Goal: Task Accomplishment & Management: Use online tool/utility

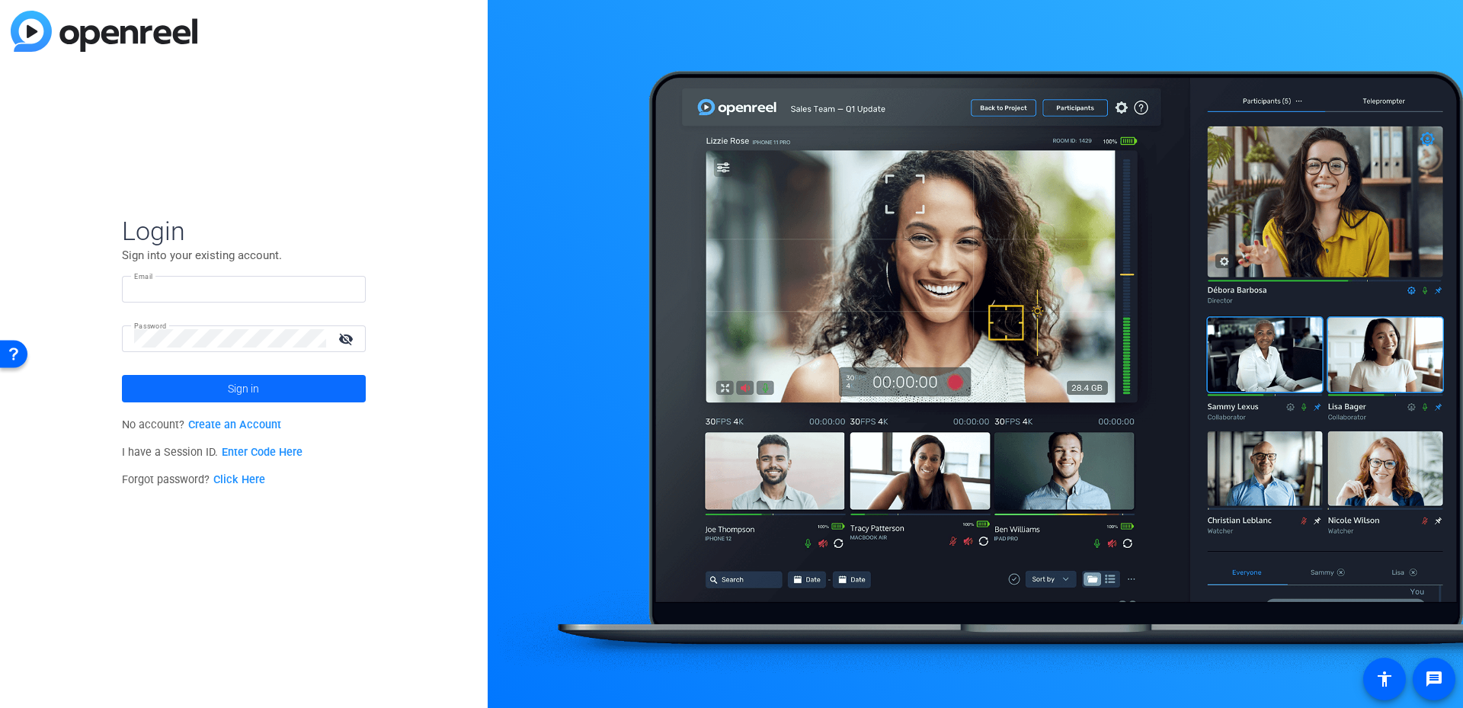
type input "joey.martinez@thermofisher.com"
click at [281, 398] on span at bounding box center [244, 388] width 244 height 37
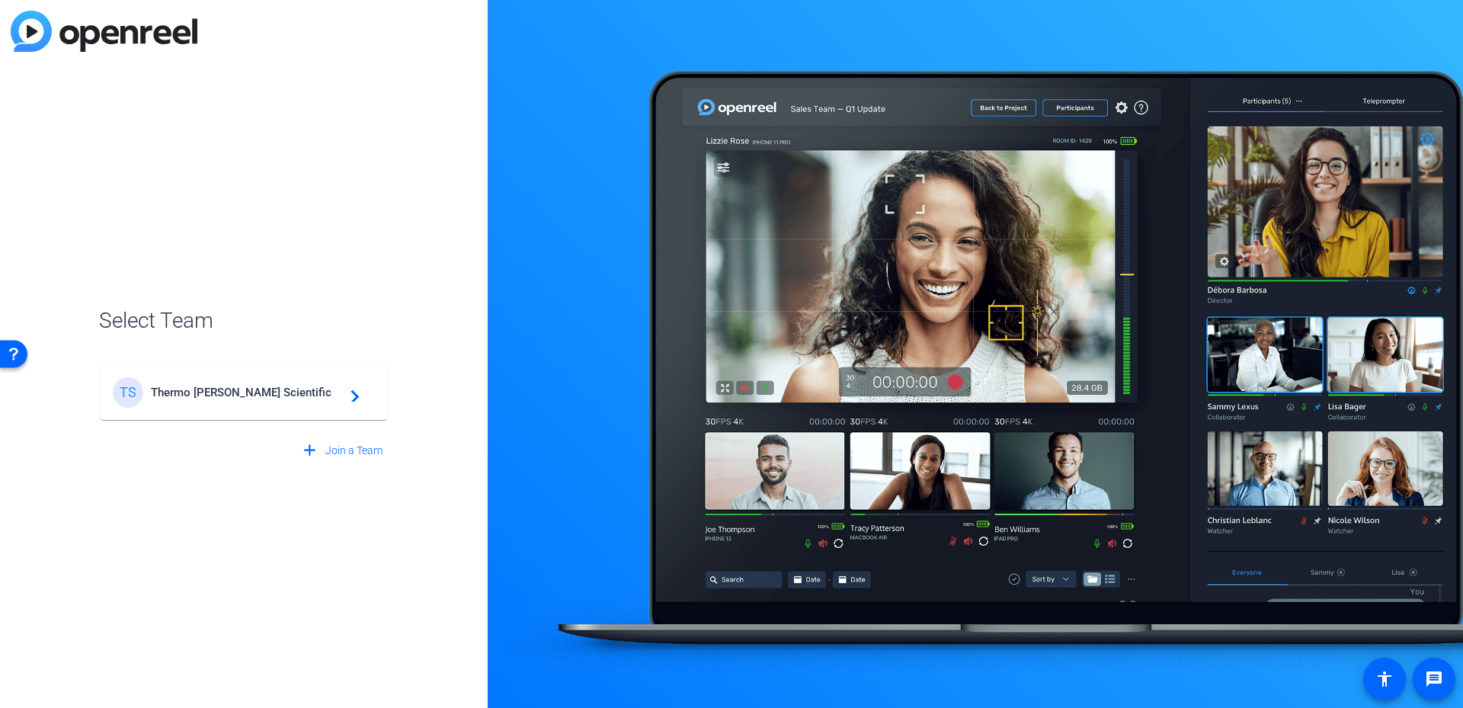
click at [281, 398] on span "Thermo Fisher Scientific" at bounding box center [246, 393] width 191 height 14
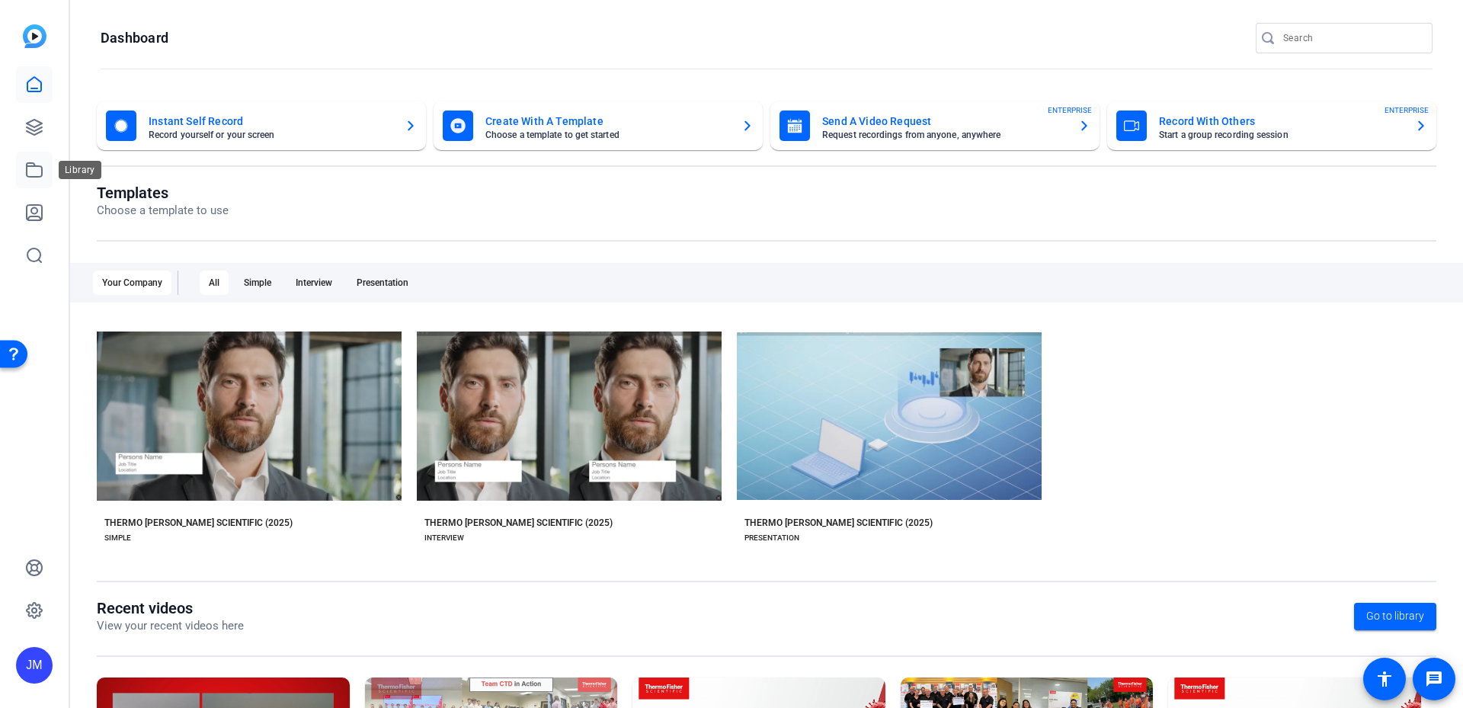
click at [37, 165] on icon at bounding box center [34, 170] width 18 height 18
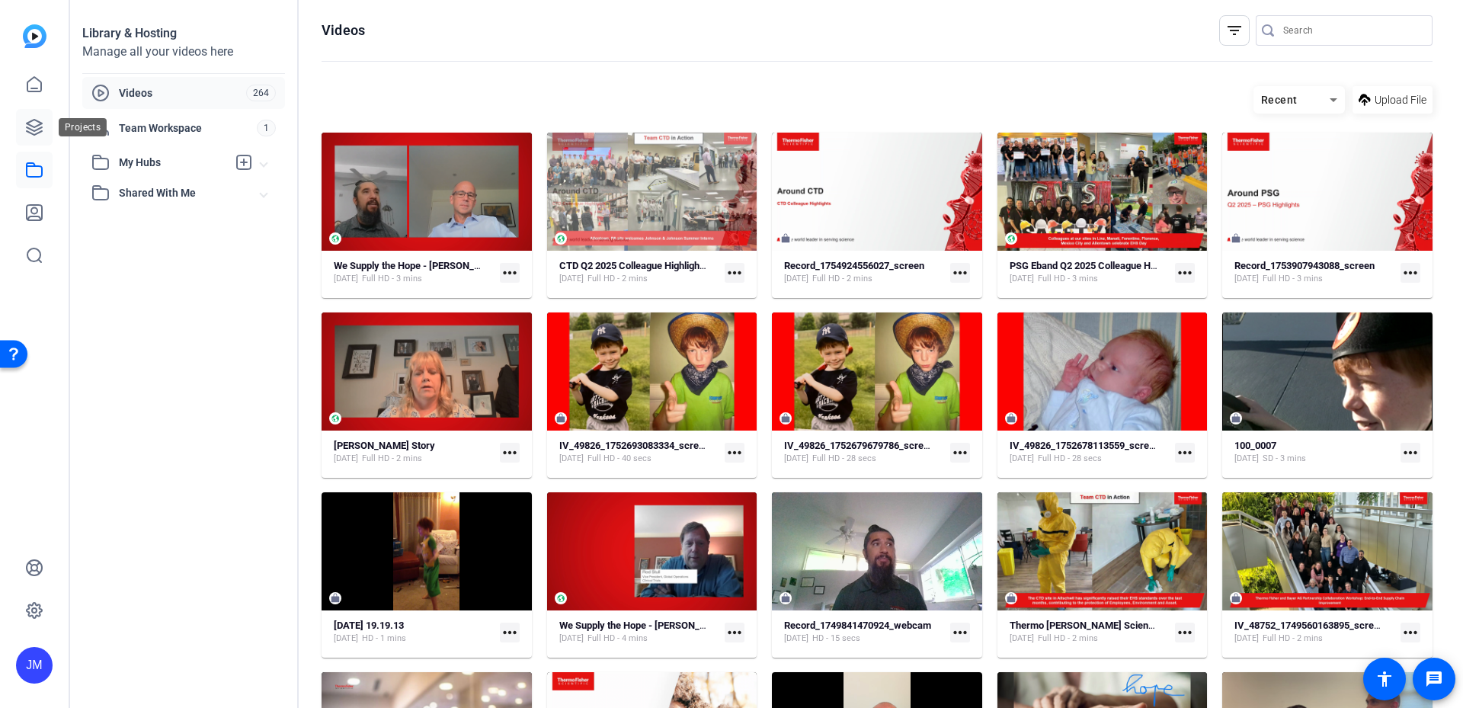
click at [31, 120] on icon at bounding box center [34, 127] width 15 height 15
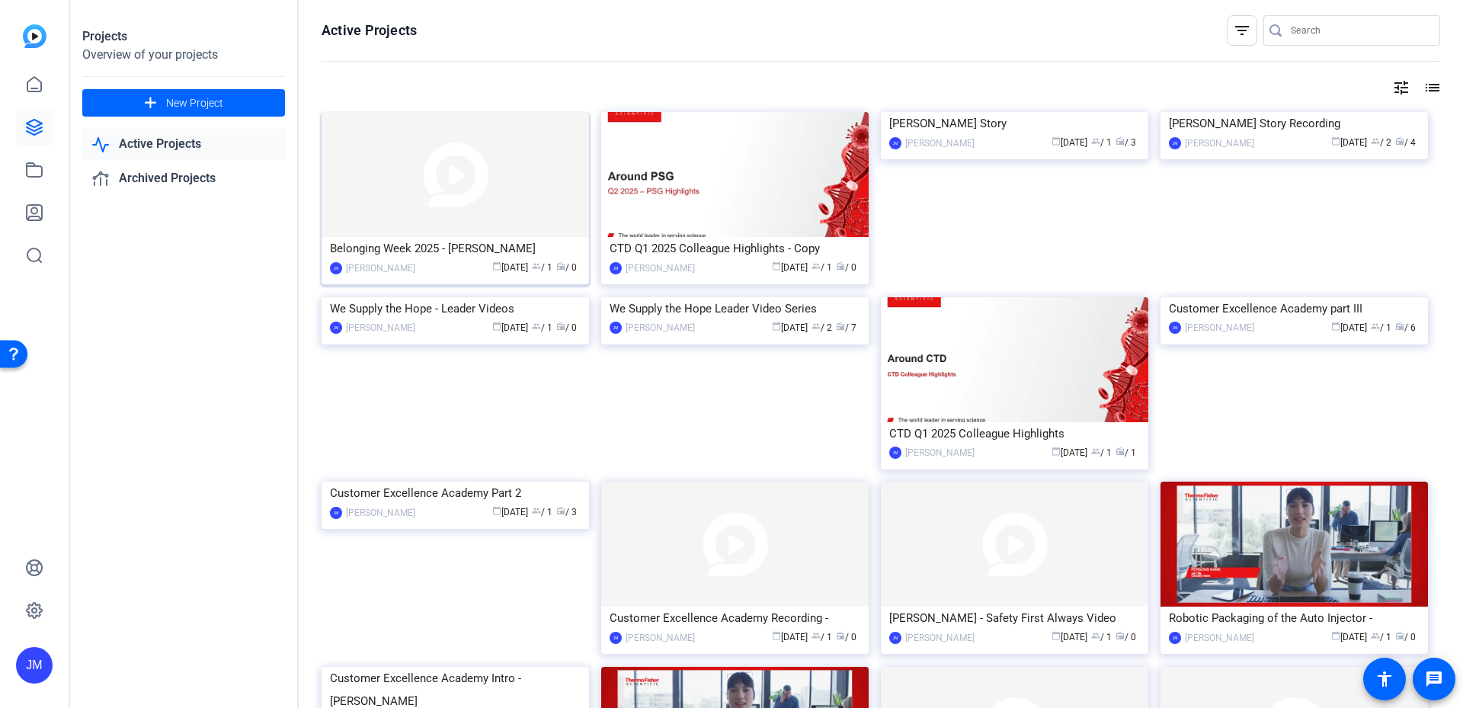
click at [495, 244] on div "Belonging Week 2025 - Susan Gellatly" at bounding box center [455, 248] width 251 height 23
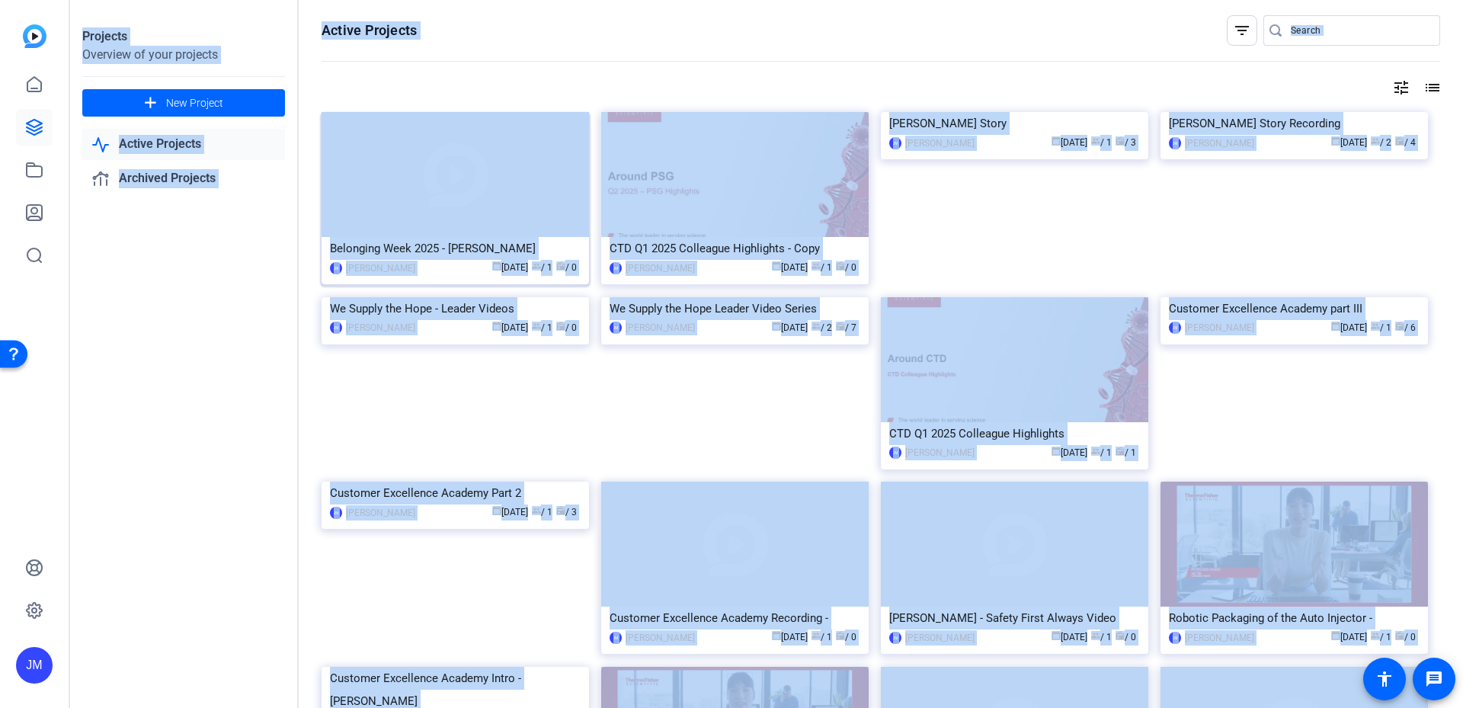
click at [495, 244] on div "Projects Overview of your projects add New Project Active Projects Archived Pro…" at bounding box center [766, 354] width 1393 height 708
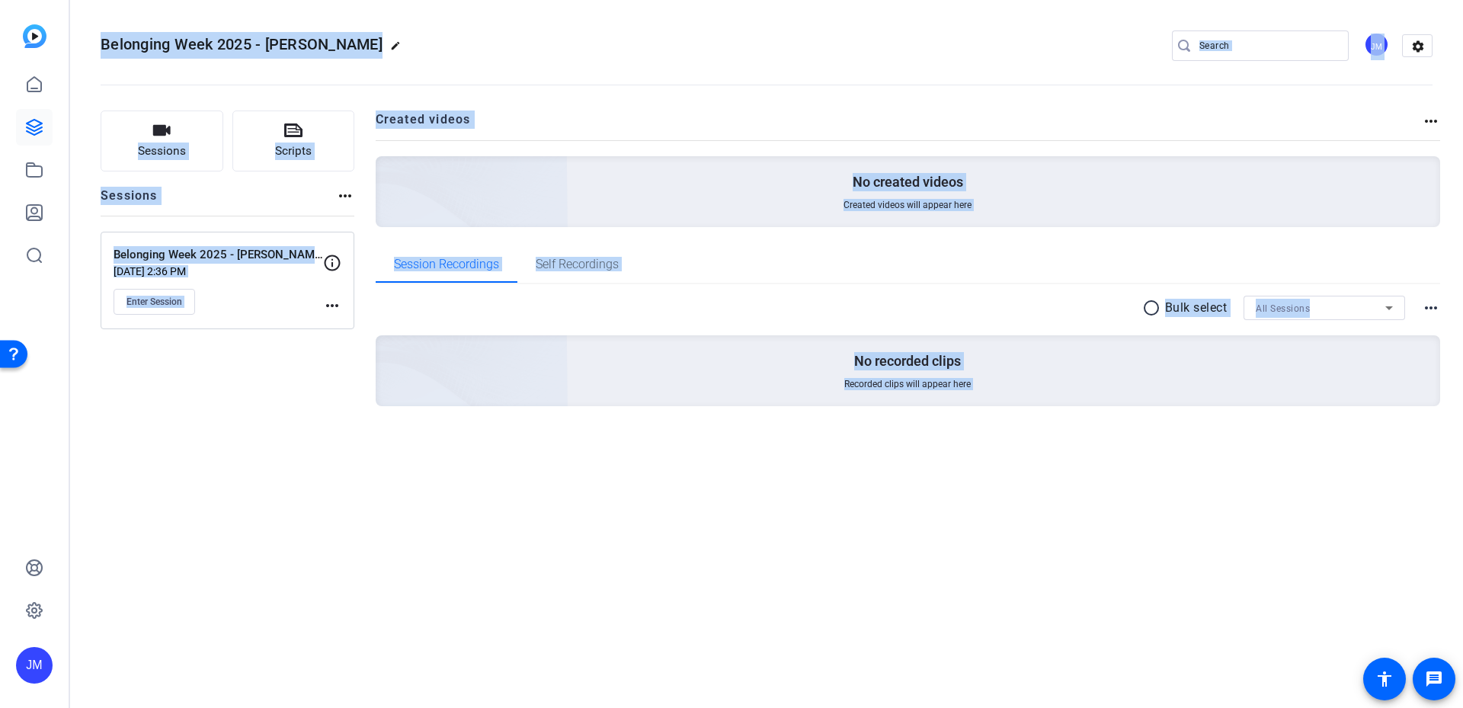
click at [246, 501] on div "Belonging Week 2025 - Susan Gellatly edit JM settings Sessions Scripts Sessions…" at bounding box center [766, 354] width 1393 height 708
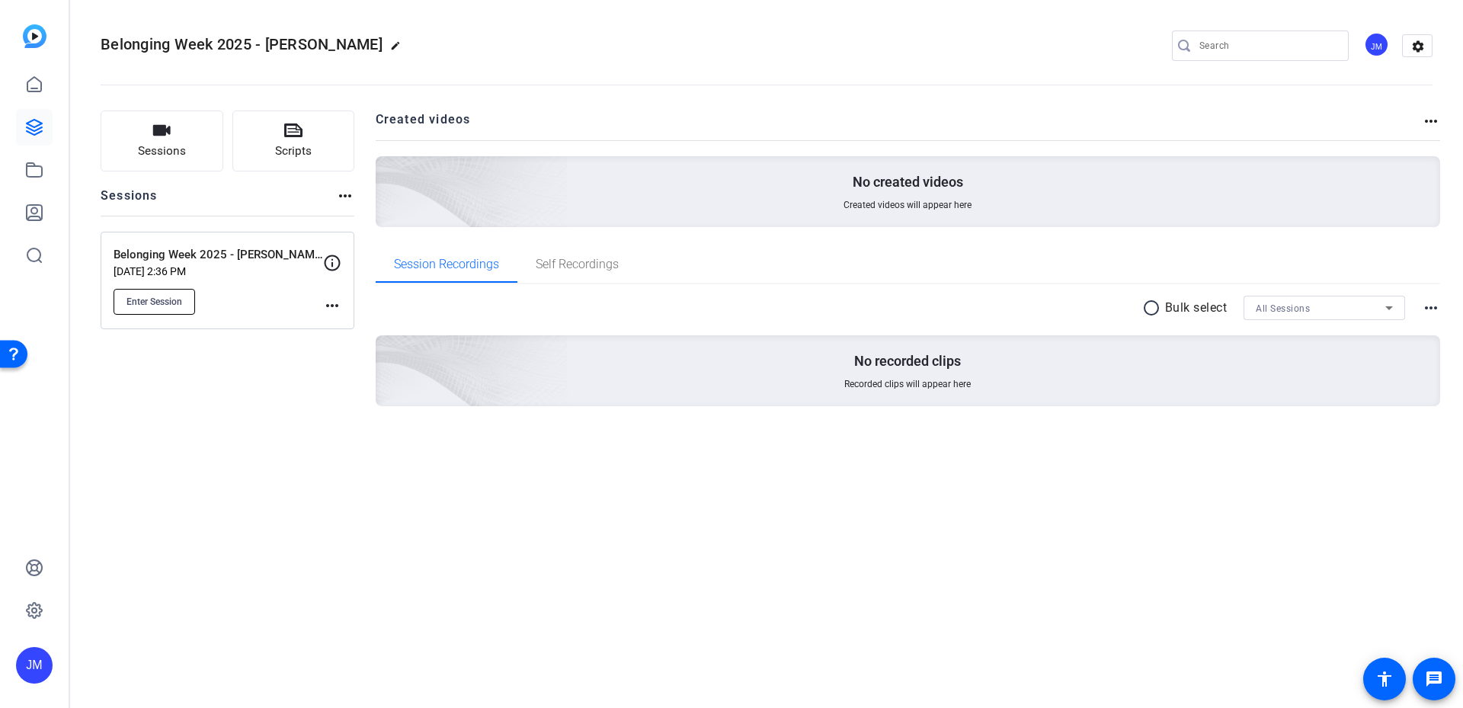
click at [168, 310] on button "Enter Session" at bounding box center [155, 302] width 82 height 26
click at [44, 123] on link at bounding box center [34, 127] width 37 height 37
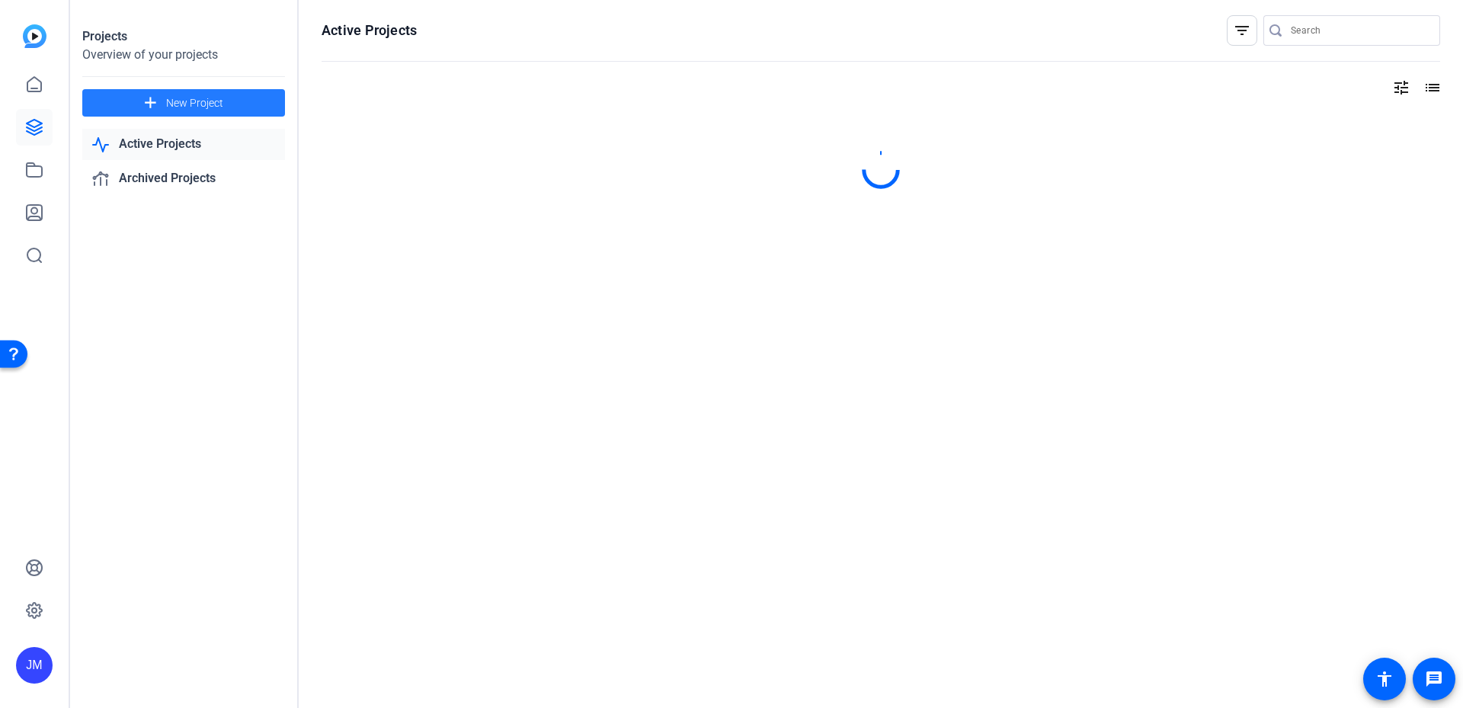
click at [173, 89] on span at bounding box center [183, 103] width 203 height 37
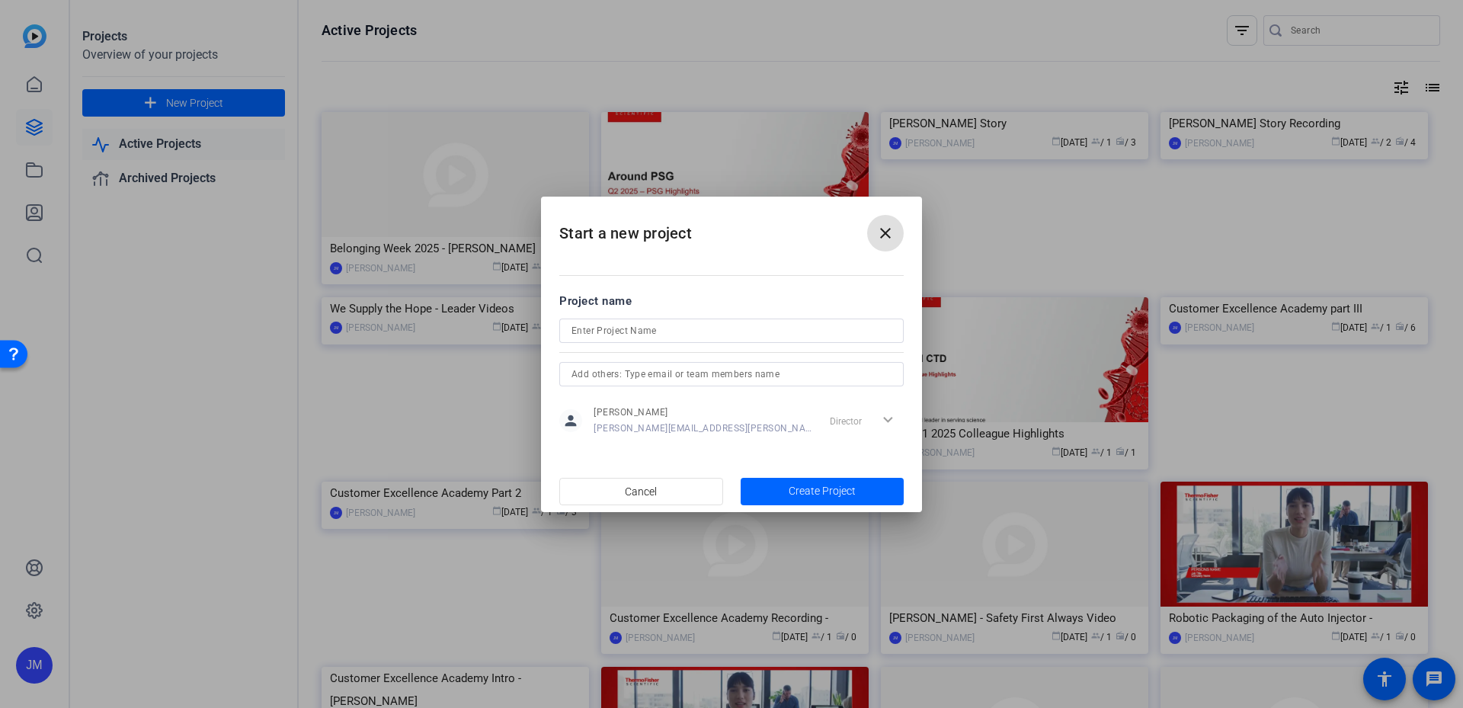
click at [878, 237] on mat-icon "close" at bounding box center [885, 233] width 18 height 18
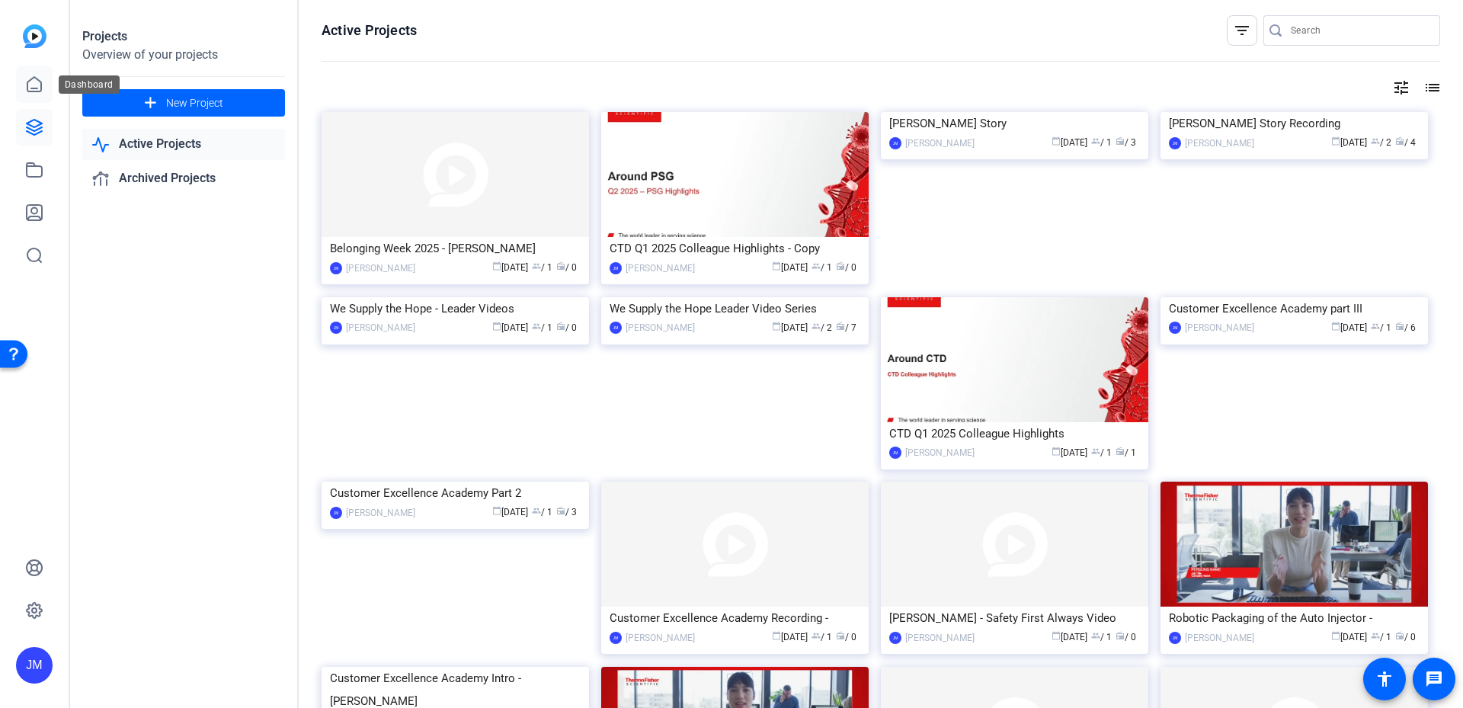
click at [39, 85] on icon at bounding box center [34, 84] width 18 height 18
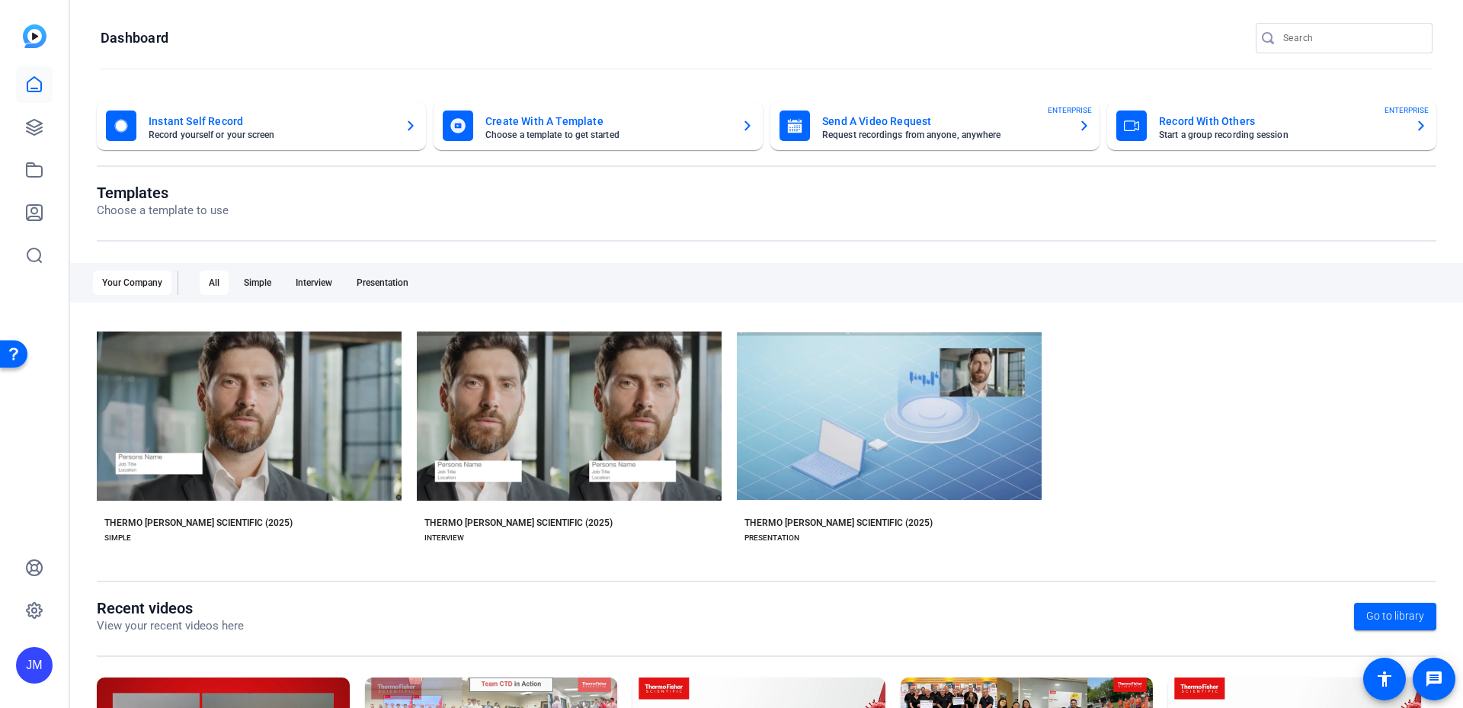
click at [1187, 127] on mat-card-title "Record With Others" at bounding box center [1281, 121] width 244 height 18
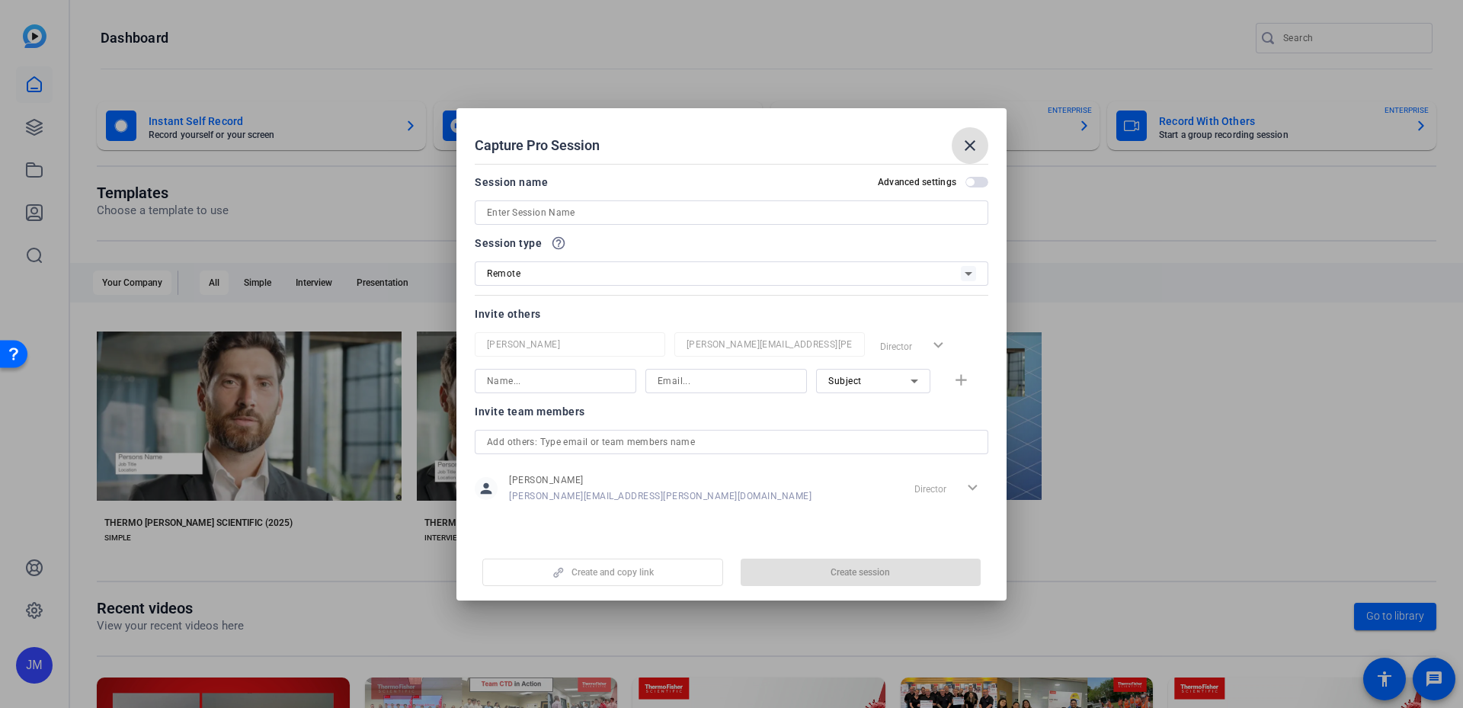
click at [769, 202] on div at bounding box center [731, 212] width 489 height 24
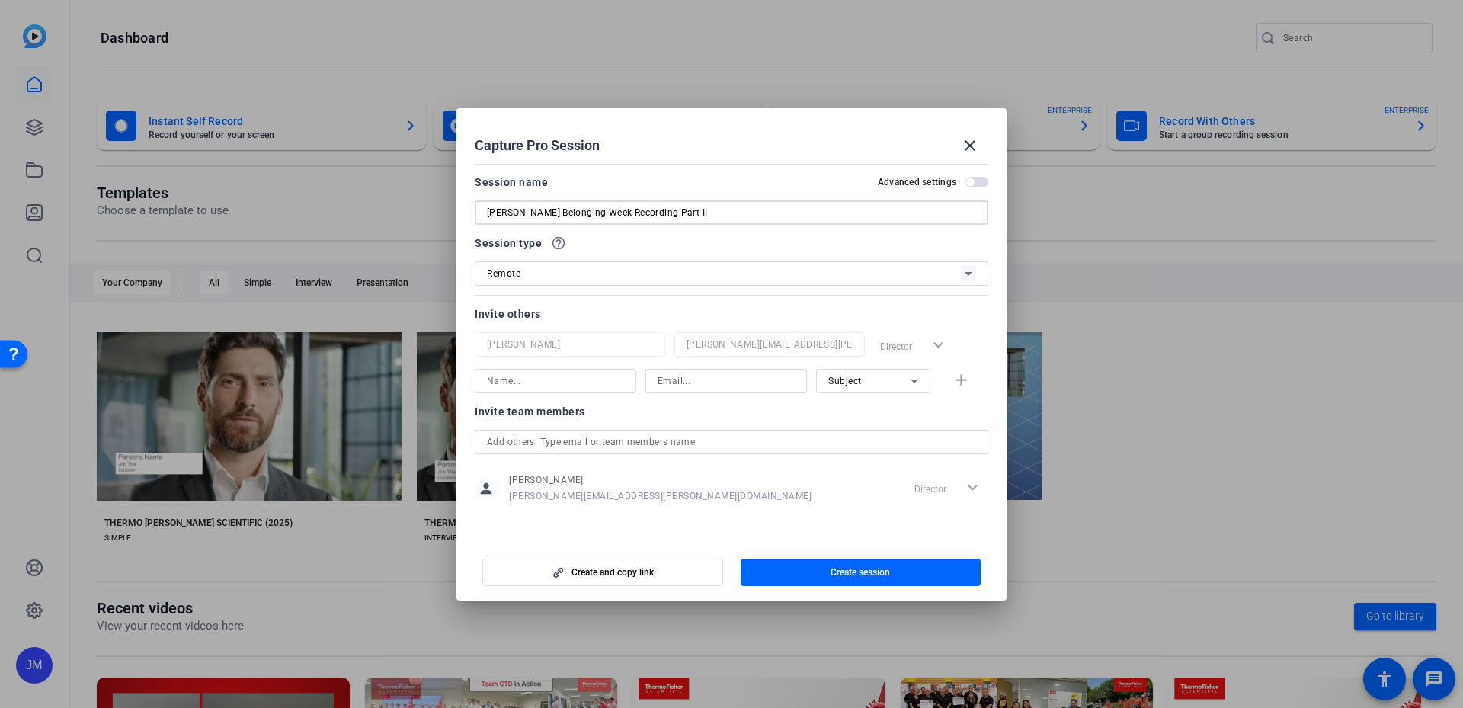
type input "[PERSON_NAME] Belonging Week Recording Part II"
click at [563, 380] on input at bounding box center [555, 381] width 137 height 18
type input "s"
type input "Susan Gellatly"
click at [738, 386] on input at bounding box center [726, 381] width 137 height 18
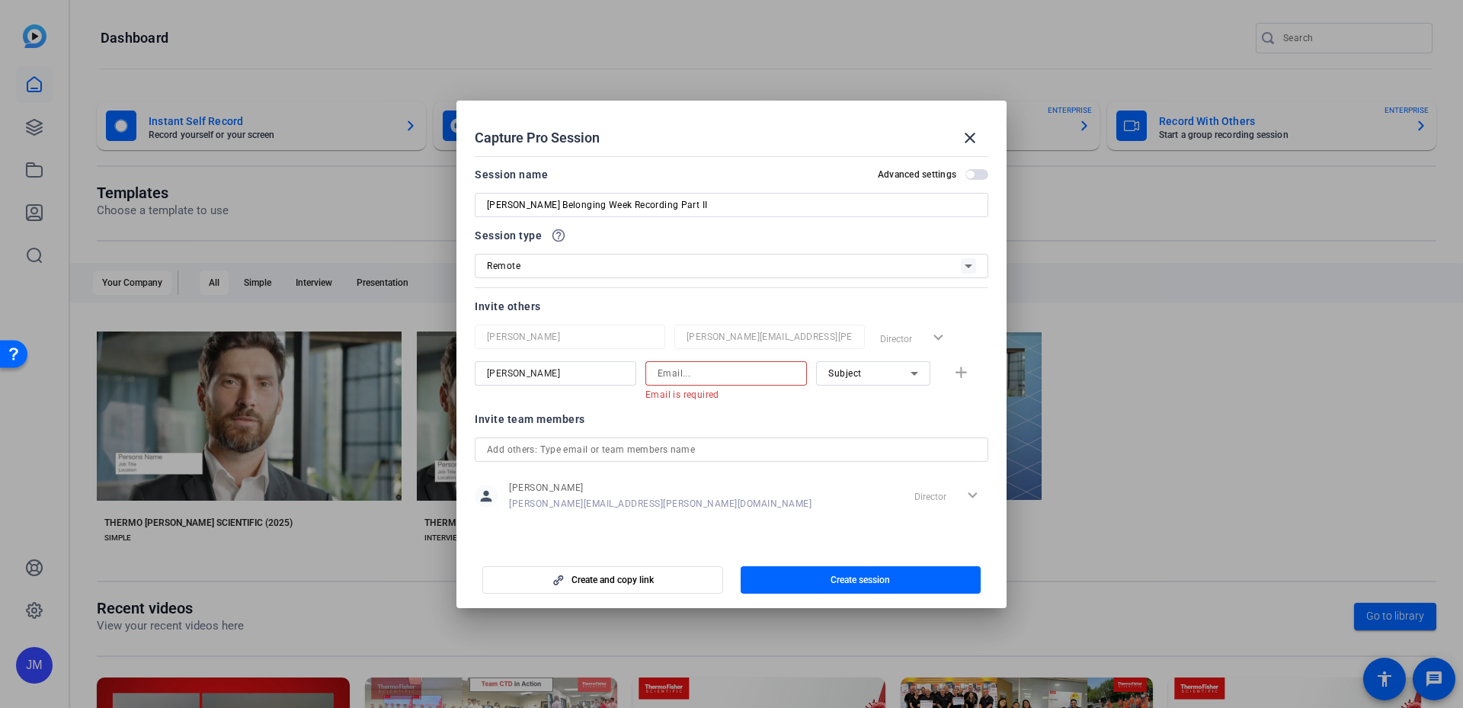
click at [761, 375] on input at bounding box center [726, 373] width 137 height 18
paste input "susan.gellatly@thermofisher.com"
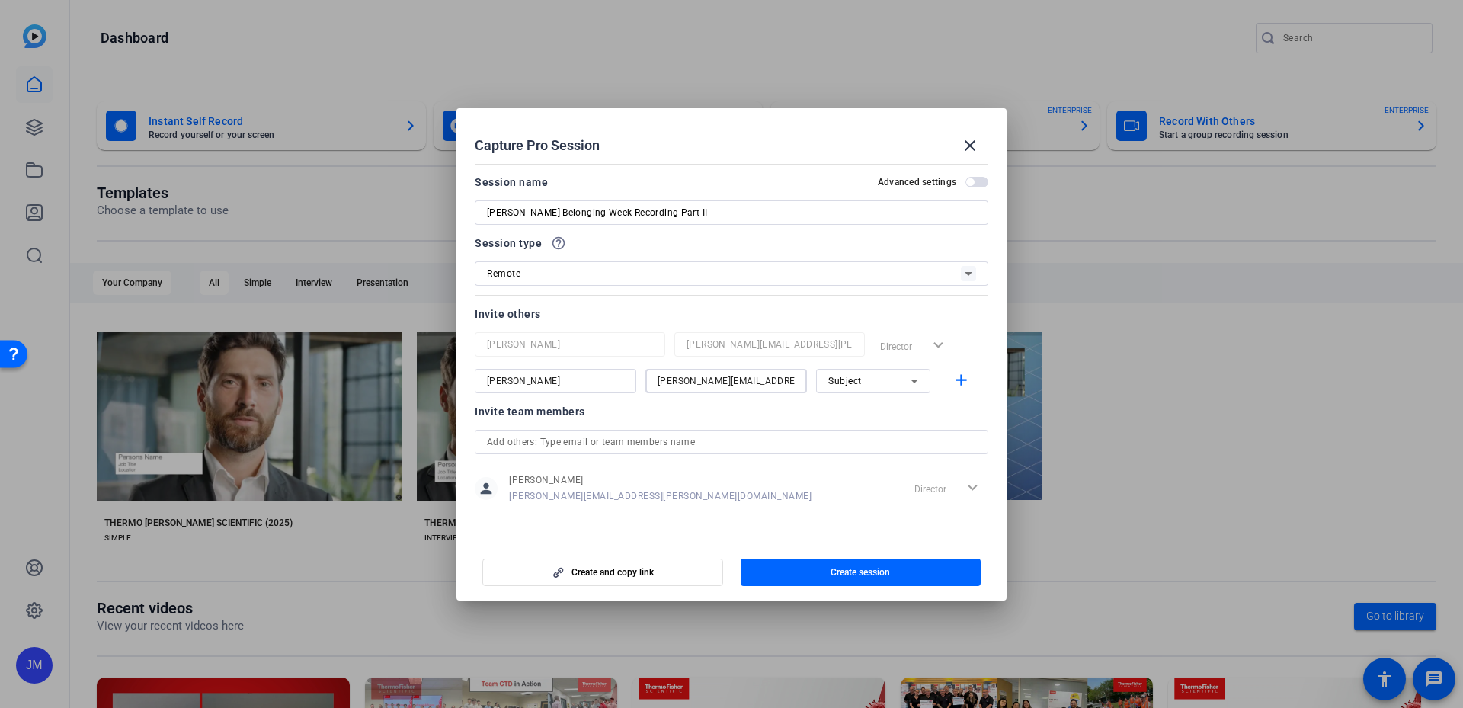
scroll to position [0, 8]
type input "susan.gellatly@thermofisher.com"
click at [957, 381] on mat-icon "add" at bounding box center [961, 380] width 19 height 19
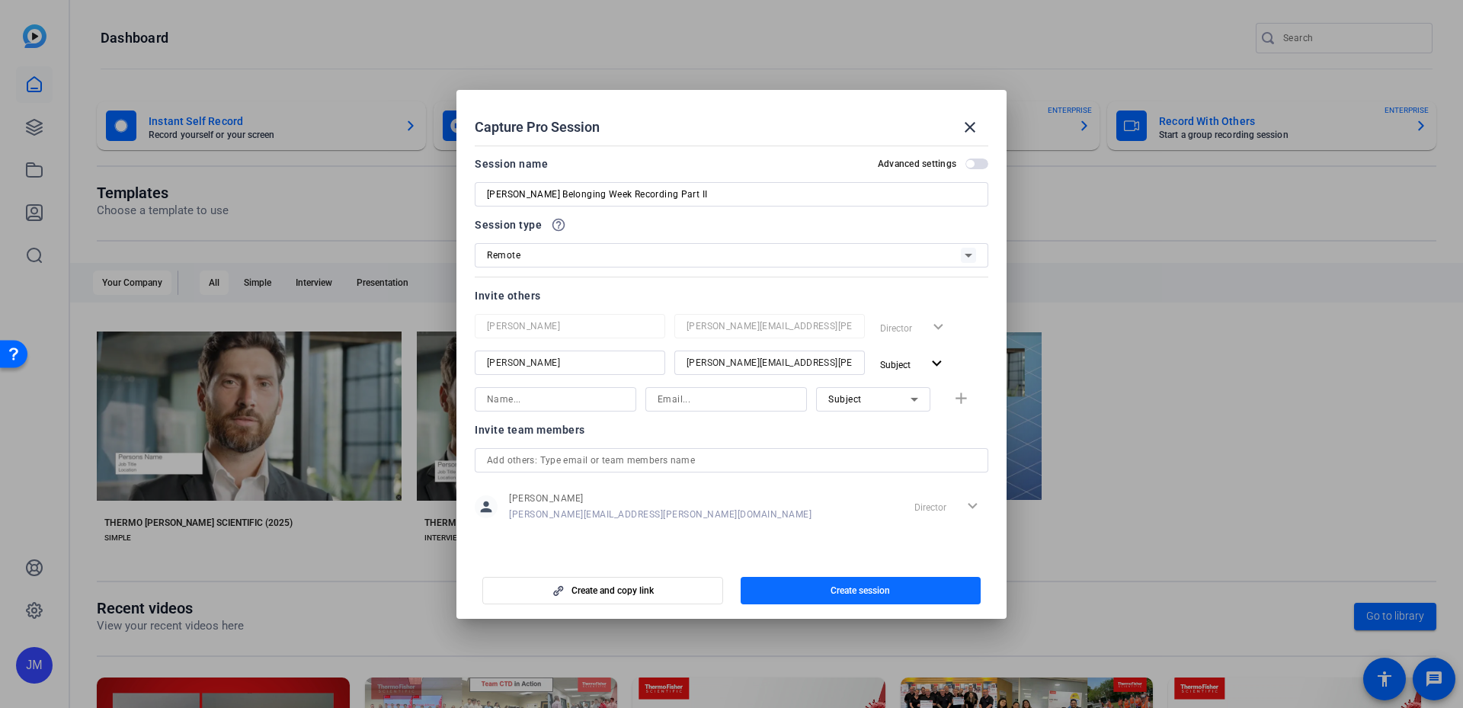
click at [895, 597] on span "button" at bounding box center [861, 590] width 241 height 37
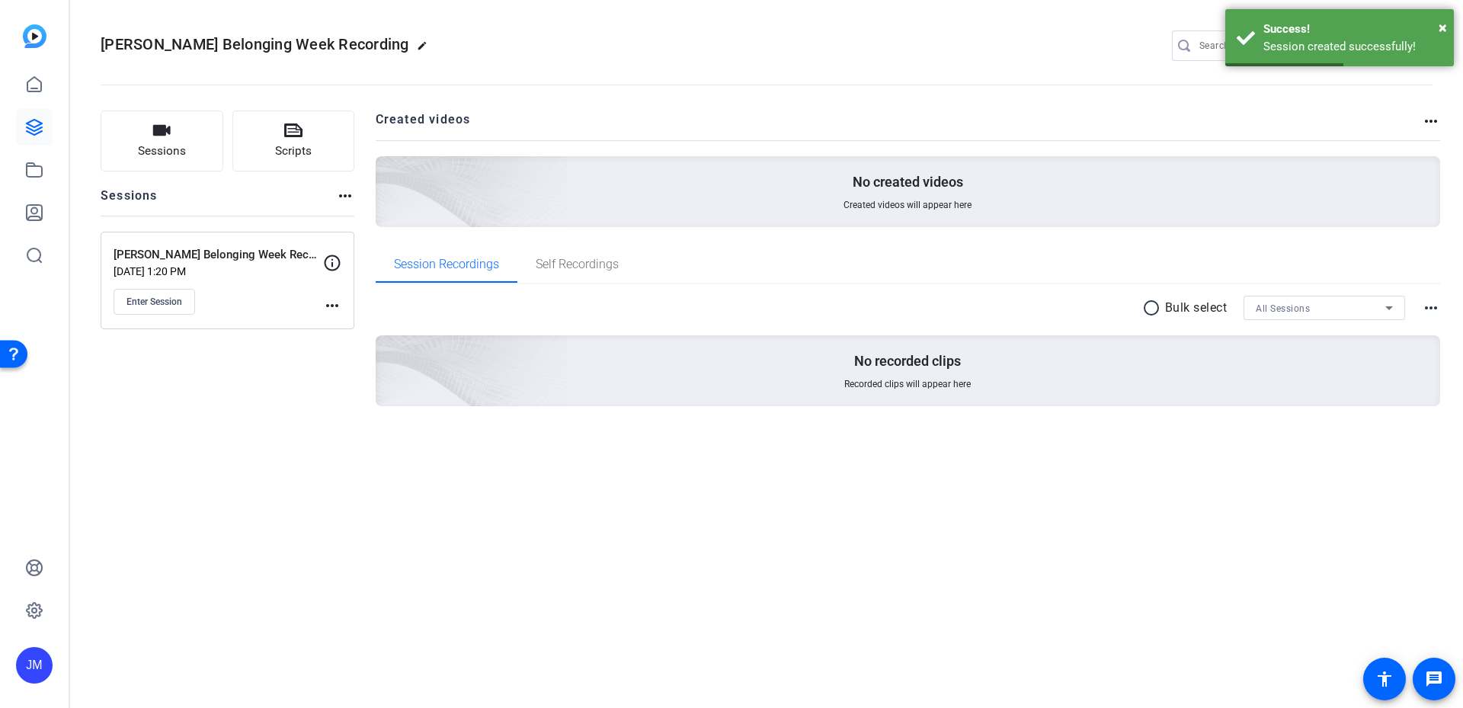
click at [341, 197] on mat-icon "more_horiz" at bounding box center [345, 196] width 18 height 18
click at [341, 197] on div at bounding box center [731, 354] width 1463 height 708
click at [331, 303] on mat-icon "more_horiz" at bounding box center [332, 305] width 18 height 18
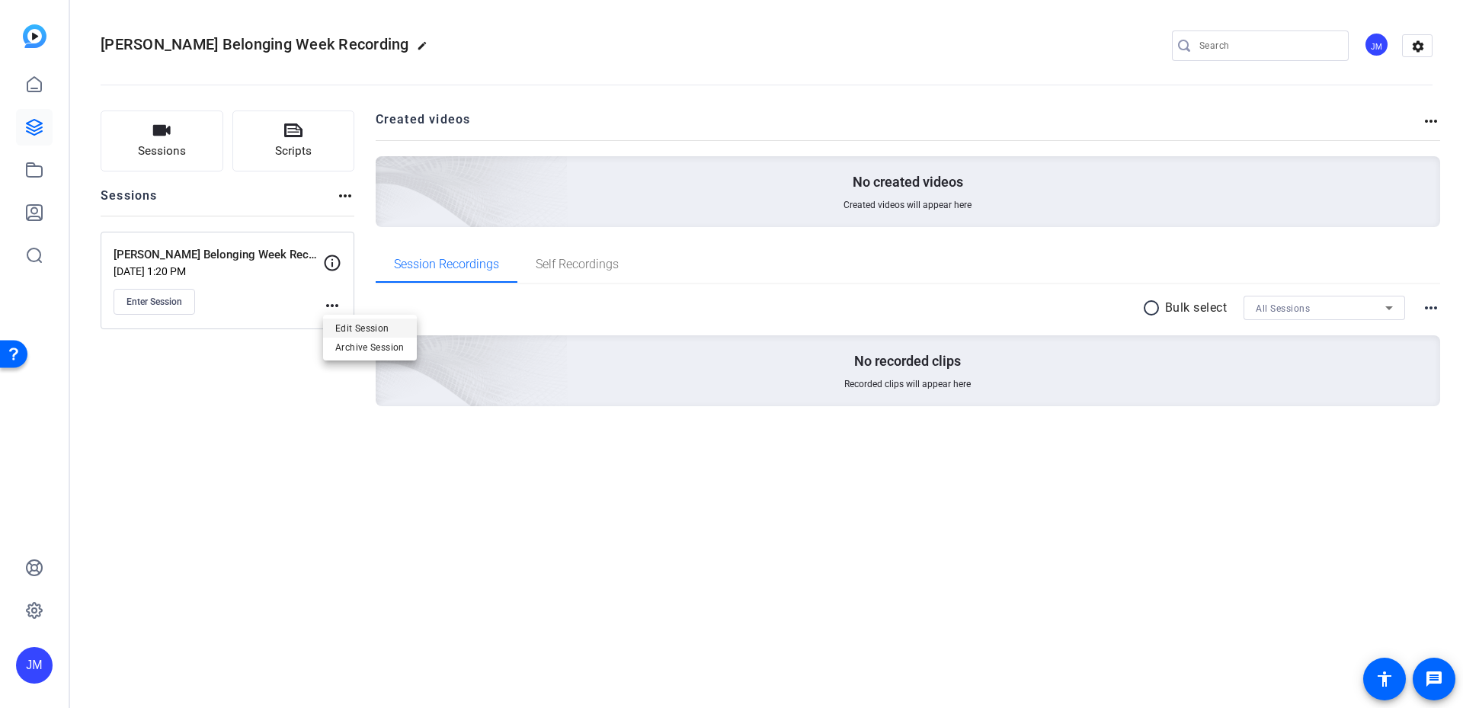
click at [360, 332] on span "Edit Session" at bounding box center [369, 328] width 69 height 18
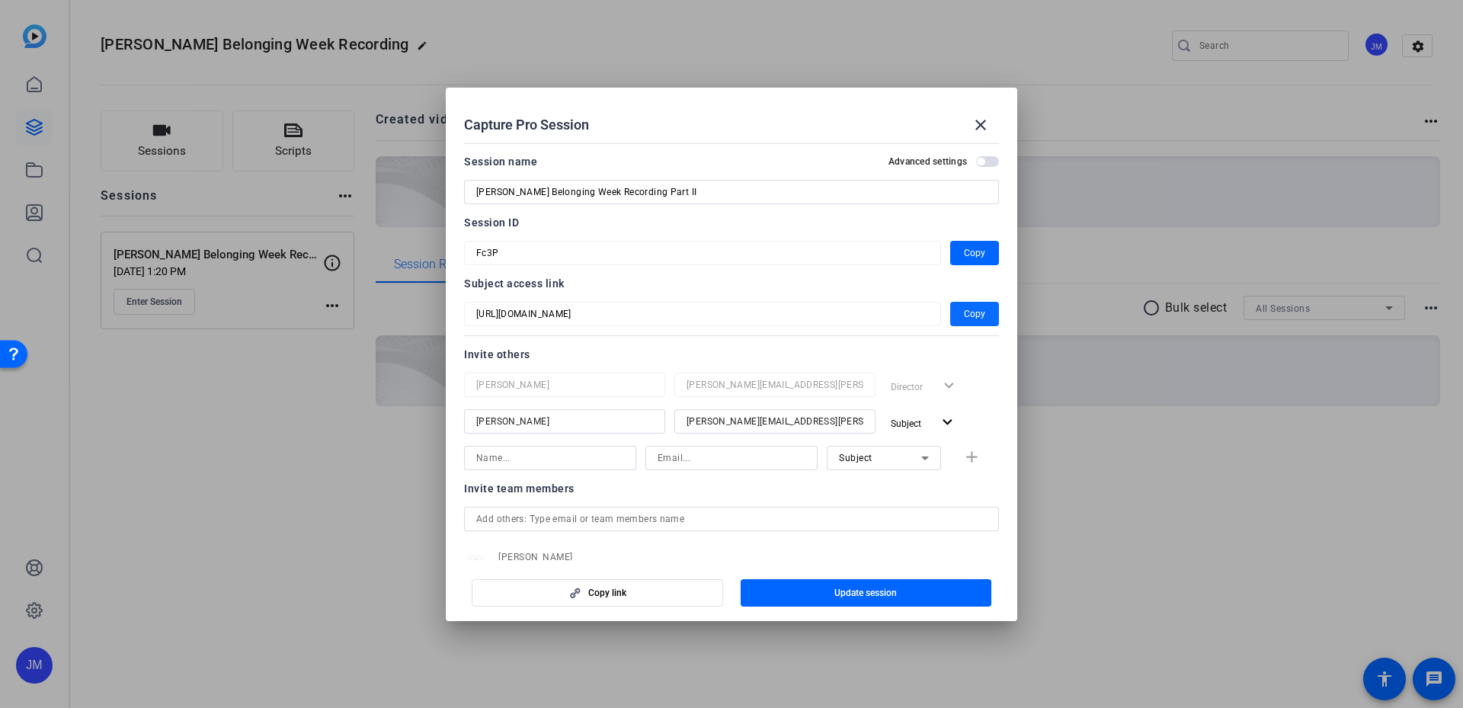
click at [981, 316] on span "Copy" at bounding box center [974, 314] width 21 height 18
click at [985, 251] on span "button" at bounding box center [974, 253] width 49 height 37
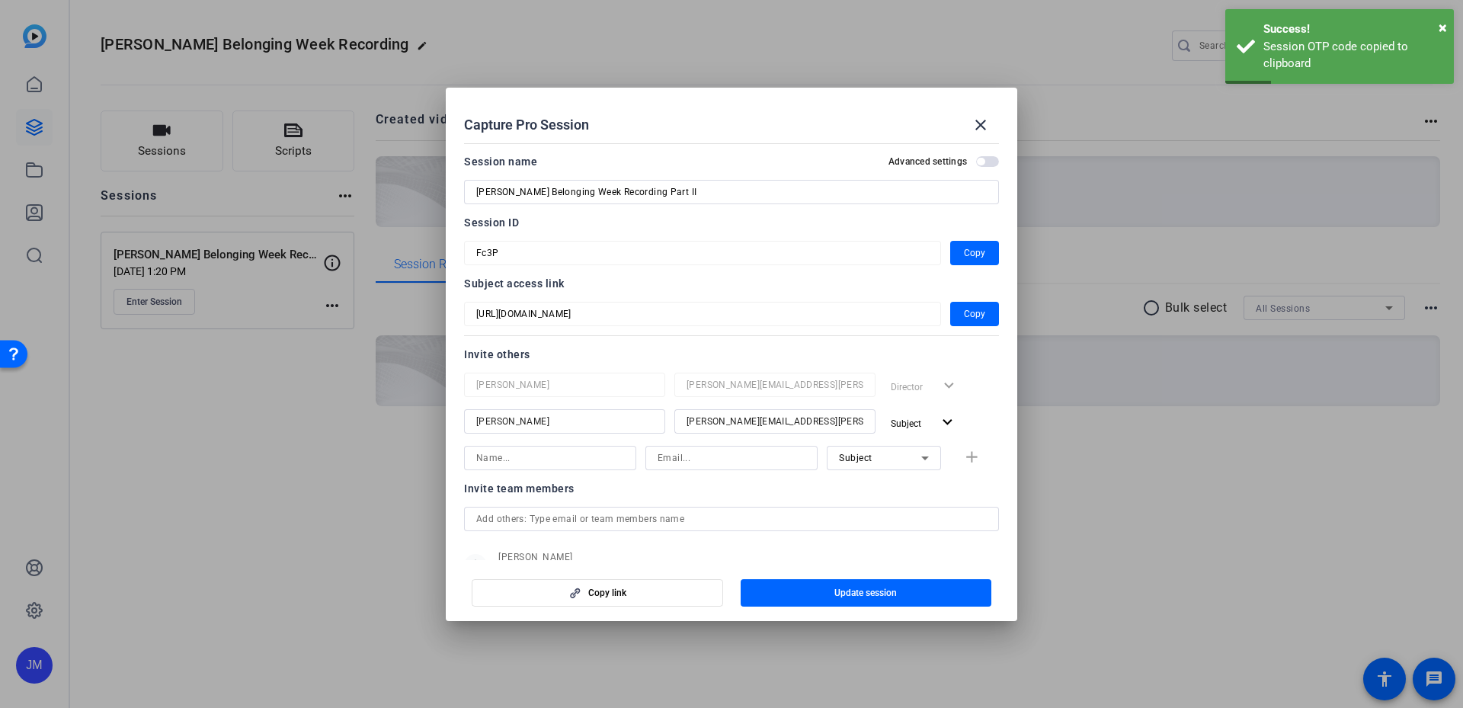
drag, startPoint x: 986, startPoint y: 123, endPoint x: 783, endPoint y: 246, distance: 237.6
click at [986, 123] on mat-icon "close" at bounding box center [981, 125] width 18 height 18
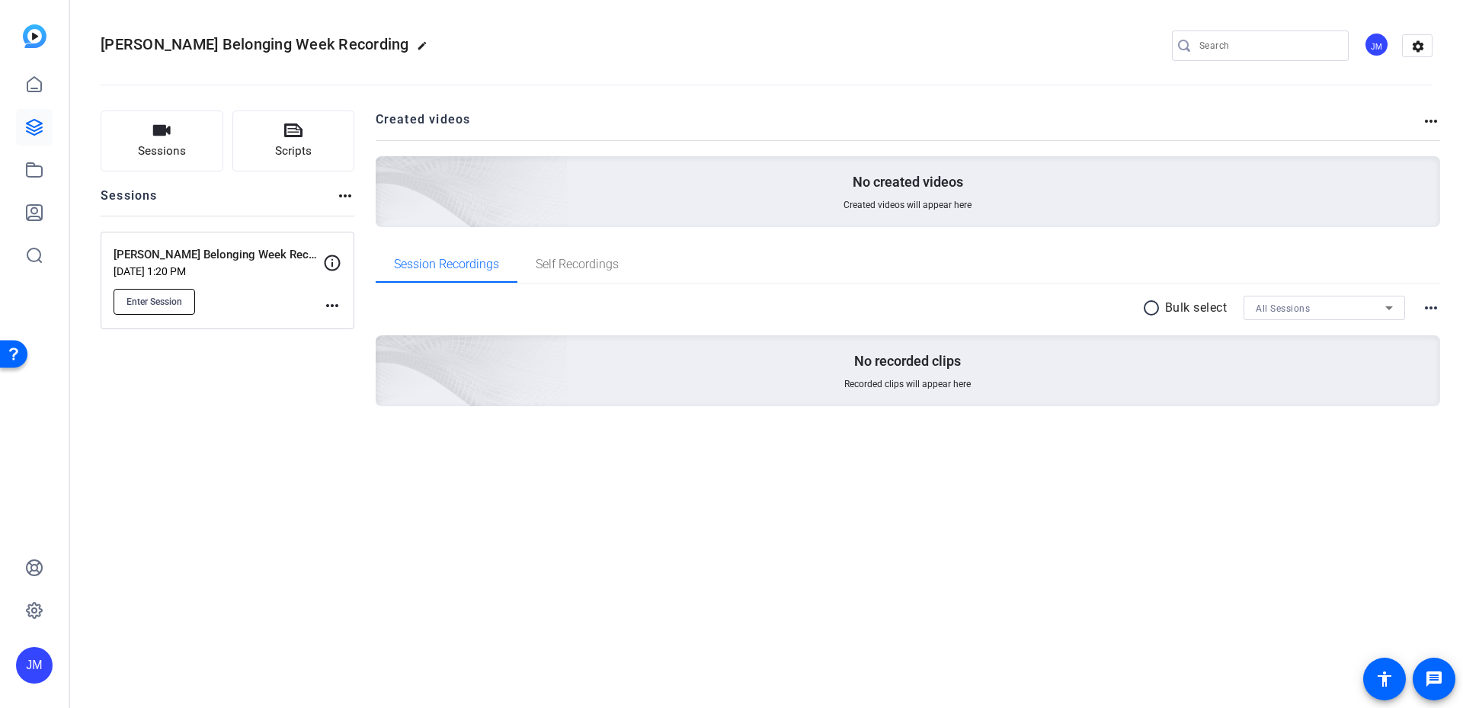
click at [137, 305] on span "Enter Session" at bounding box center [155, 302] width 56 height 12
click at [33, 86] on icon at bounding box center [34, 84] width 18 height 18
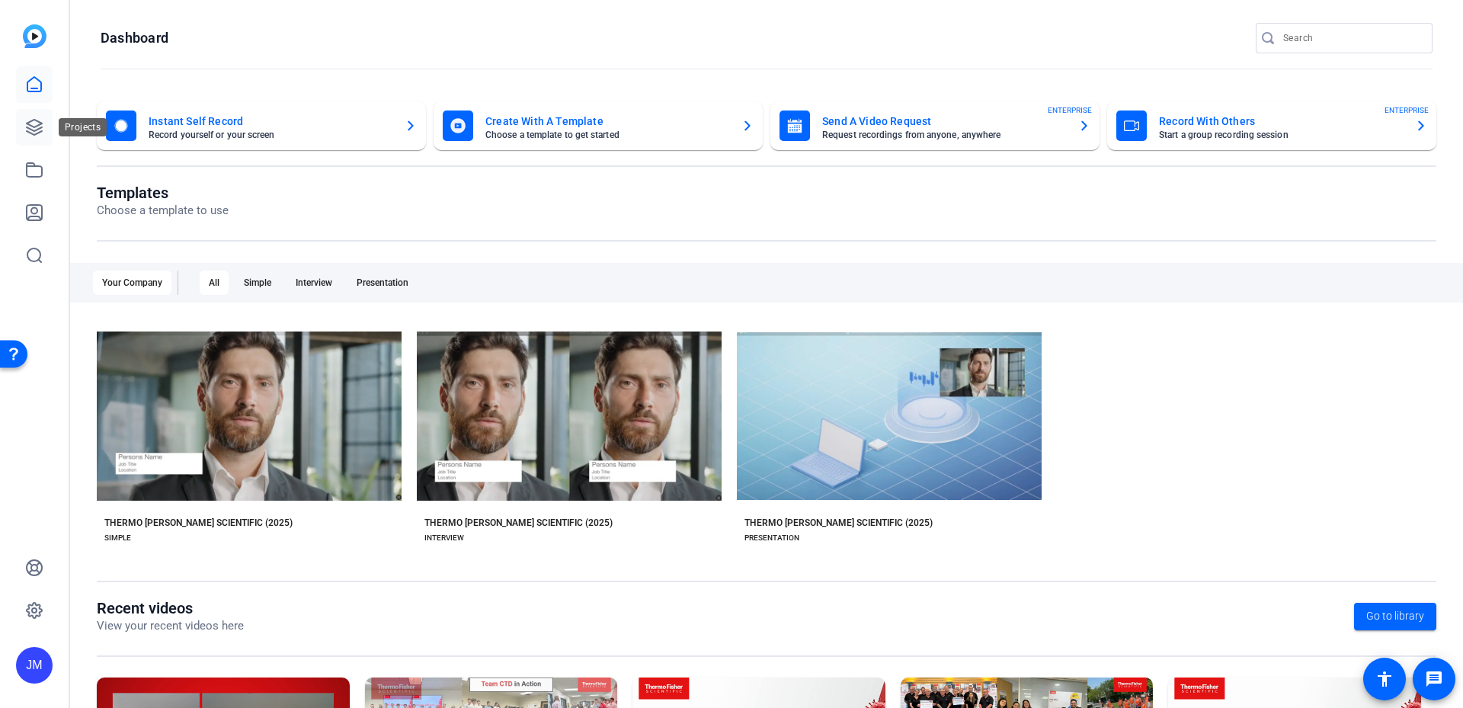
click at [34, 116] on link at bounding box center [34, 127] width 37 height 37
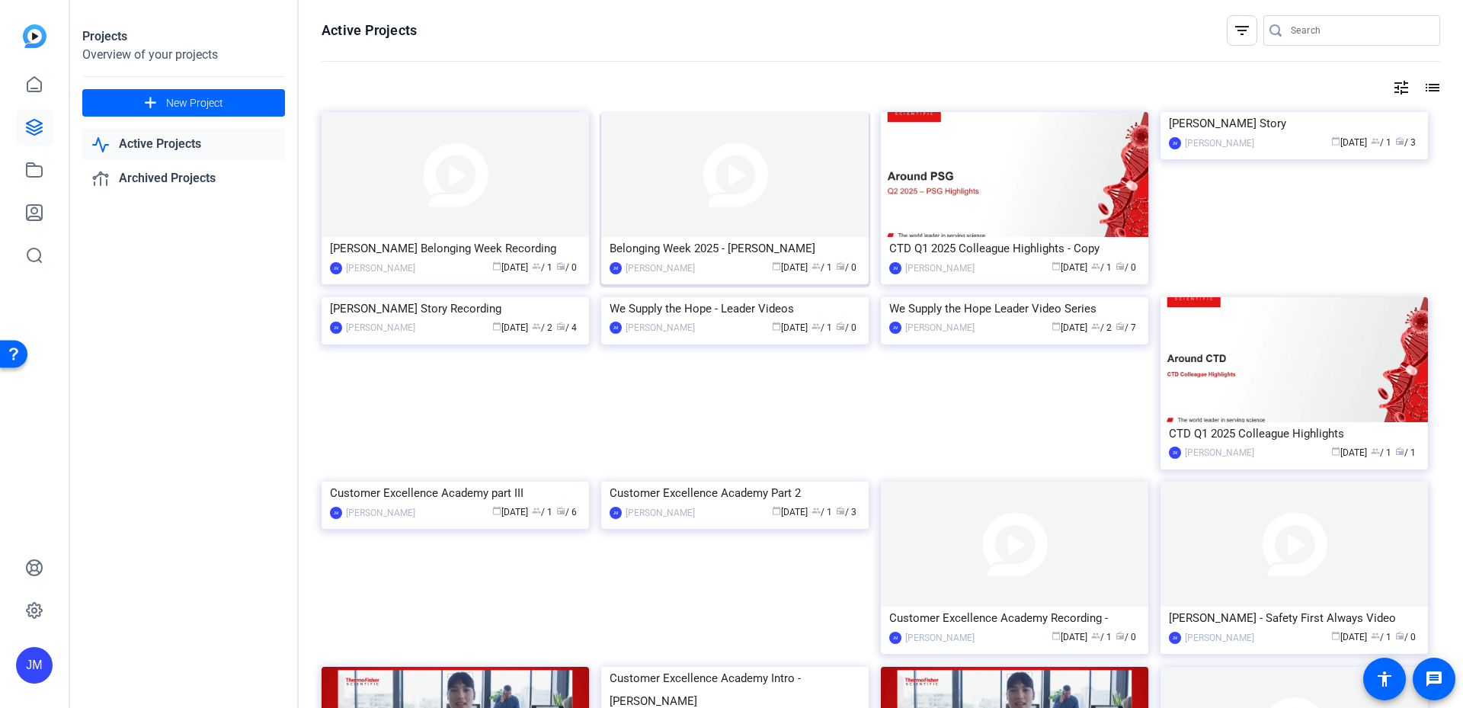
click at [802, 255] on div "Belonging Week 2025 - Susan Gellatly" at bounding box center [735, 248] width 251 height 23
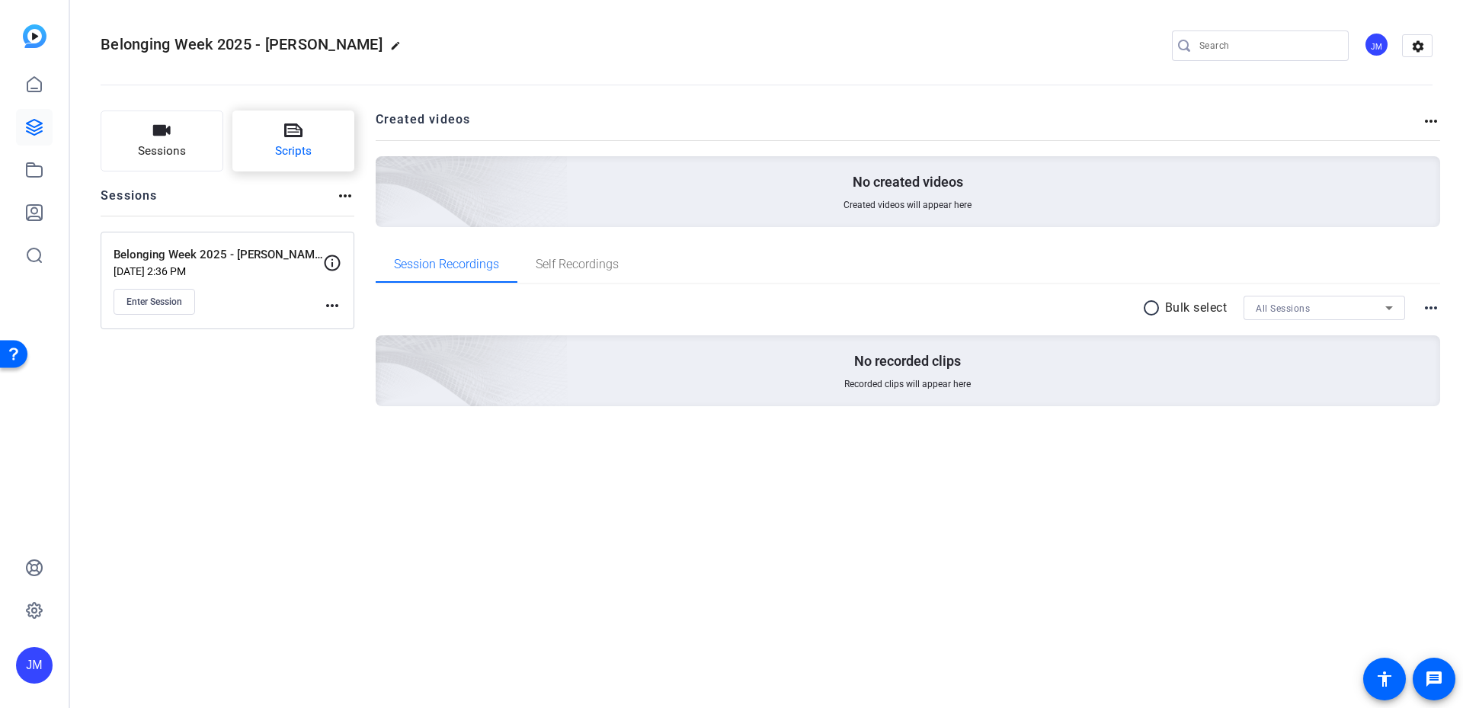
click at [303, 143] on span "Scripts" at bounding box center [293, 152] width 37 height 18
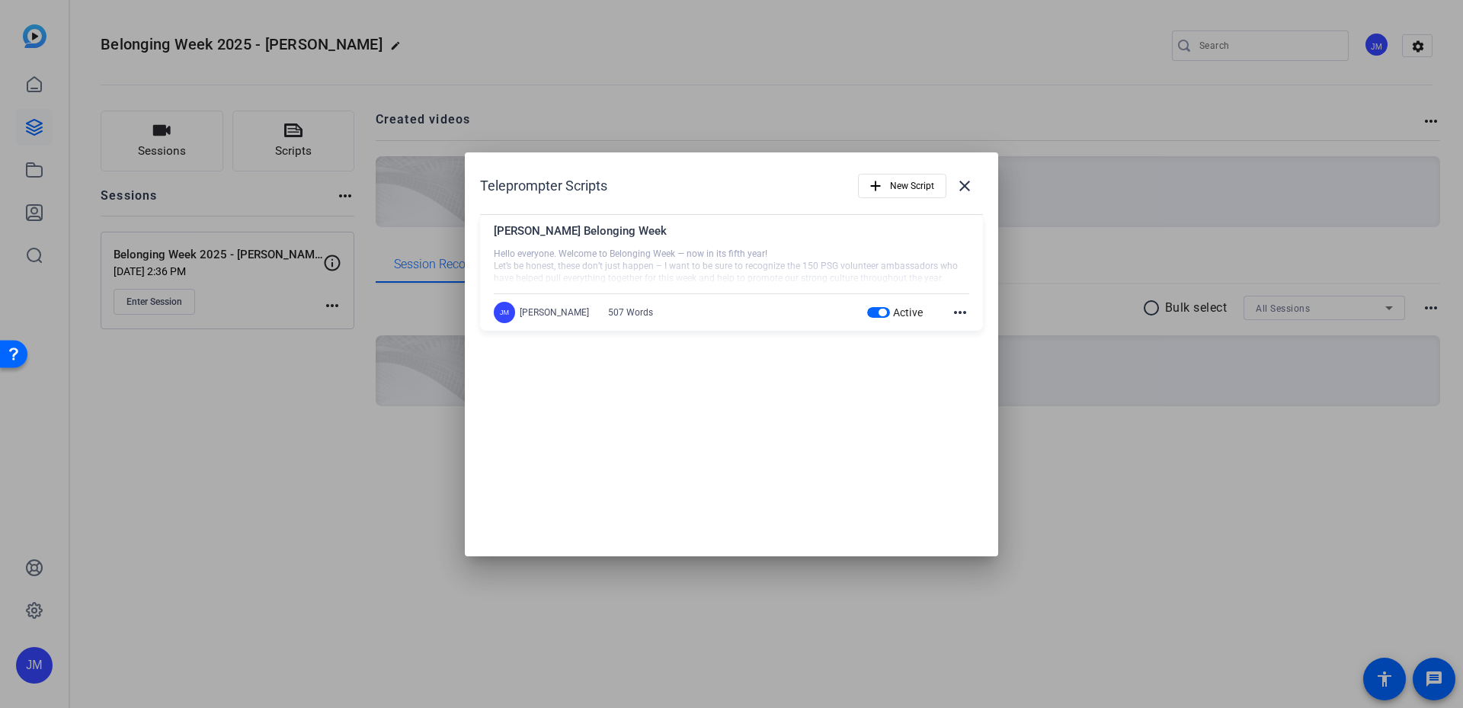
click at [962, 309] on mat-icon "more_horiz" at bounding box center [960, 312] width 18 height 18
click at [990, 329] on span "Edit" at bounding box center [993, 334] width 61 height 18
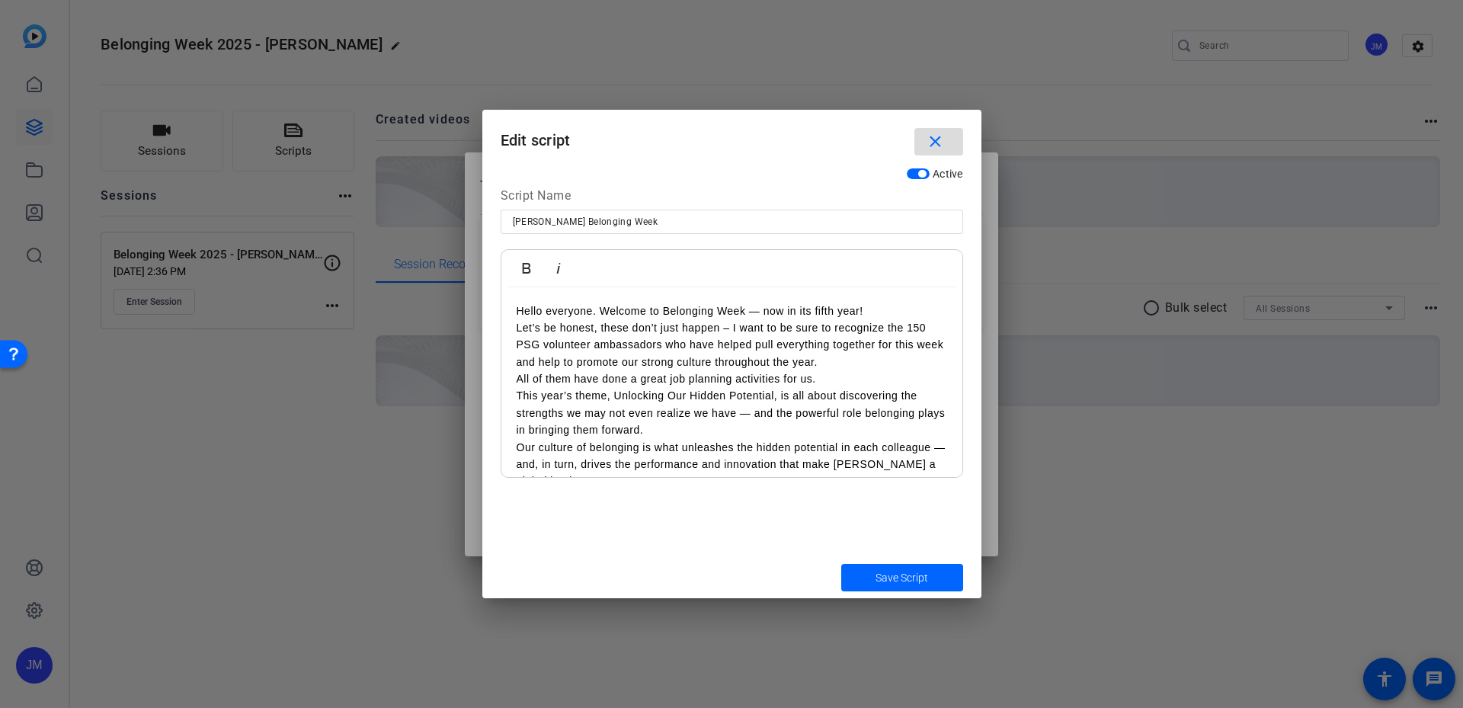
click at [937, 136] on mat-icon "close" at bounding box center [935, 142] width 19 height 19
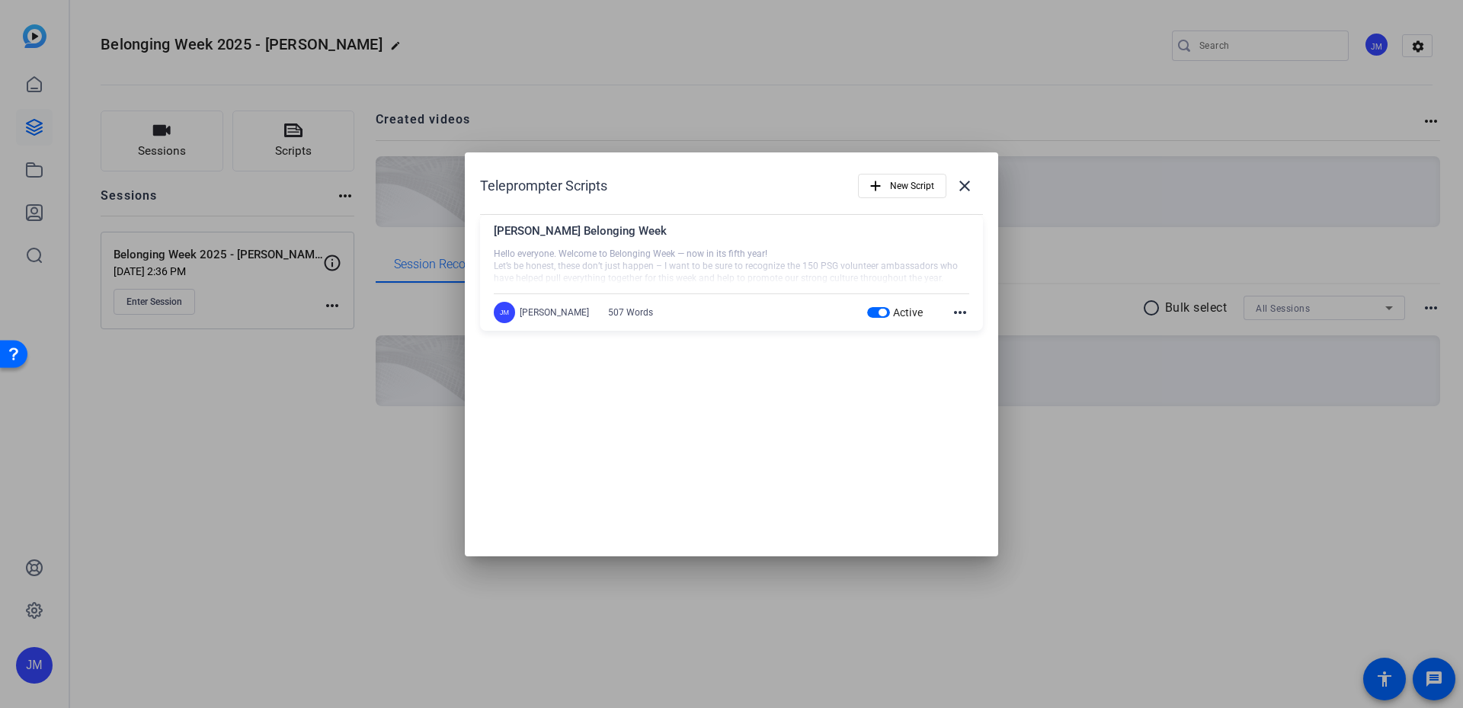
click at [957, 307] on mat-icon "more_horiz" at bounding box center [960, 312] width 18 height 18
click at [968, 330] on span "Edit" at bounding box center [993, 334] width 61 height 18
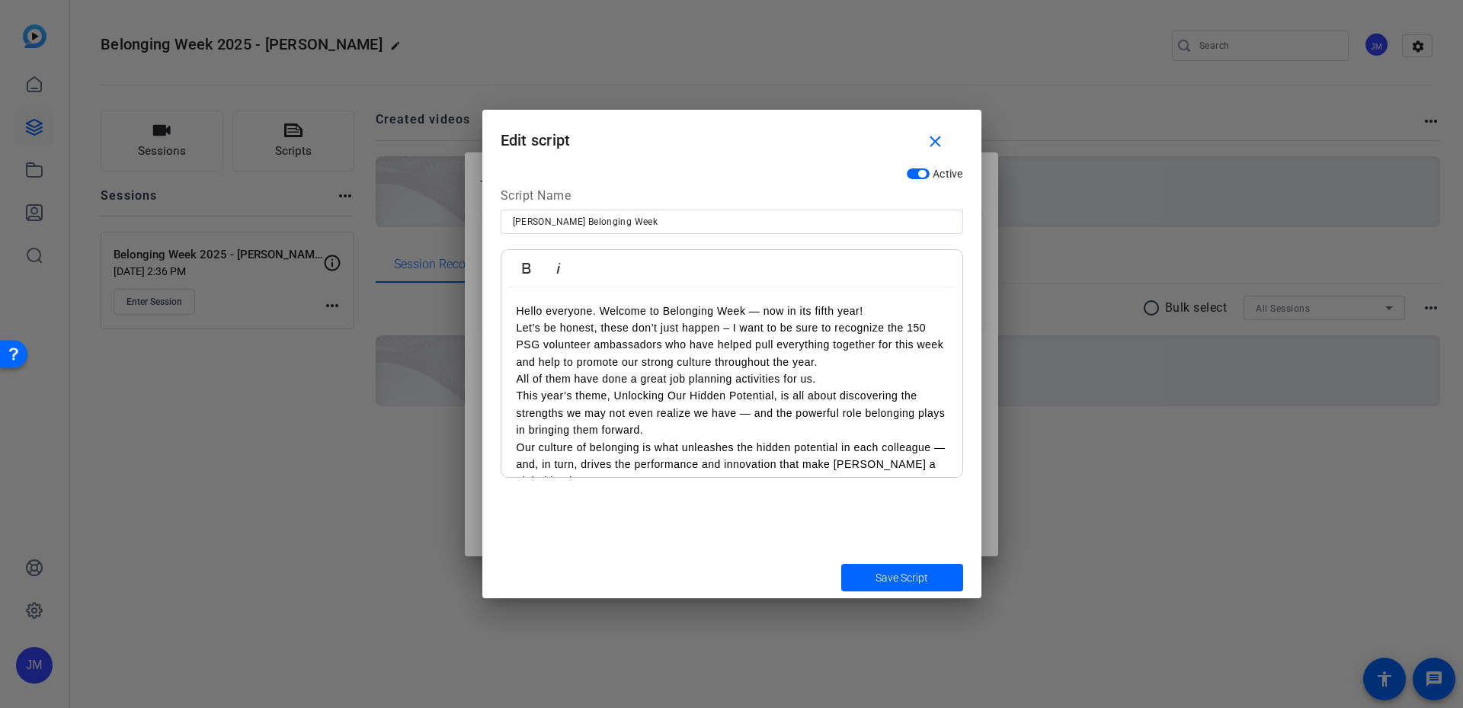
click at [754, 363] on p "Let’s be honest, these don’t just happen – I want to be sure to recognize the 1…" at bounding box center [732, 344] width 431 height 51
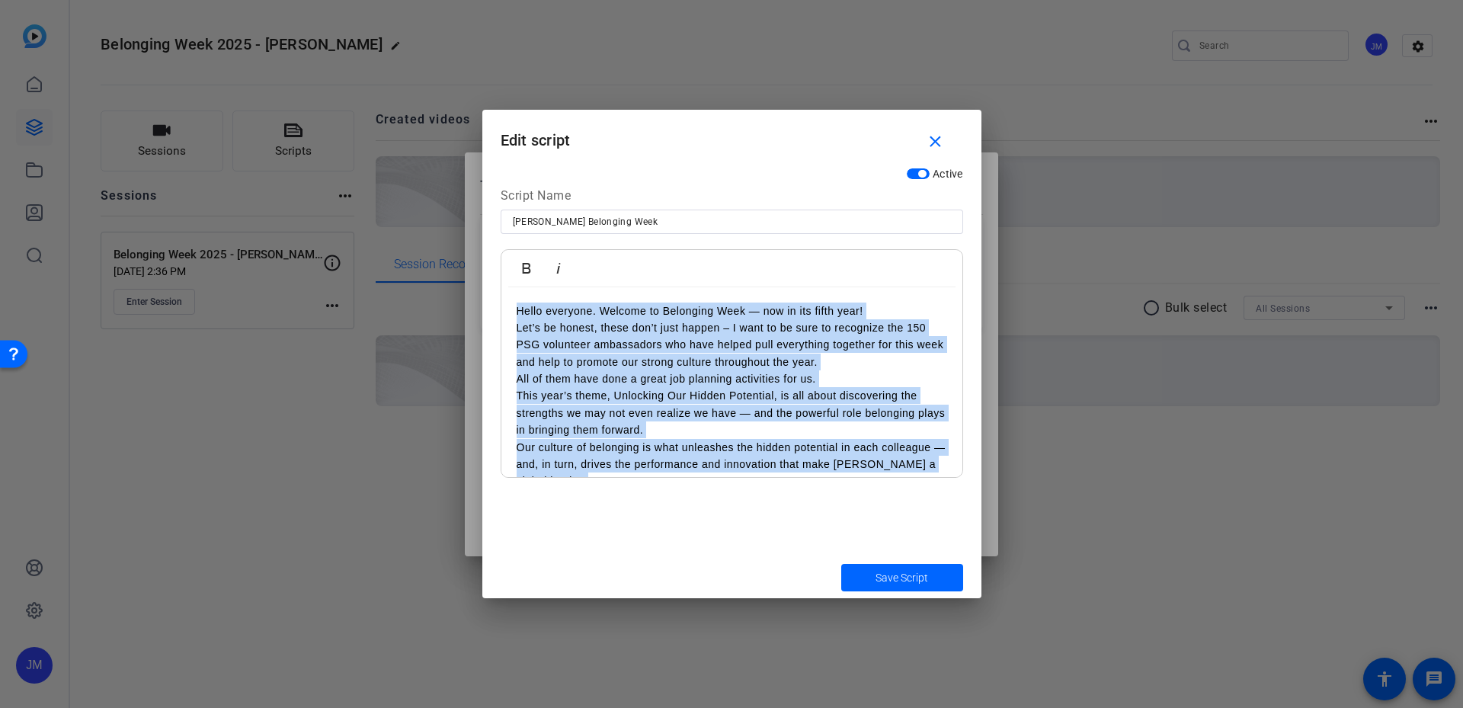
copy div "Hello everyone. Welcome to Belonging Week — now in its fifth year! Let’s be hon…"
click at [946, 146] on span "button" at bounding box center [938, 141] width 49 height 37
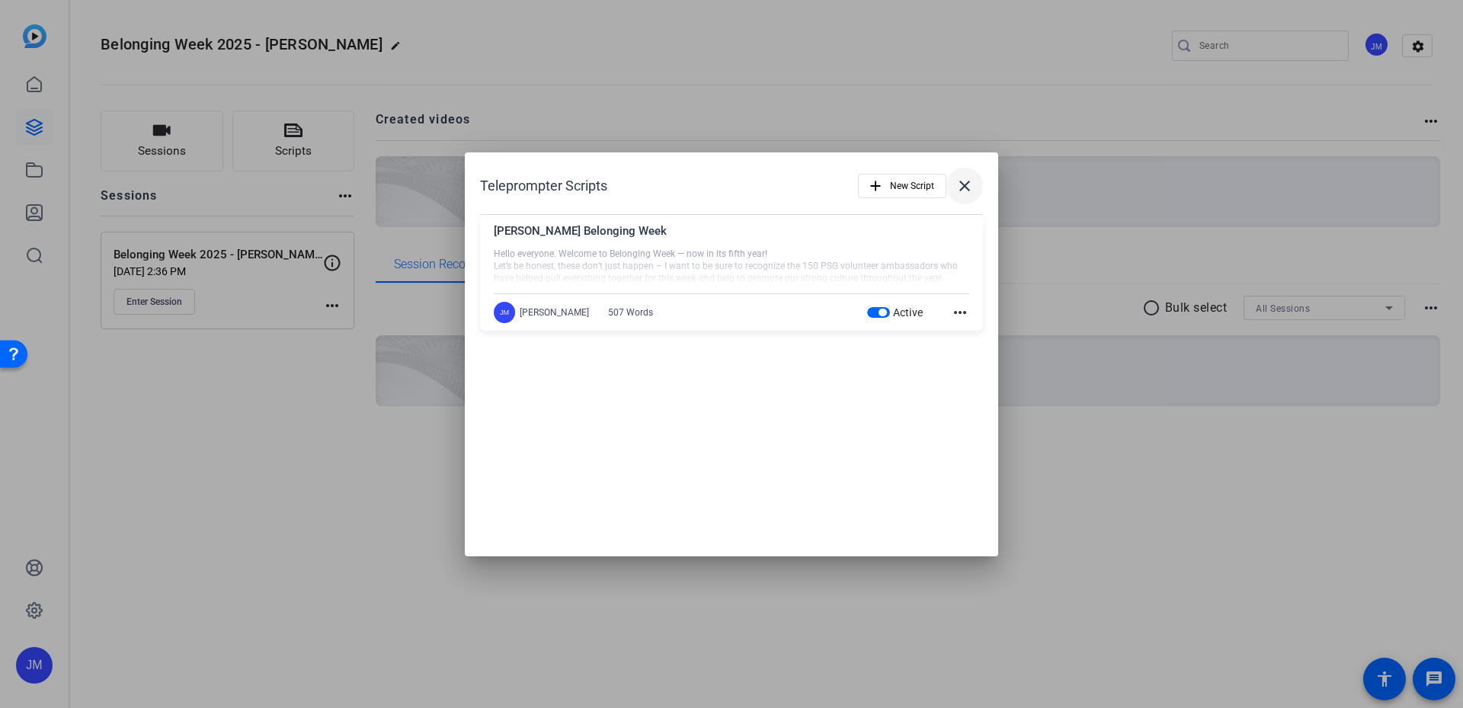
click at [961, 184] on mat-icon "close" at bounding box center [965, 186] width 18 height 18
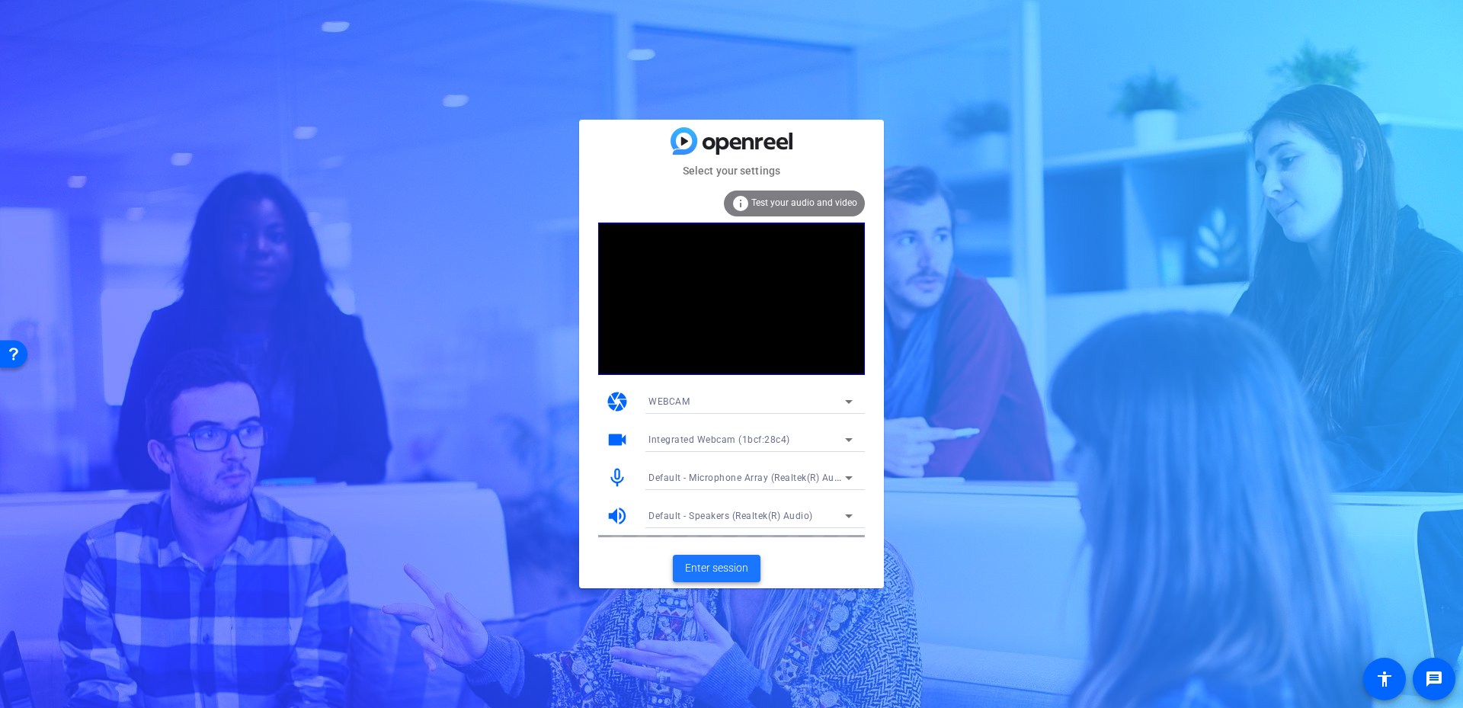
click at [720, 566] on span "Enter session" at bounding box center [716, 568] width 63 height 16
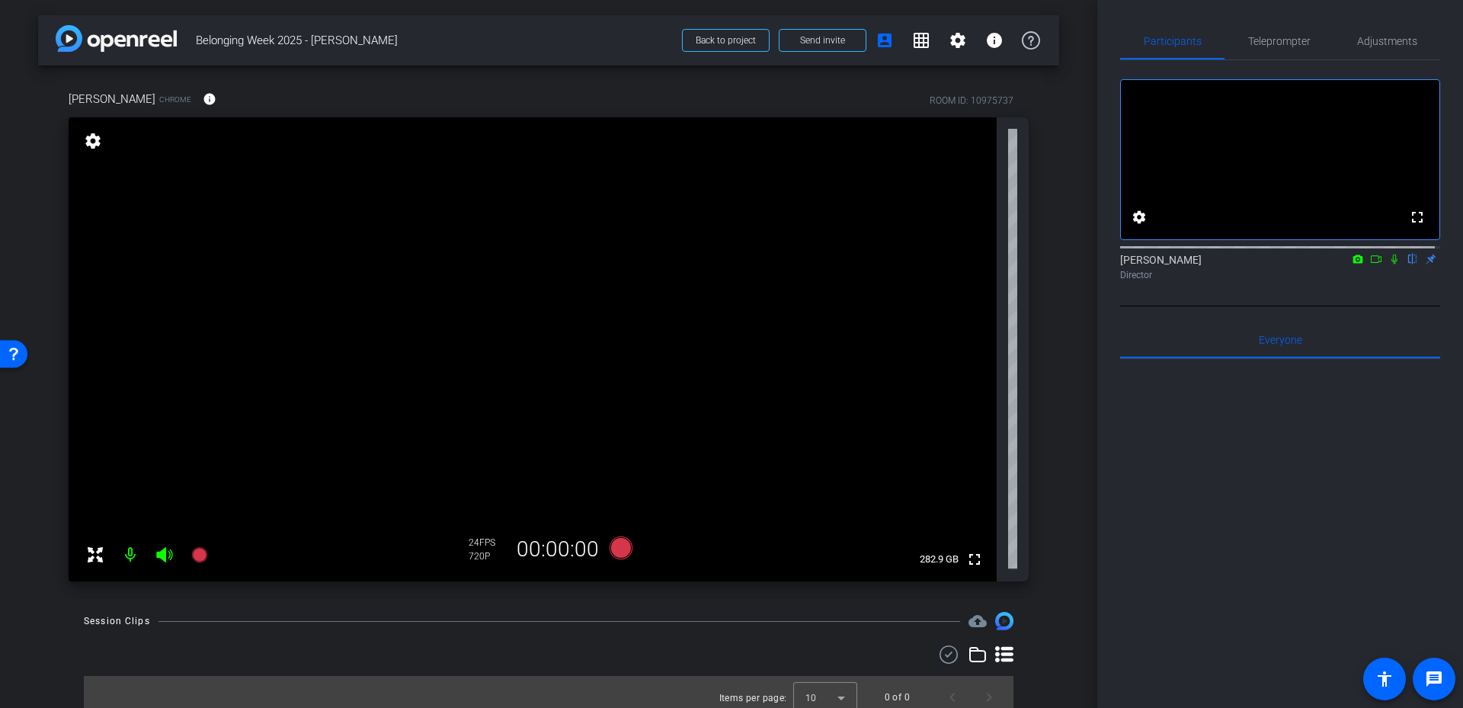
click at [102, 139] on mat-icon "settings" at bounding box center [92, 141] width 21 height 18
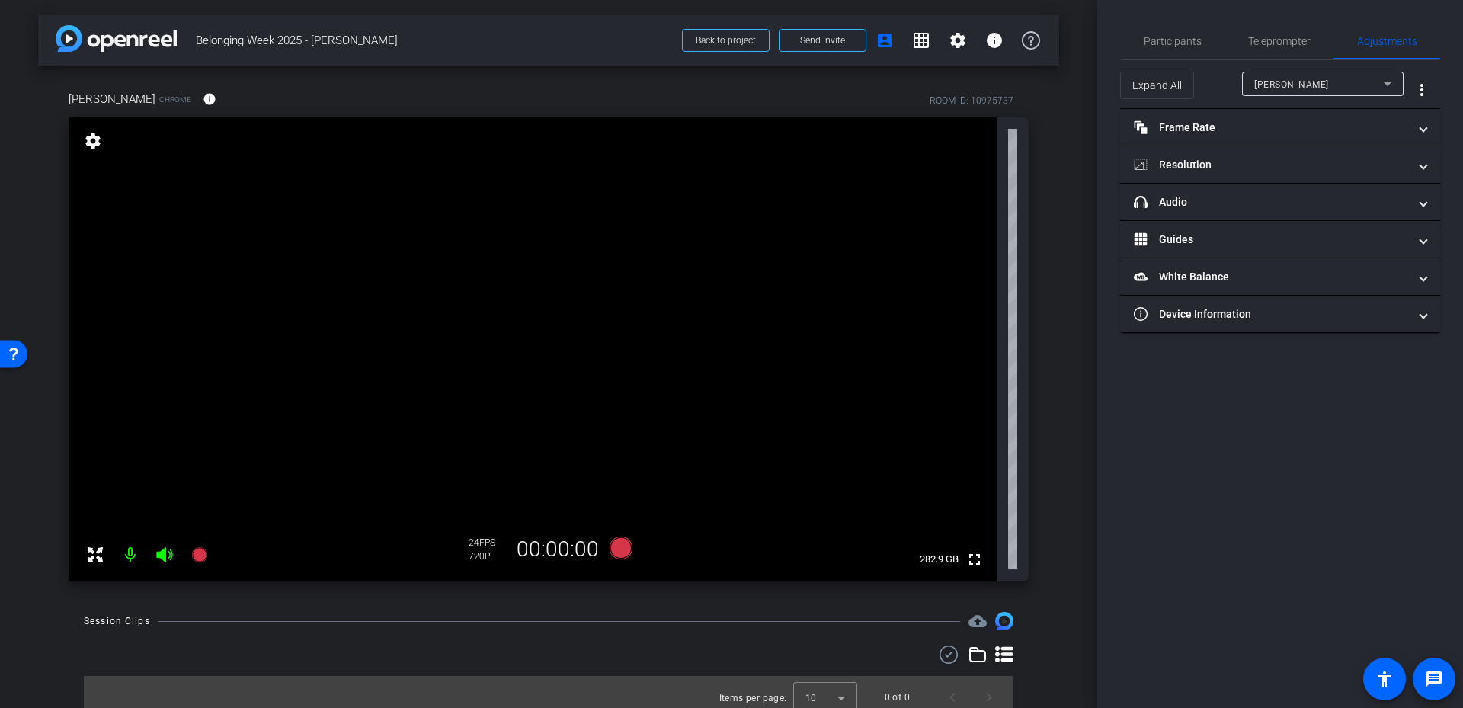
click at [1383, 75] on icon at bounding box center [1388, 84] width 18 height 18
click at [1383, 75] on div at bounding box center [731, 354] width 1463 height 708
click at [1436, 125] on mat-expansion-panel-header "Frame Rate Frame Rate" at bounding box center [1280, 127] width 320 height 37
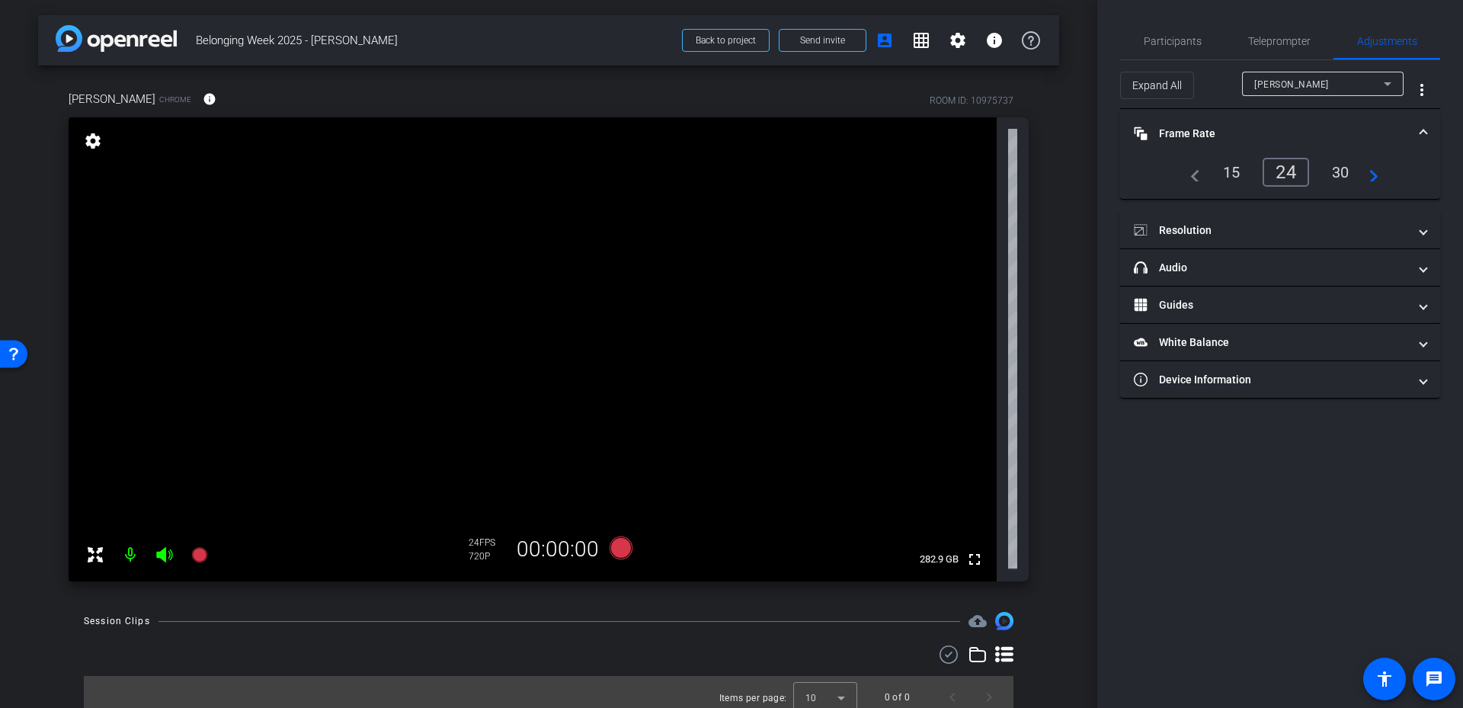
click at [1436, 125] on mat-expansion-panel-header "Frame Rate Frame Rate" at bounding box center [1280, 133] width 320 height 49
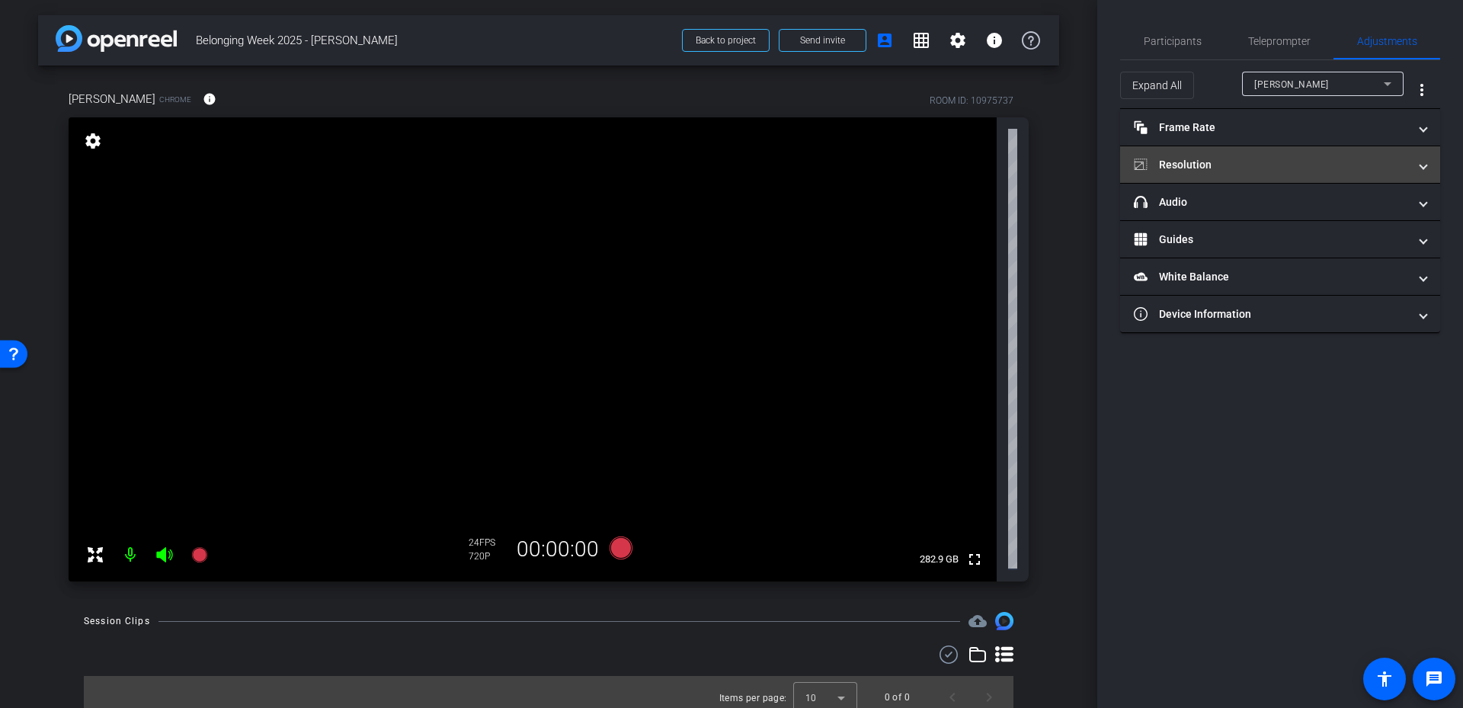
drag, startPoint x: 1430, startPoint y: 139, endPoint x: 1430, endPoint y: 155, distance: 16.0
click at [1430, 153] on mat-accordion "Frame Rate Frame Rate navigate_before 15 24 30 navigate_next Resolution navigat…" at bounding box center [1280, 221] width 320 height 224
click at [1429, 158] on mat-expansion-panel-header "Resolution" at bounding box center [1280, 164] width 320 height 37
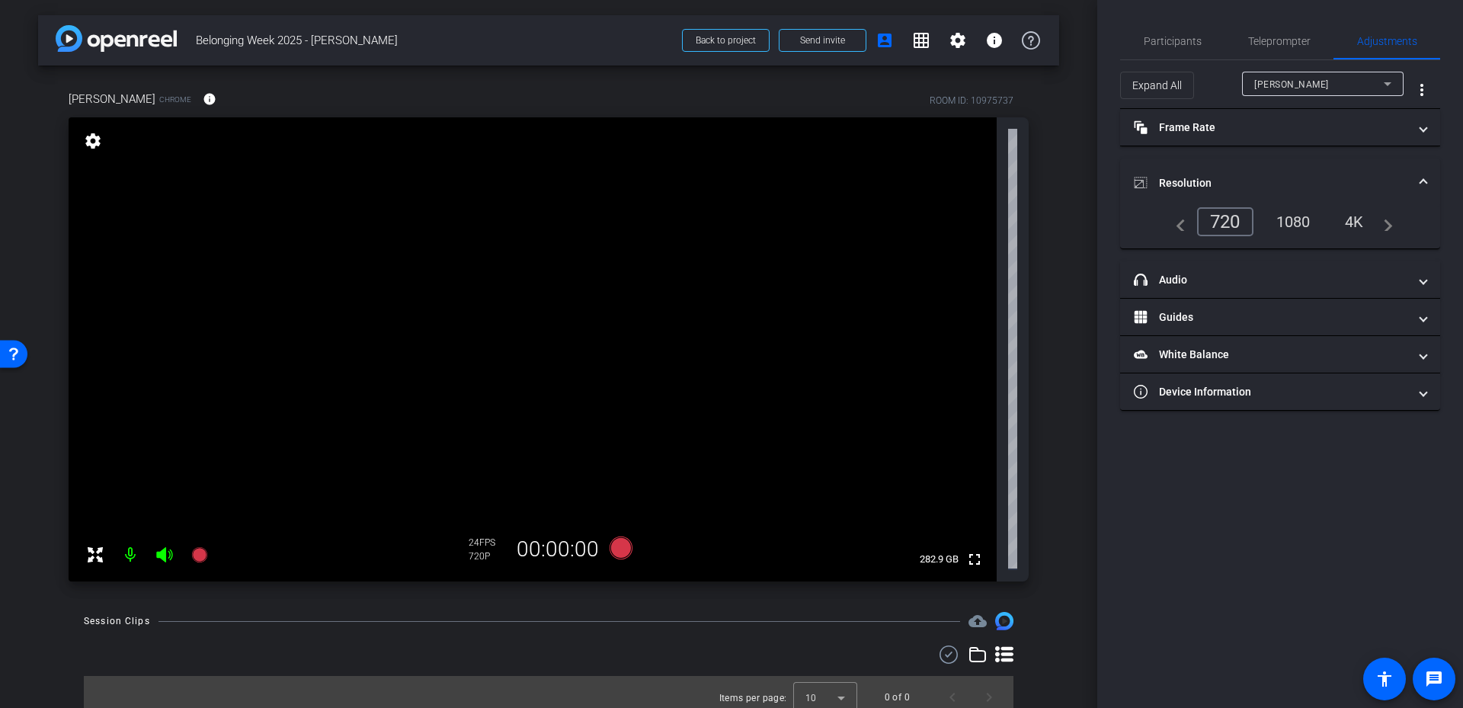
click at [1429, 158] on mat-accordion "Frame Rate Frame Rate navigate_before 15 24 30 navigate_next Resolution navigat…" at bounding box center [1280, 260] width 320 height 302
click at [1429, 160] on mat-expansion-panel-header "Resolution" at bounding box center [1280, 183] width 320 height 49
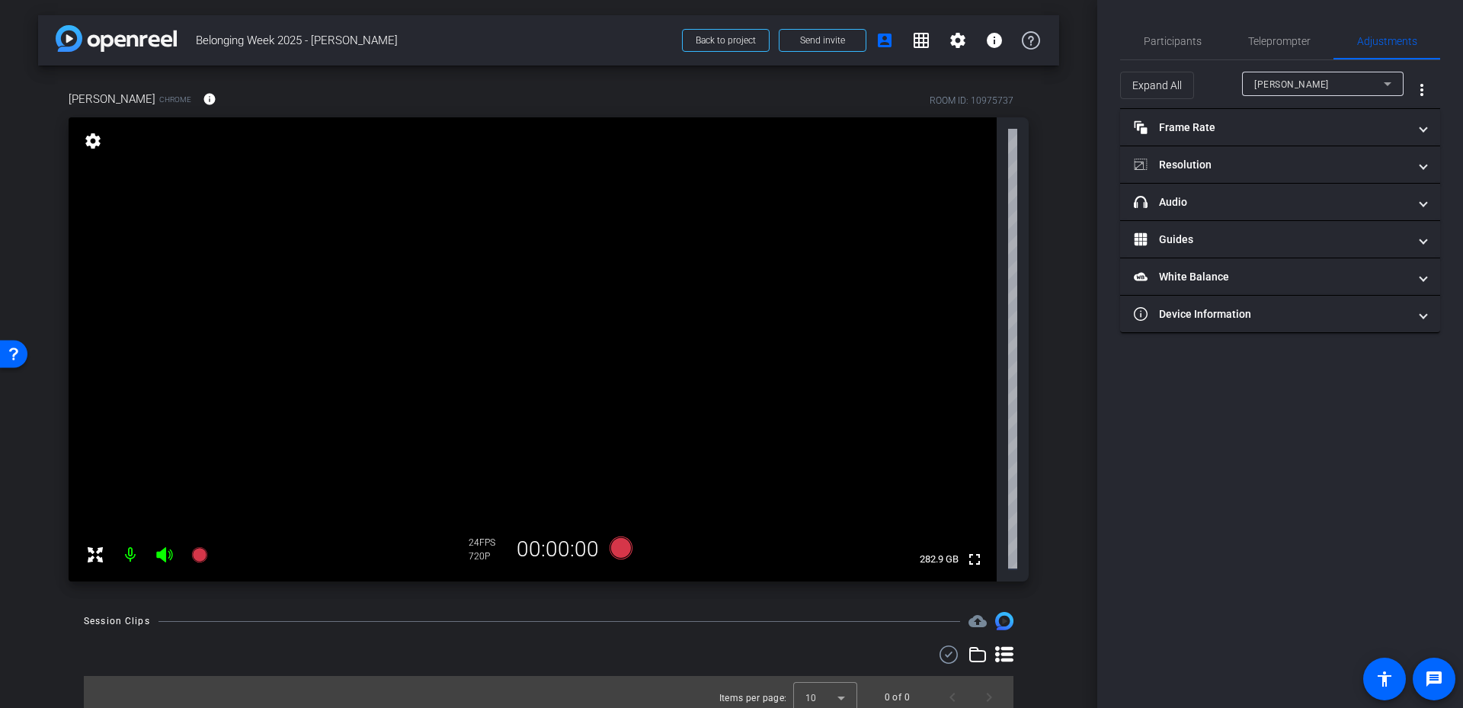
click at [1040, 114] on div "Susan Chrome info ROOM ID: 10975737 fullscreen settings 282.9 GB 24 FPS 720P 00…" at bounding box center [548, 331] width 1021 height 531
click at [1180, 43] on span "Participants" at bounding box center [1173, 41] width 58 height 11
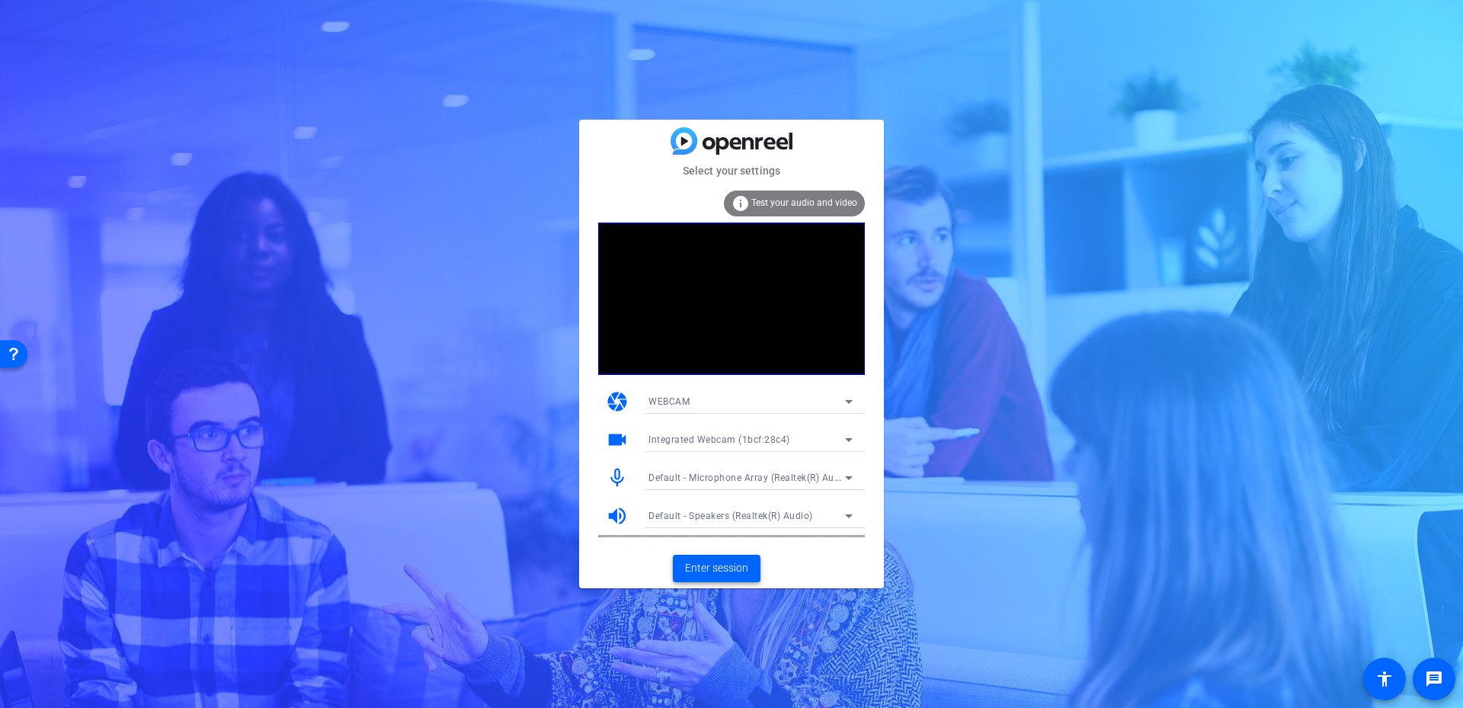
click at [731, 563] on span "Enter session" at bounding box center [716, 568] width 63 height 16
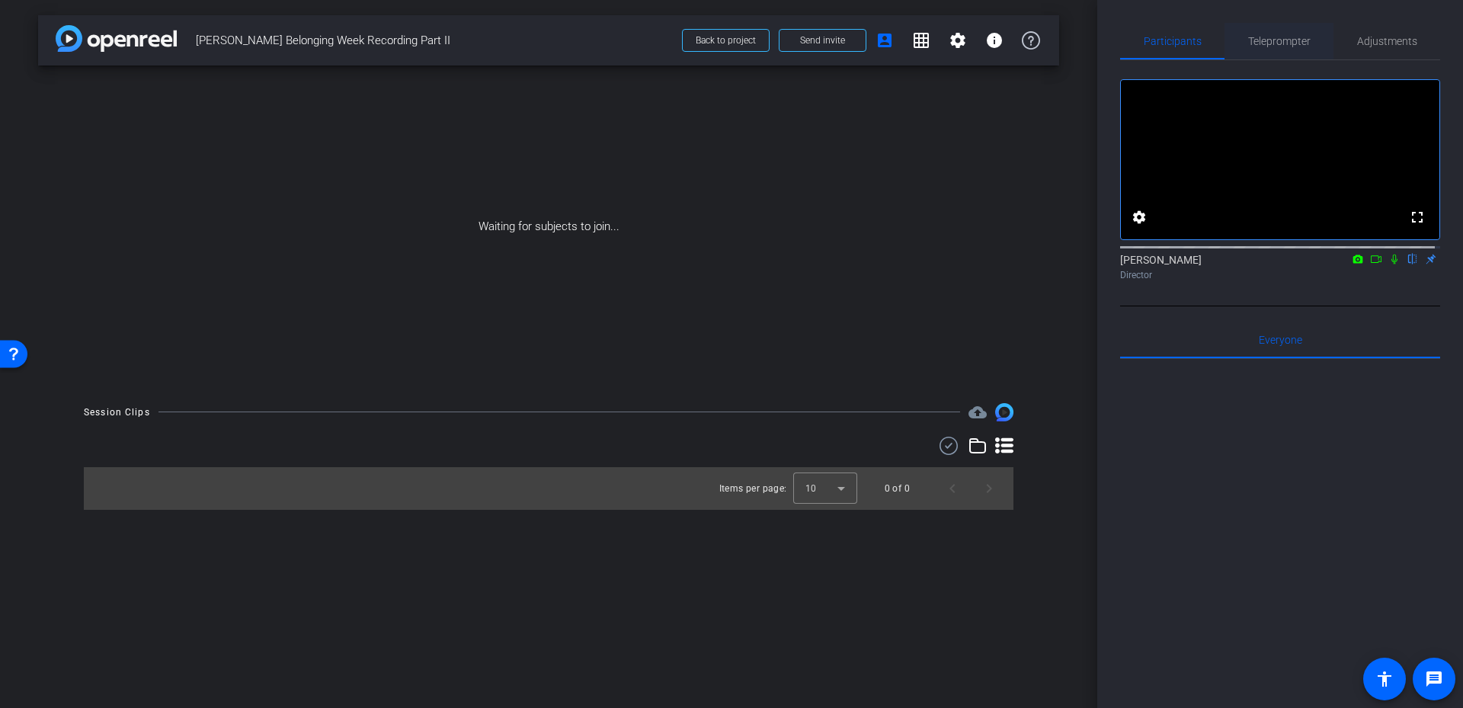
click at [1280, 33] on span "Teleprompter" at bounding box center [1279, 41] width 62 height 37
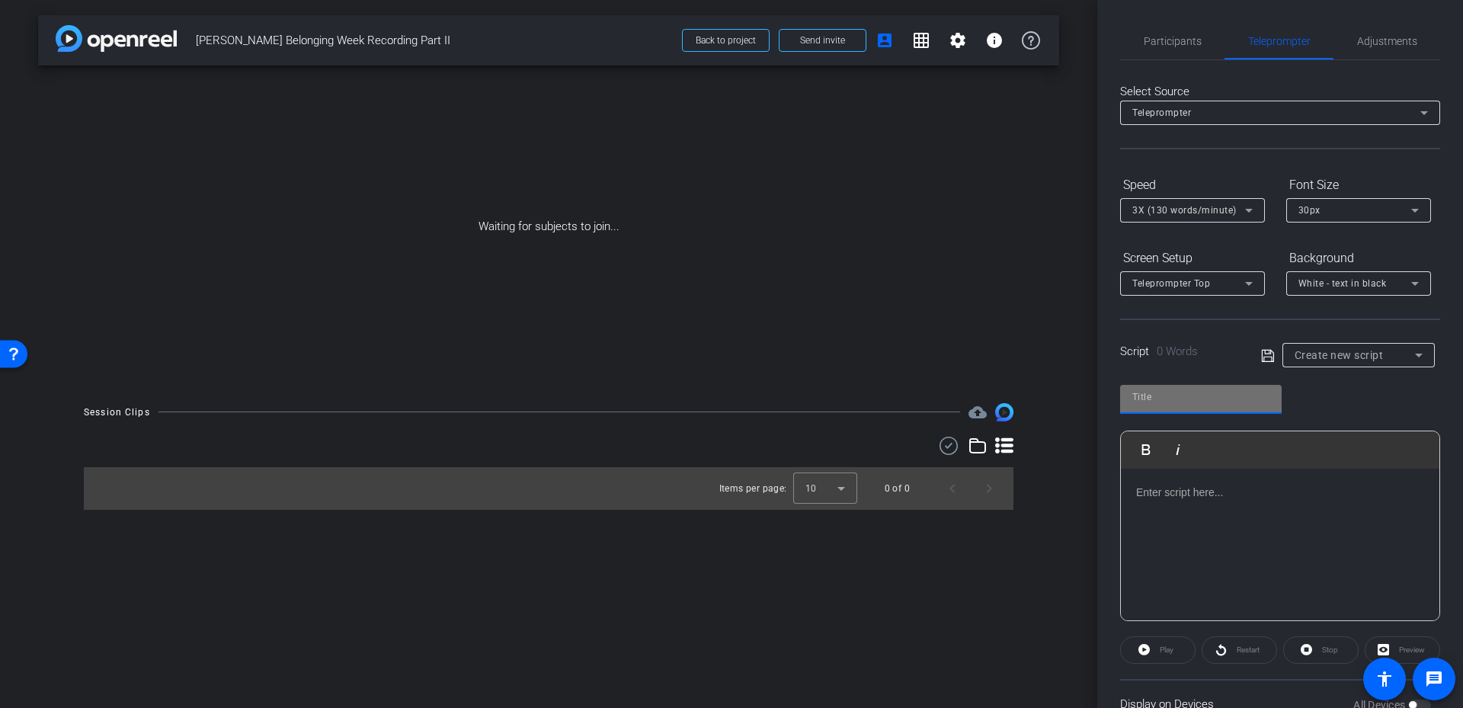
click at [1229, 391] on input "text" at bounding box center [1200, 397] width 137 height 18
type input "b"
click at [1160, 395] on input "b" at bounding box center [1200, 397] width 137 height 18
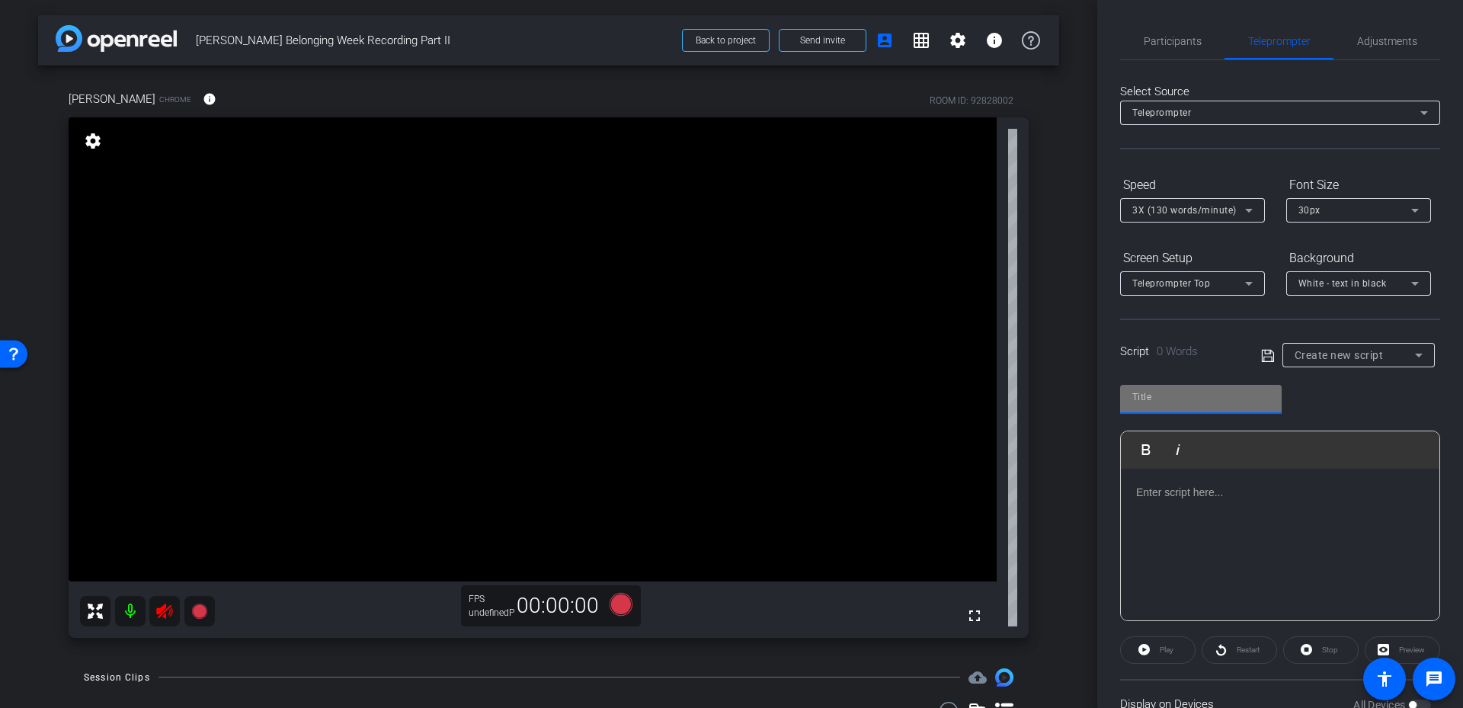
click at [1255, 490] on p at bounding box center [1280, 492] width 288 height 17
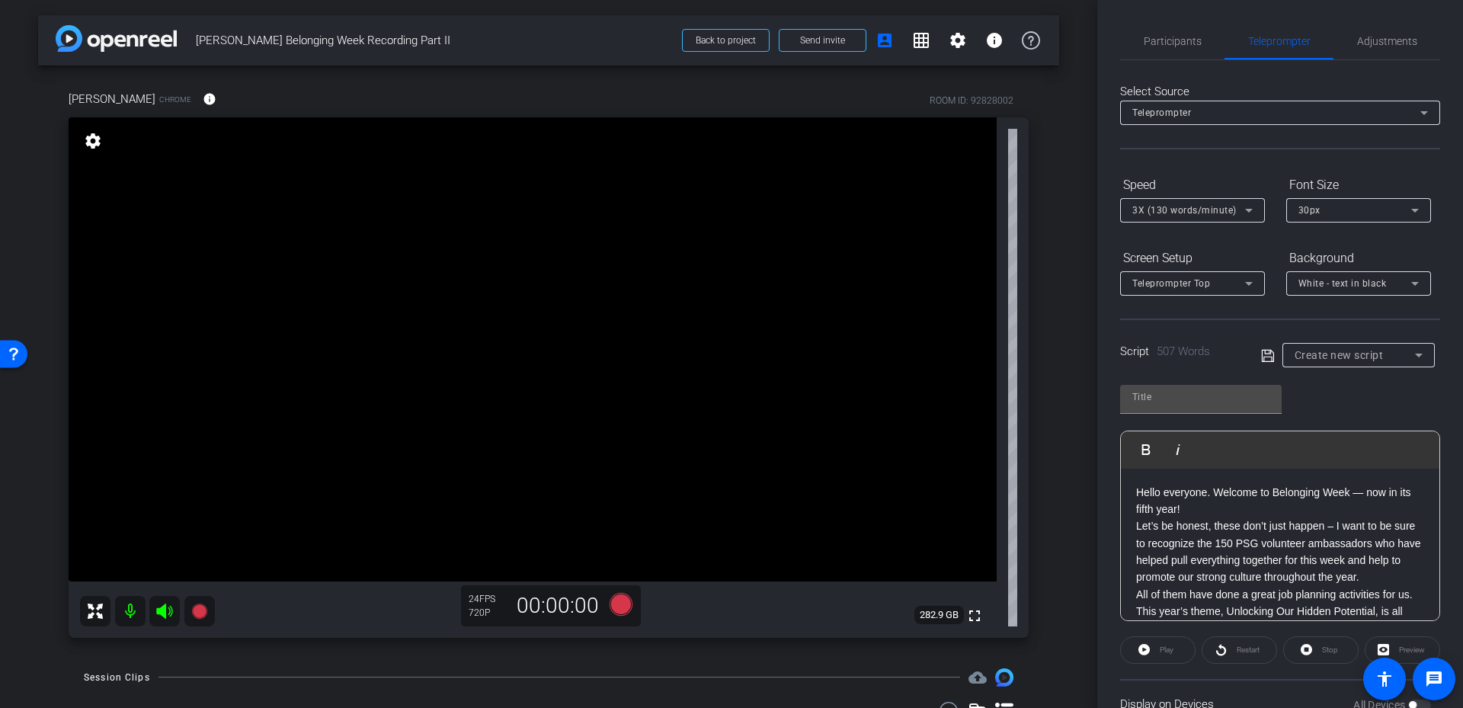
scroll to position [972, 0]
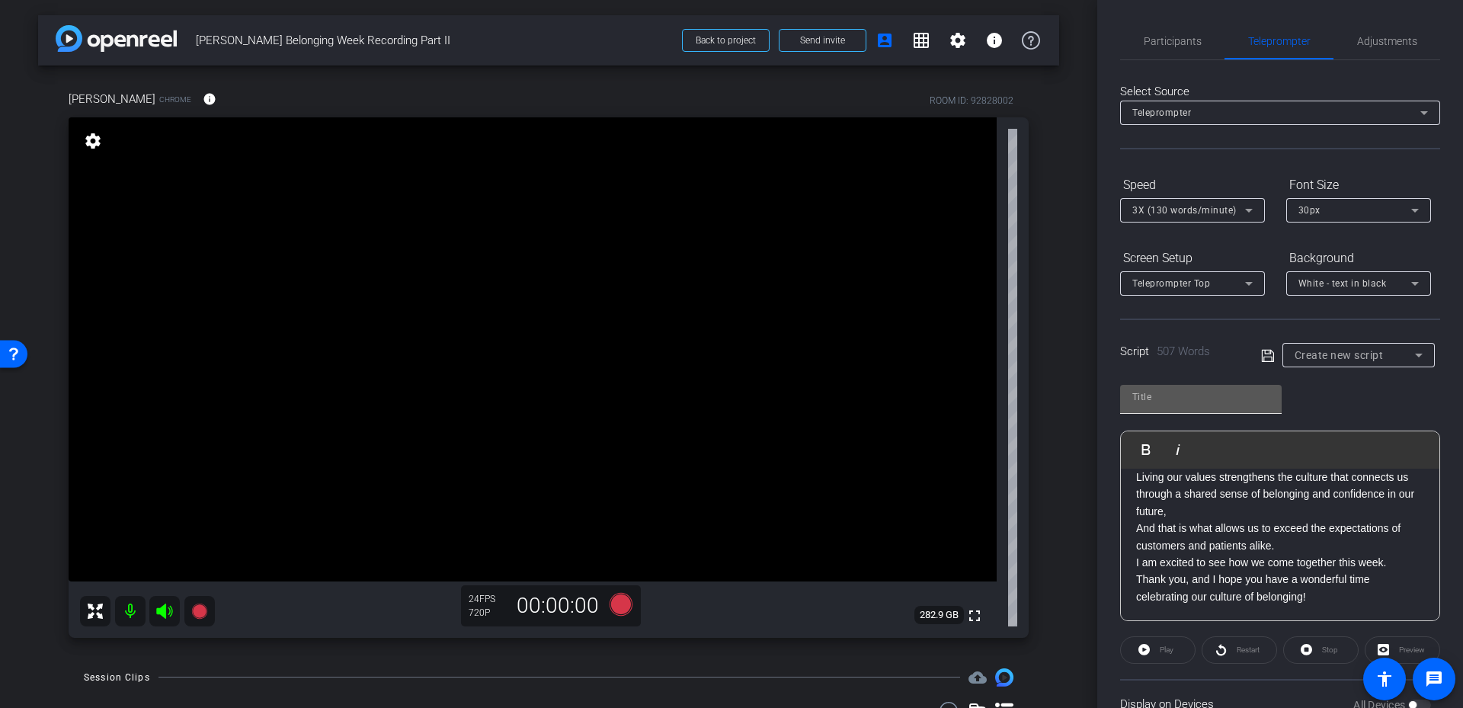
click at [1154, 396] on input "text" at bounding box center [1200, 397] width 137 height 18
type input "Belonging Week - [PERSON_NAME]"
click at [1269, 352] on icon at bounding box center [1268, 356] width 14 height 18
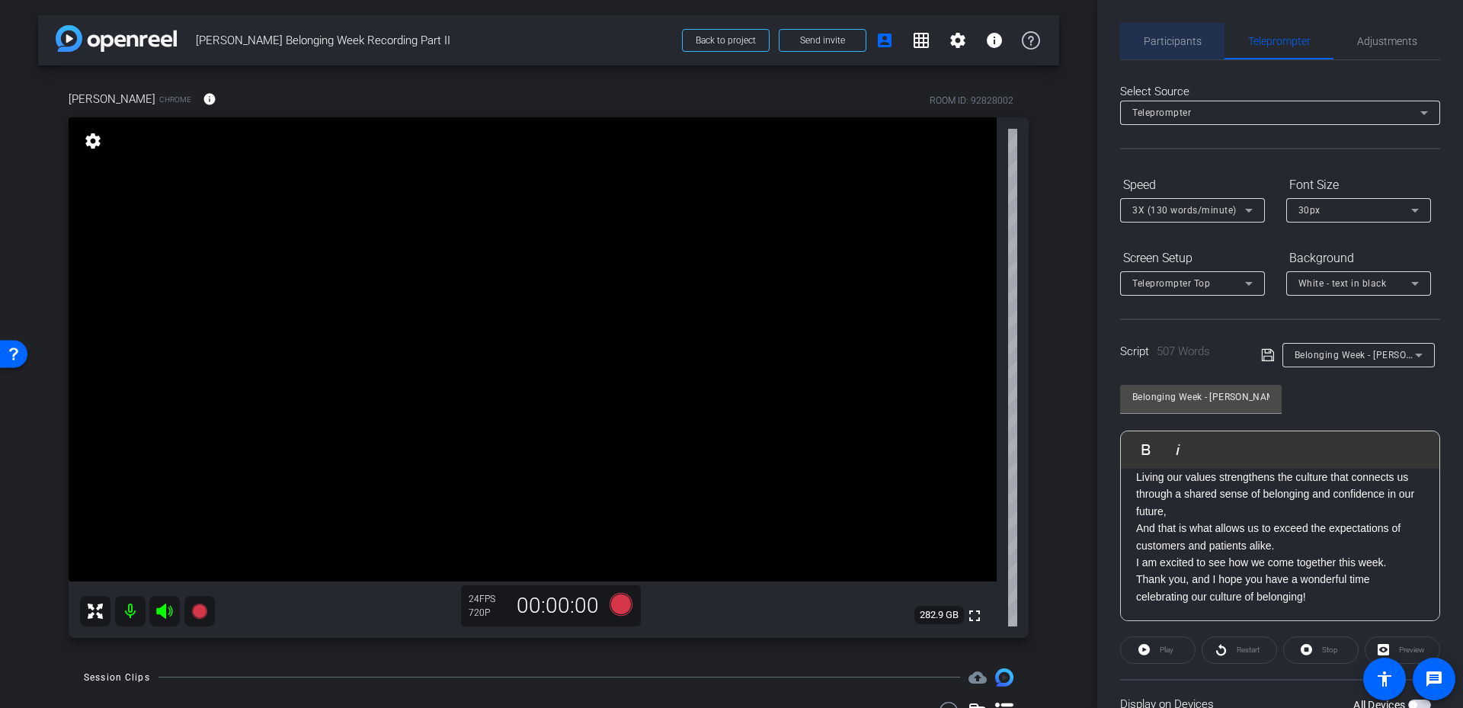
click at [1193, 48] on span "Participants" at bounding box center [1173, 41] width 58 height 37
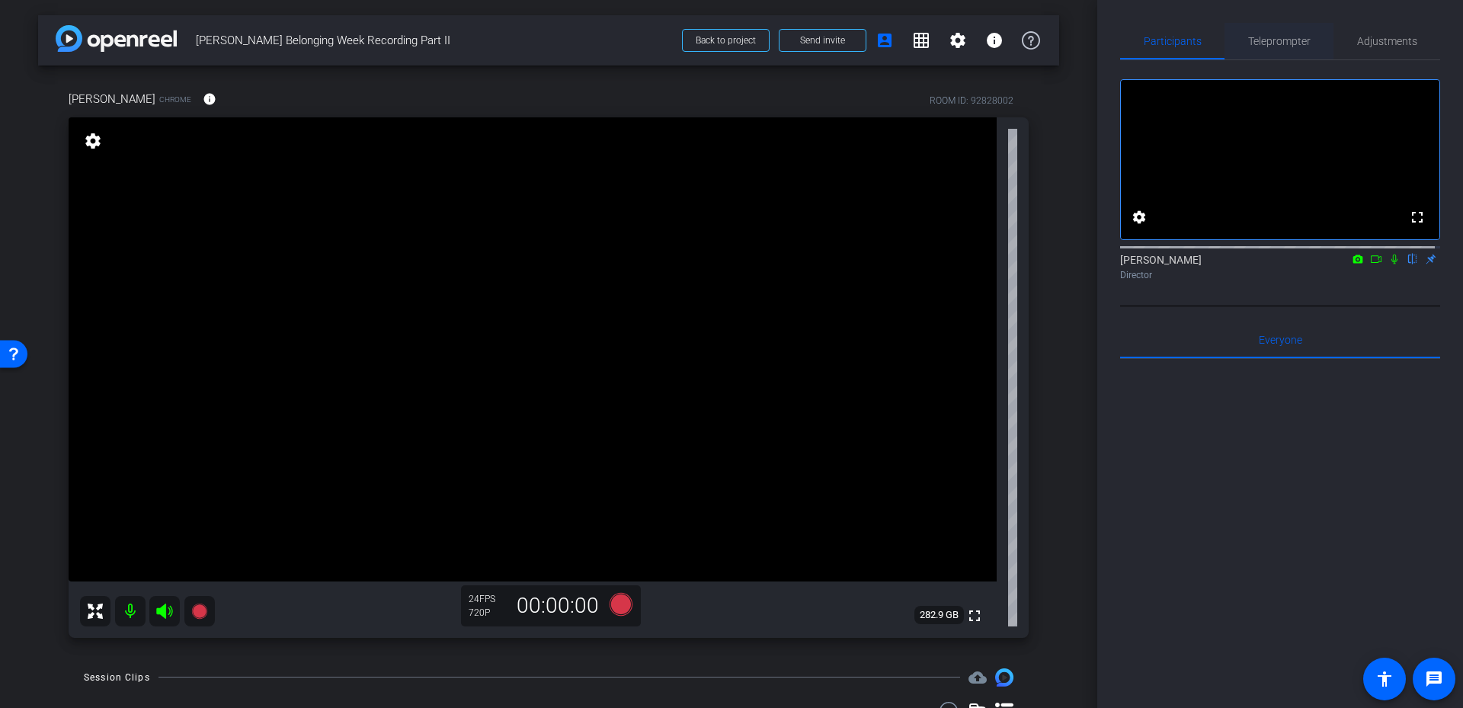
click at [1289, 56] on span "Teleprompter" at bounding box center [1279, 41] width 62 height 37
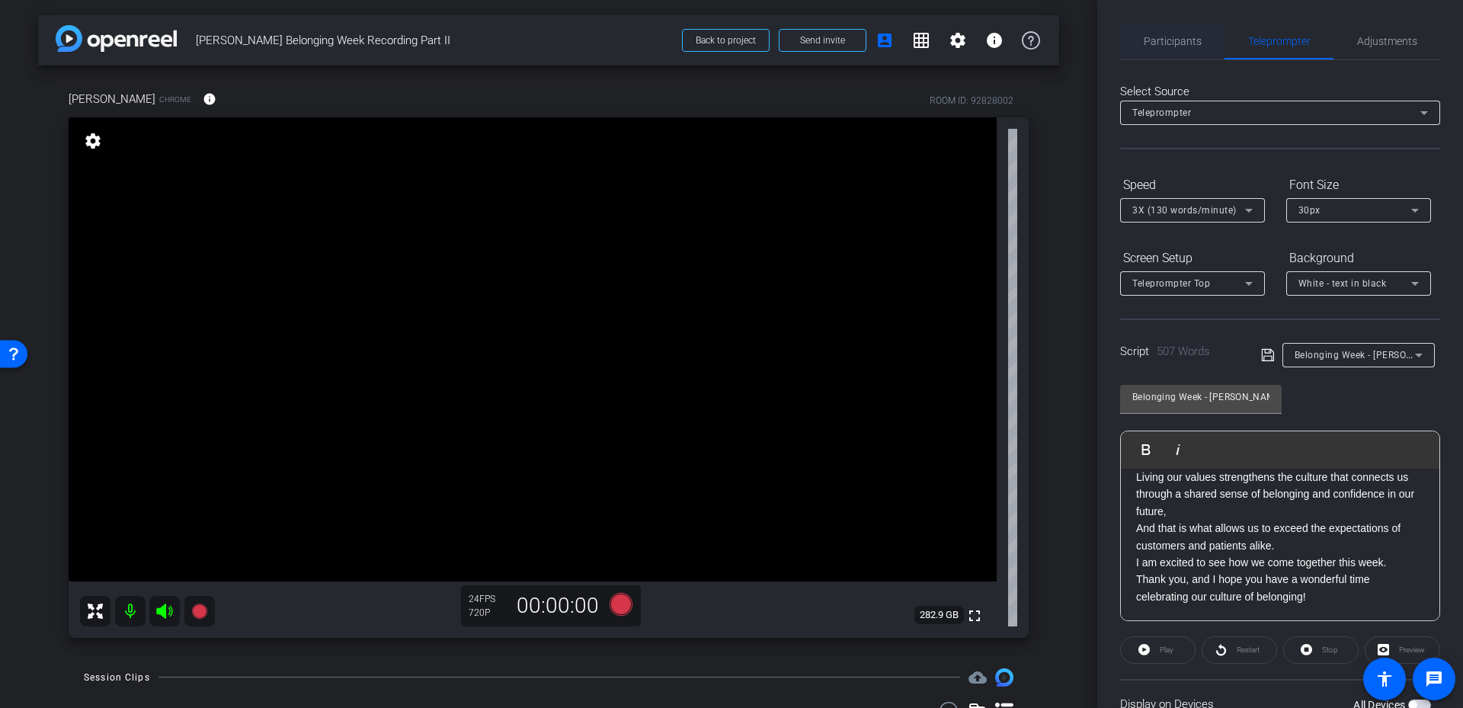
click at [1179, 31] on span "Participants" at bounding box center [1173, 41] width 58 height 37
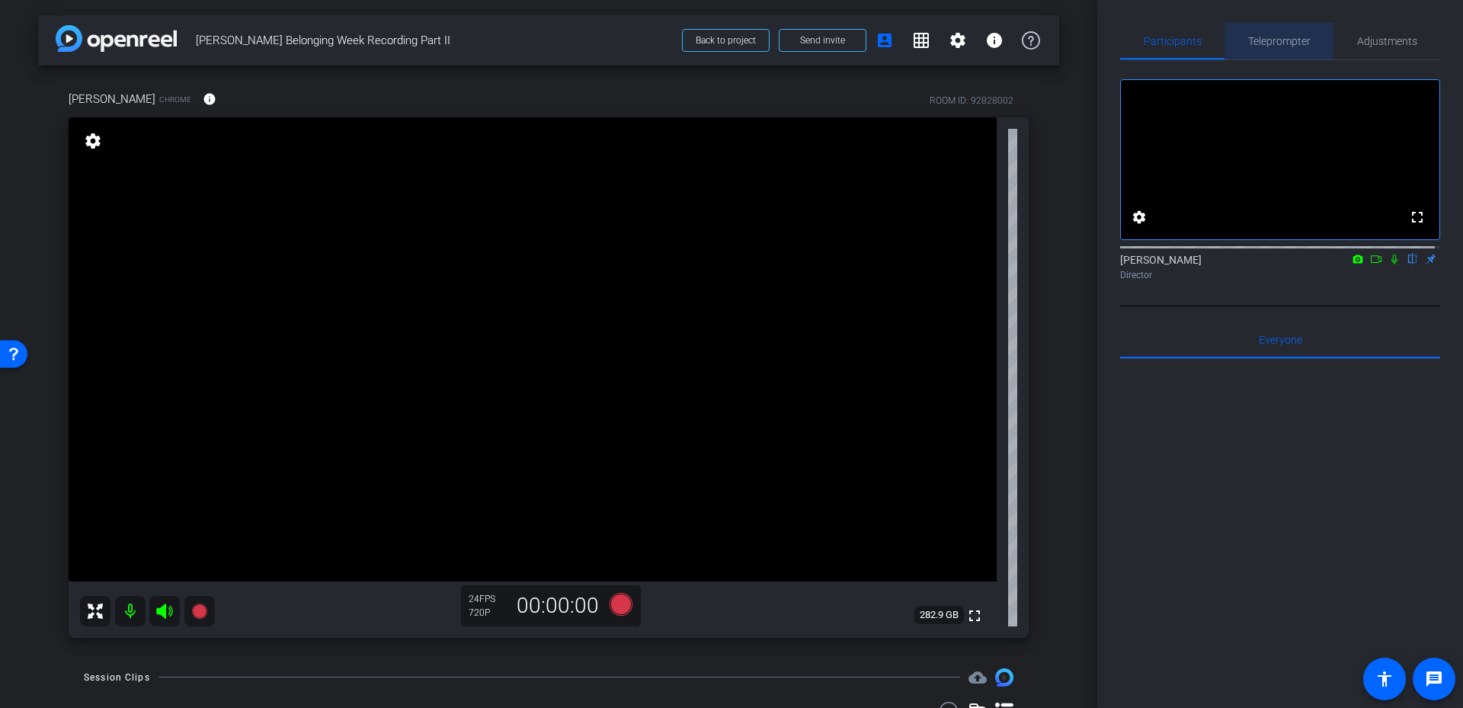
click at [1295, 25] on span "Teleprompter" at bounding box center [1279, 41] width 62 height 37
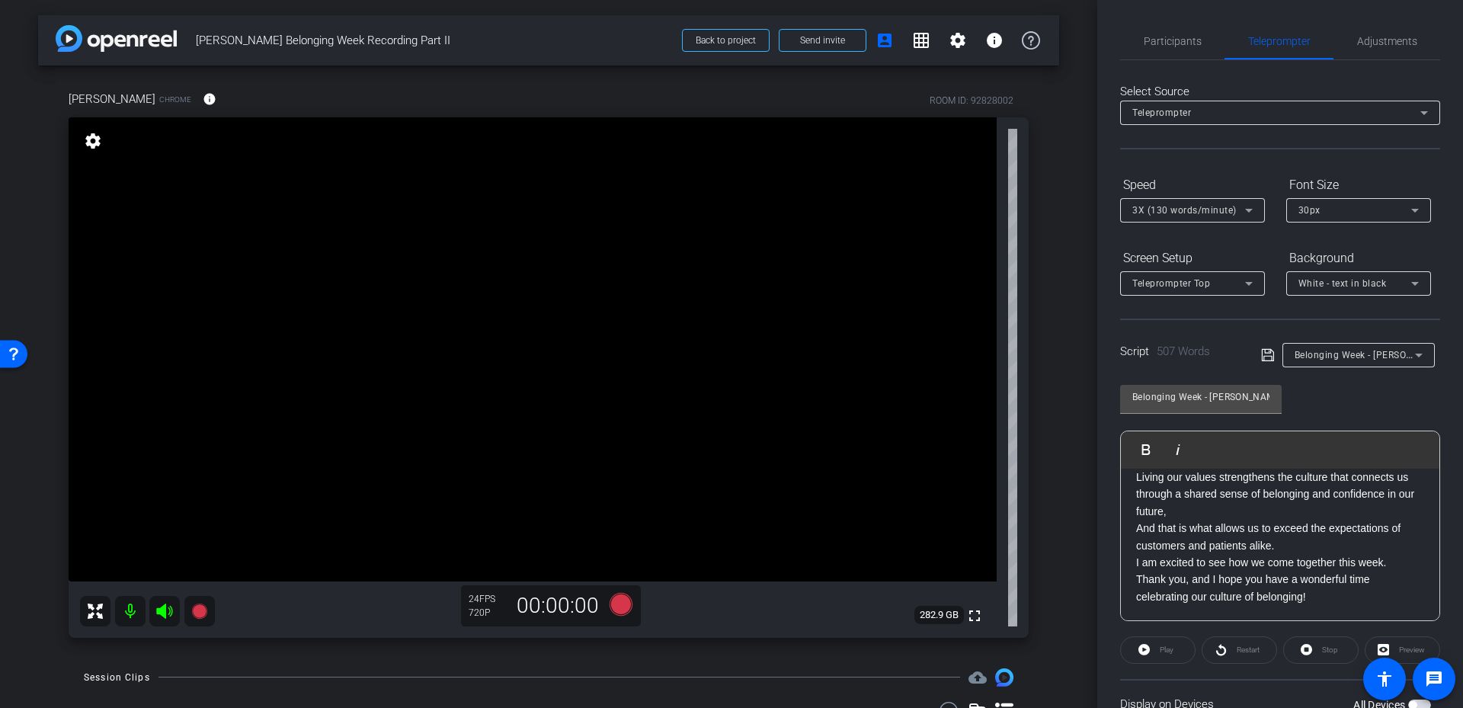
scroll to position [125, 0]
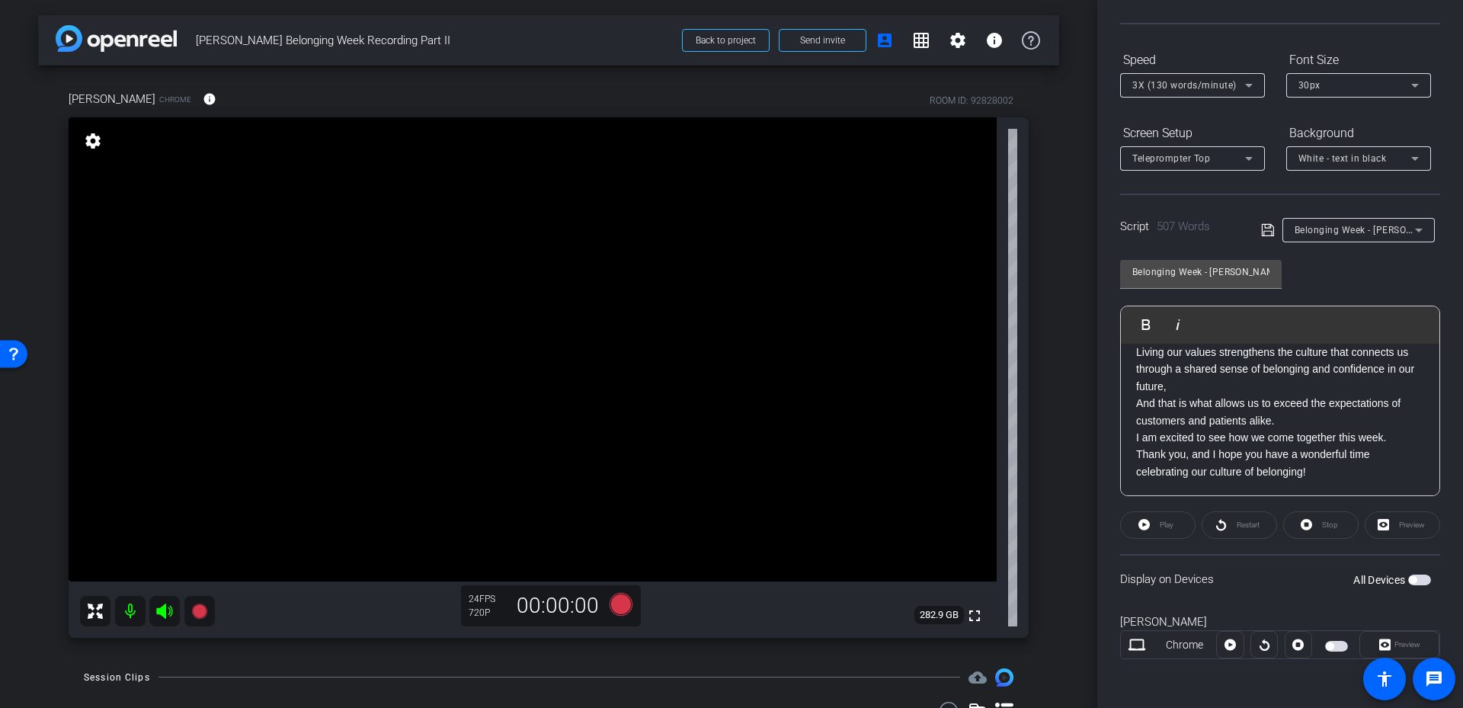
click at [1326, 644] on span "button" at bounding box center [1330, 646] width 8 height 8
click at [1395, 649] on span "Preview" at bounding box center [1408, 644] width 26 height 8
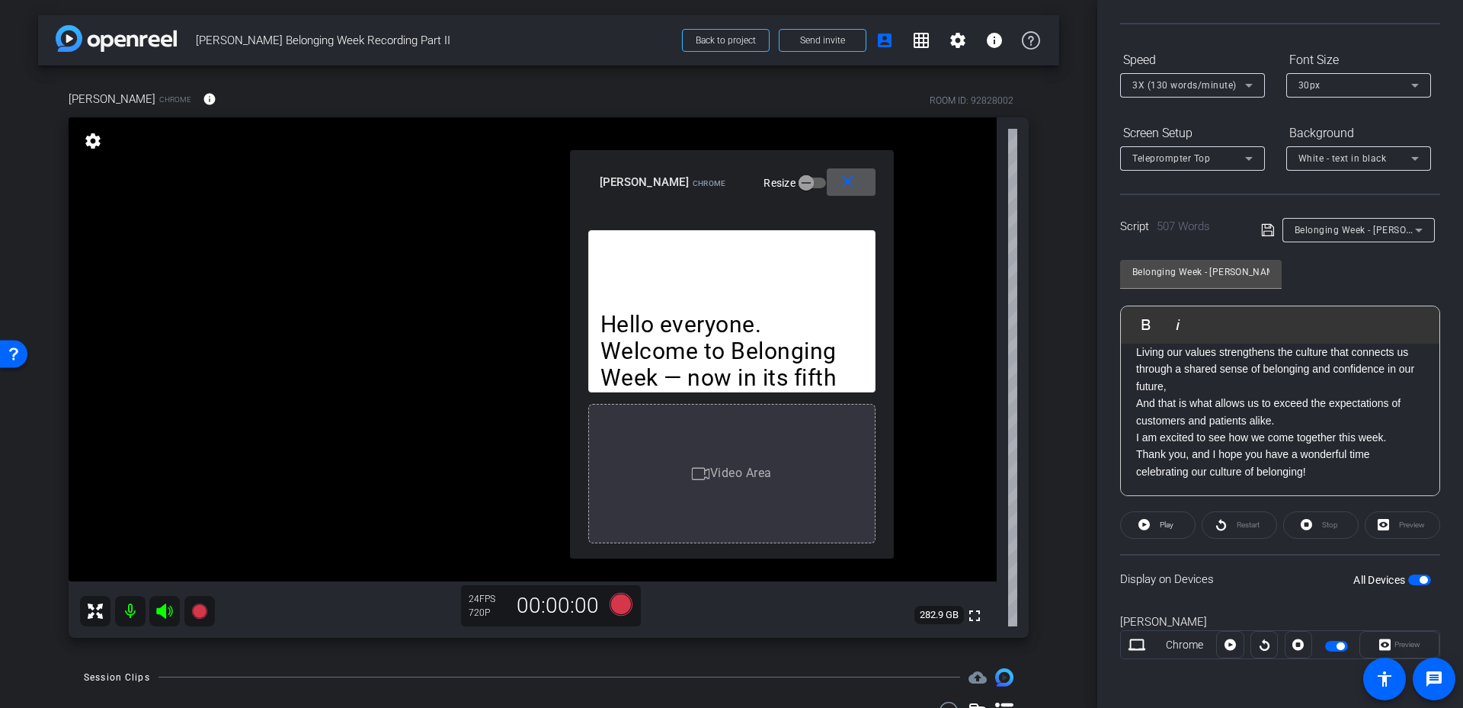
click at [1158, 150] on div "Teleprompter Top" at bounding box center [1188, 158] width 113 height 19
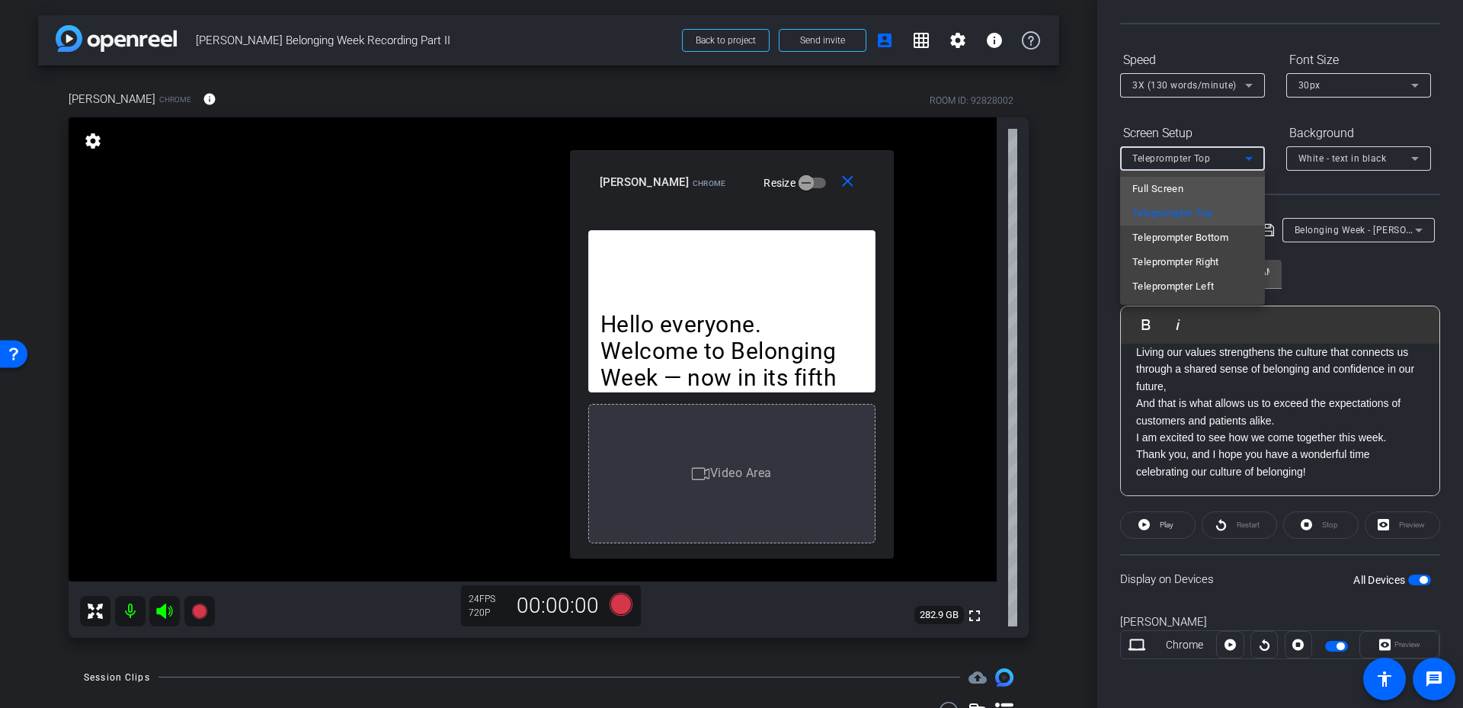
click at [1196, 188] on mat-option "Full Screen" at bounding box center [1192, 189] width 145 height 24
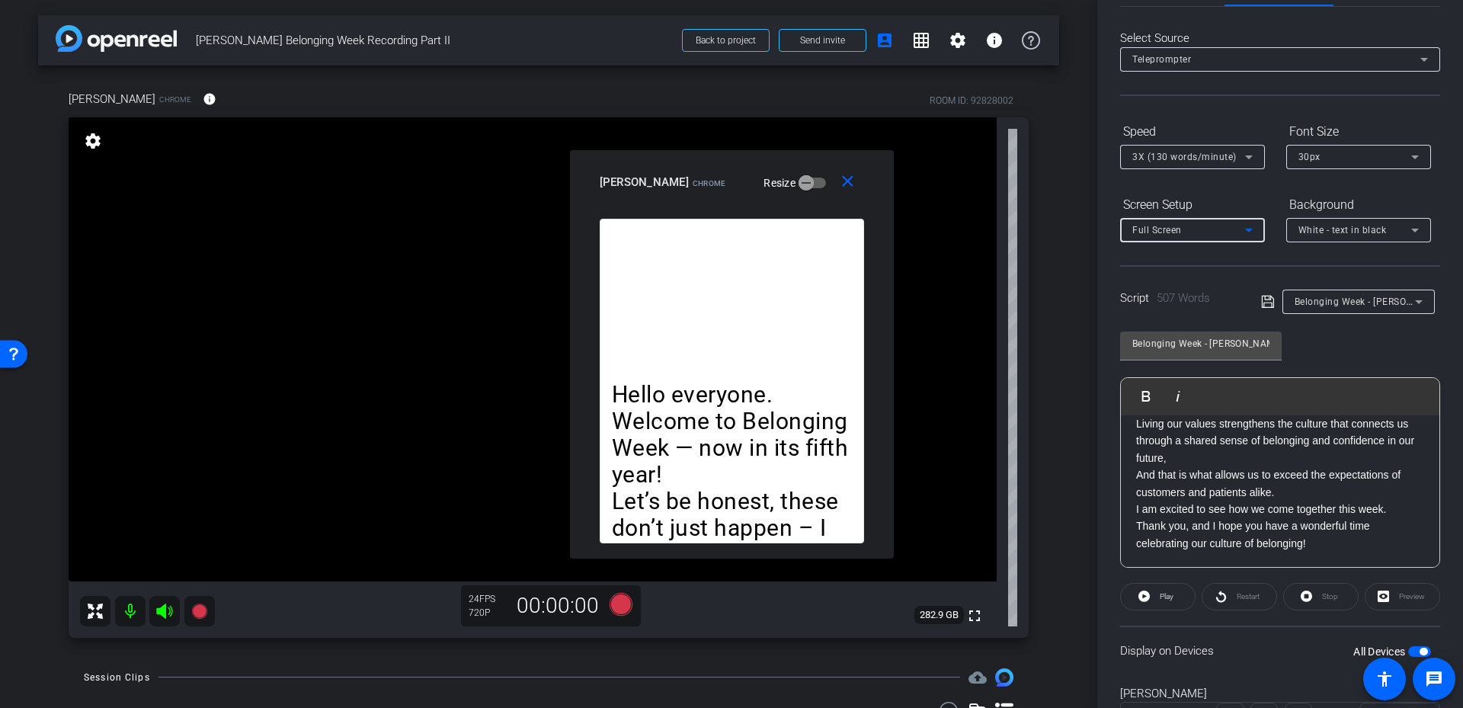
scroll to position [0, 0]
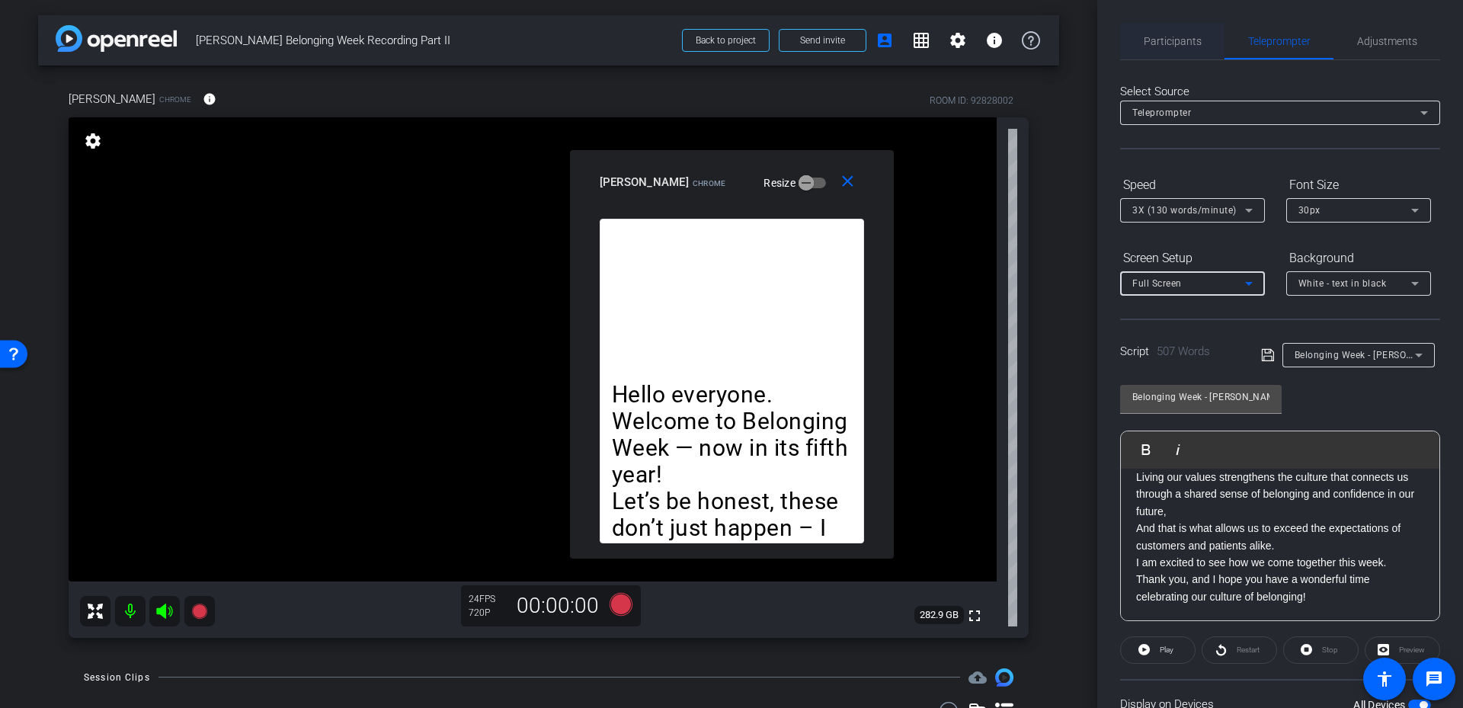
click at [1174, 38] on span "Participants" at bounding box center [1173, 41] width 58 height 11
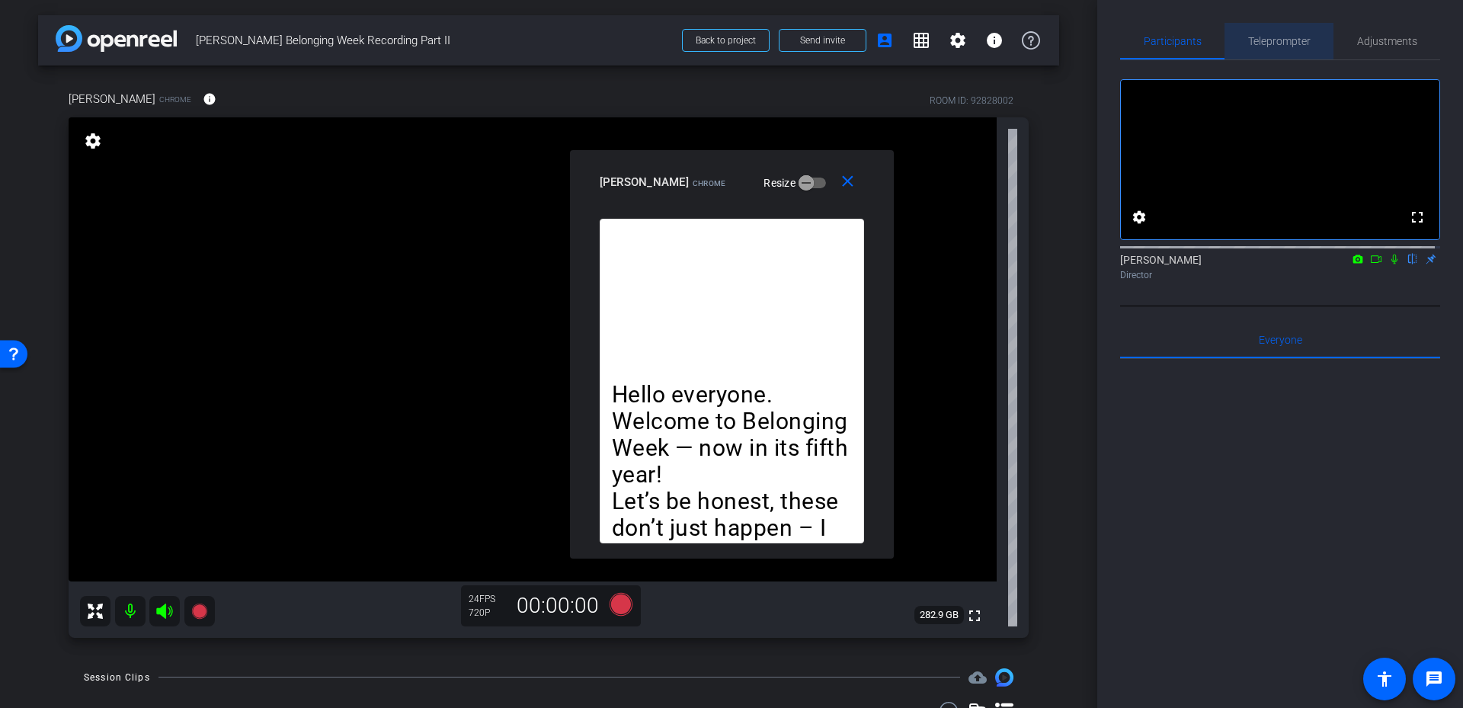
click at [1284, 36] on span "Teleprompter" at bounding box center [1279, 41] width 62 height 11
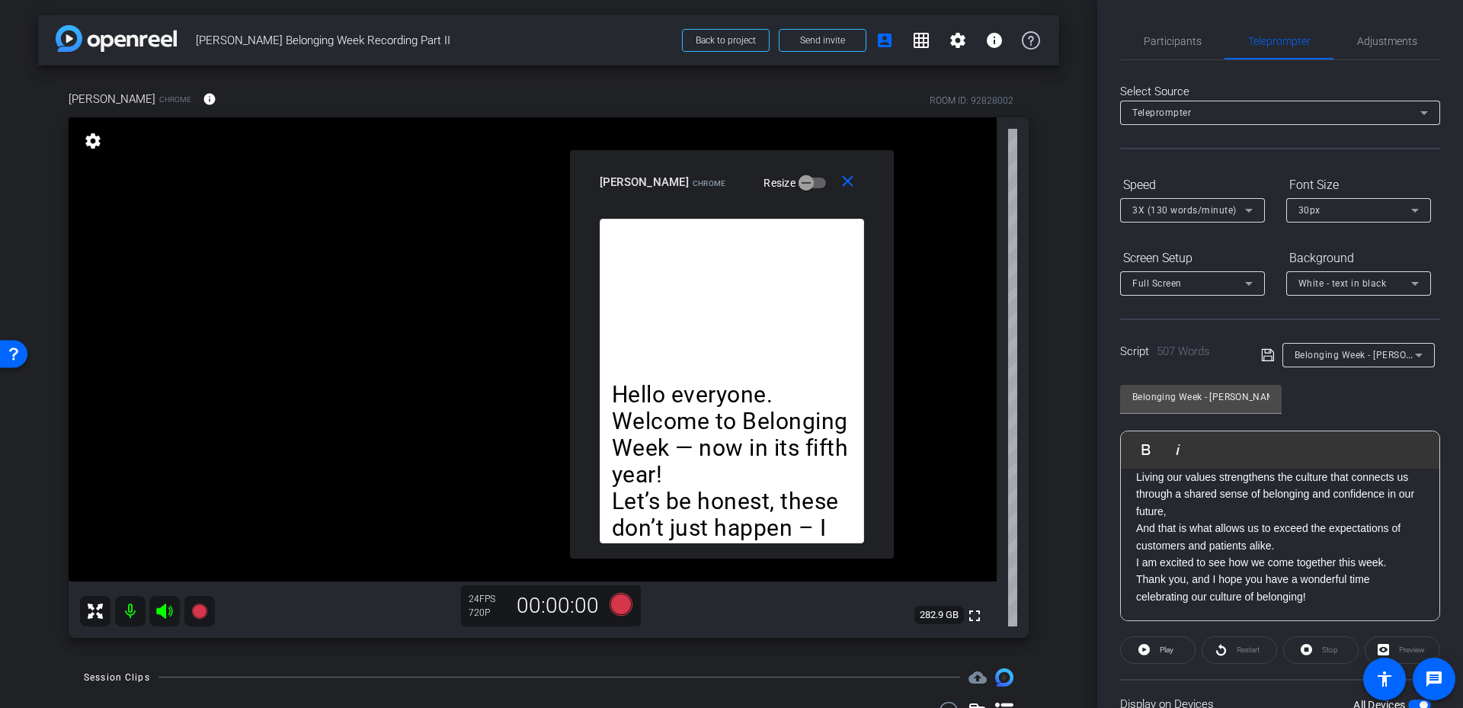
click at [891, 559] on video at bounding box center [533, 349] width 928 height 464
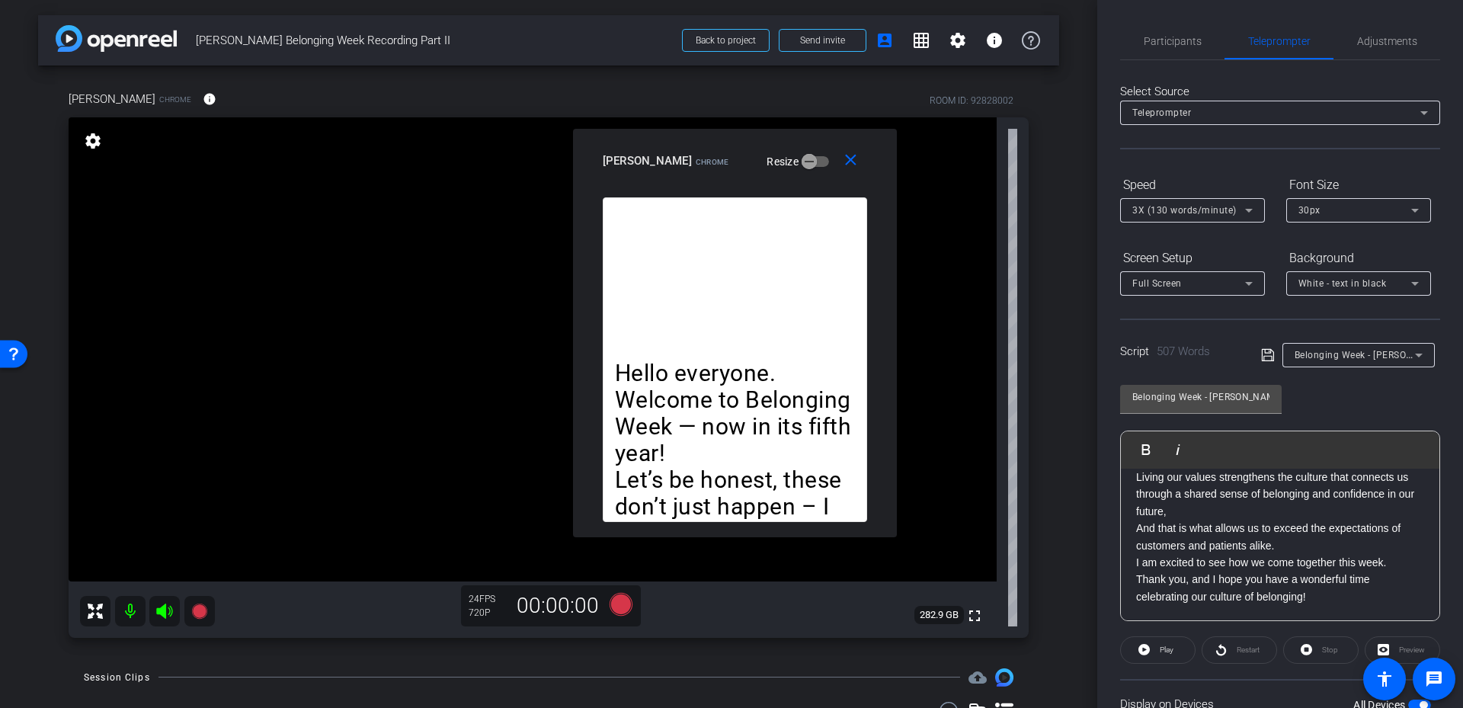
drag, startPoint x: 777, startPoint y: 170, endPoint x: 780, endPoint y: 148, distance: 22.3
click at [780, 148] on div "[PERSON_NAME] Resize" at bounding box center [741, 160] width 276 height 27
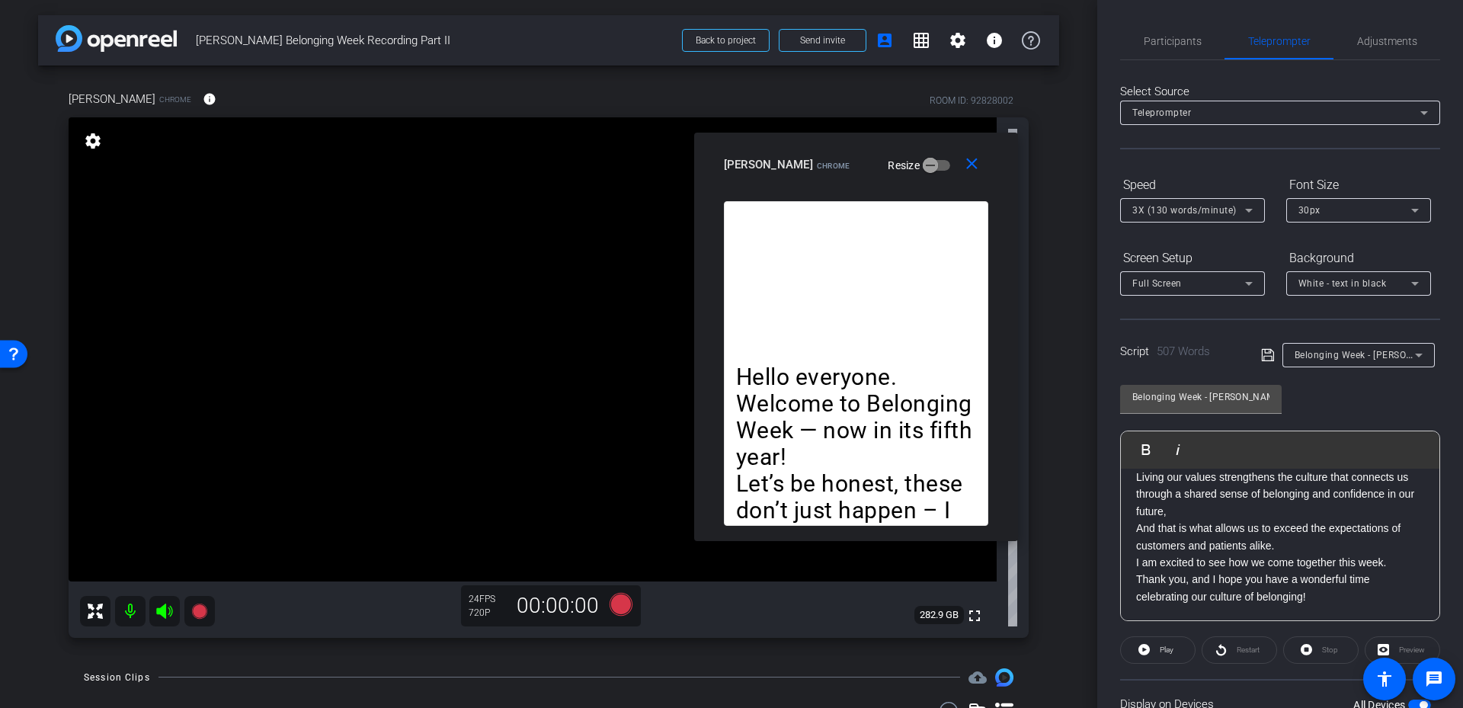
drag, startPoint x: 831, startPoint y: 162, endPoint x: 926, endPoint y: 165, distance: 94.6
click at [926, 165] on div "[PERSON_NAME] Resize" at bounding box center [862, 164] width 276 height 27
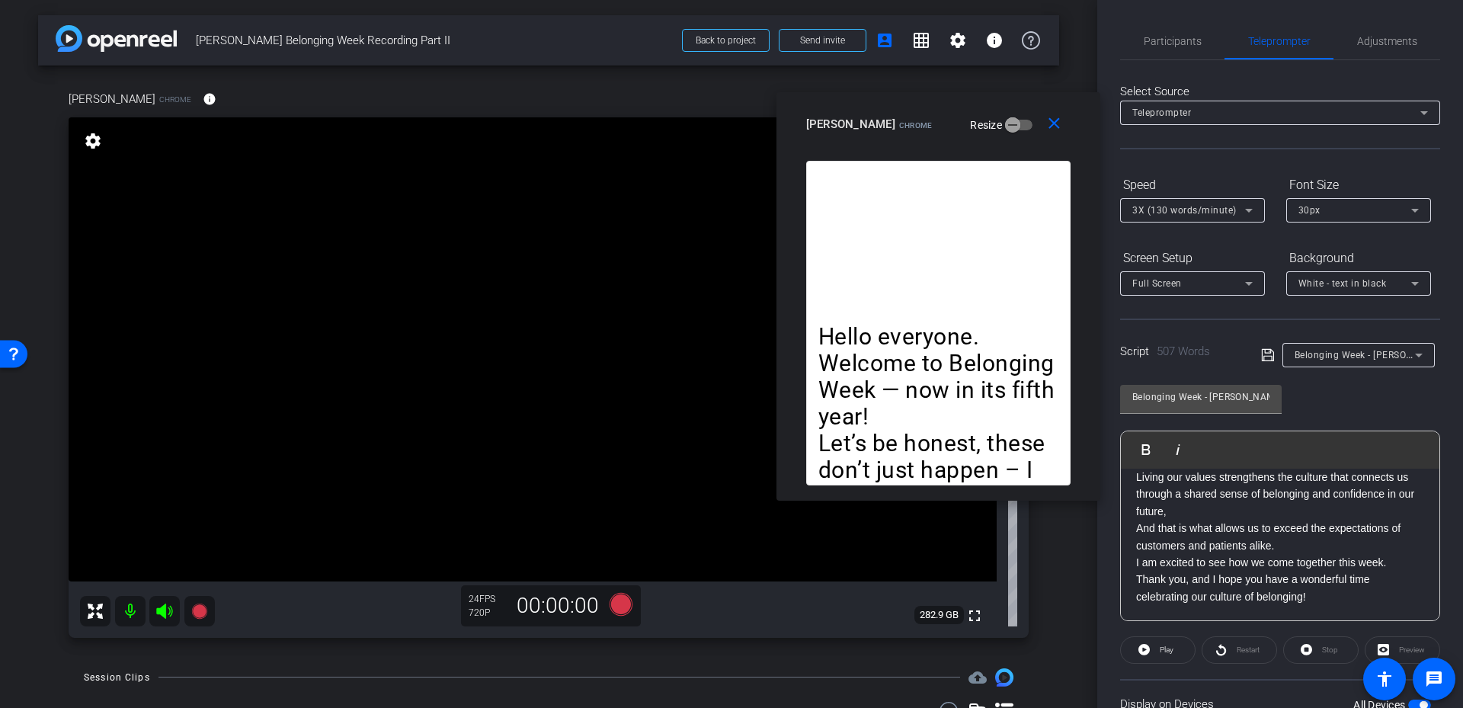
drag, startPoint x: 913, startPoint y: 149, endPoint x: 995, endPoint y: 109, distance: 91.7
click at [995, 109] on div "close [PERSON_NAME] Resize" at bounding box center [939, 126] width 324 height 69
drag, startPoint x: 867, startPoint y: 111, endPoint x: 865, endPoint y: 104, distance: 8.0
click at [865, 111] on div "[PERSON_NAME] Resize" at bounding box center [944, 124] width 276 height 27
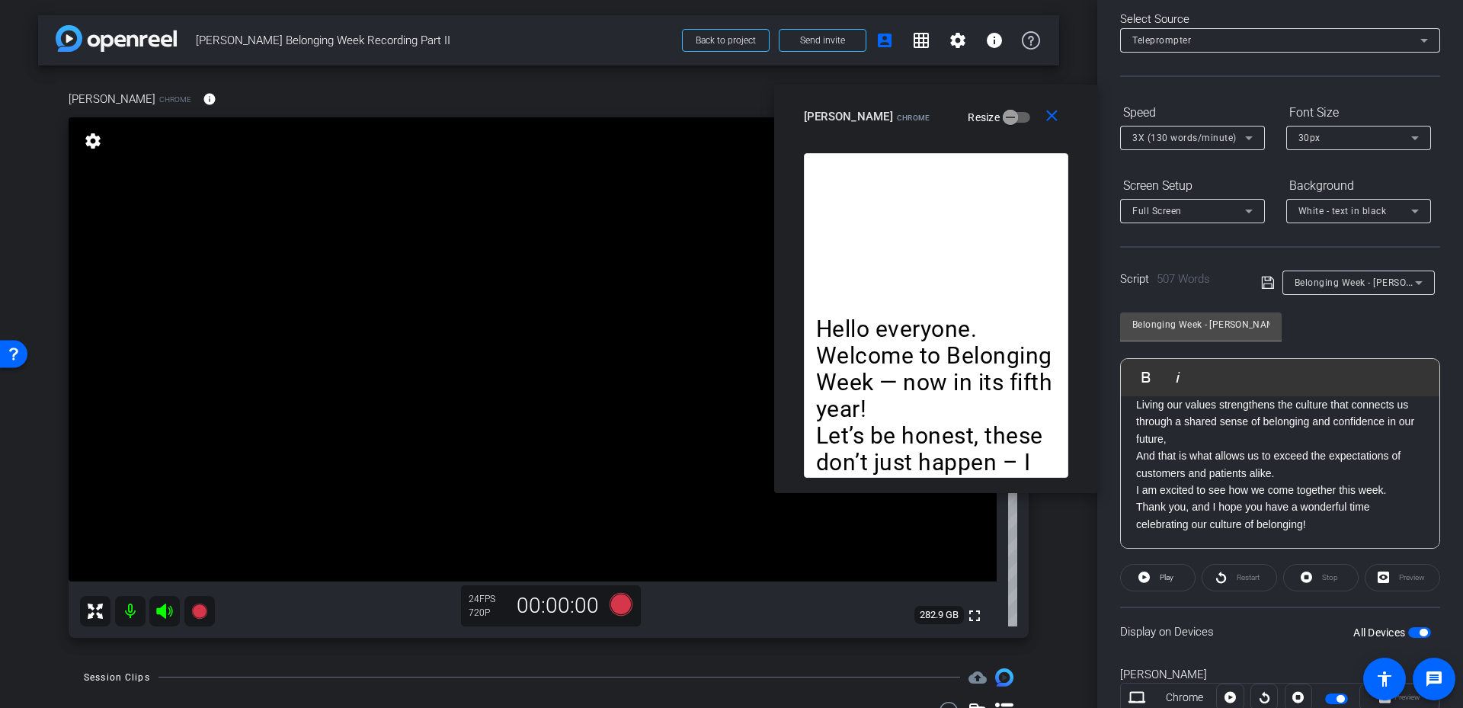
scroll to position [125, 0]
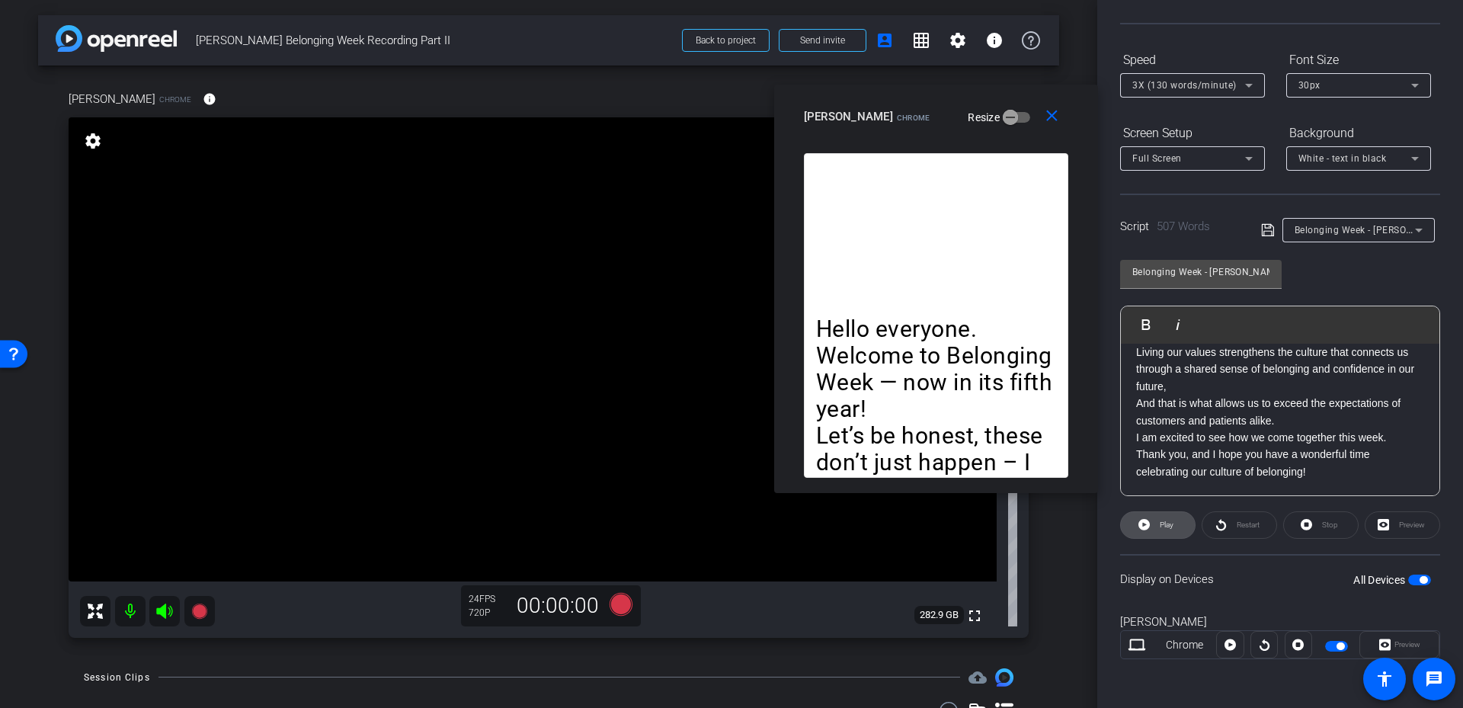
click at [1179, 530] on span at bounding box center [1158, 525] width 74 height 37
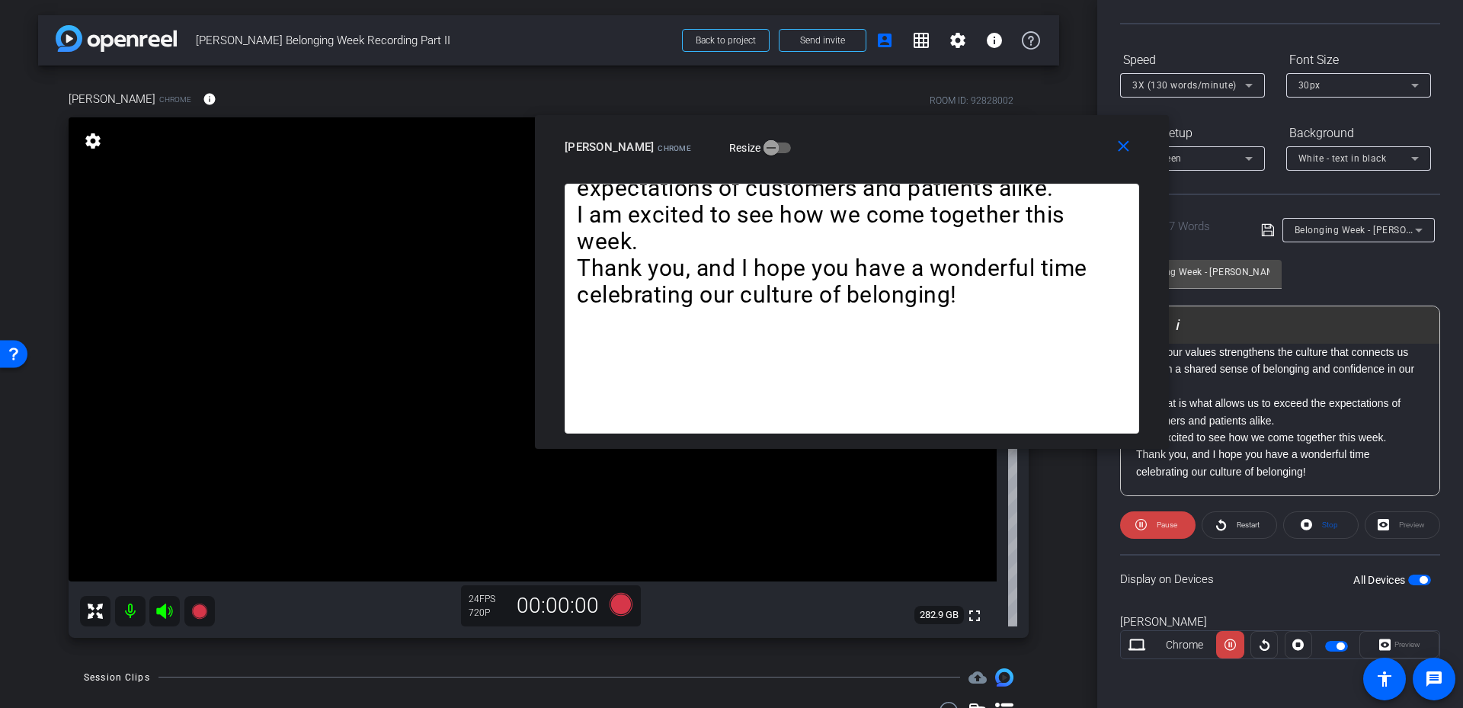
drag, startPoint x: 1115, startPoint y: 155, endPoint x: 1007, endPoint y: 143, distance: 108.8
click at [1007, 143] on div "[PERSON_NAME] Resize" at bounding box center [858, 146] width 586 height 27
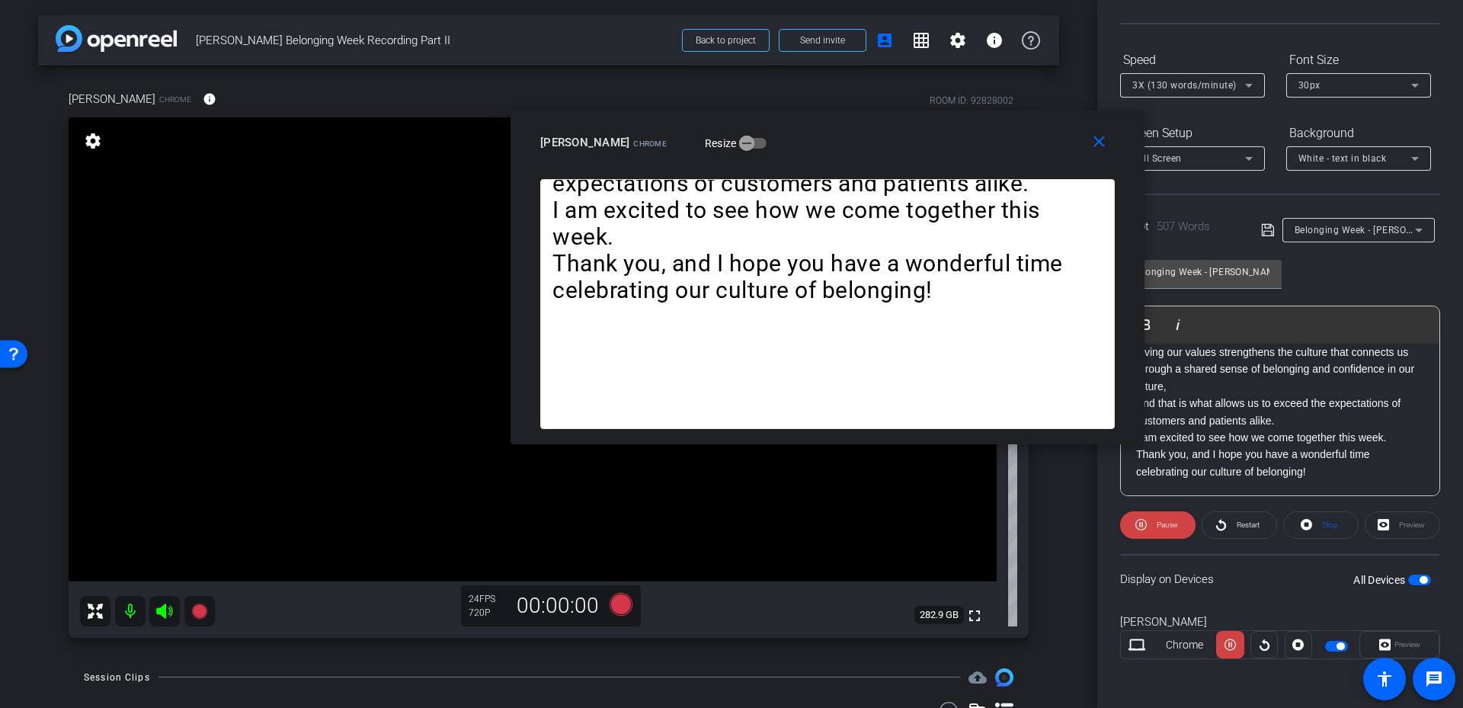
click at [1171, 88] on span "3X (130 words/minute)" at bounding box center [1184, 85] width 104 height 11
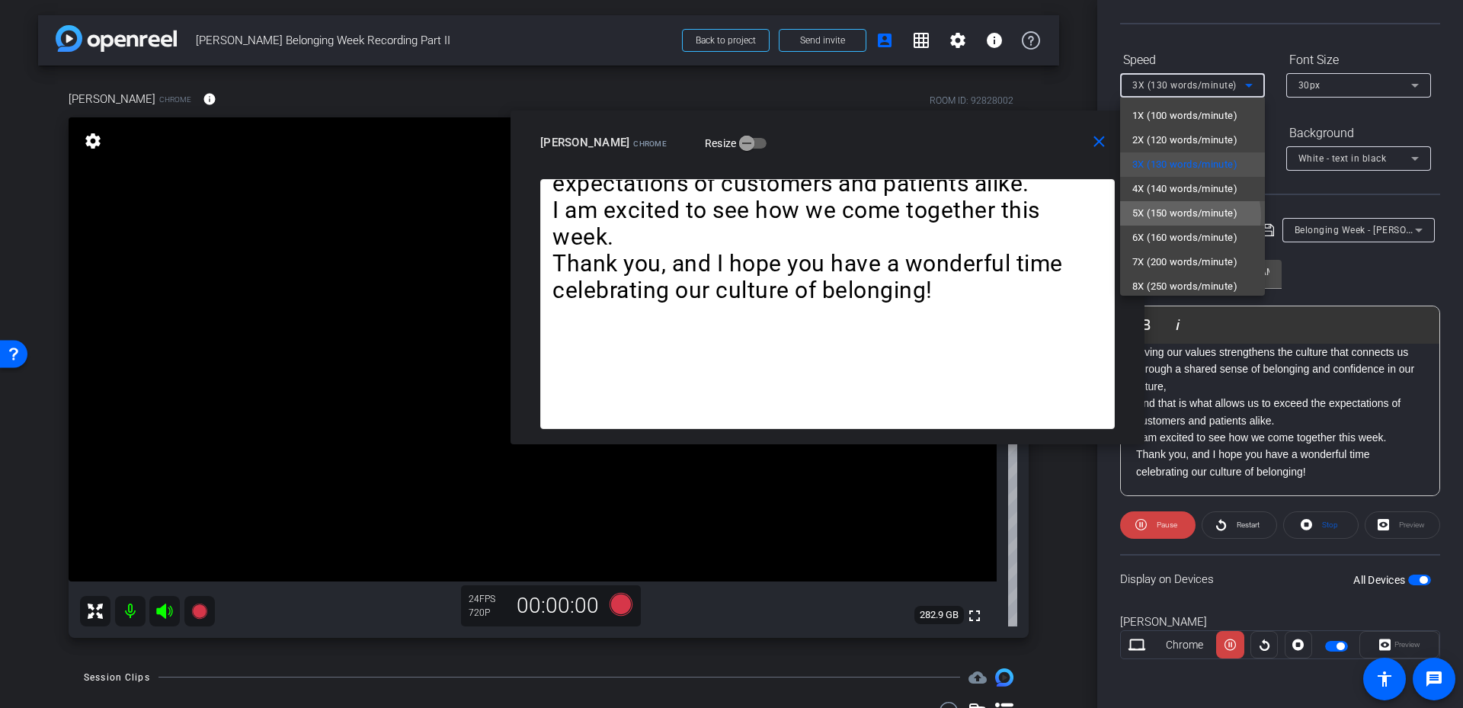
click at [1190, 216] on span "5X (150 words/minute)" at bounding box center [1184, 213] width 105 height 18
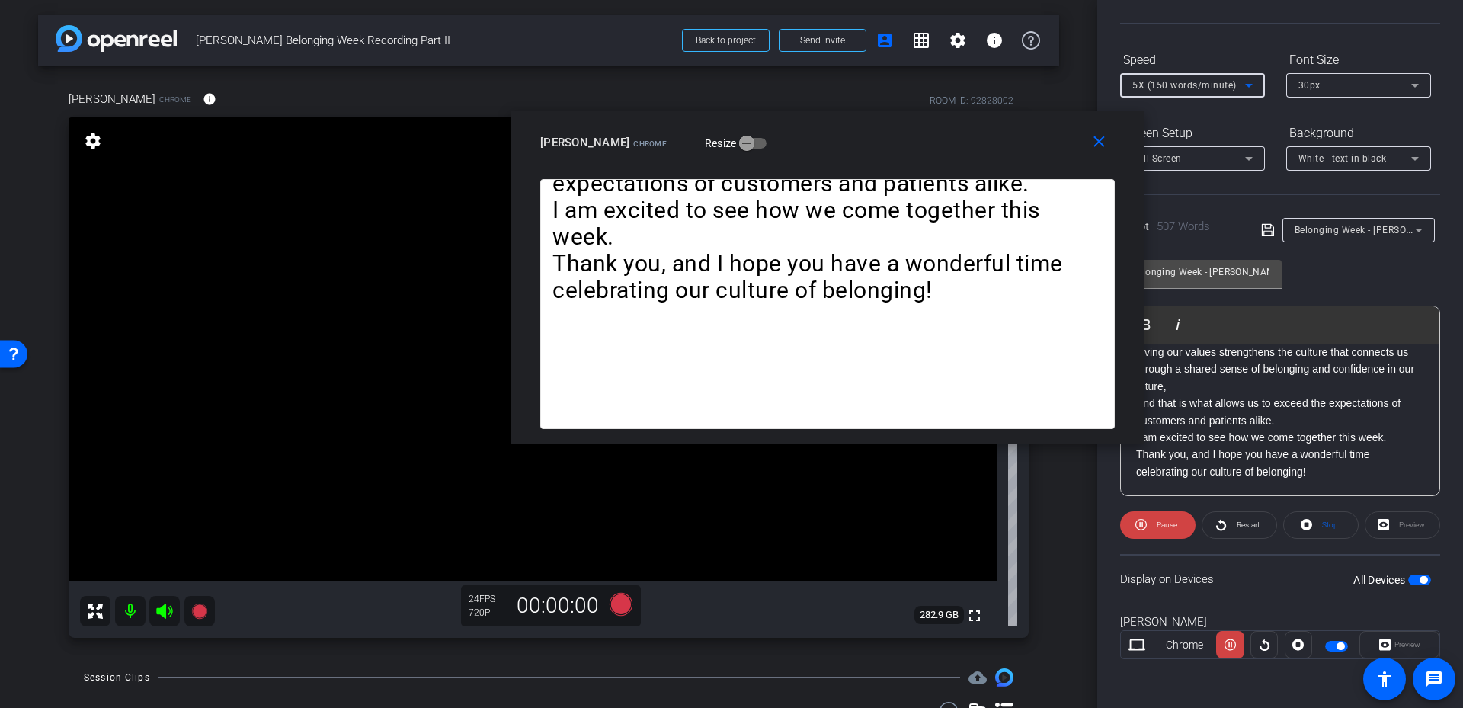
click at [1213, 93] on div "5X (150 words/minute)" at bounding box center [1188, 84] width 113 height 19
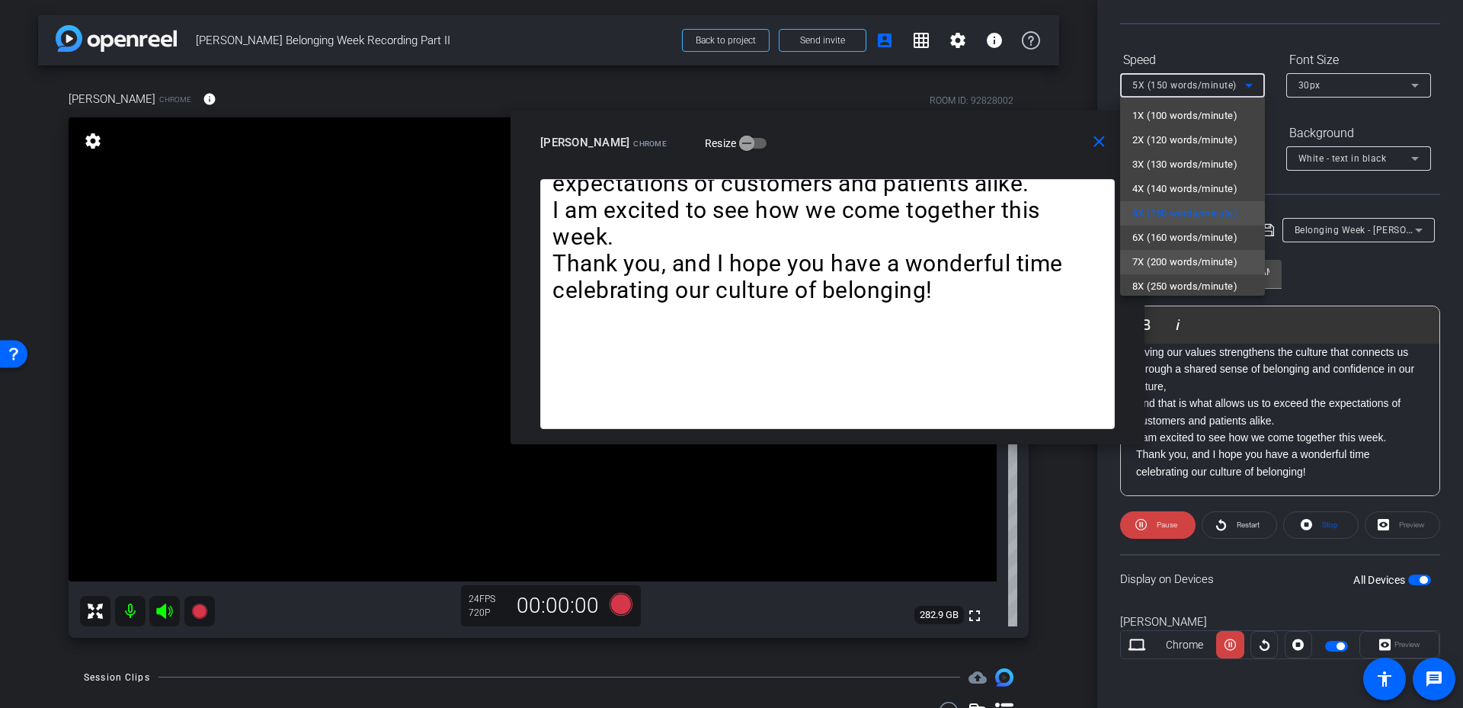
click at [1222, 267] on span "7X (200 words/minute)" at bounding box center [1184, 262] width 105 height 18
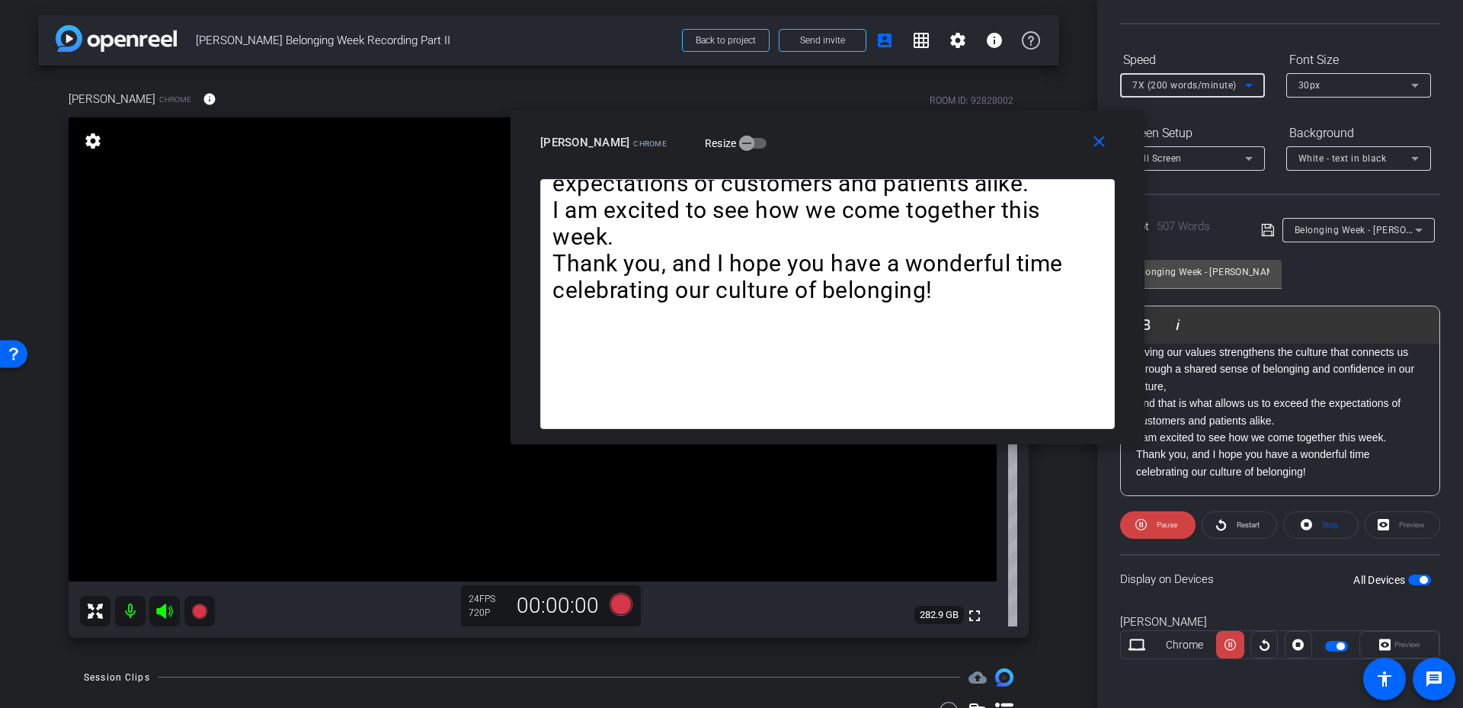
click at [1216, 80] on div "7X (200 words/minute)" at bounding box center [1188, 84] width 113 height 19
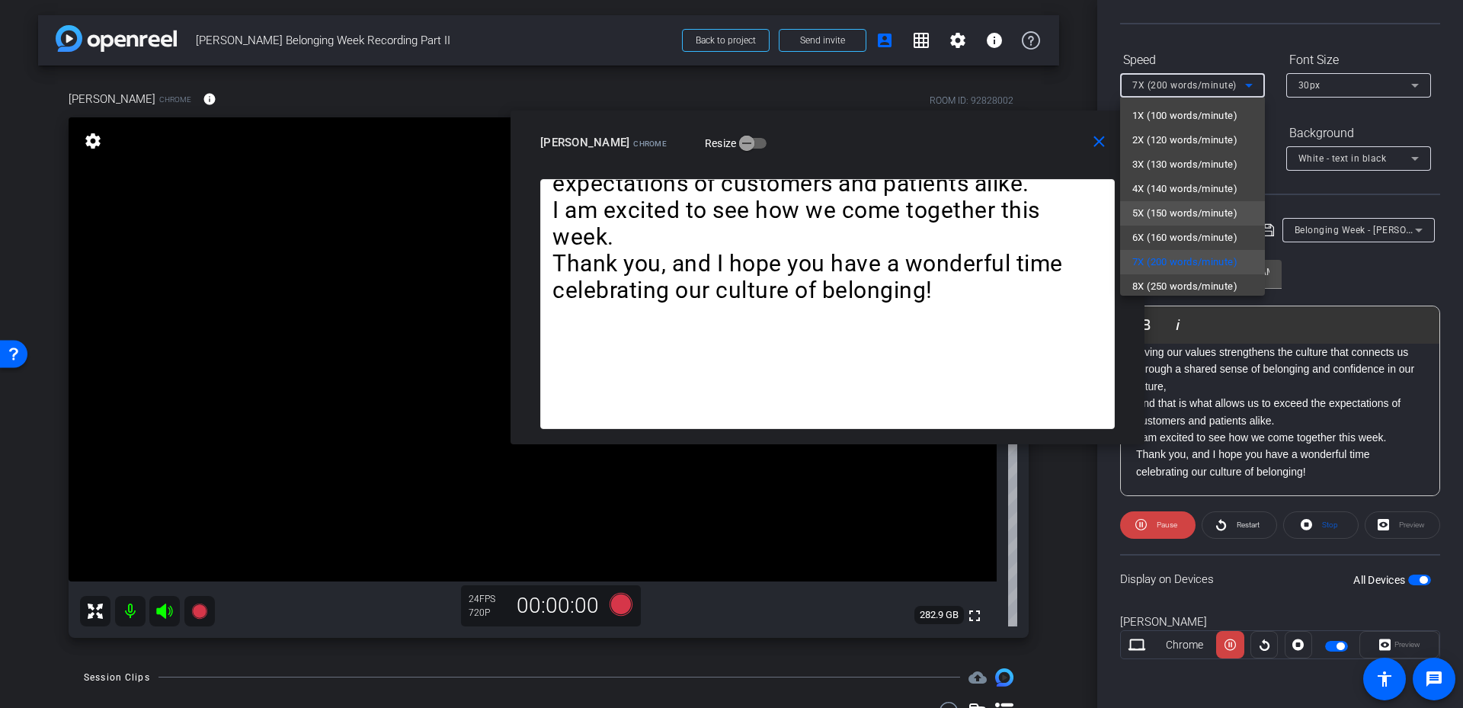
click at [1203, 205] on span "5X (150 words/minute)" at bounding box center [1184, 213] width 105 height 18
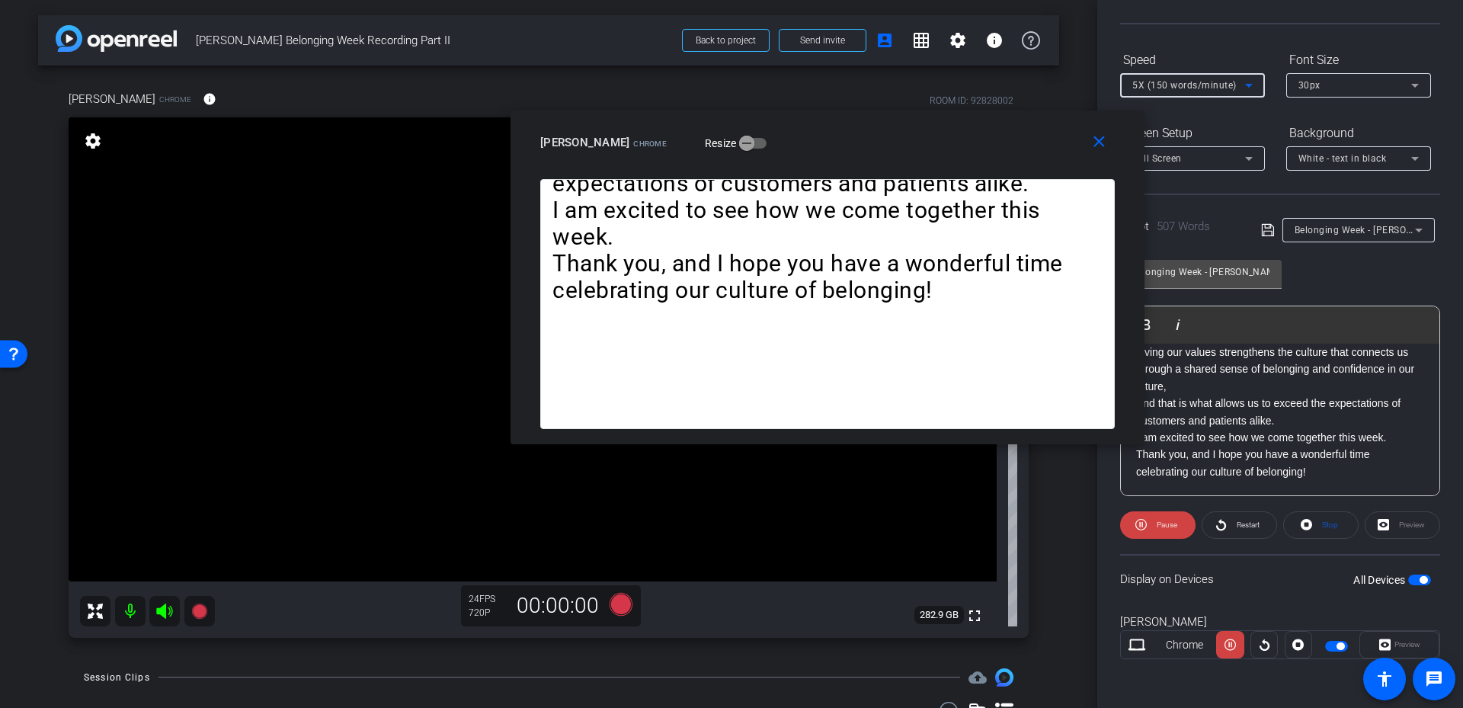
click at [1222, 85] on span "5X (150 words/minute)" at bounding box center [1184, 85] width 104 height 11
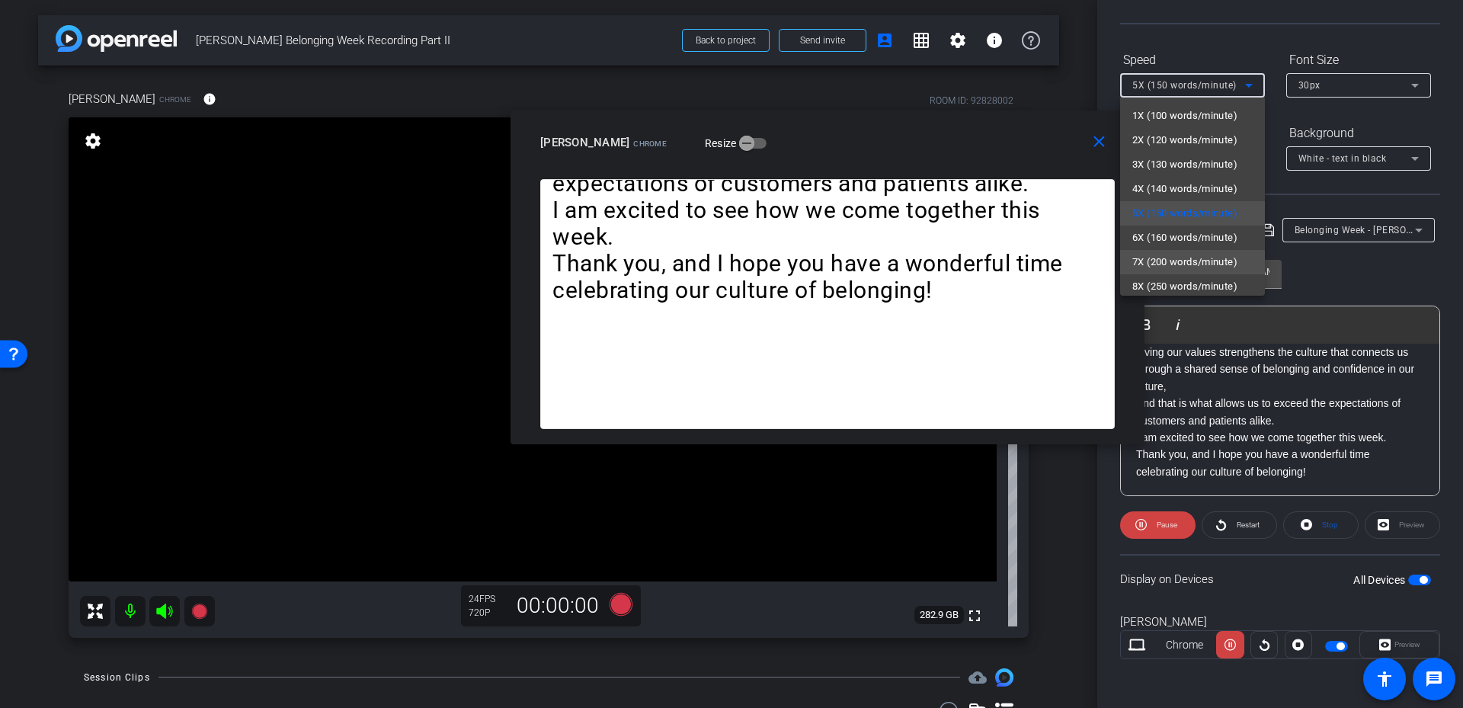
click at [1203, 259] on span "7X (200 words/minute)" at bounding box center [1184, 262] width 105 height 18
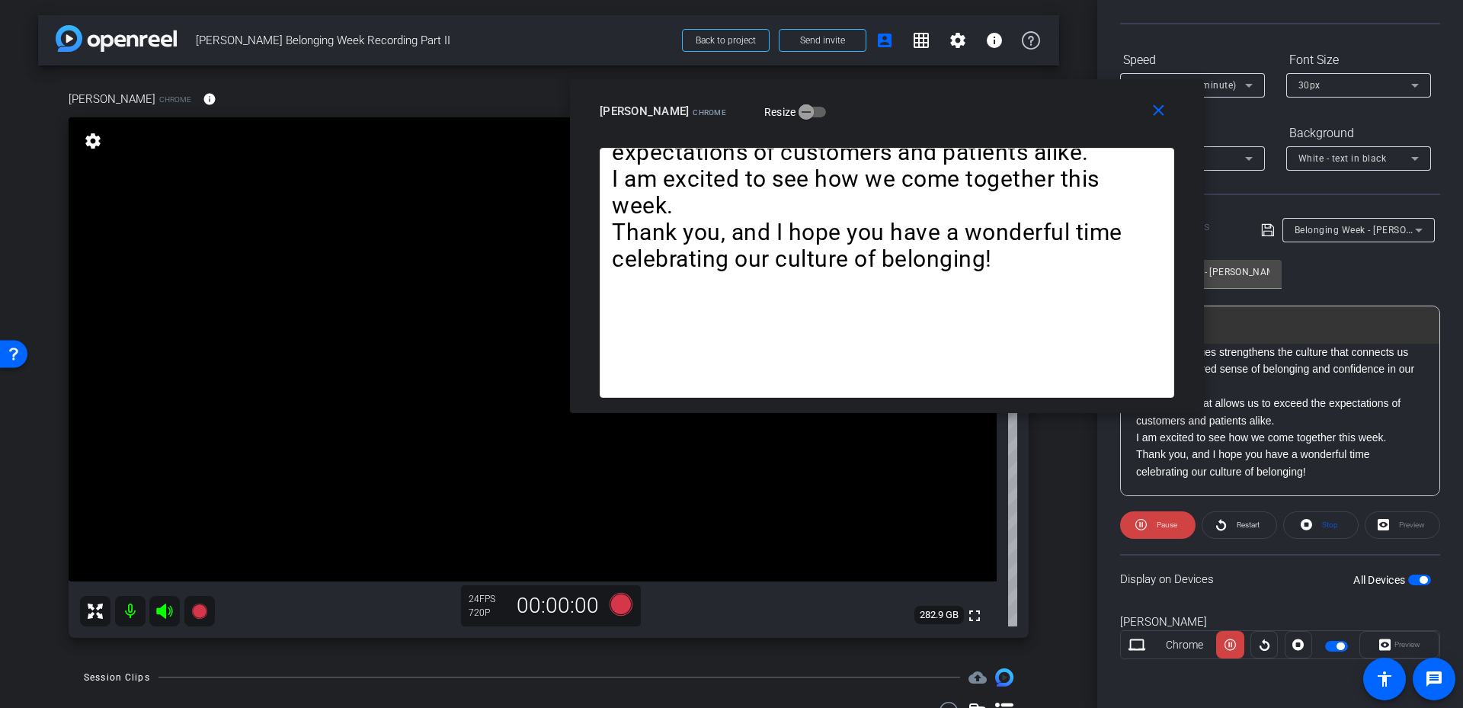
drag, startPoint x: 950, startPoint y: 113, endPoint x: 1009, endPoint y: 82, distance: 67.2
click at [1009, 82] on div "close [PERSON_NAME] Resize" at bounding box center [887, 113] width 634 height 69
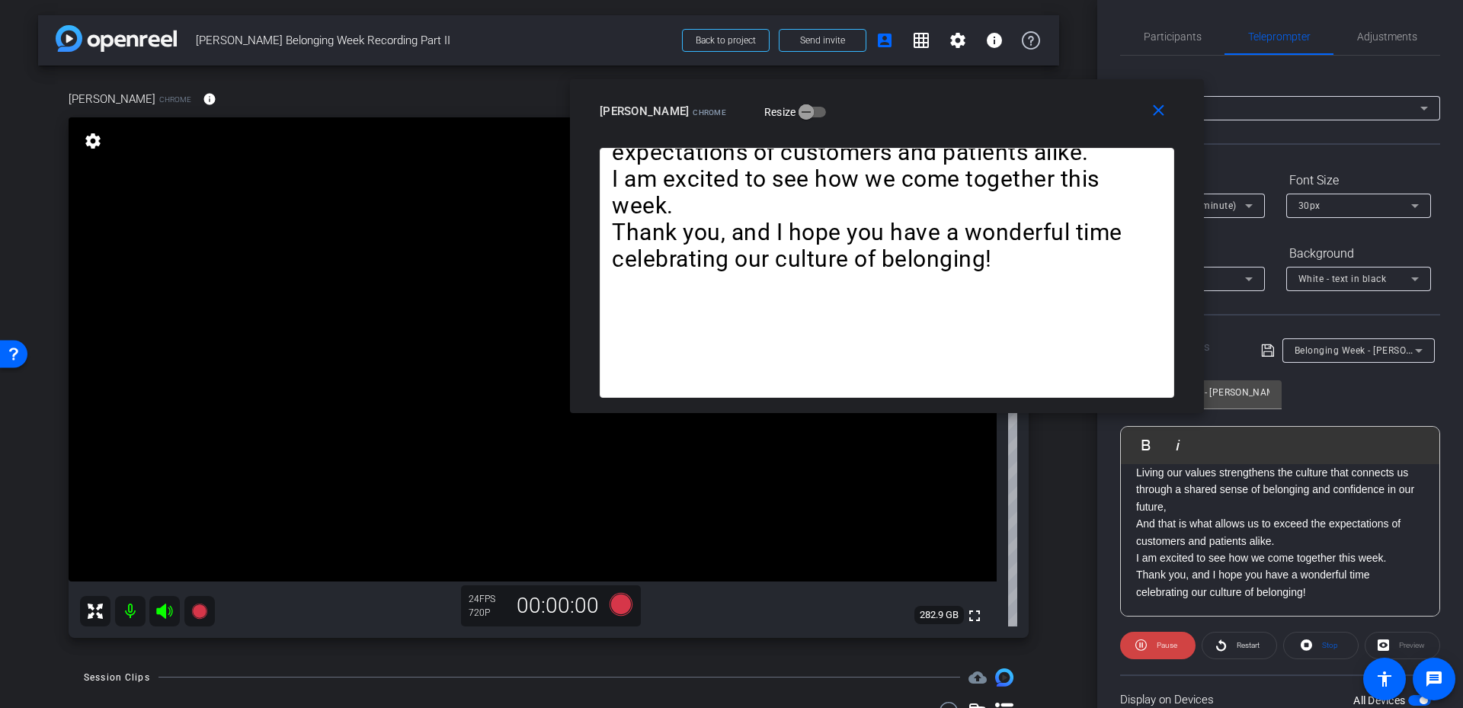
scroll to position [0, 0]
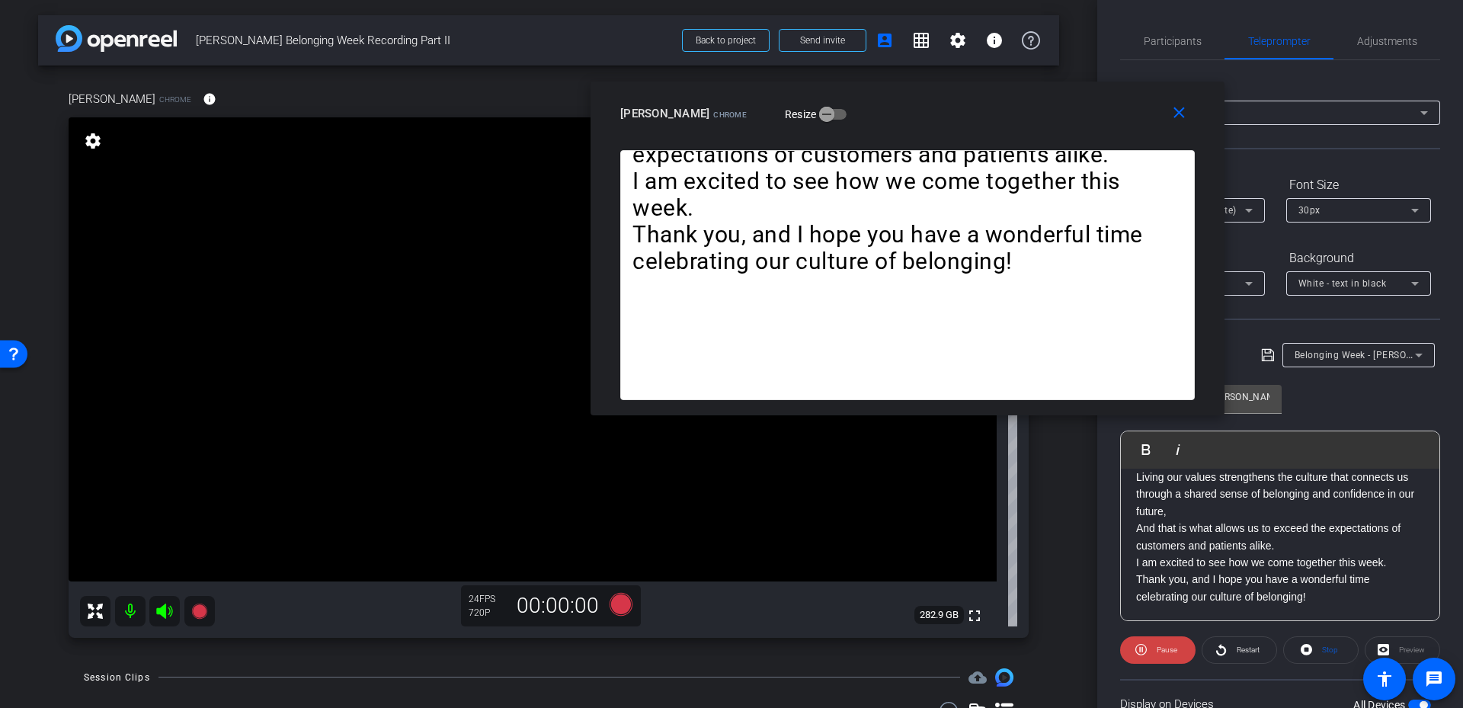
drag, startPoint x: 995, startPoint y: 134, endPoint x: 1016, endPoint y: 136, distance: 20.7
click at [1016, 136] on div "close [PERSON_NAME] Resize" at bounding box center [908, 116] width 634 height 69
click at [1154, 652] on span "Pause" at bounding box center [1165, 649] width 24 height 21
click at [1237, 650] on span "Restart" at bounding box center [1248, 649] width 23 height 8
click at [1170, 644] on span "Pause" at bounding box center [1165, 649] width 24 height 21
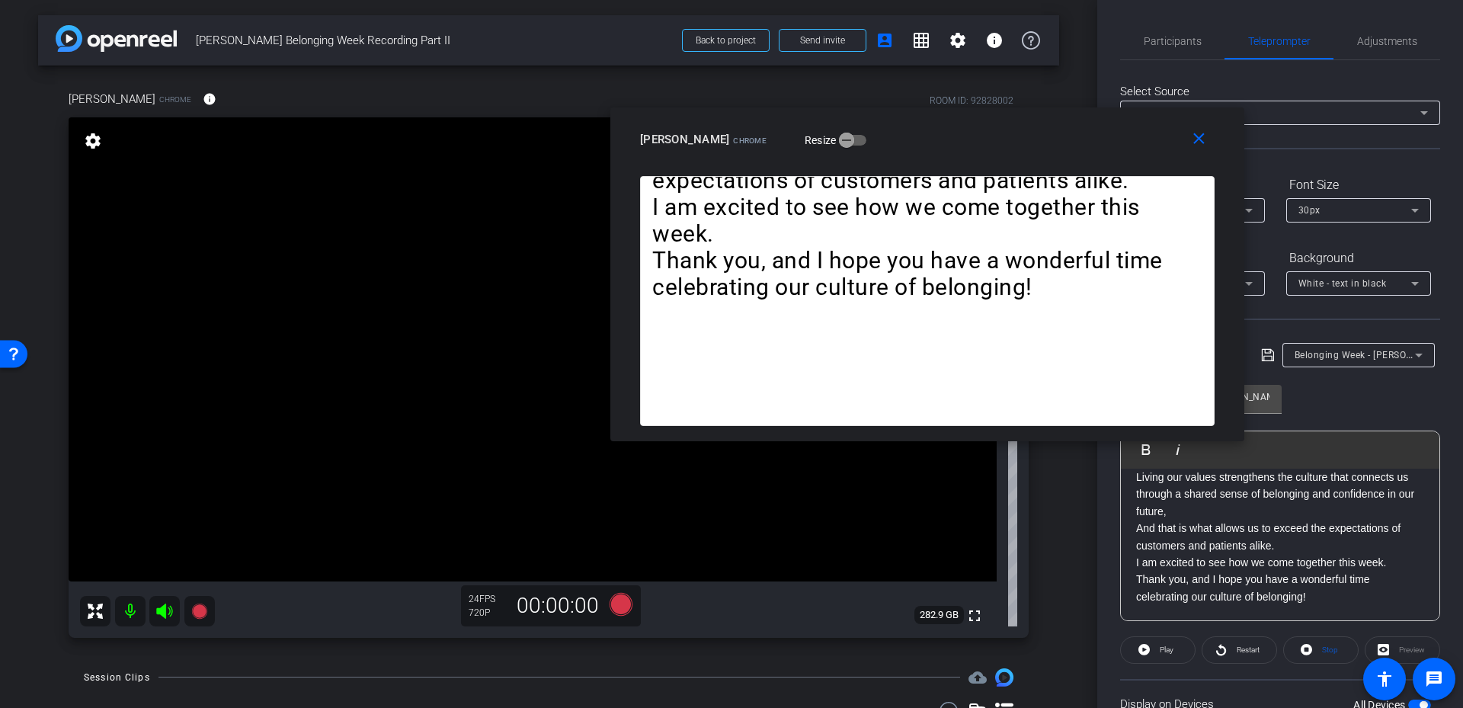
drag, startPoint x: 1030, startPoint y: 145, endPoint x: 1050, endPoint y: 171, distance: 32.6
click at [1050, 171] on div "close [PERSON_NAME] Resize" at bounding box center [927, 141] width 634 height 69
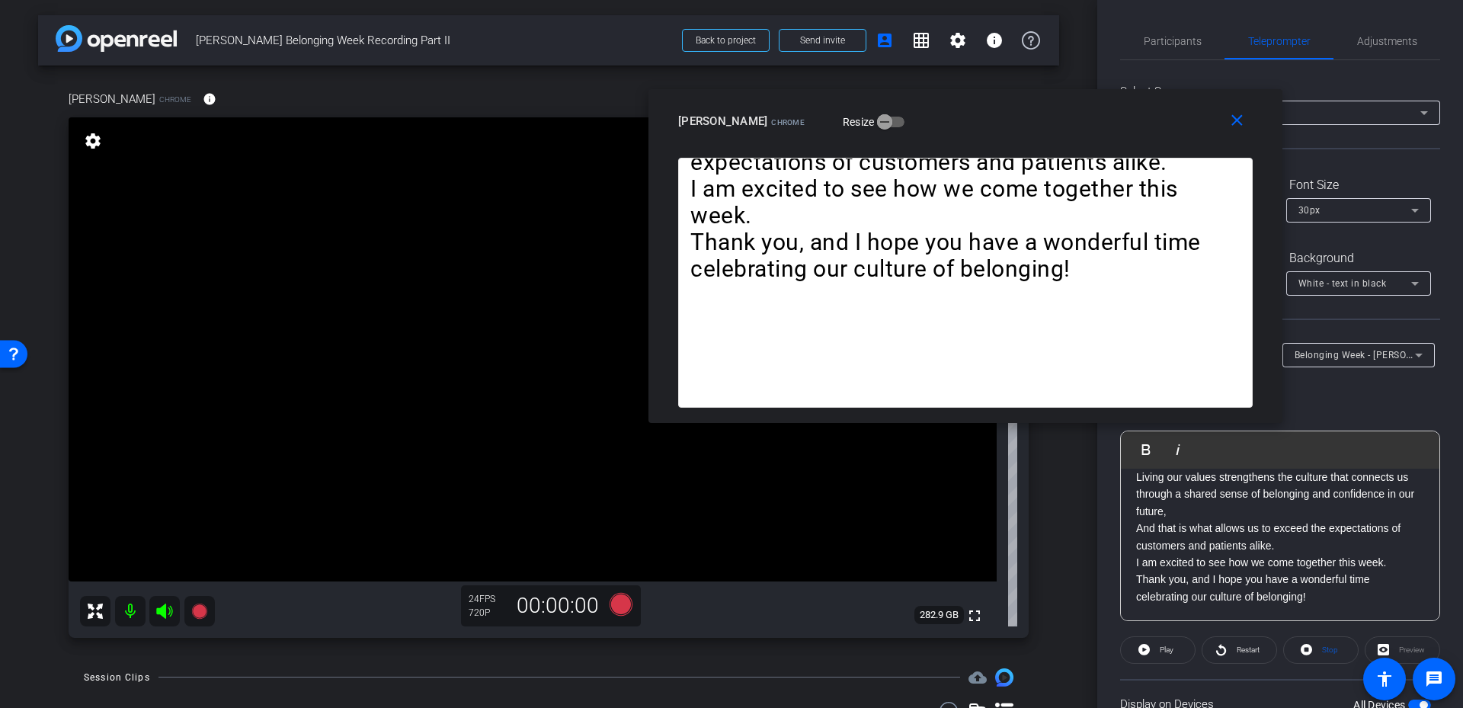
drag, startPoint x: 988, startPoint y: 167, endPoint x: 1023, endPoint y: 150, distance: 39.5
click at [1023, 150] on div "close [PERSON_NAME] Resize" at bounding box center [966, 123] width 634 height 69
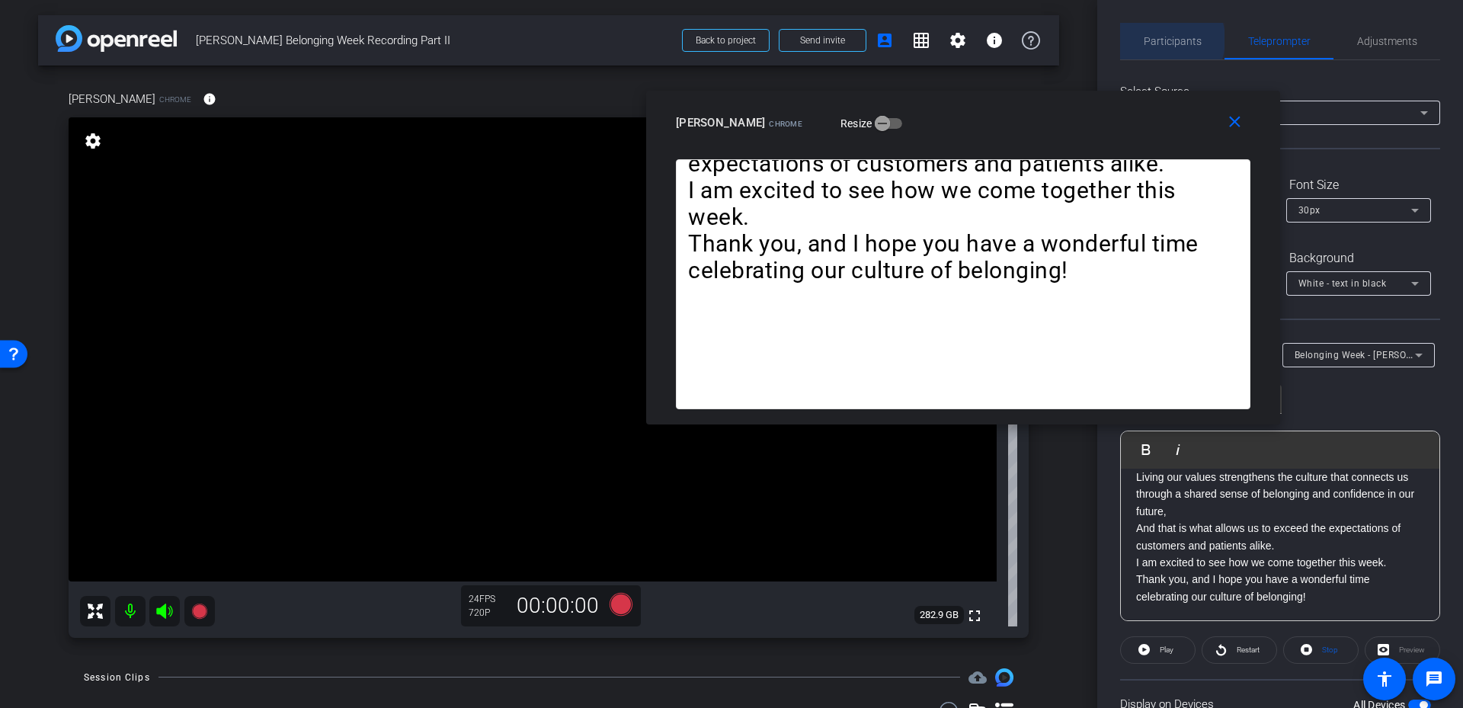
click at [1161, 40] on span "Participants" at bounding box center [1173, 41] width 58 height 11
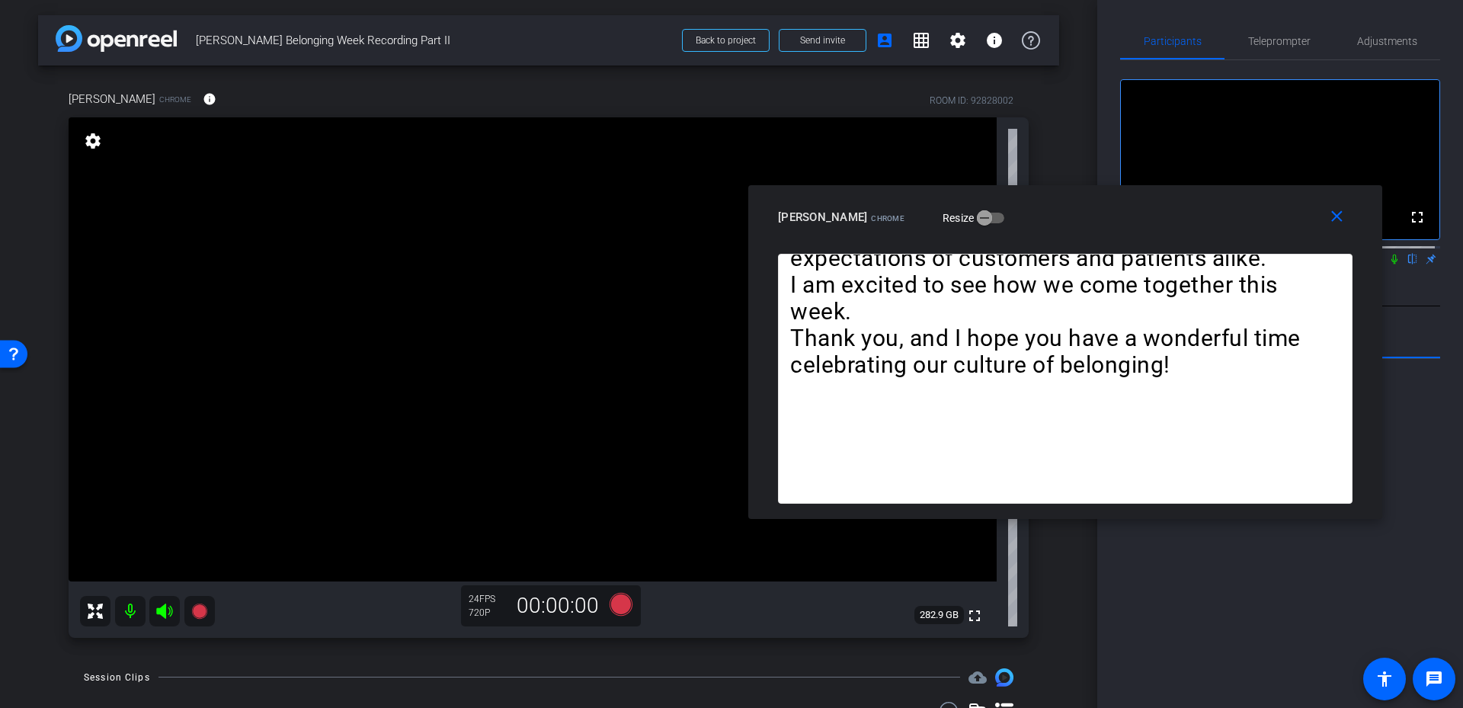
drag, startPoint x: 1044, startPoint y: 150, endPoint x: 1146, endPoint y: 245, distance: 139.1
click at [1146, 245] on div "close [PERSON_NAME] Resize" at bounding box center [1065, 219] width 634 height 69
click at [617, 604] on icon at bounding box center [621, 604] width 23 height 23
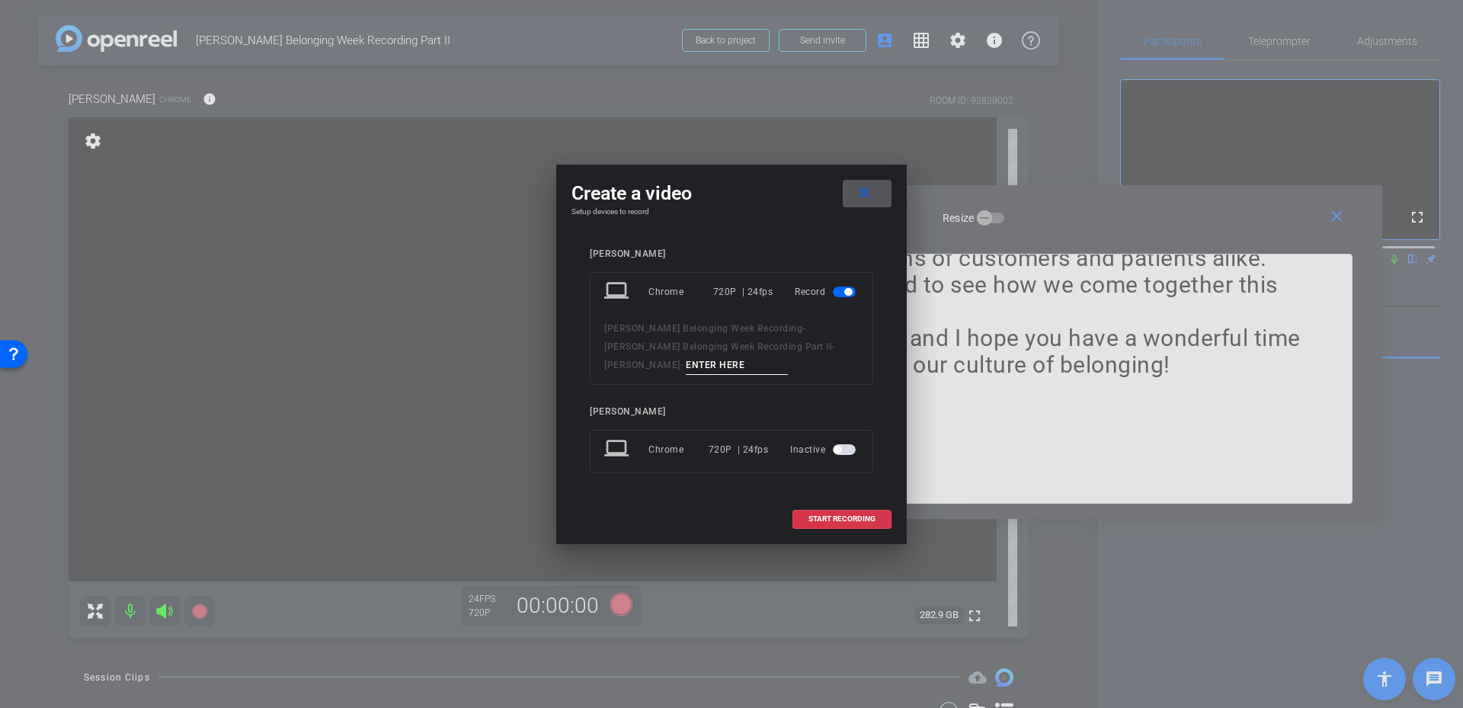
click at [686, 371] on input at bounding box center [737, 365] width 102 height 19
type input "J"
type input "[PERSON_NAME]"
click at [866, 510] on span at bounding box center [842, 519] width 98 height 37
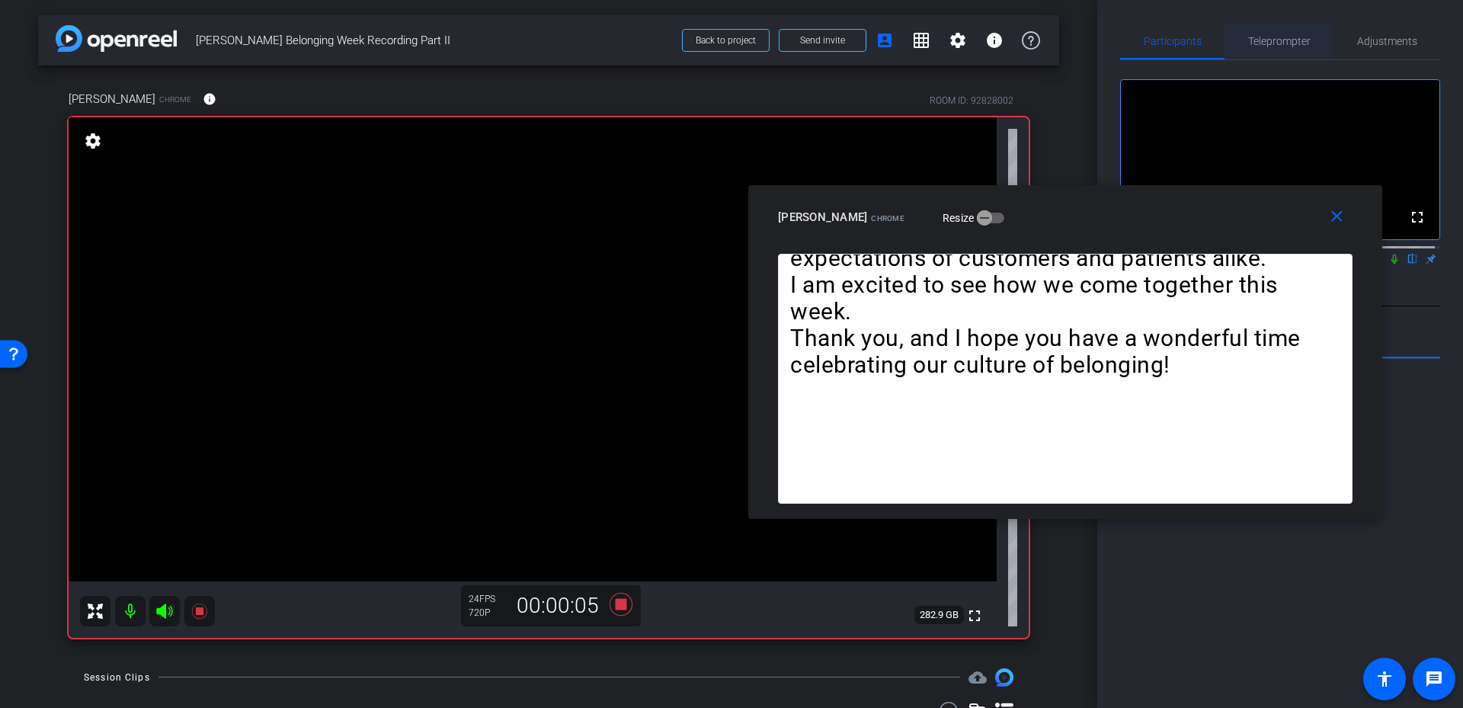
click at [1271, 36] on span "Teleprompter" at bounding box center [1279, 41] width 62 height 11
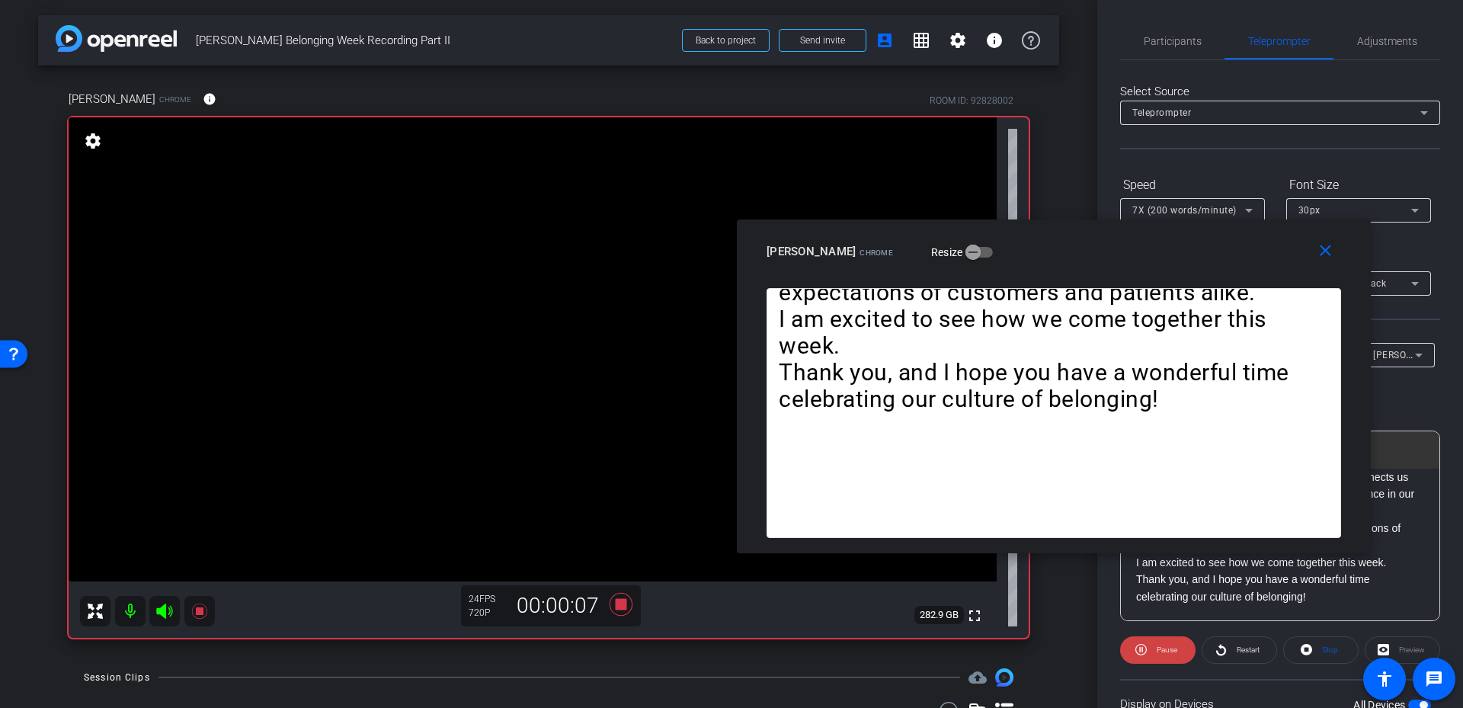
drag, startPoint x: 1266, startPoint y: 207, endPoint x: 1254, endPoint y: 241, distance: 36.1
click at [1254, 241] on div "[PERSON_NAME] Resize" at bounding box center [1060, 251] width 586 height 27
click at [1244, 210] on icon at bounding box center [1249, 210] width 18 height 18
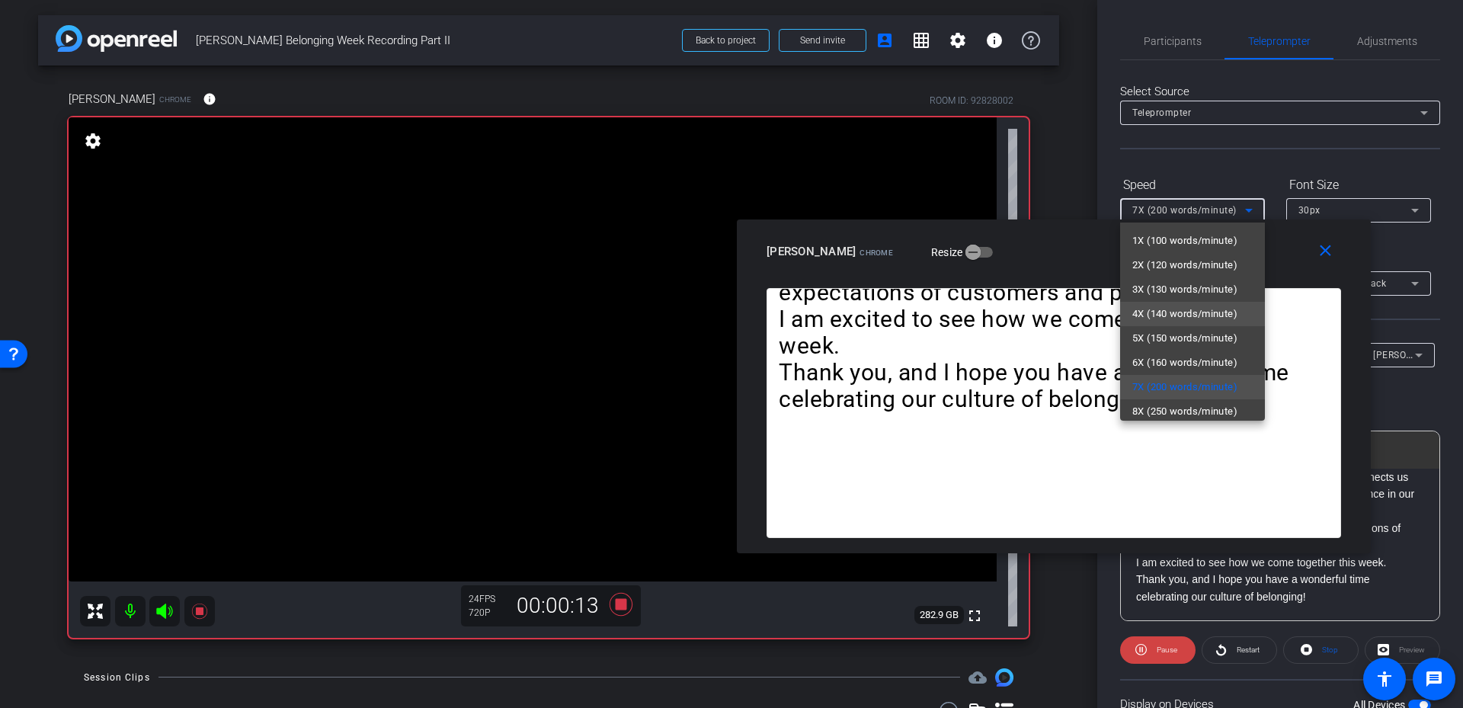
click at [1200, 309] on span "4X (140 words/minute)" at bounding box center [1184, 314] width 105 height 18
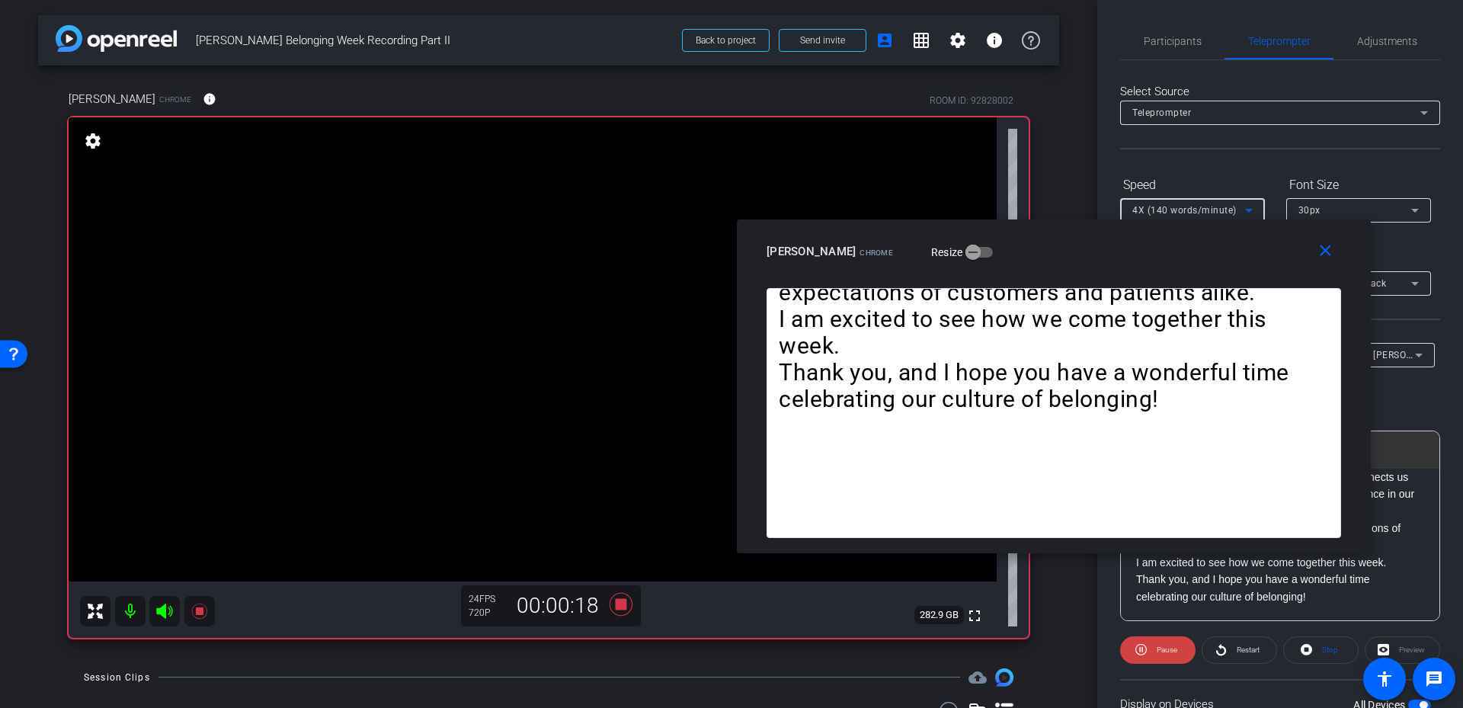
click at [1203, 217] on div "4X (140 words/minute)" at bounding box center [1188, 209] width 113 height 19
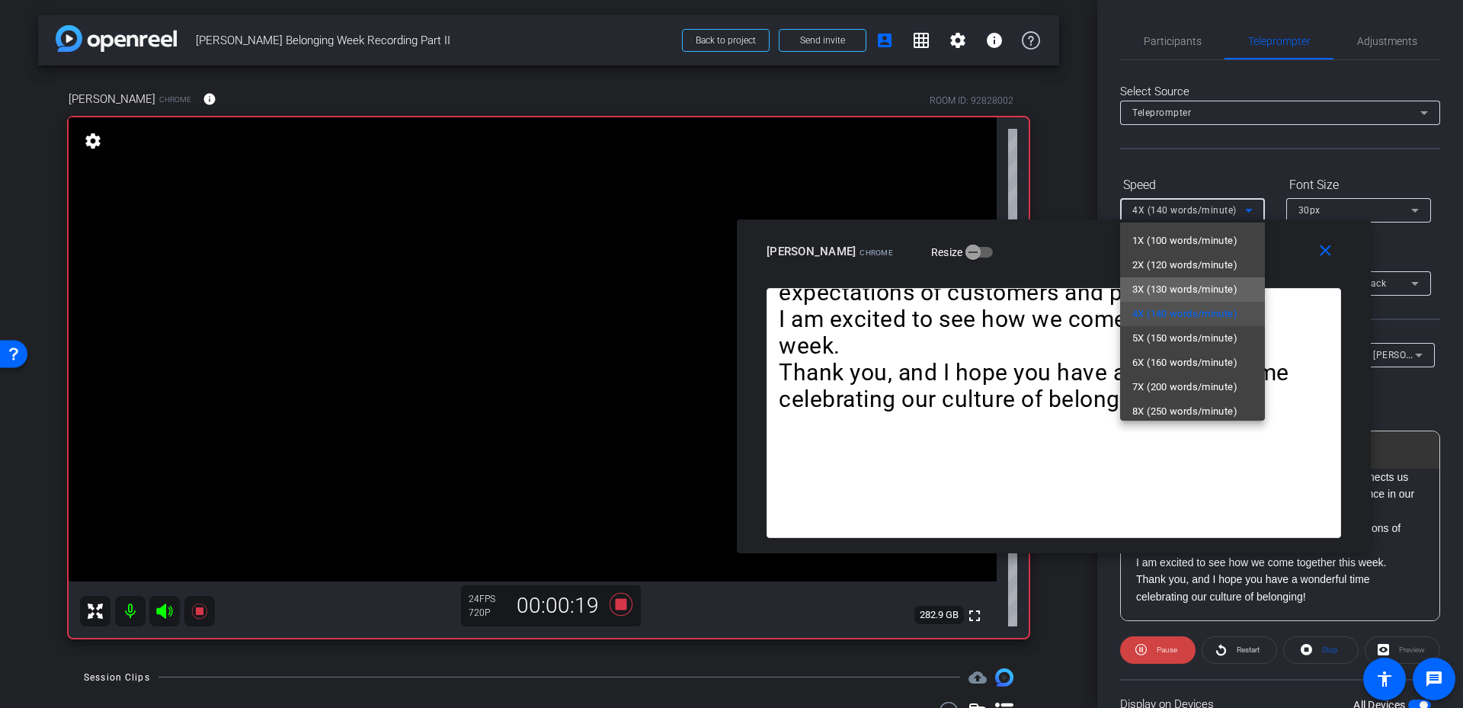
click at [1193, 293] on span "3X (130 words/minute)" at bounding box center [1184, 289] width 105 height 18
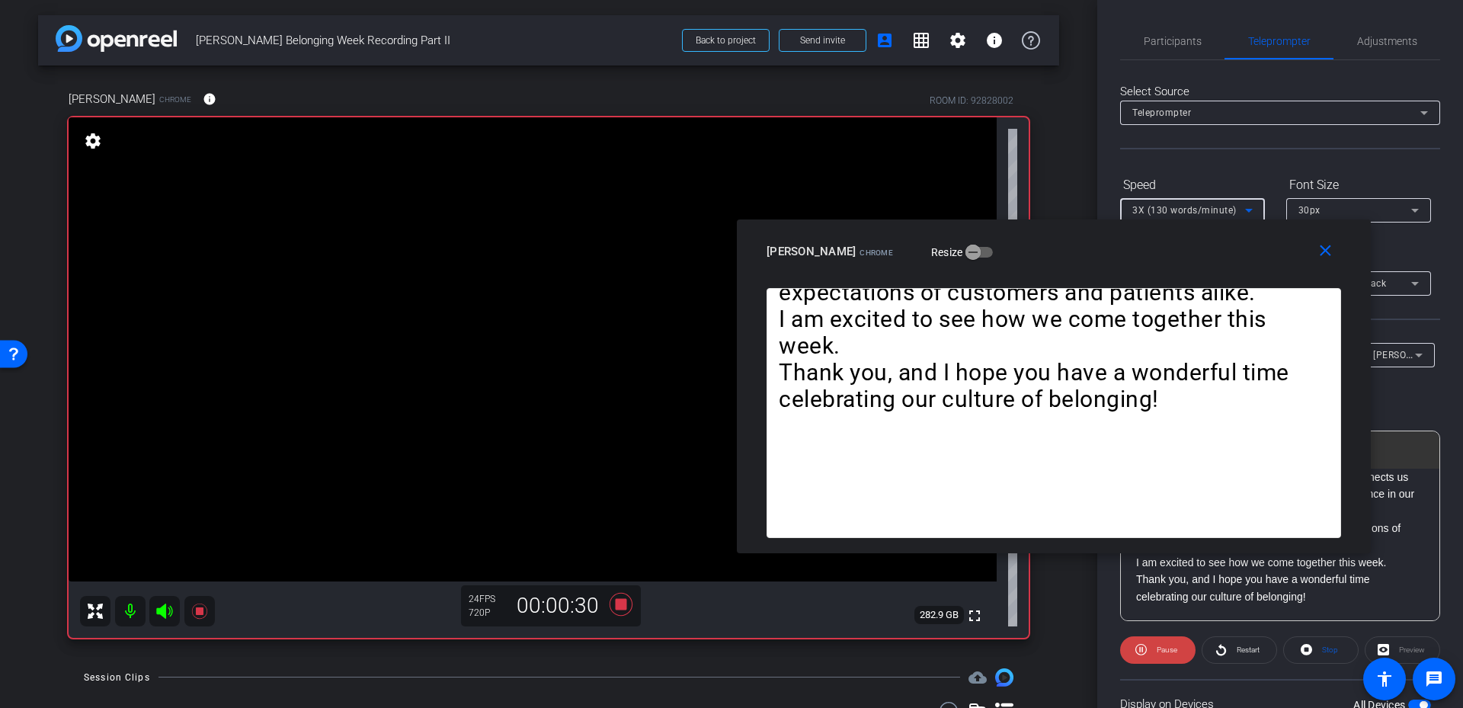
click at [1207, 210] on span "3X (130 words/minute)" at bounding box center [1184, 210] width 104 height 11
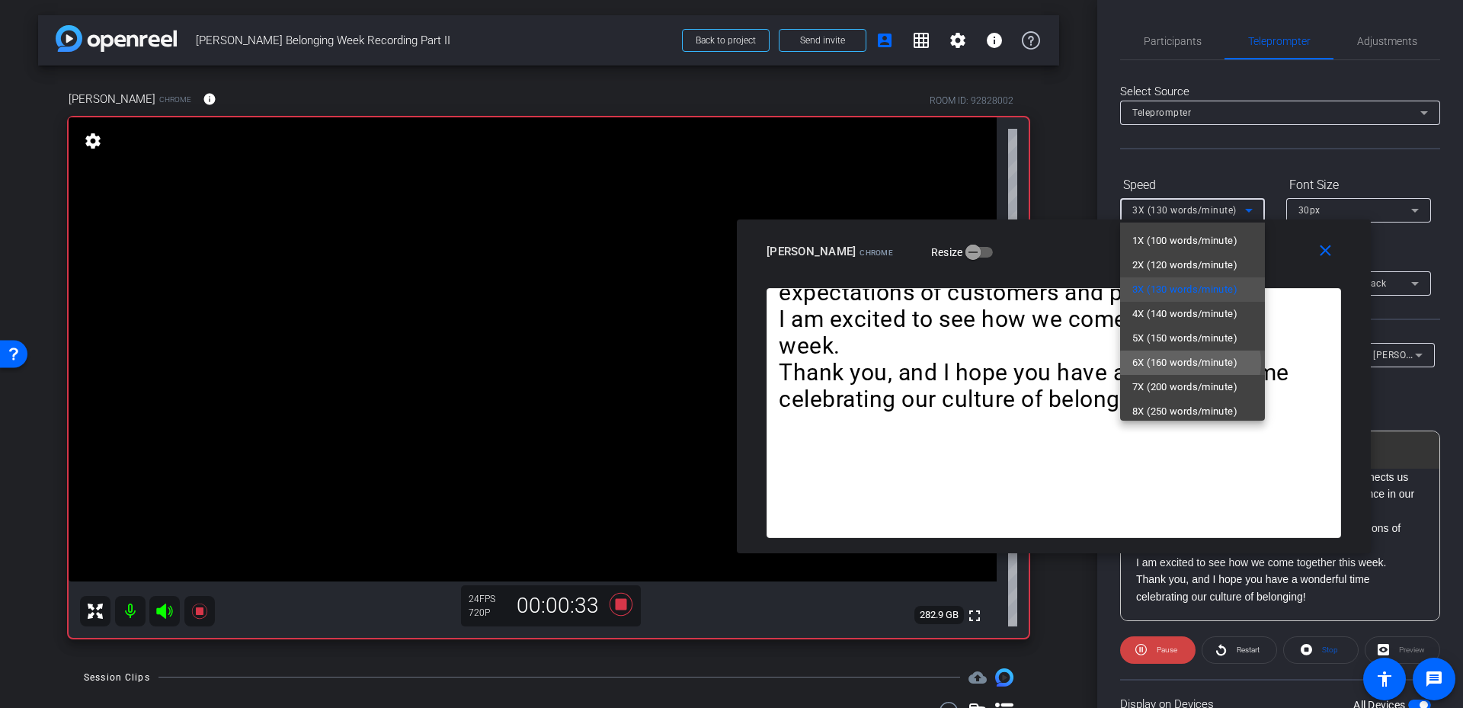
click at [1190, 363] on span "6X (160 words/minute)" at bounding box center [1184, 363] width 105 height 18
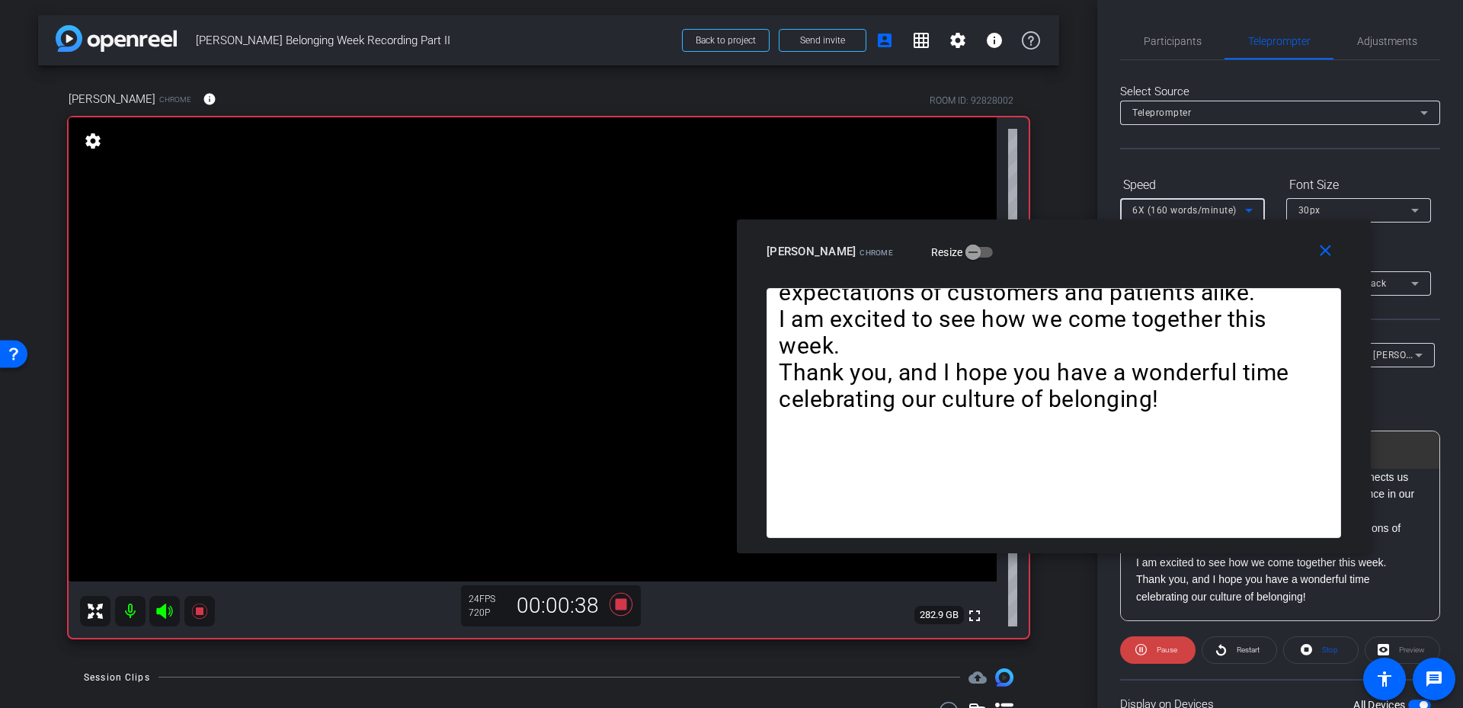
click at [1207, 210] on span "6X (160 words/minute)" at bounding box center [1184, 210] width 104 height 11
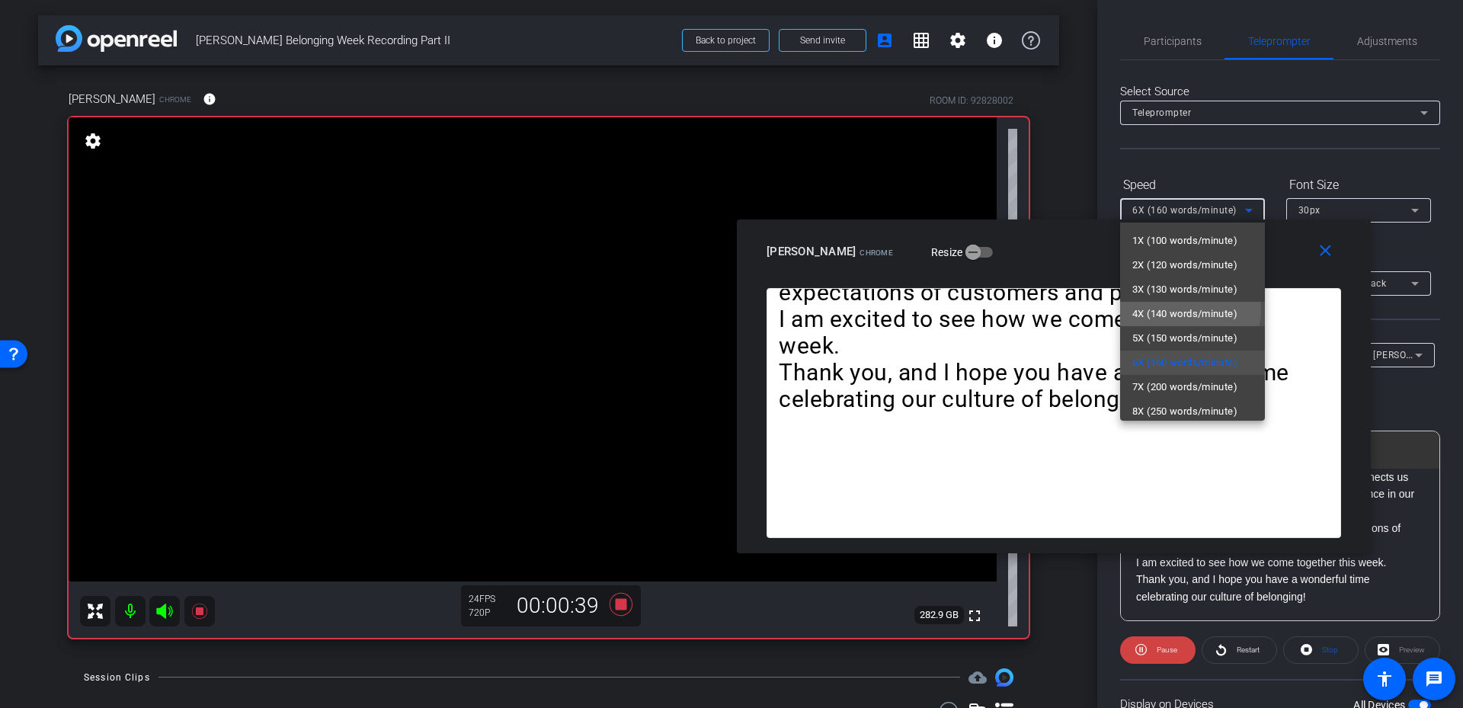
click at [1188, 309] on span "4X (140 words/minute)" at bounding box center [1184, 314] width 105 height 18
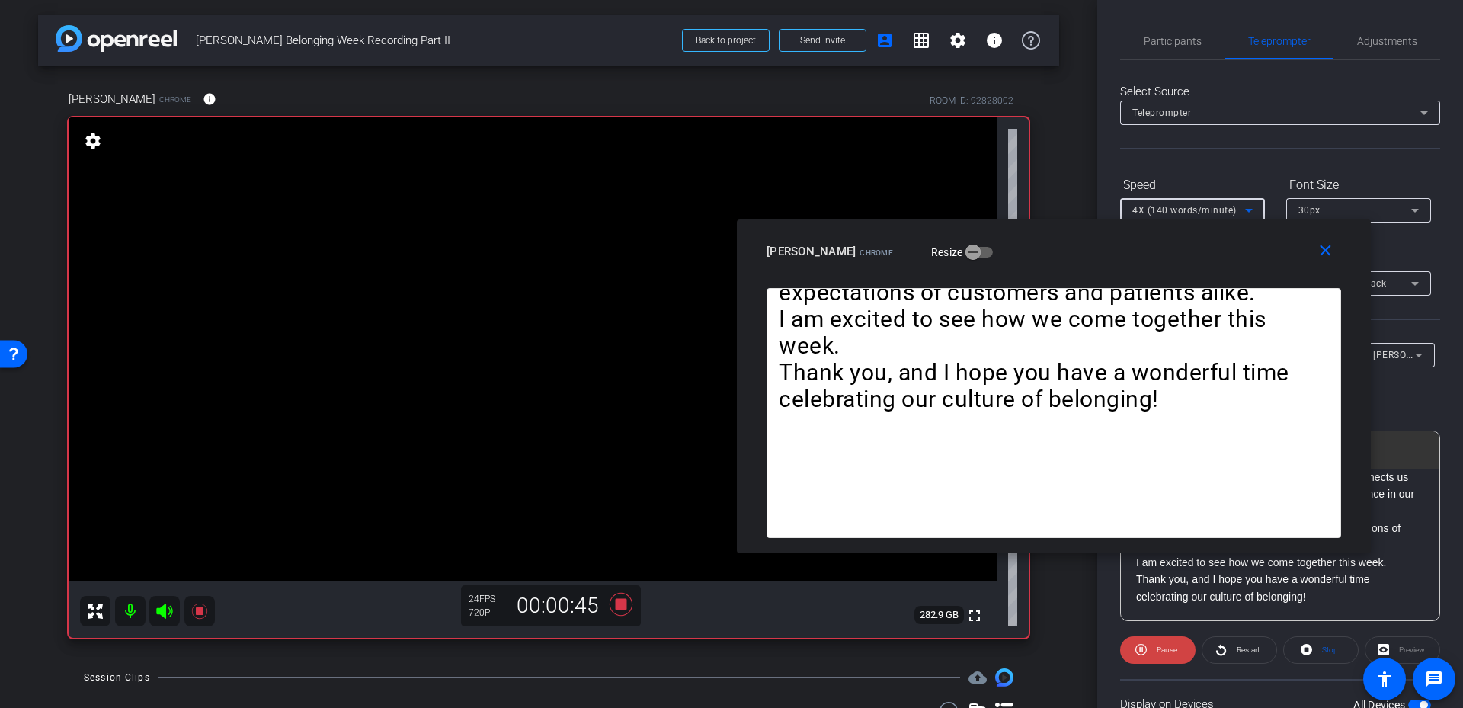
click at [1206, 201] on div "4X (140 words/minute)" at bounding box center [1188, 209] width 113 height 19
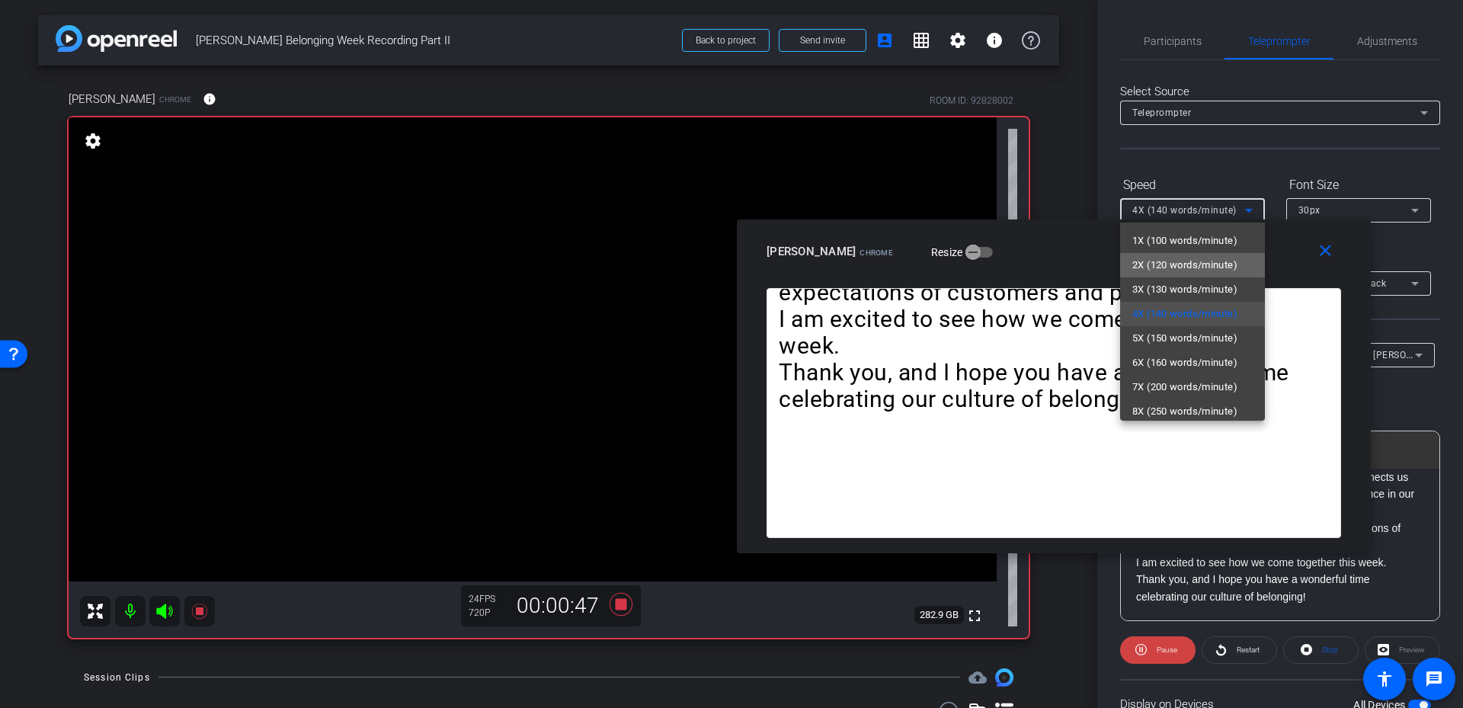
click at [1200, 266] on span "2X (120 words/minute)" at bounding box center [1184, 265] width 105 height 18
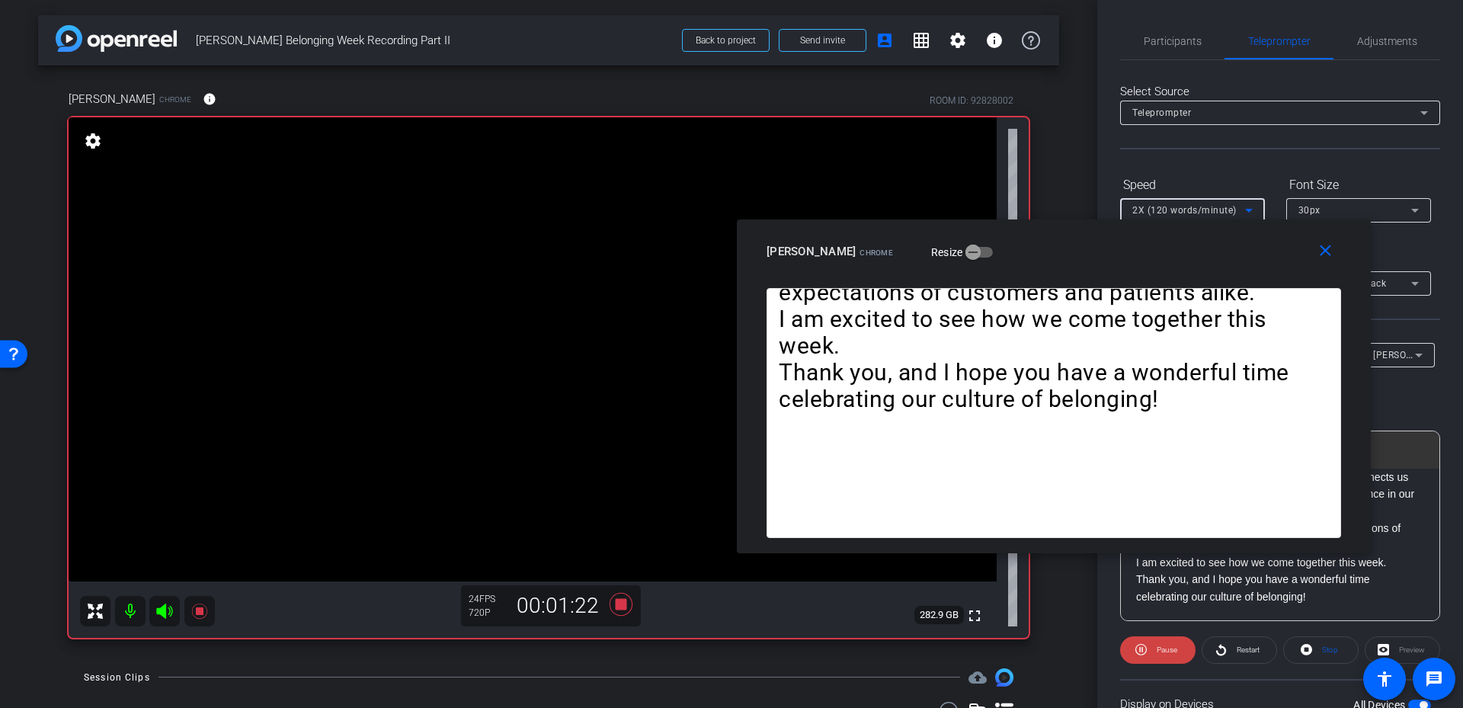
click at [1199, 207] on span "2X (120 words/minute)" at bounding box center [1184, 210] width 104 height 11
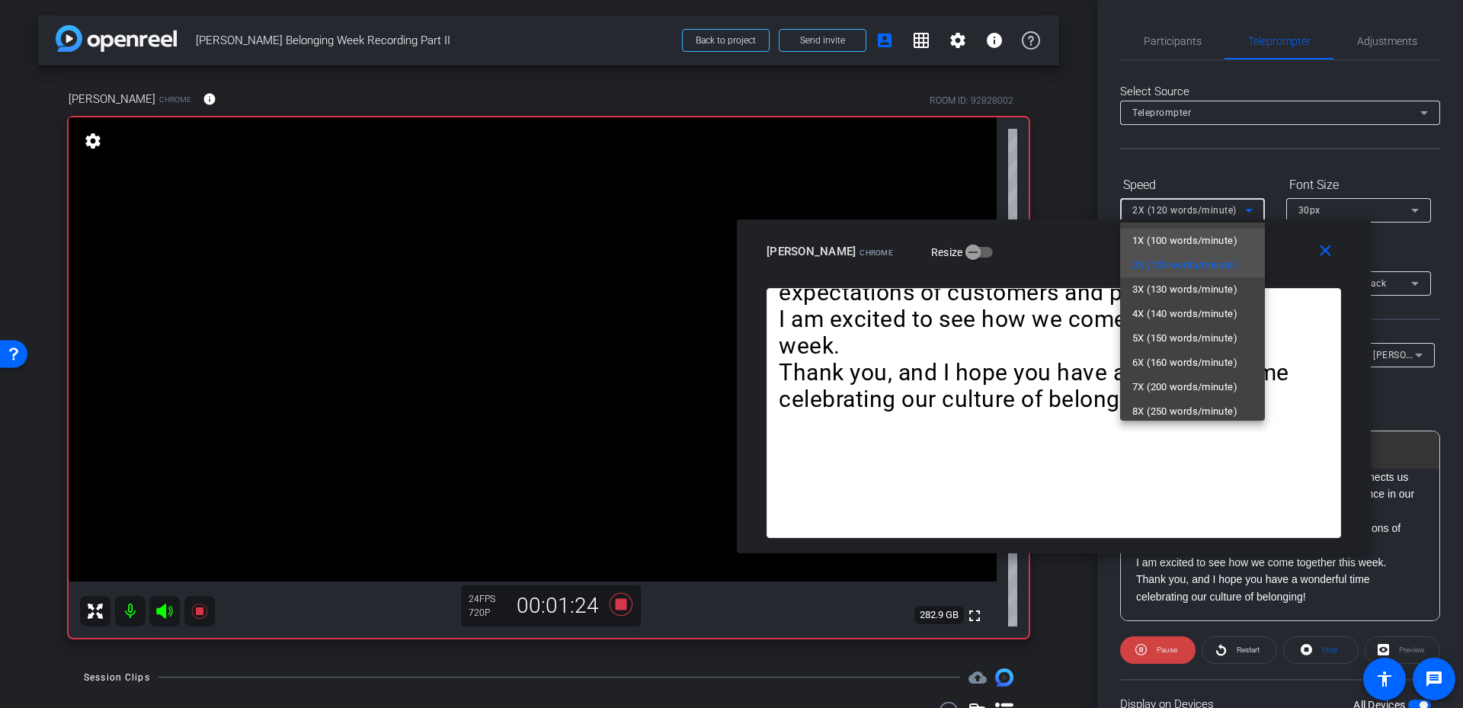
click at [1188, 238] on span "1X (100 words/minute)" at bounding box center [1184, 241] width 105 height 18
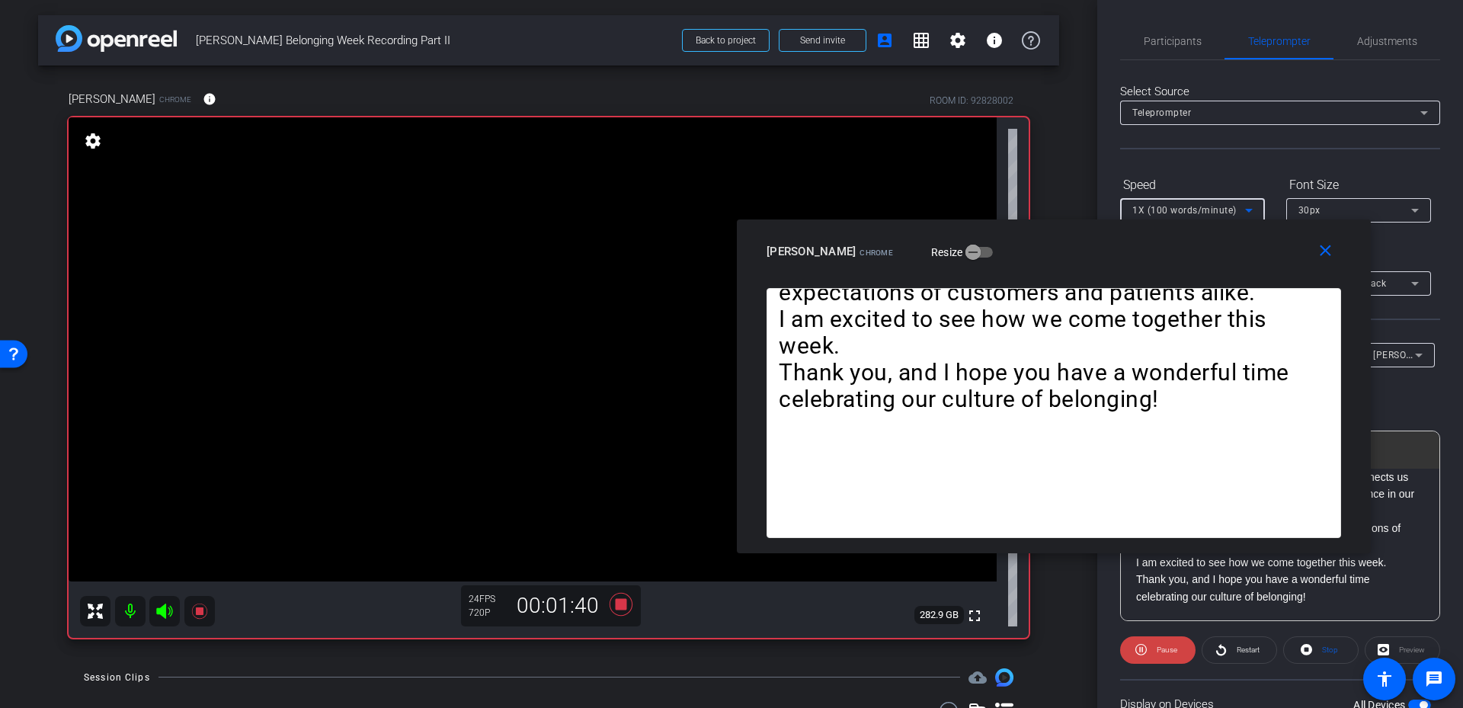
click at [1216, 212] on span "1X (100 words/minute)" at bounding box center [1184, 210] width 104 height 11
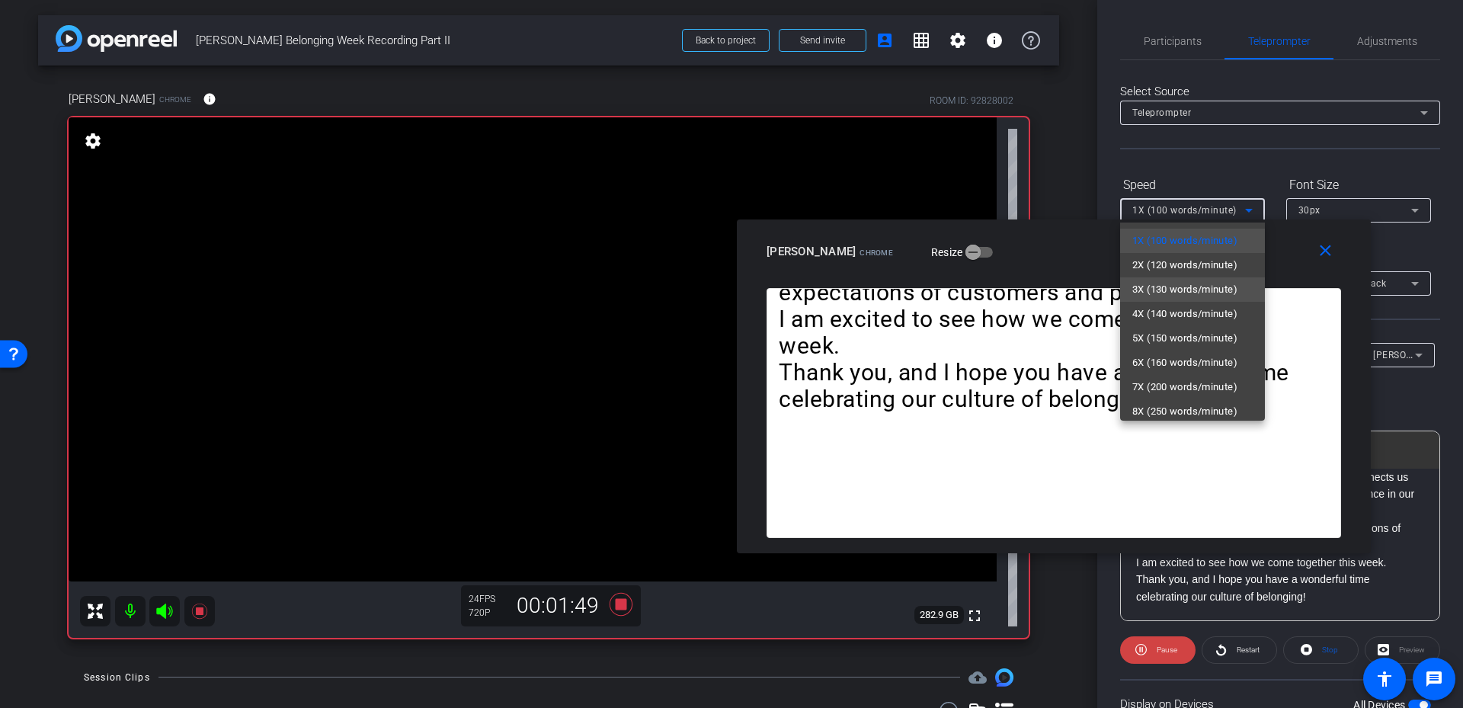
click at [1193, 287] on span "3X (130 words/minute)" at bounding box center [1184, 289] width 105 height 18
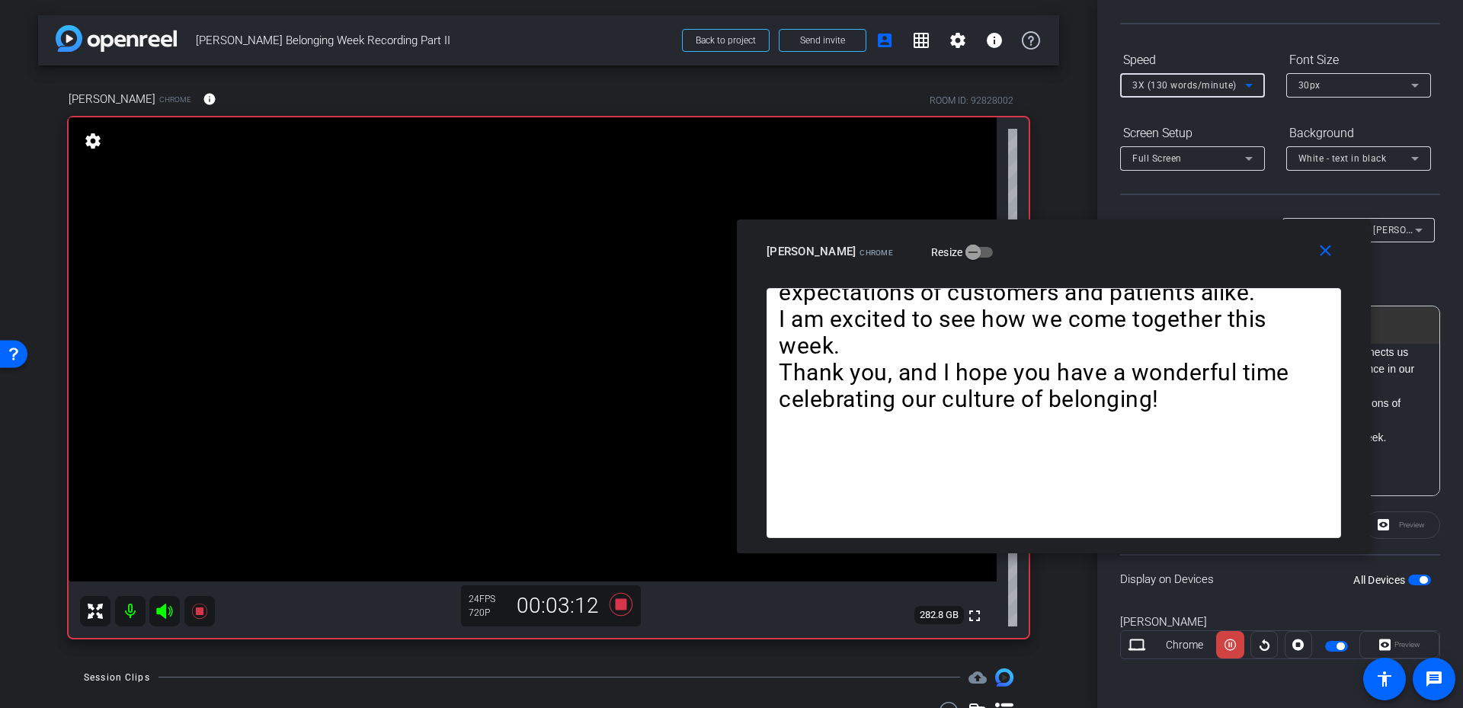
scroll to position [49, 0]
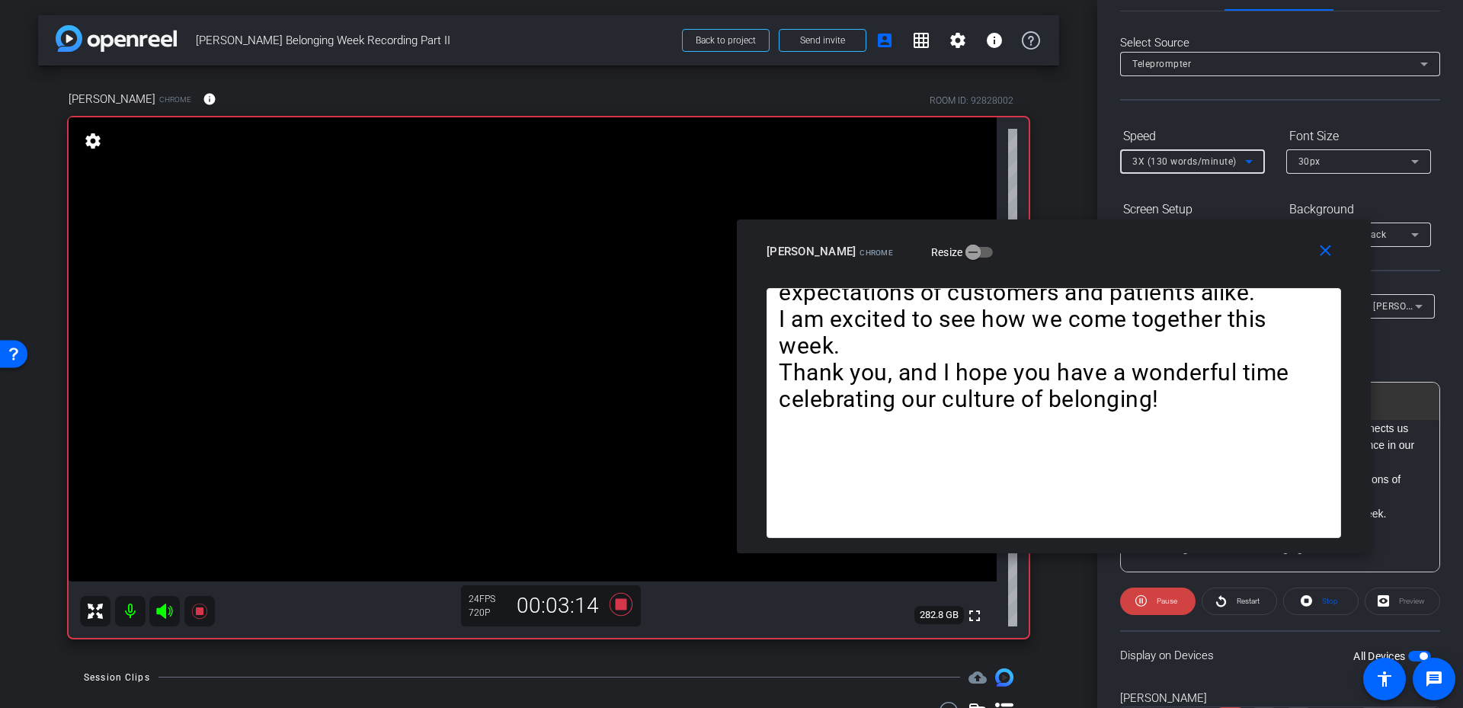
click at [1212, 160] on span "3X (130 words/minute)" at bounding box center [1184, 161] width 104 height 11
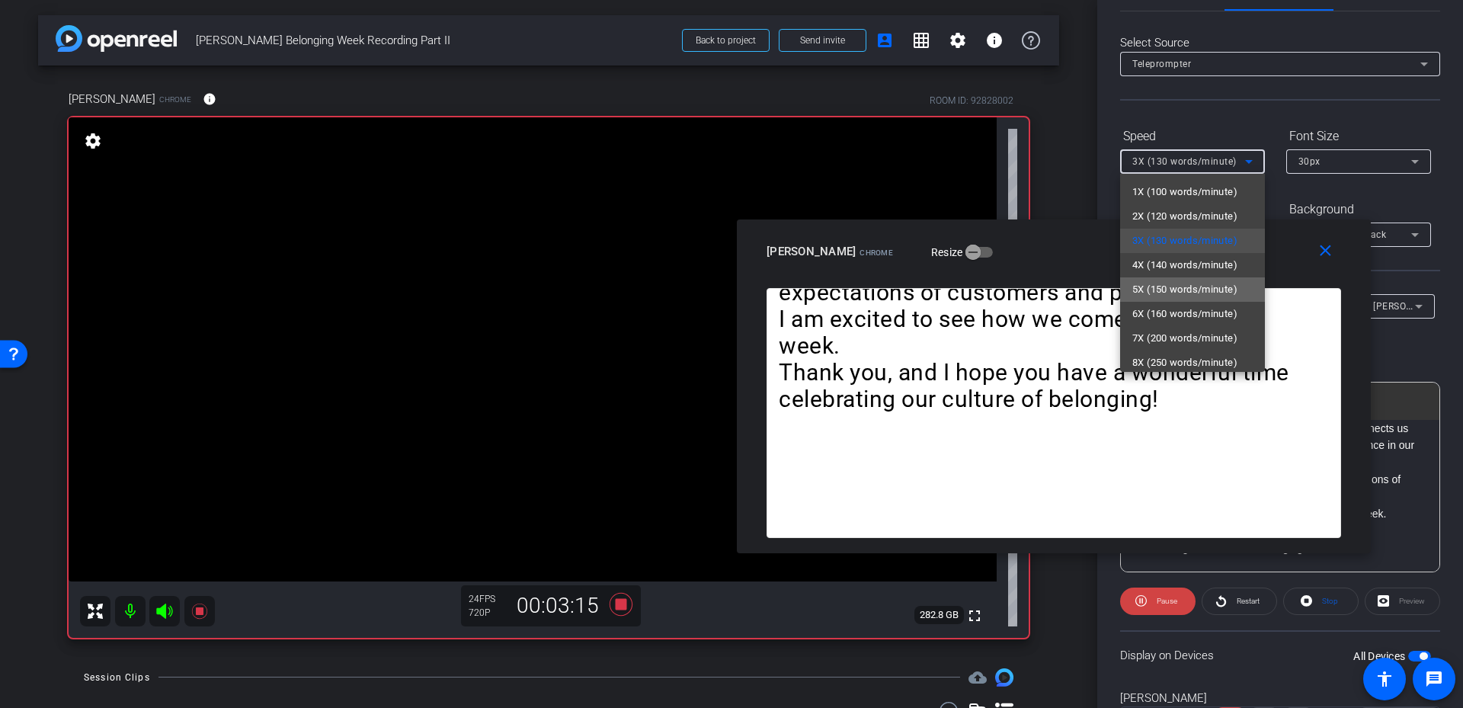
click at [1201, 285] on span "5X (150 words/minute)" at bounding box center [1184, 289] width 105 height 18
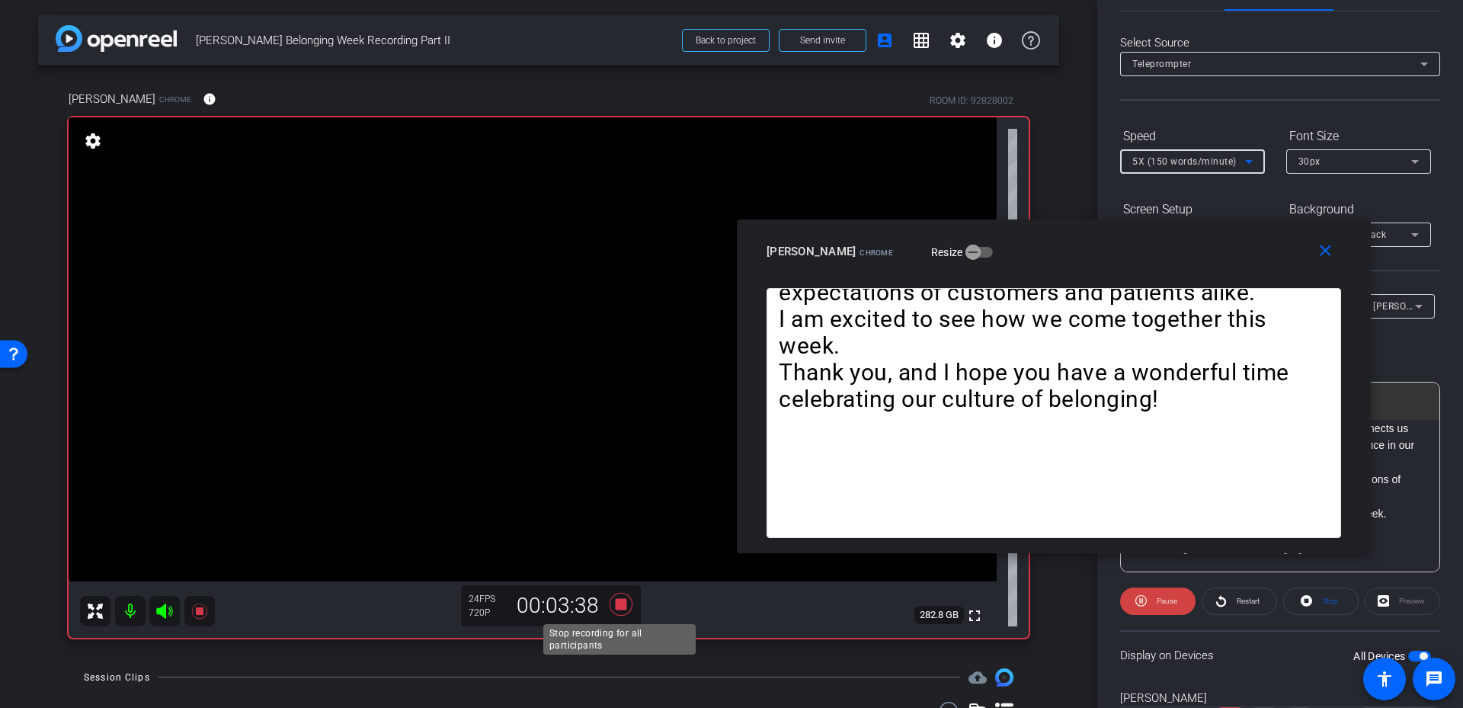
click at [622, 601] on icon at bounding box center [621, 604] width 23 height 23
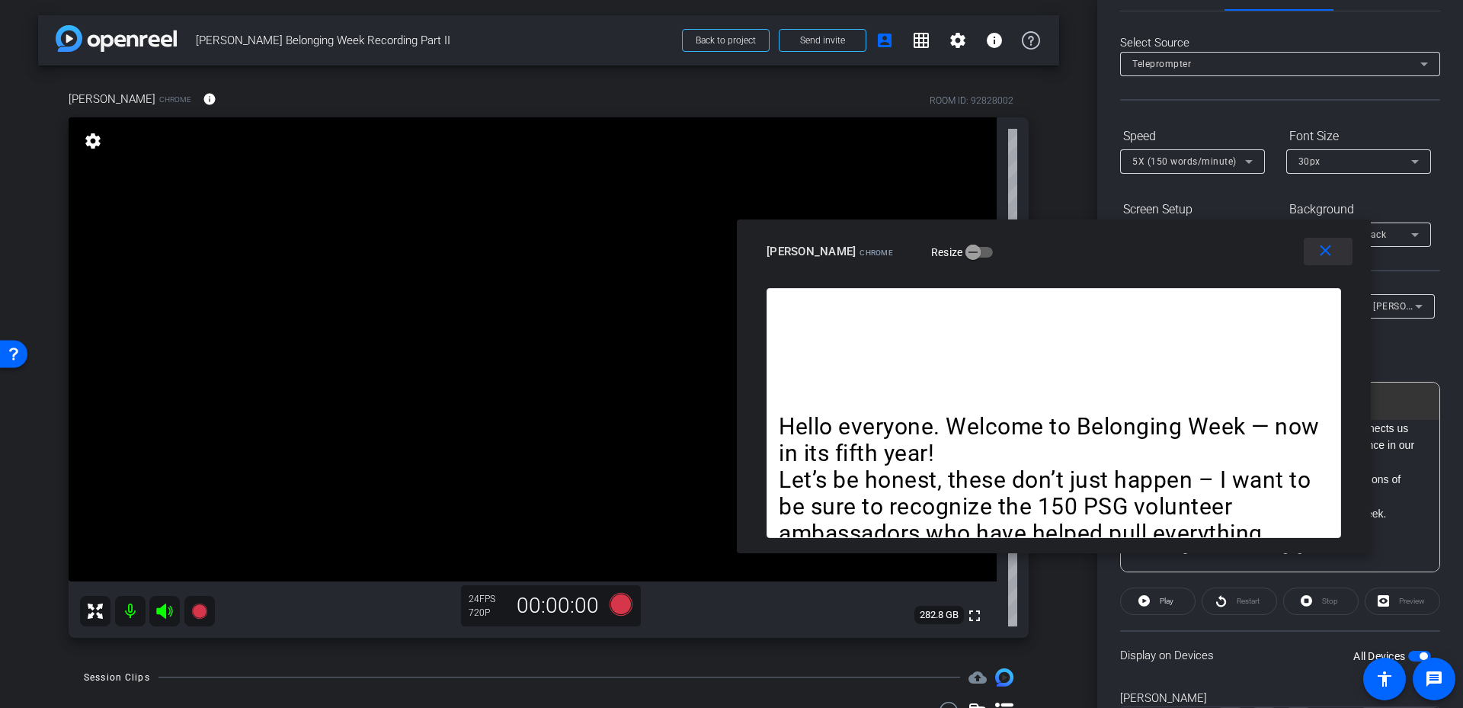
click at [1329, 252] on mat-icon "close" at bounding box center [1325, 251] width 19 height 19
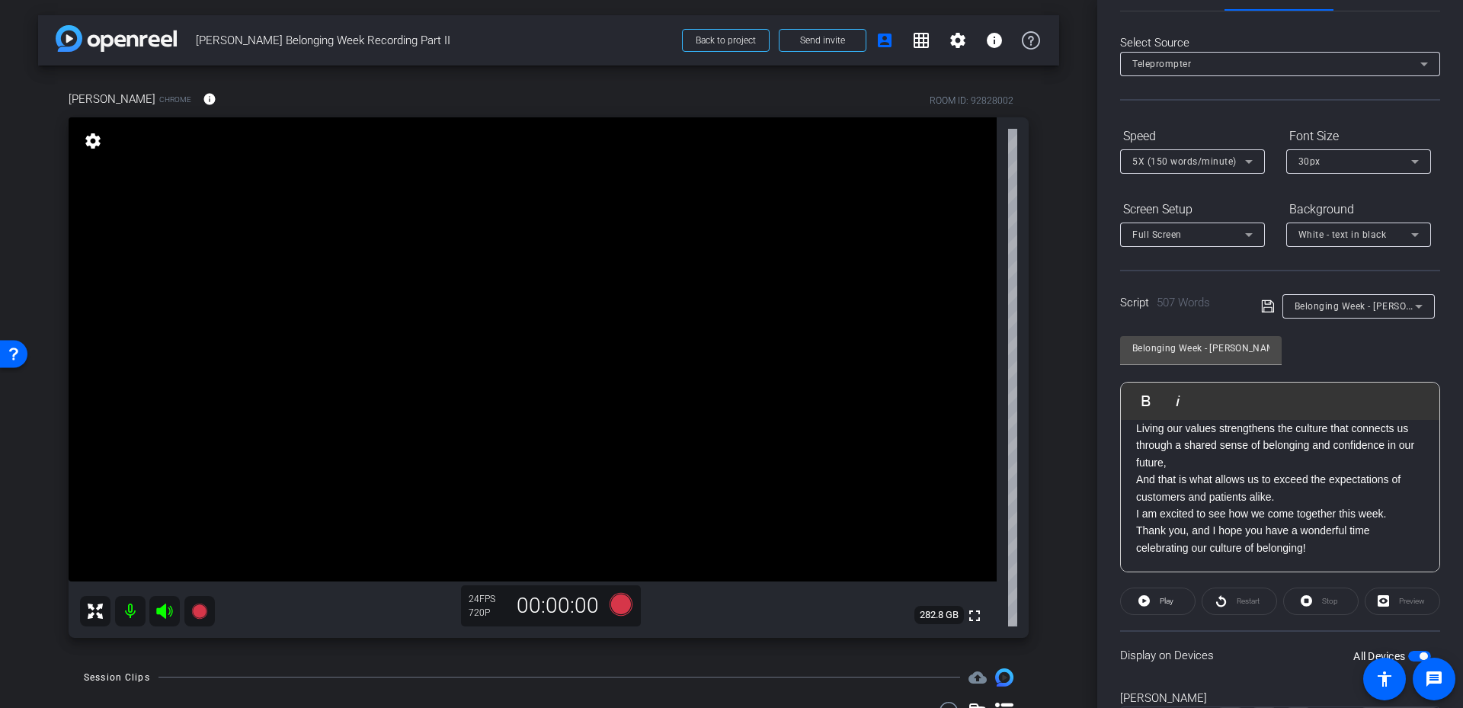
scroll to position [0, 0]
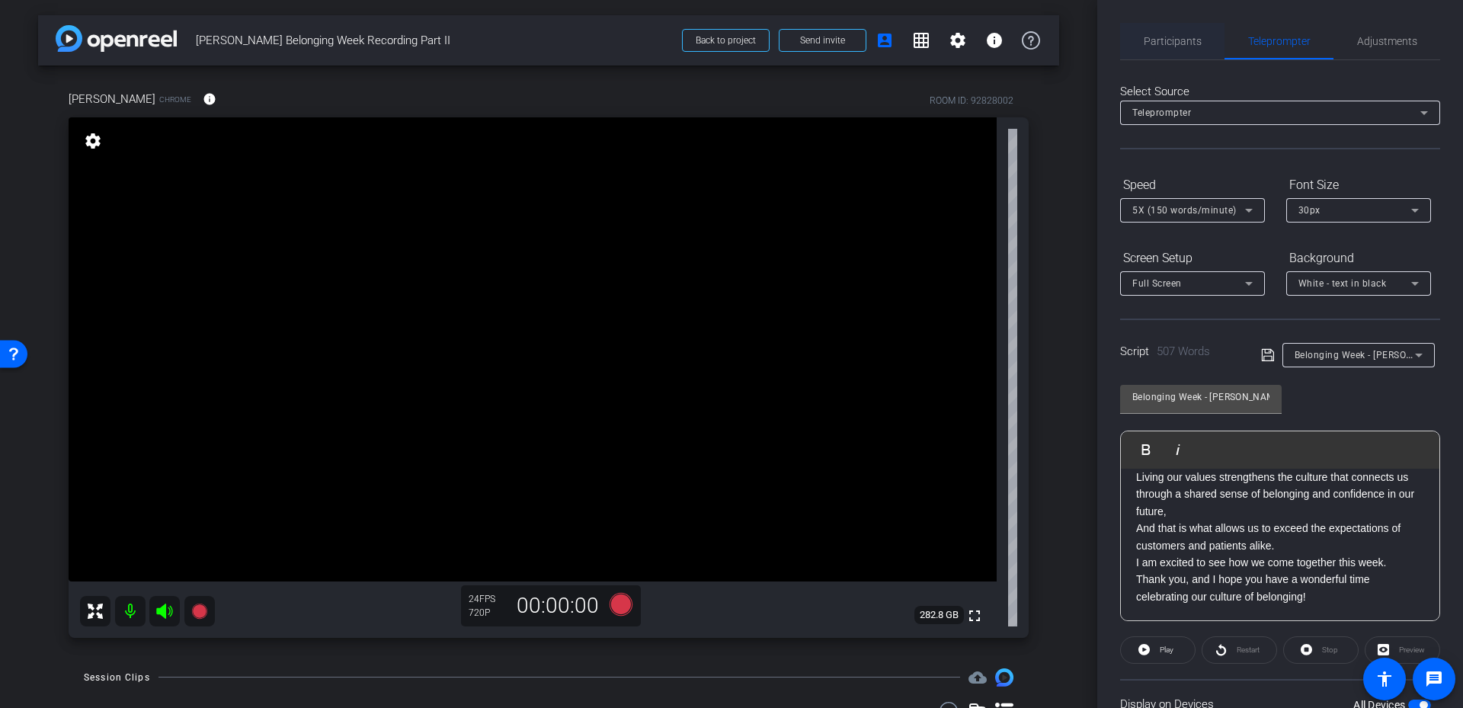
click at [1172, 34] on span "Participants" at bounding box center [1173, 41] width 58 height 37
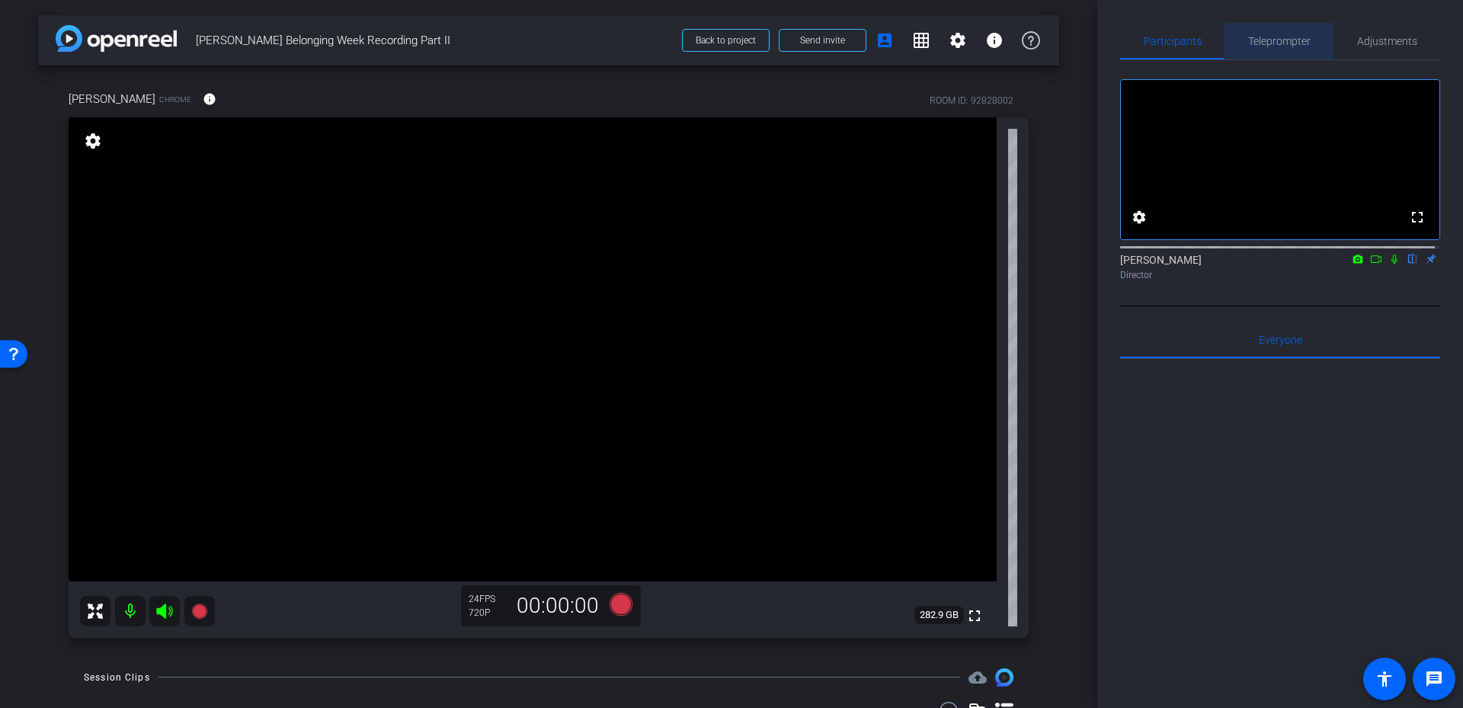
click at [1269, 43] on span "Teleprompter" at bounding box center [1279, 41] width 62 height 11
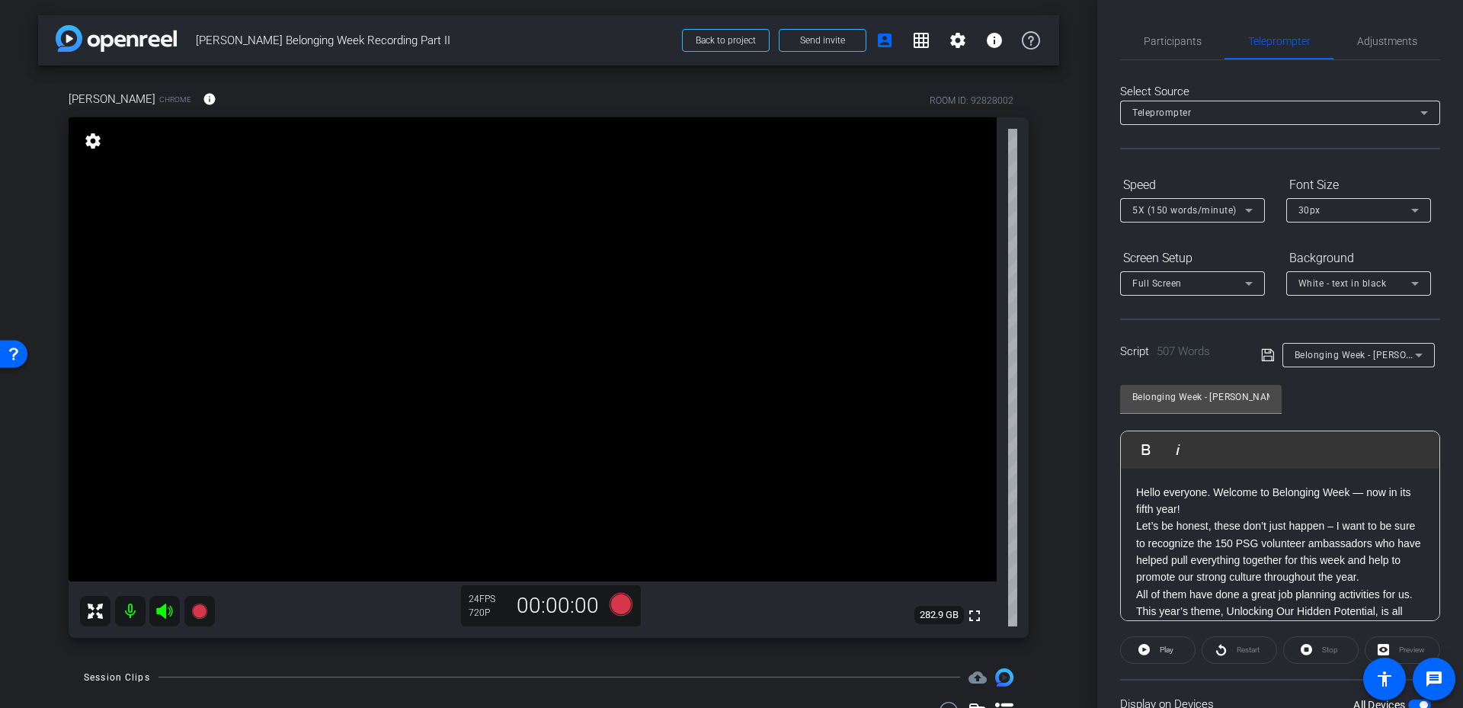
click at [1246, 507] on p "Hello everyone. Welcome to Belonging Week — now in its fifth year!" at bounding box center [1280, 501] width 288 height 34
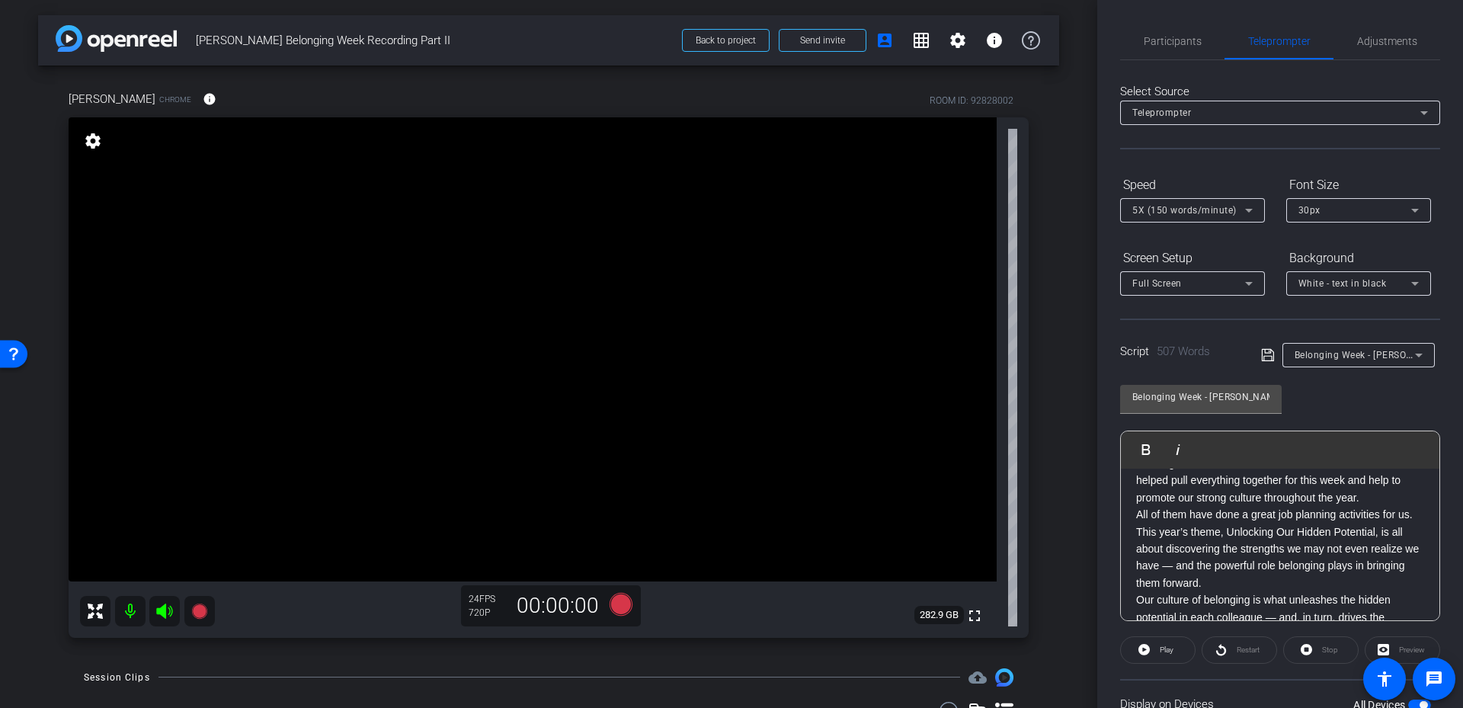
scroll to position [76, 0]
drag, startPoint x: 1189, startPoint y: 552, endPoint x: 1130, endPoint y: 561, distance: 59.4
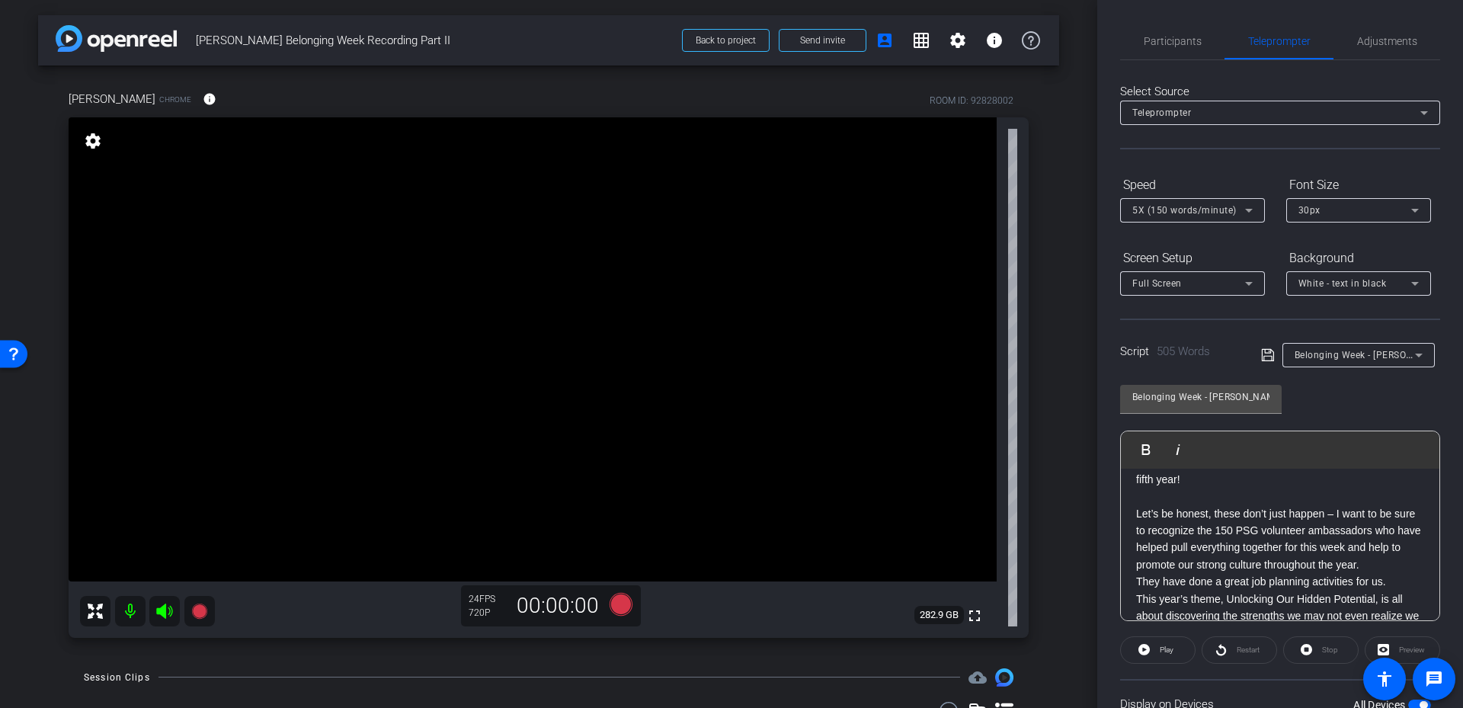
scroll to position [0, 0]
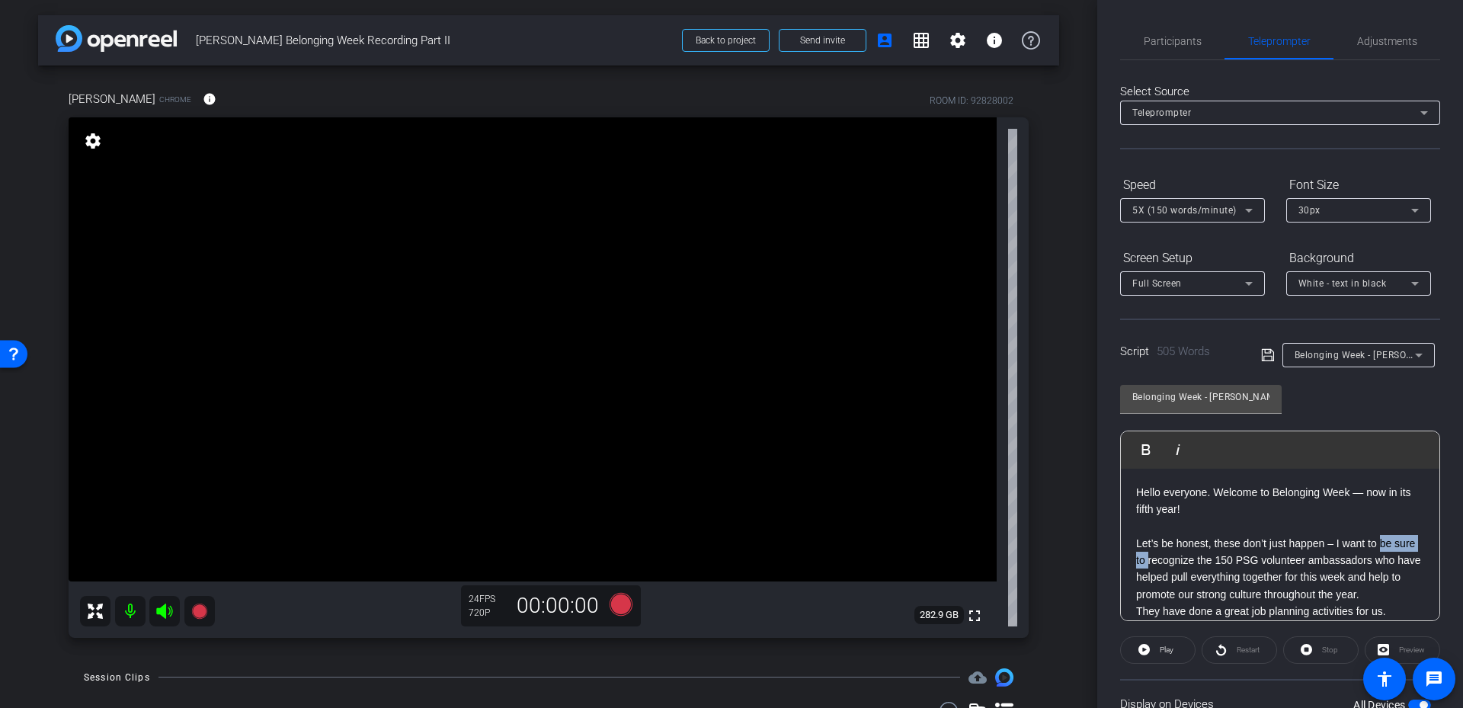
drag, startPoint x: 1380, startPoint y: 542, endPoint x: 1171, endPoint y: 559, distance: 209.5
click at [1171, 559] on p "Let’s be honest, these don’t just happen – I want to be sure to recognize the 1…" at bounding box center [1280, 569] width 288 height 69
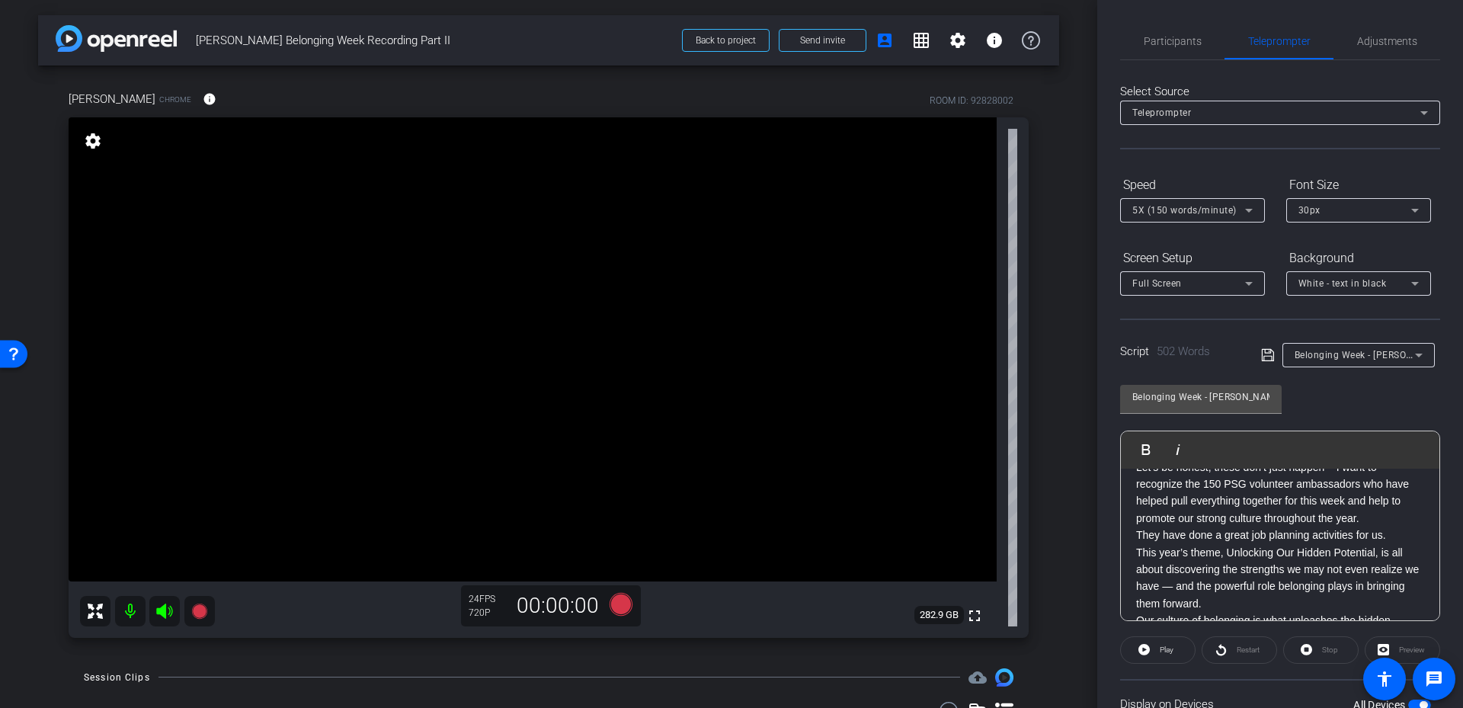
click at [1366, 519] on p "Let’s be honest, these don’t just happen – I want to recognize the 150 PSG volu…" at bounding box center [1280, 493] width 288 height 69
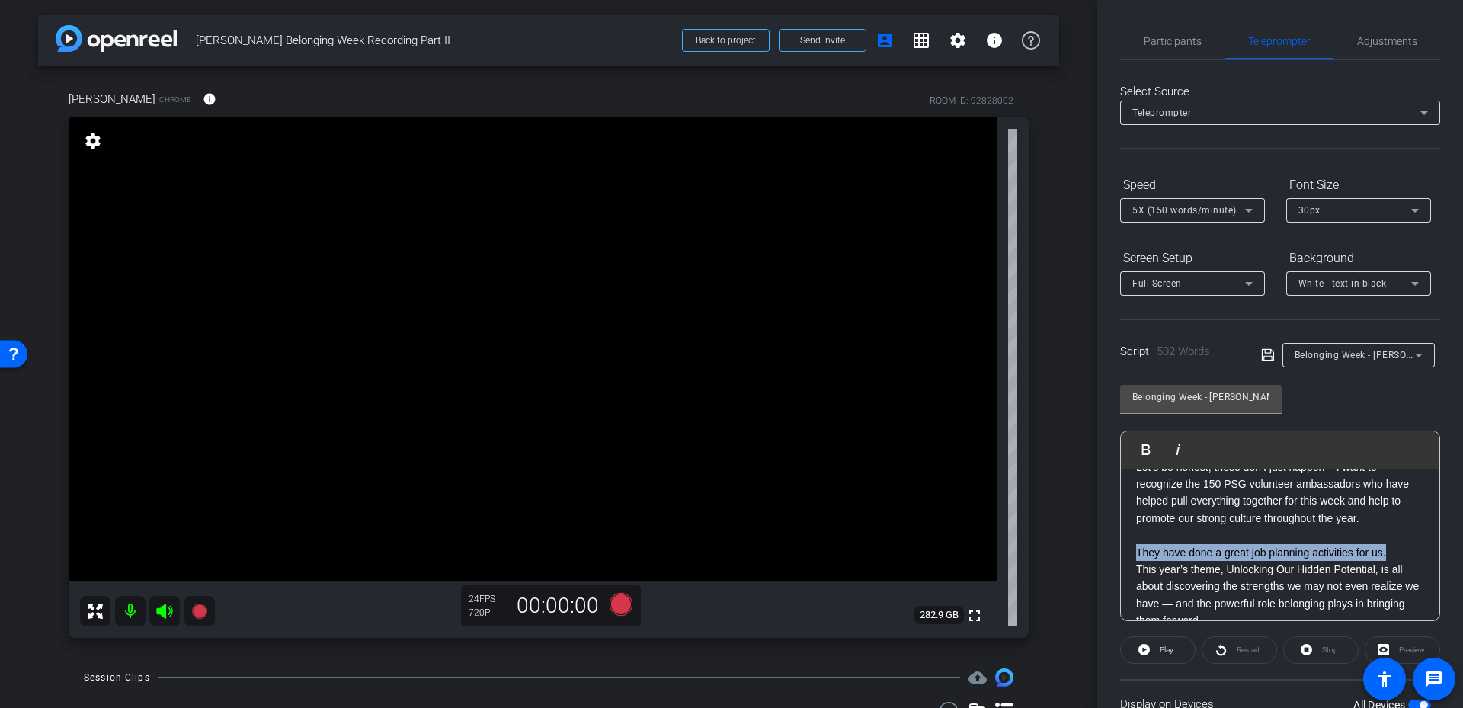
drag, startPoint x: 1391, startPoint y: 557, endPoint x: 1134, endPoint y: 556, distance: 256.8
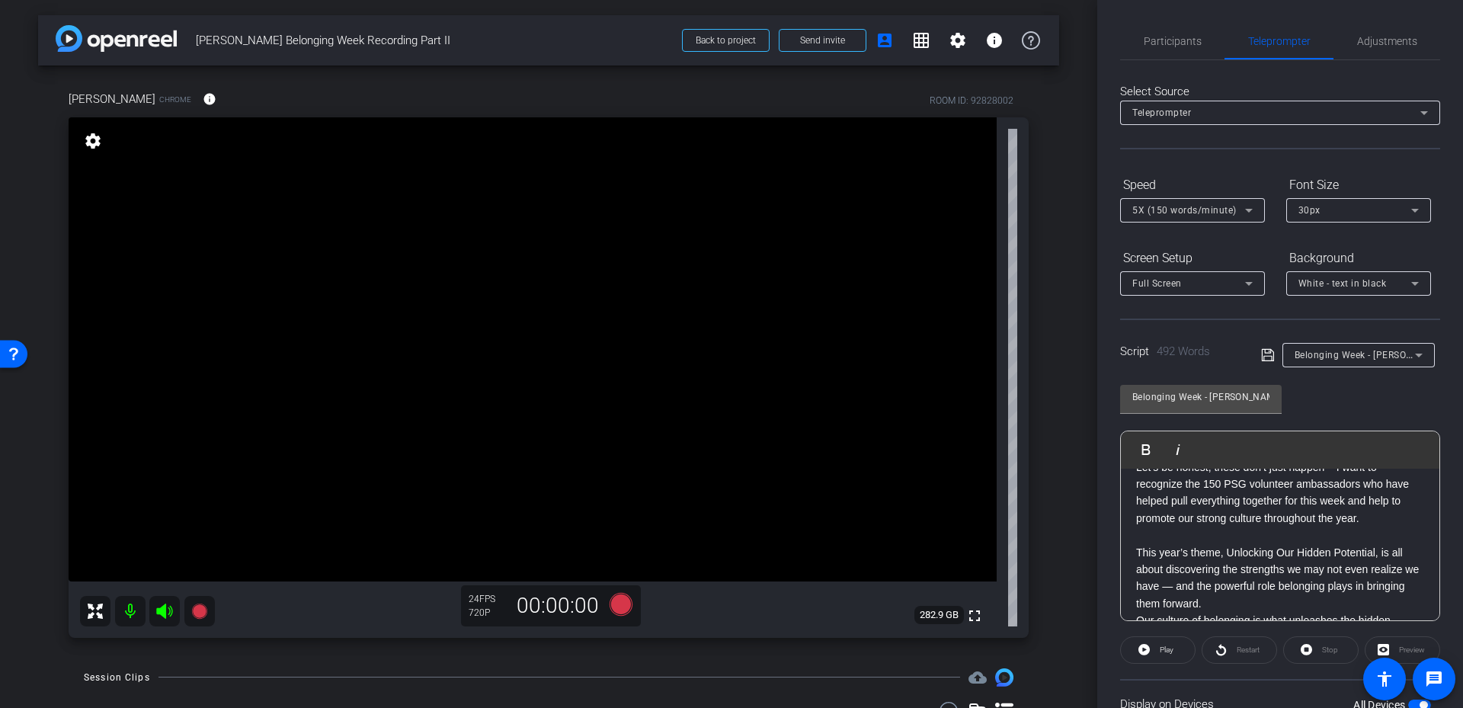
click at [1334, 607] on p "This year’s theme, Unlocking Our Hidden Potential, is all about discovering the…" at bounding box center [1280, 578] width 288 height 69
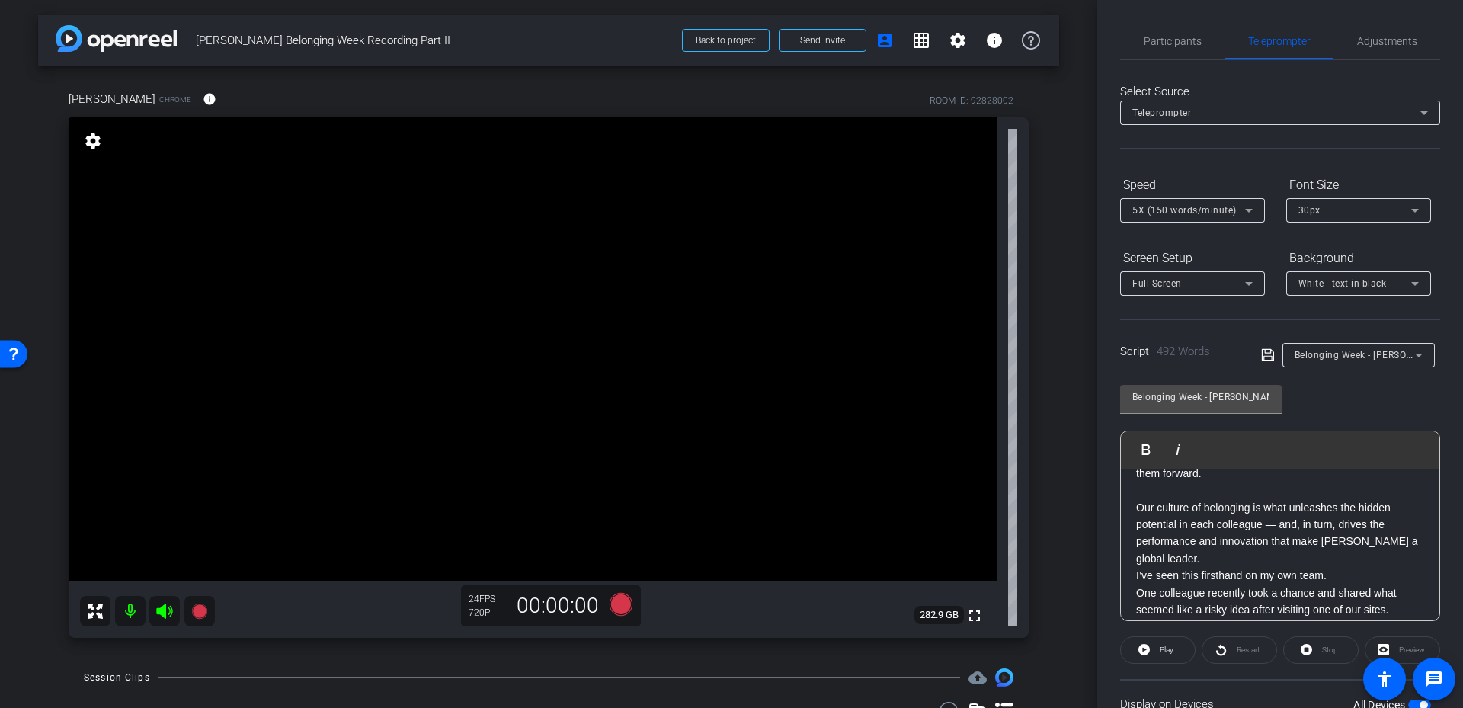
scroll to position [229, 0]
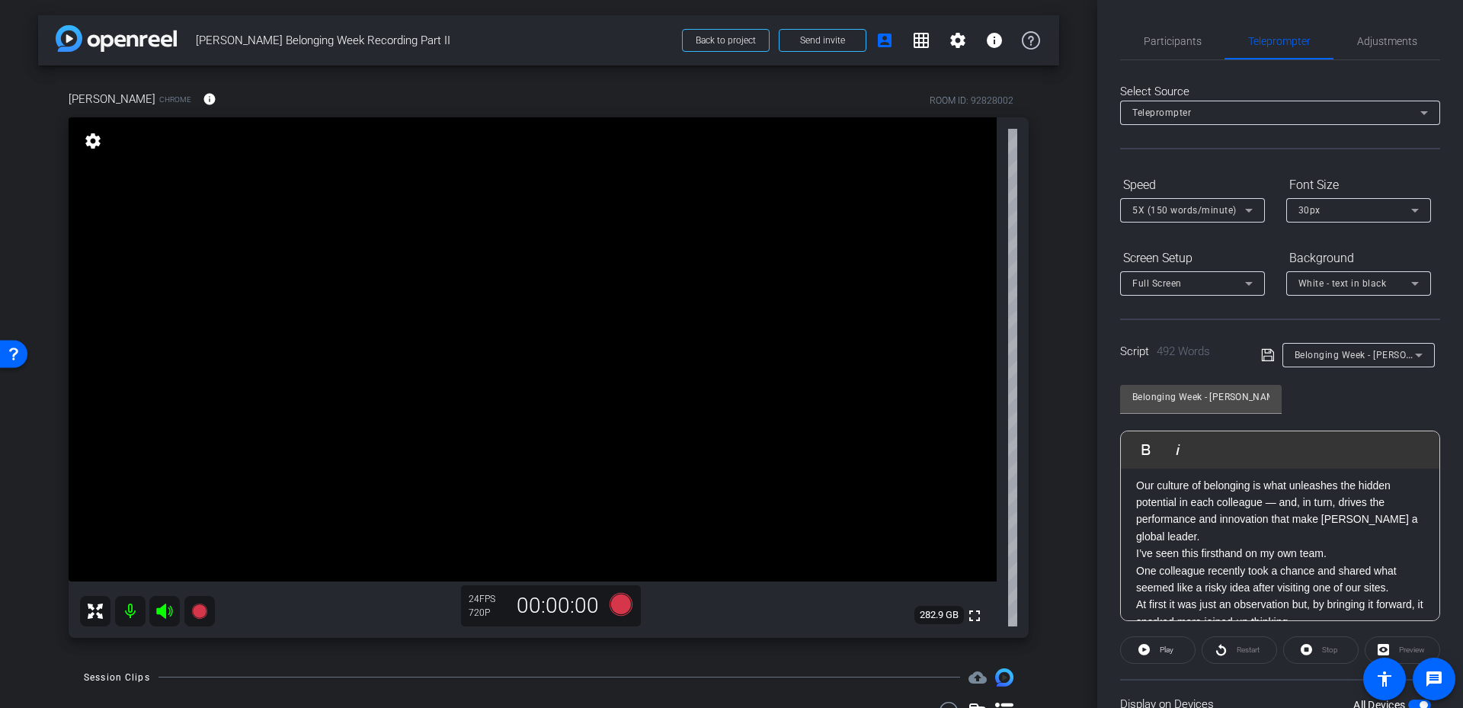
click at [1297, 550] on p "I’ve seen this firsthand on my own team." at bounding box center [1280, 553] width 288 height 17
click at [1248, 547] on p "I’ve seen this firsthand on my own team." at bounding box center [1280, 553] width 288 height 17
click at [1213, 536] on p "Our culture of belonging is what unleashes the hidden potential in each colleag…" at bounding box center [1280, 511] width 288 height 69
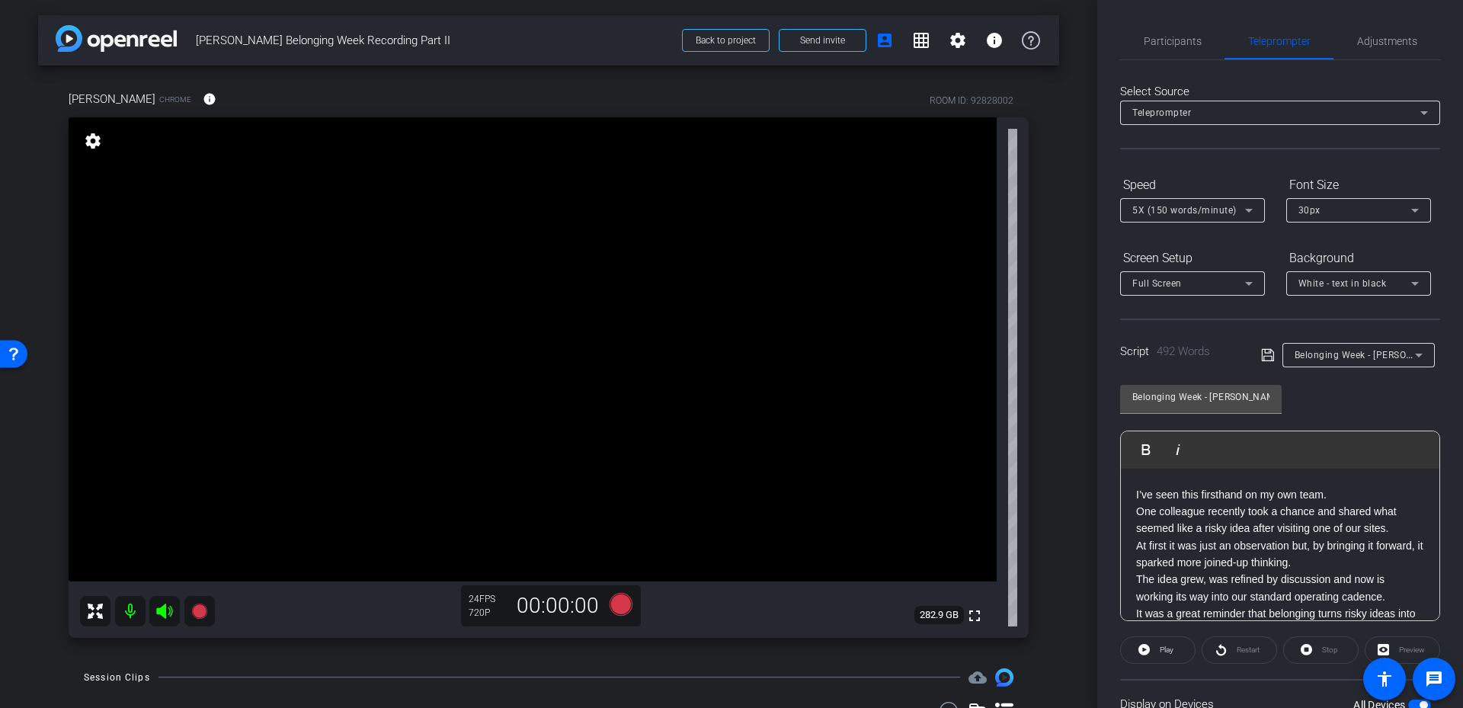
click at [1361, 571] on p "The idea grew, was refined by discussion and now is working its way into our st…" at bounding box center [1280, 588] width 288 height 34
click at [1349, 563] on p "At first it was just an observation but, by bringing it forward, it sparked mor…" at bounding box center [1280, 554] width 288 height 34
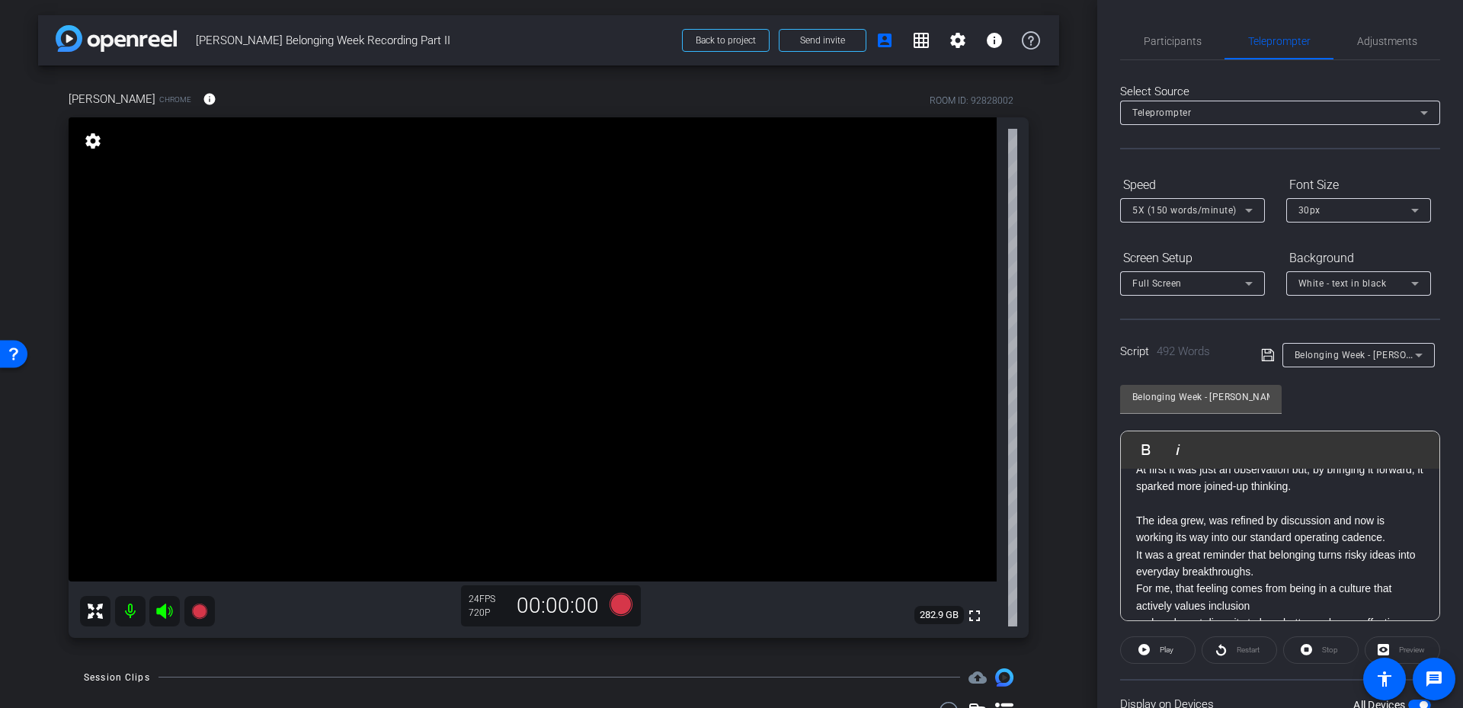
click at [1344, 566] on p "It was a great reminder that belonging turns risky ideas into everyday breakthr…" at bounding box center [1280, 563] width 288 height 34
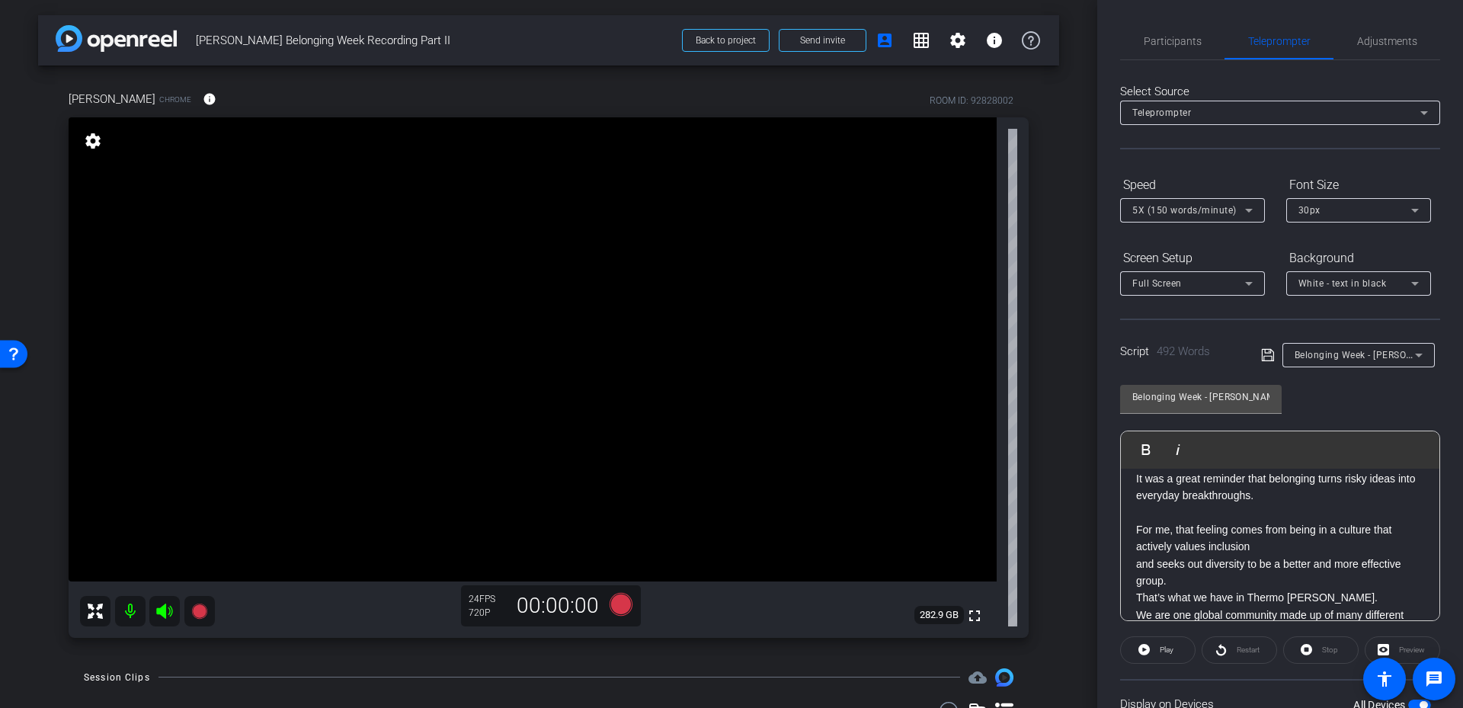
click at [1282, 551] on p "For me, that feeling comes from being in a culture that actively values inclusi…" at bounding box center [1280, 538] width 288 height 34
click at [1301, 559] on p "For me, that feeling comes from being in a culture that actively values inclusi…" at bounding box center [1280, 546] width 288 height 51
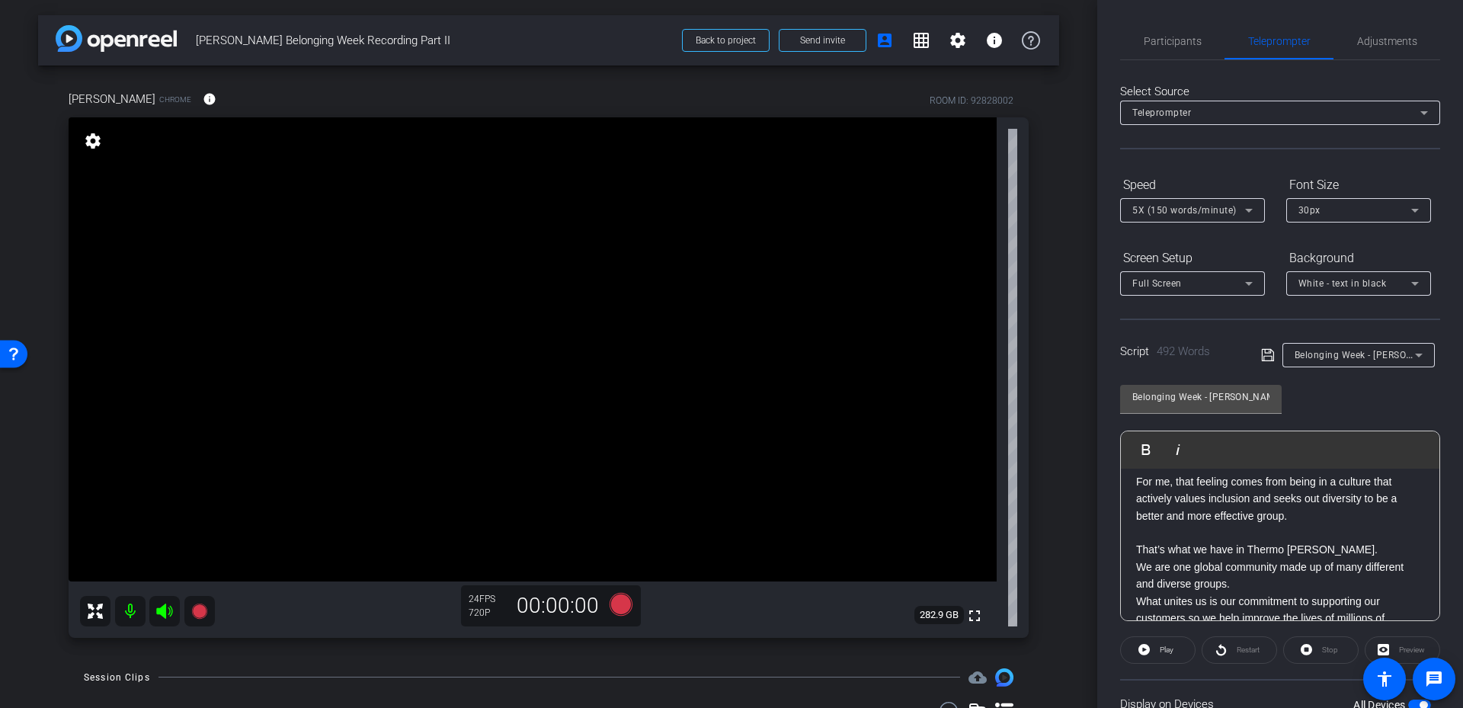
scroll to position [533, 0]
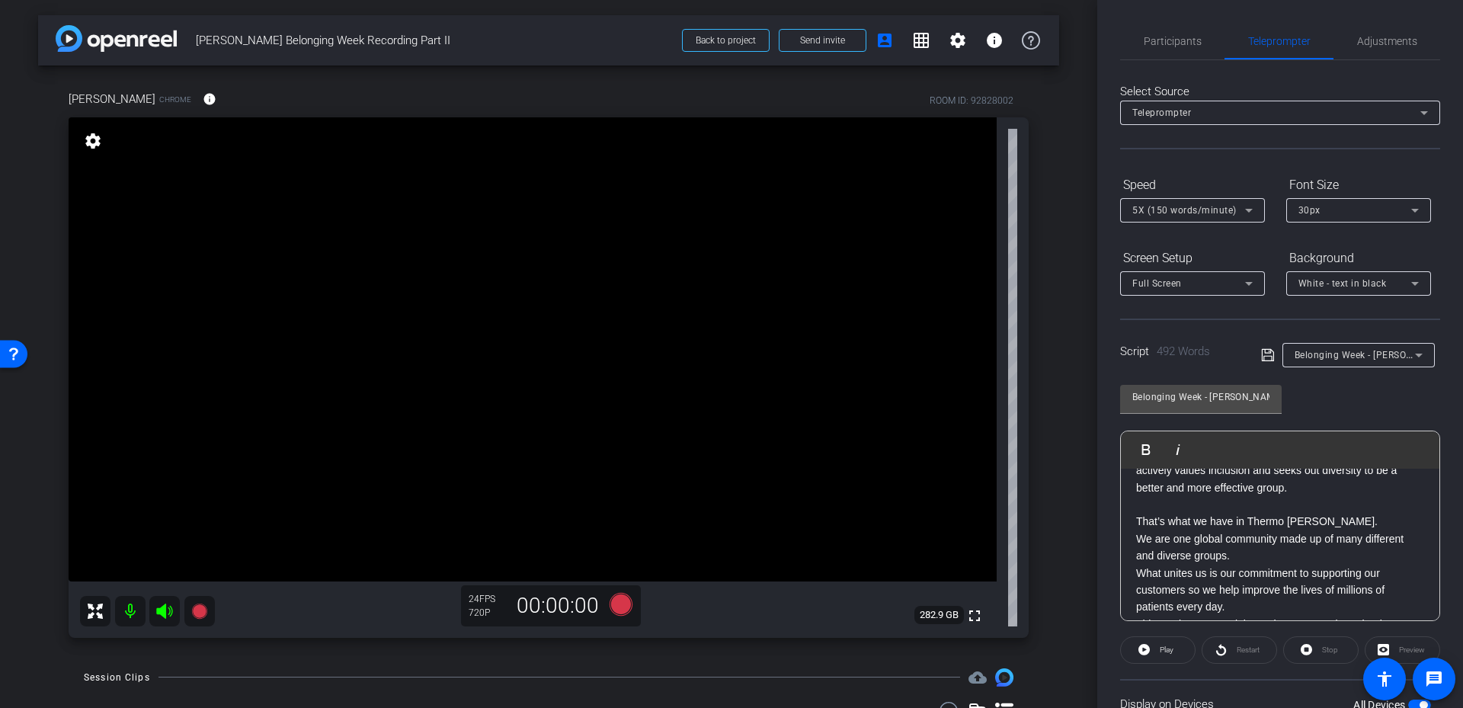
click at [1347, 524] on p "That’s what we have in Thermo [PERSON_NAME]." at bounding box center [1280, 521] width 288 height 17
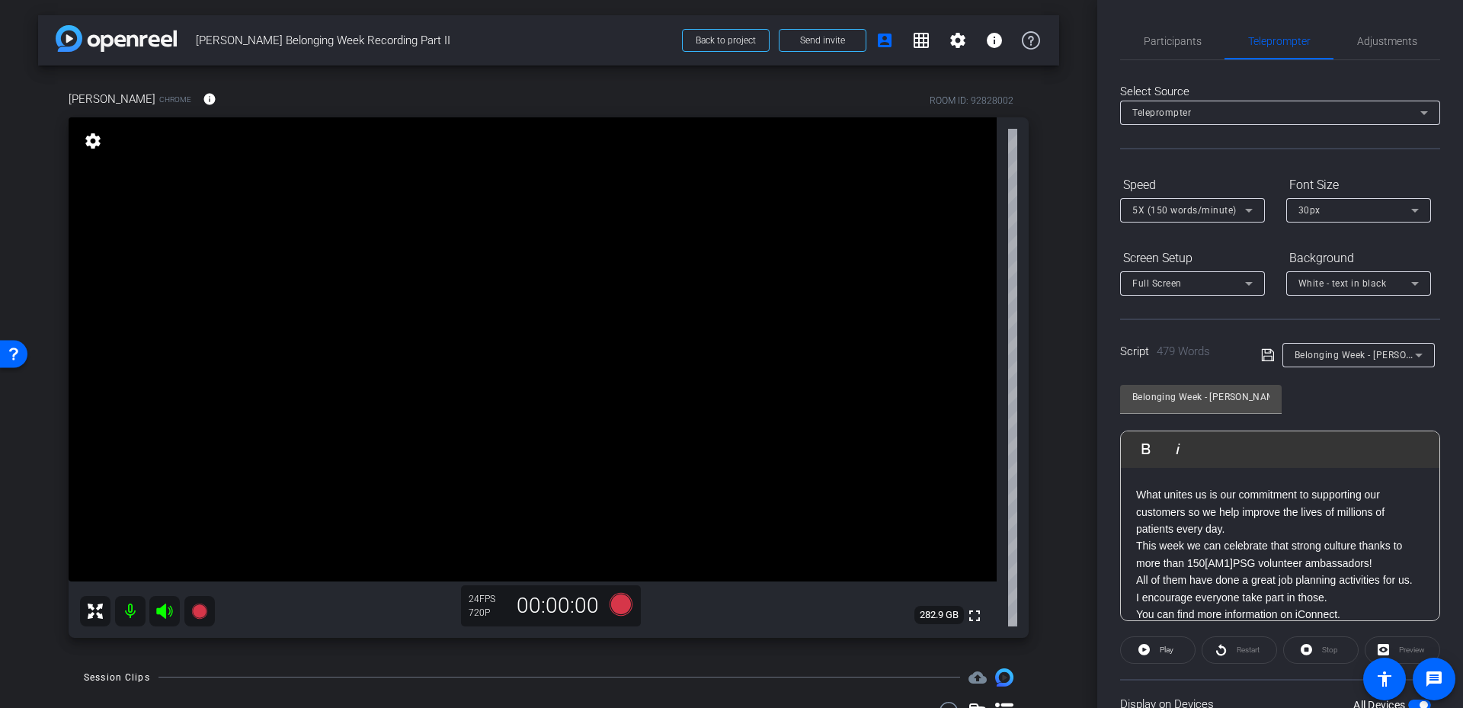
scroll to position [620, 0]
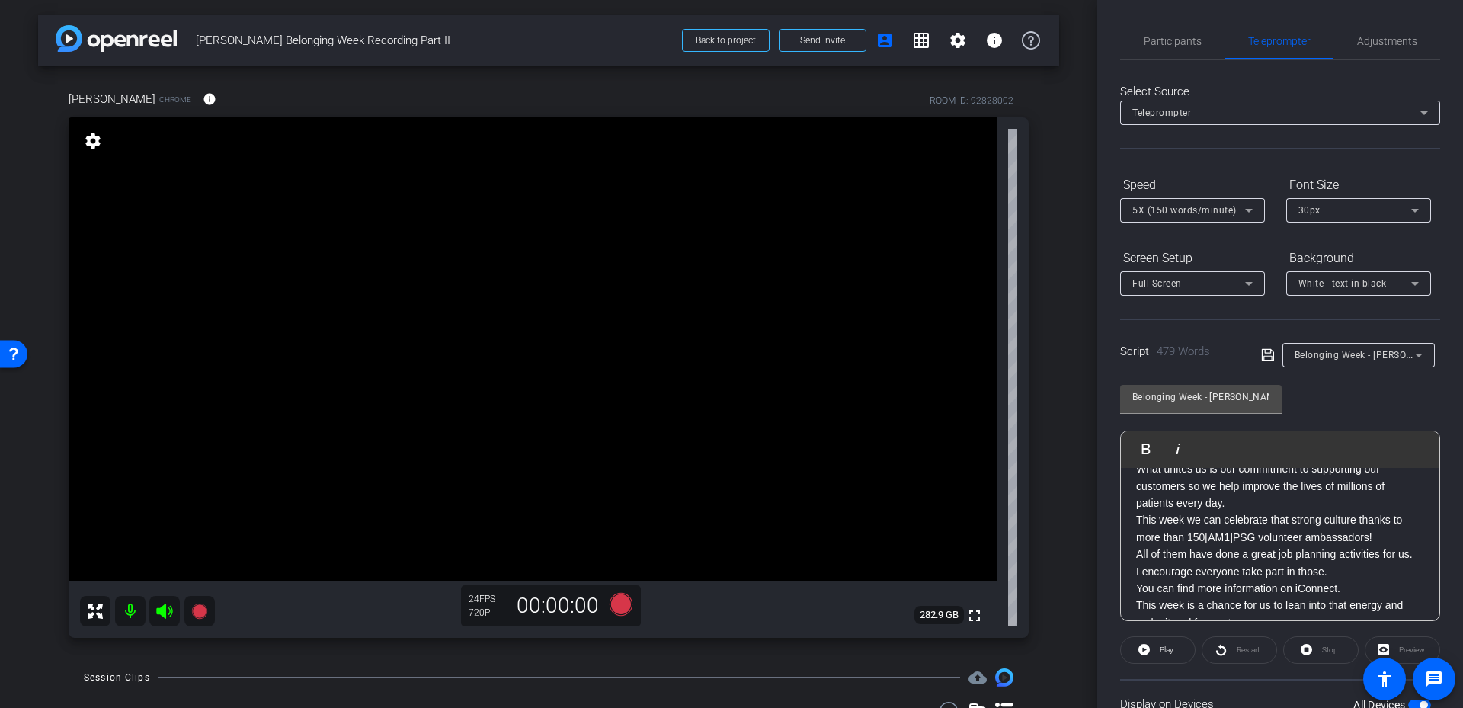
drag, startPoint x: 1396, startPoint y: 540, endPoint x: 1139, endPoint y: 518, distance: 257.7
click at [1139, 518] on p "This week we can celebrate that strong culture thanks to more than 150 [AM1] PS…" at bounding box center [1280, 528] width 288 height 34
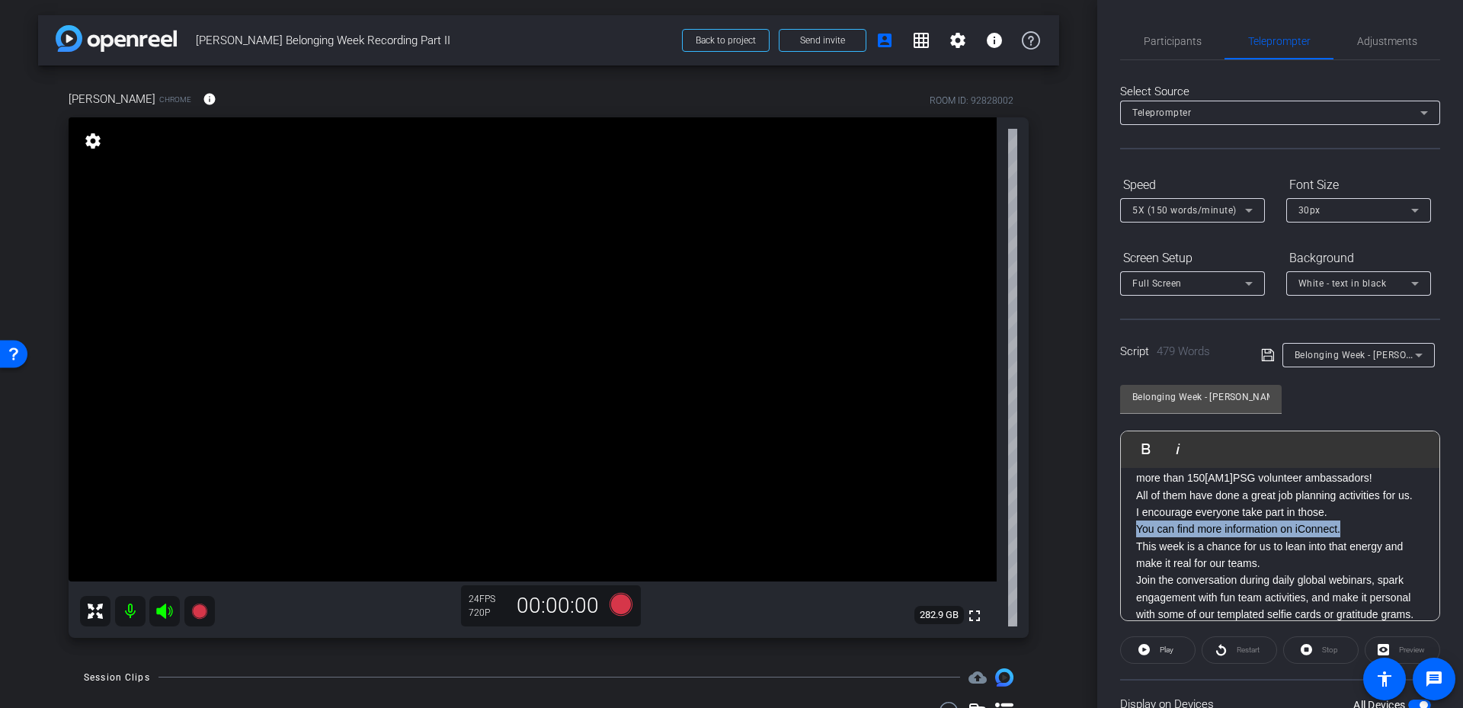
drag, startPoint x: 1344, startPoint y: 530, endPoint x: 1120, endPoint y: 528, distance: 223.3
click at [1120, 528] on div "Play Play from this location Play Selected Play and display the selected text o…" at bounding box center [1280, 526] width 320 height 191
click at [1287, 563] on p "This week is a chance for us to lean into that energy and make it real for our …" at bounding box center [1280, 555] width 288 height 34
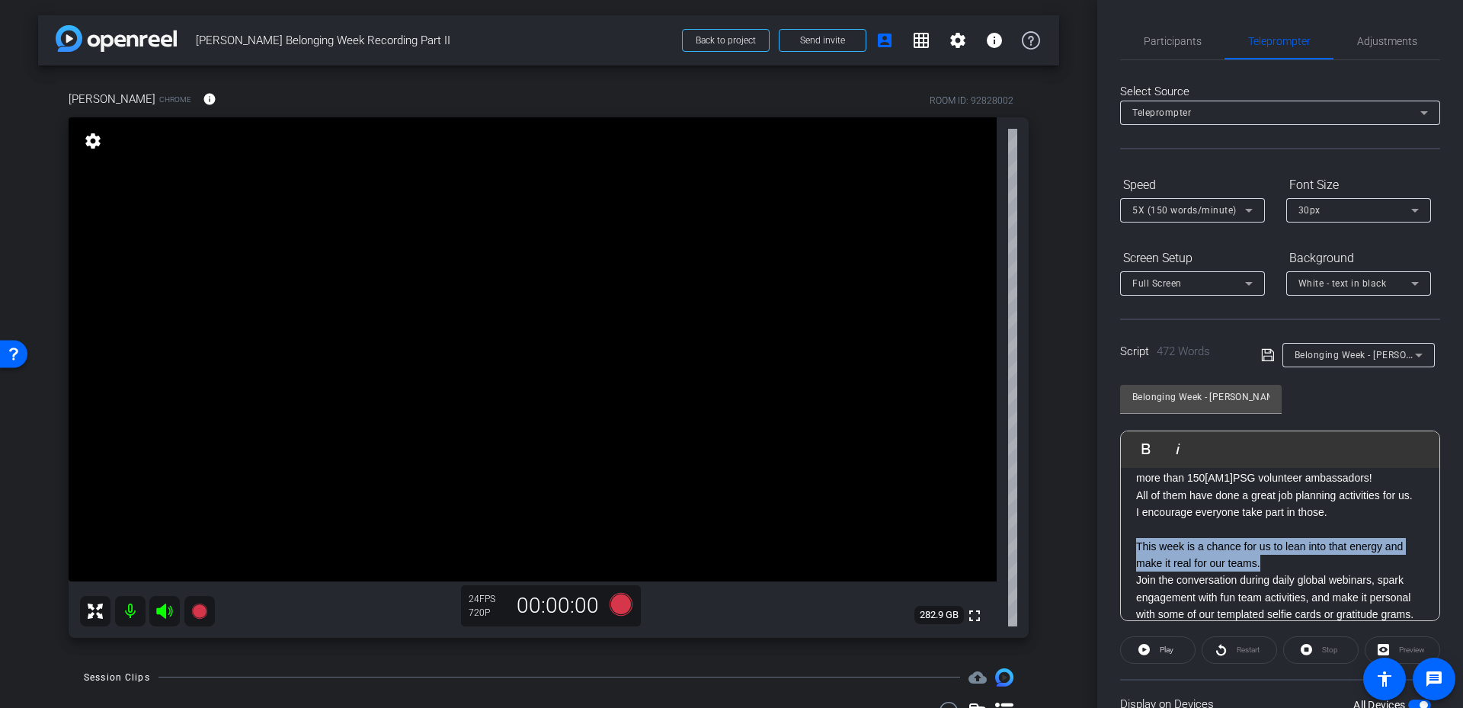
drag, startPoint x: 1272, startPoint y: 562, endPoint x: 1132, endPoint y: 543, distance: 141.5
click at [1132, 543] on div "Hello everyone. Welcome to Belonging Week — now in its fifth year! Let’s be hon…" at bounding box center [1280, 367] width 319 height 1191
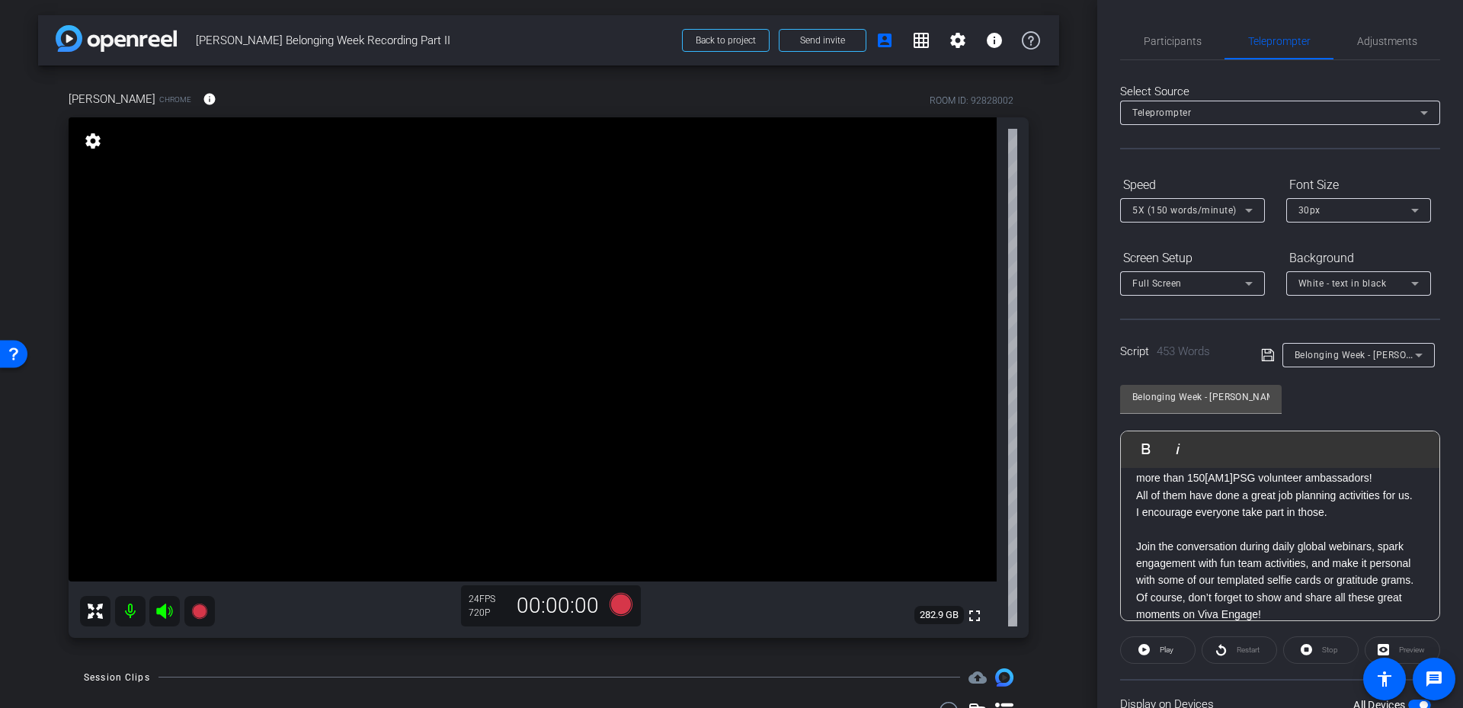
click at [1266, 589] on p "Join the conversation during daily global webinars, spark engagement with fun t…" at bounding box center [1280, 563] width 288 height 51
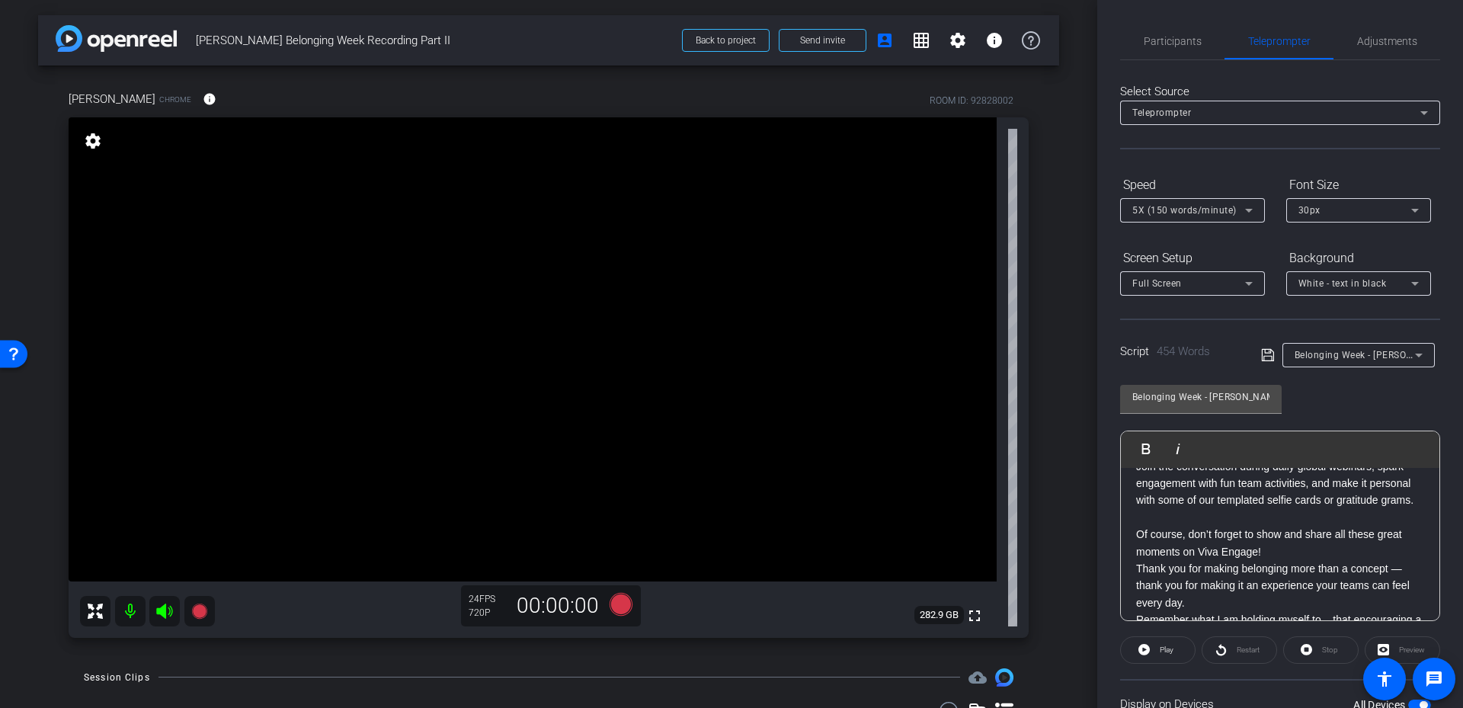
click at [1340, 560] on p "Of course, don’t forget to show and share all these great moments on Viva Engag…" at bounding box center [1280, 543] width 288 height 34
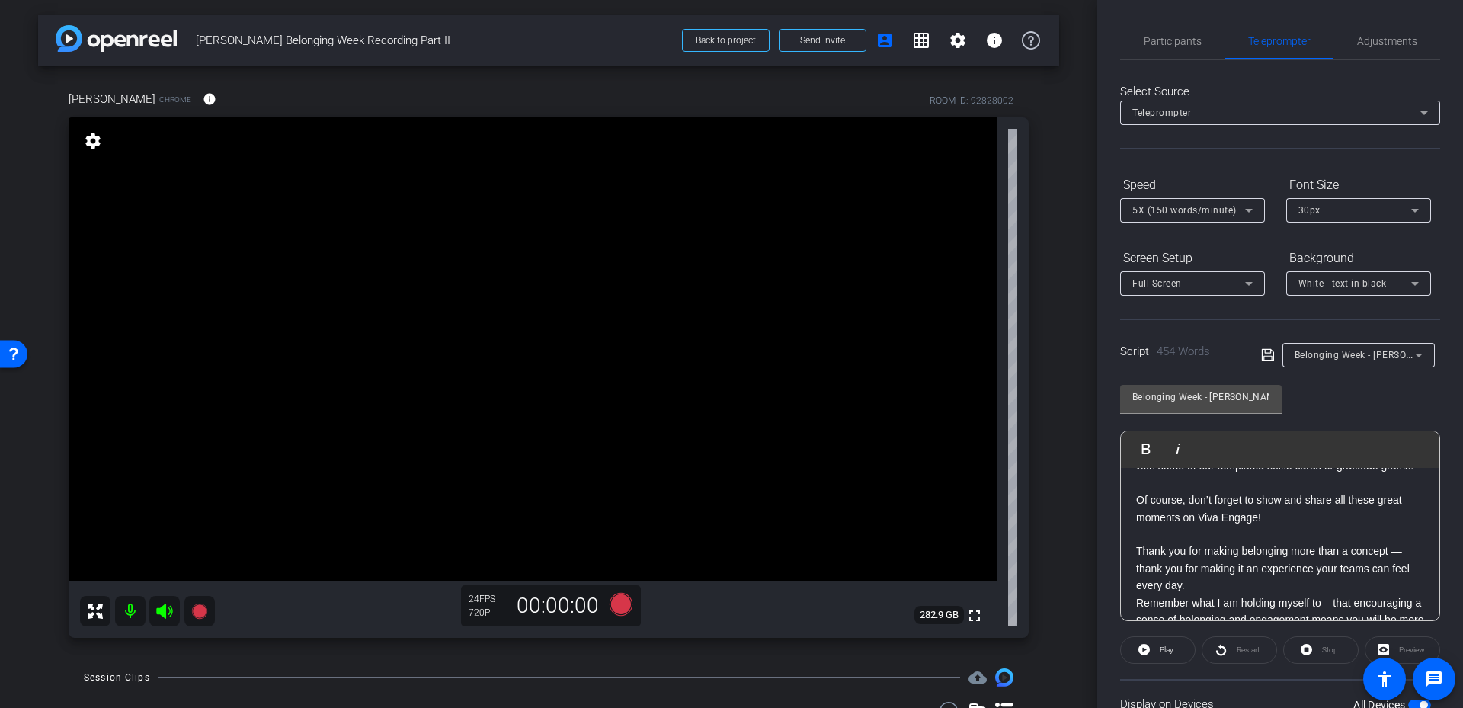
scroll to position [852, 0]
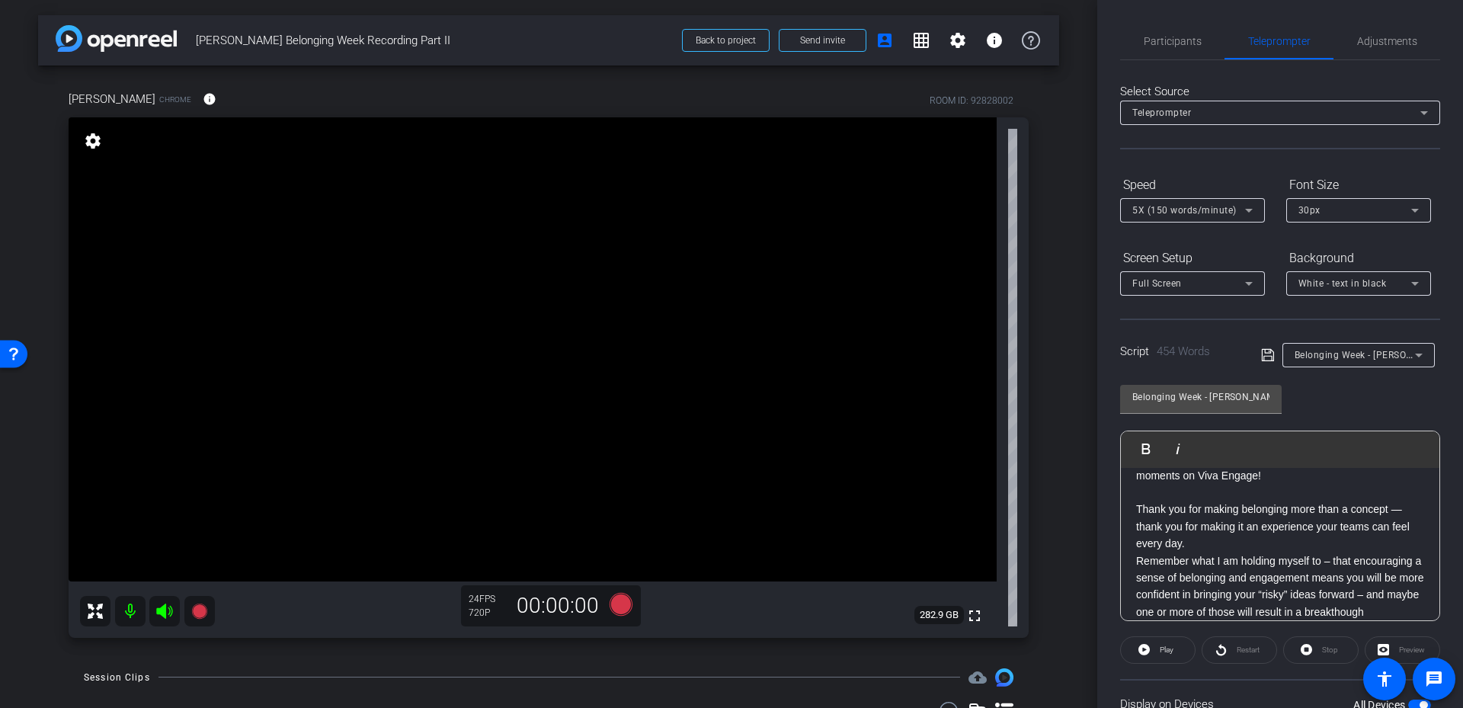
click at [1271, 552] on p "Thank you for making belonging more than a concept — thank you for making it an…" at bounding box center [1280, 526] width 288 height 51
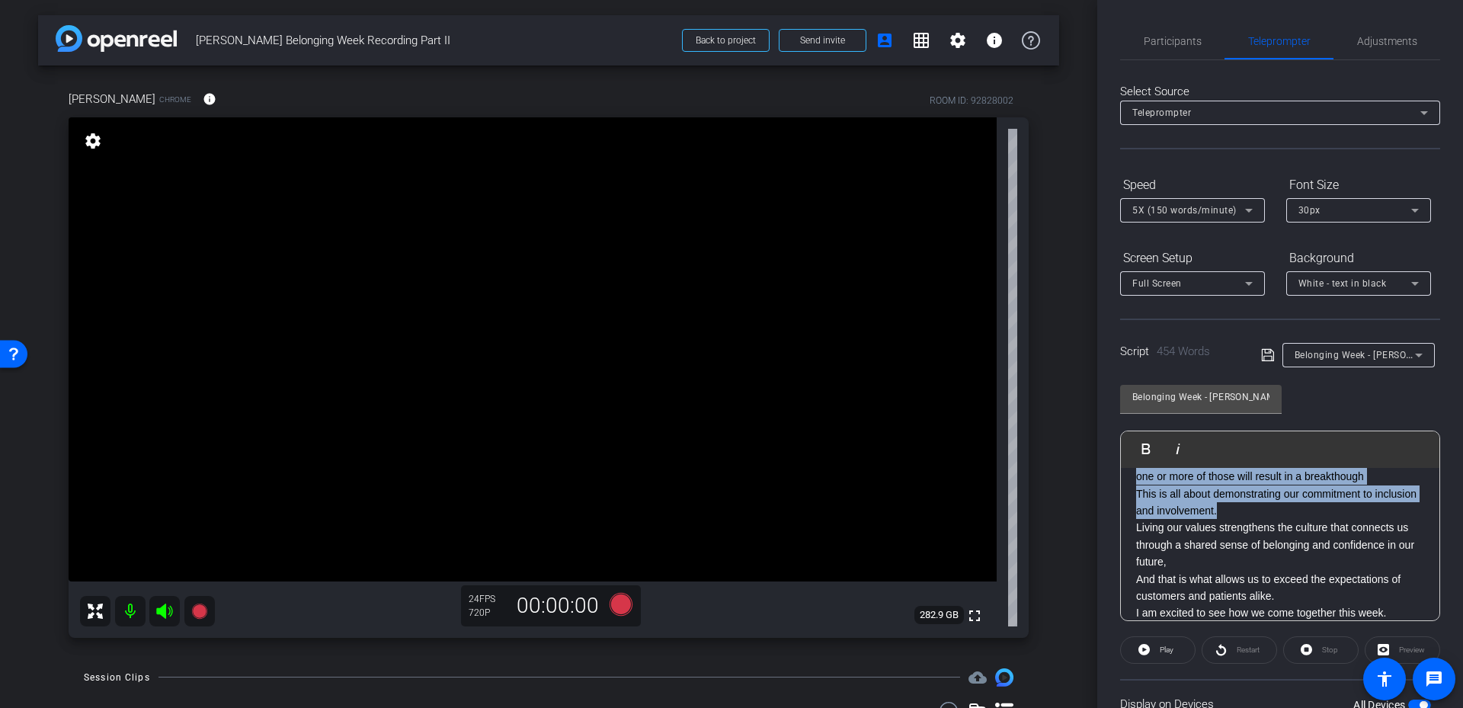
scroll to position [928, 0]
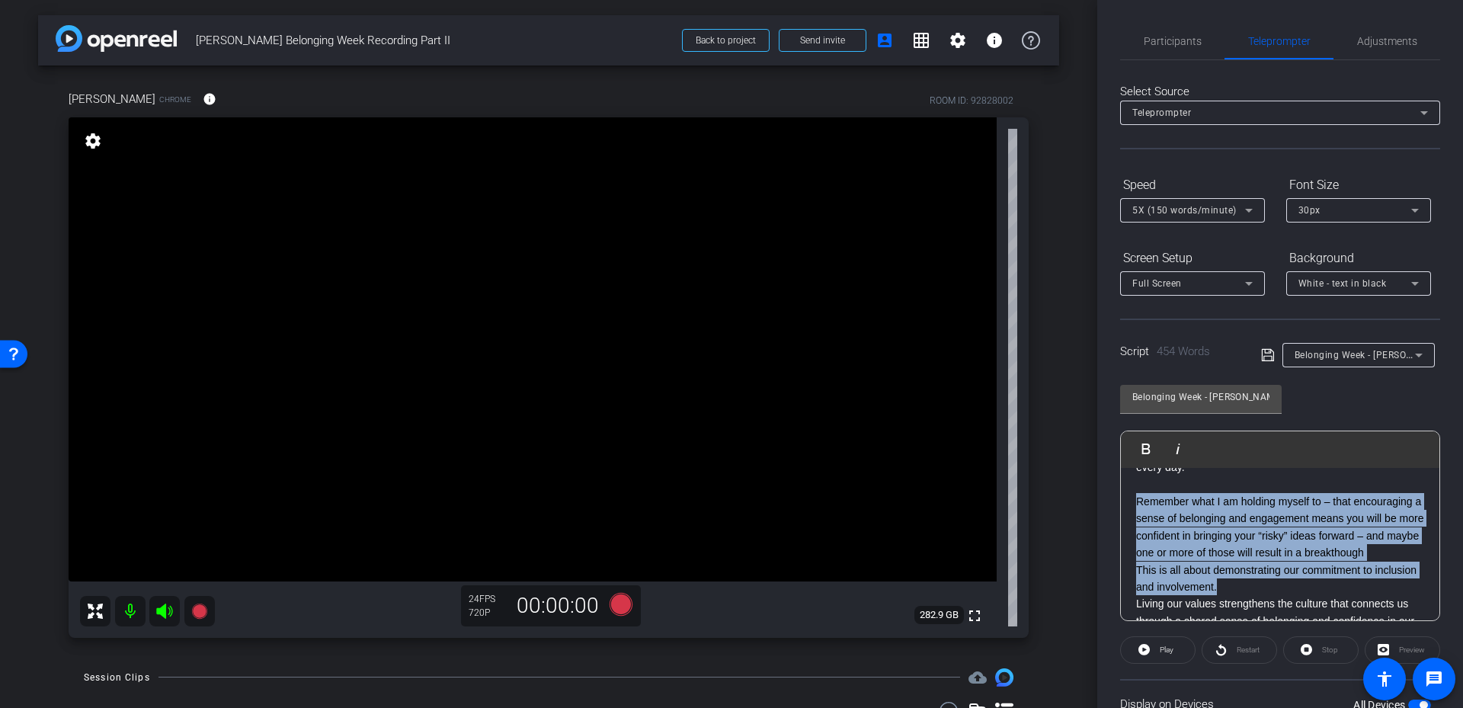
drag, startPoint x: 1292, startPoint y: 526, endPoint x: 1129, endPoint y: 517, distance: 163.3
click at [1129, 517] on div "Hello everyone. Welcome to Belonging Week — now in its fifth year! Let’s be hon…" at bounding box center [1280, 144] width 319 height 1208
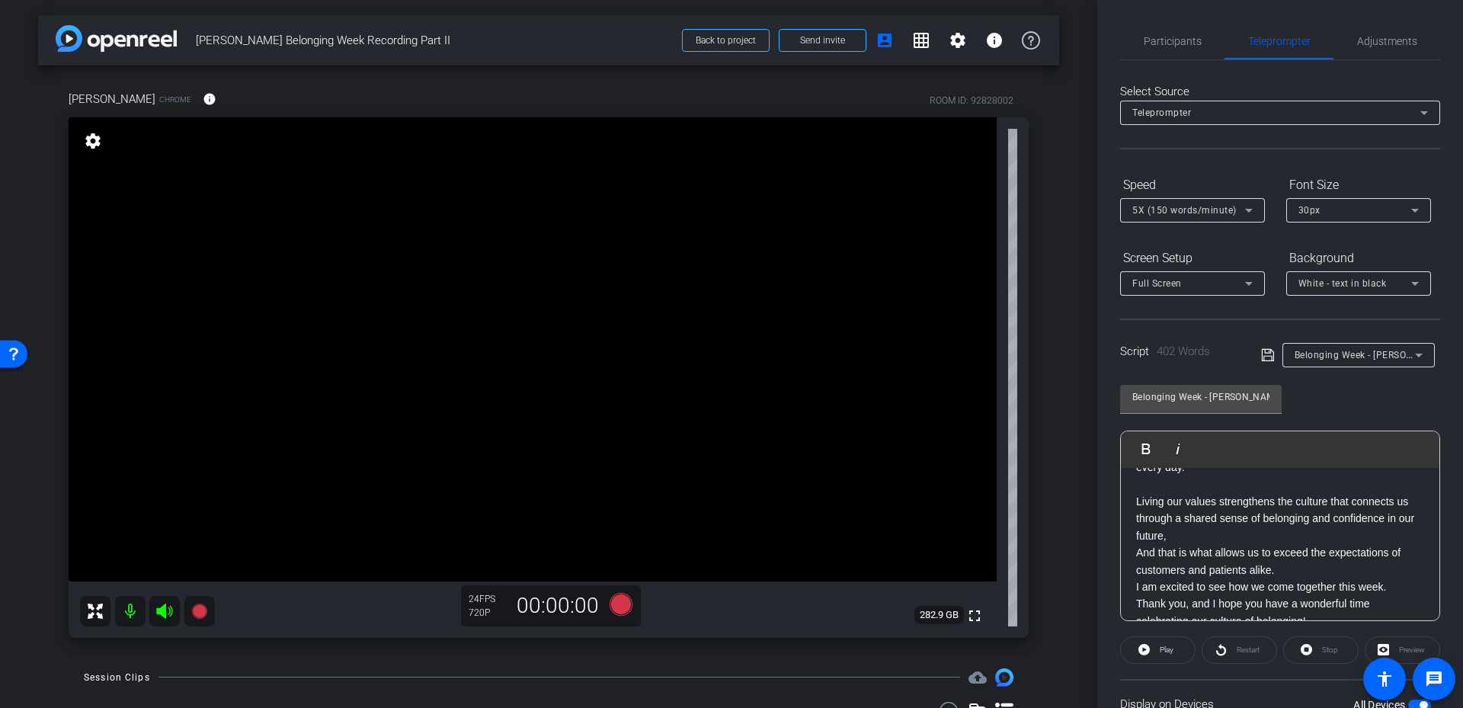
click at [1308, 544] on p "Living our values strengthens the culture that connects us through a shared sen…" at bounding box center [1280, 518] width 288 height 51
click at [1382, 562] on p "Living our values strengthens the culture that connects us through a shared sen…" at bounding box center [1280, 527] width 288 height 69
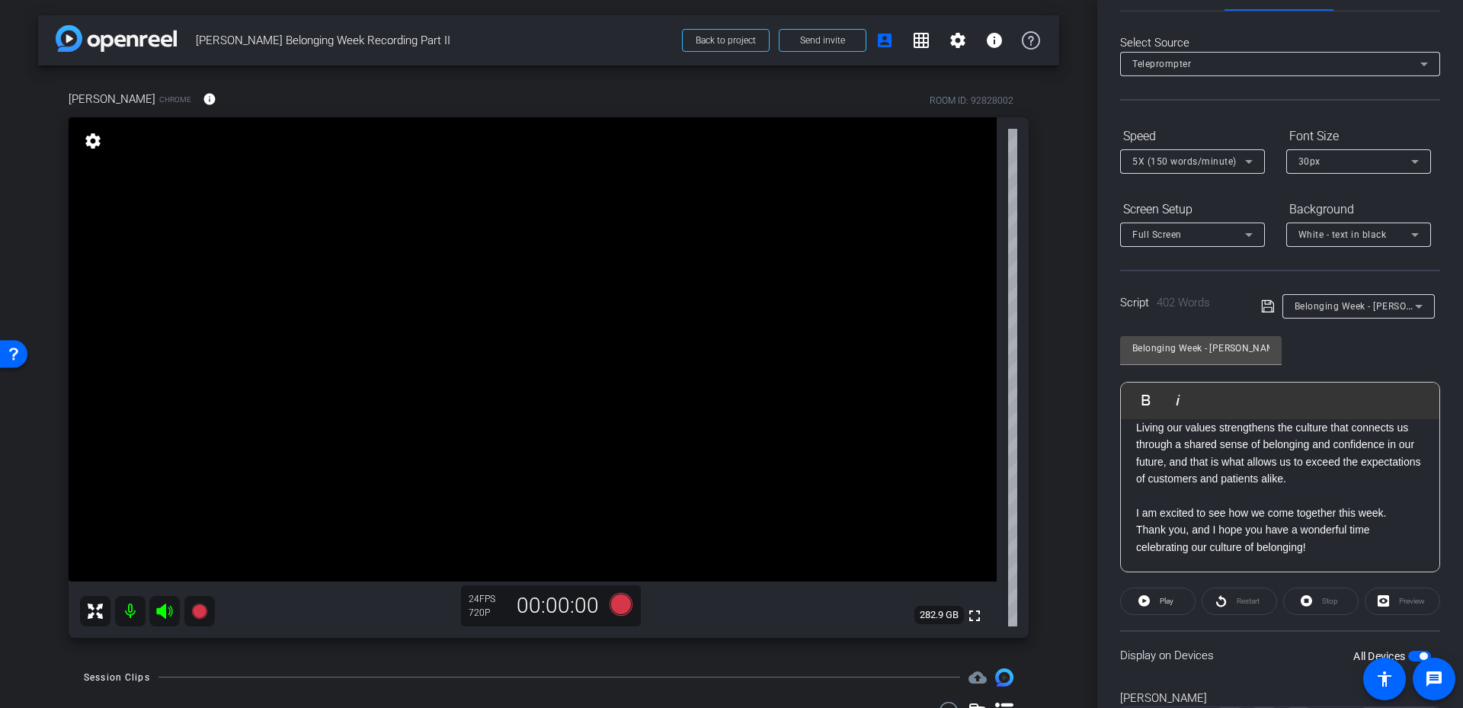
scroll to position [76, 0]
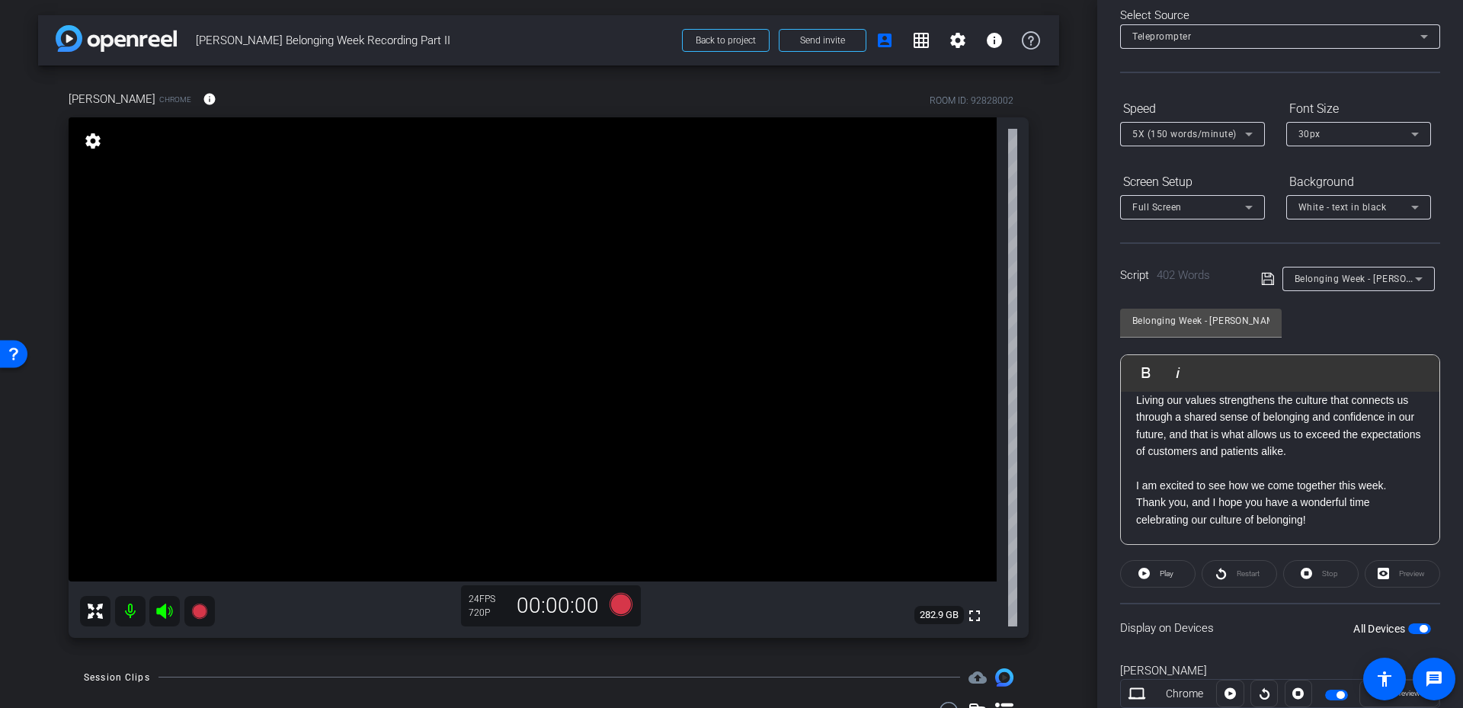
click at [1267, 277] on icon at bounding box center [1267, 279] width 12 height 12
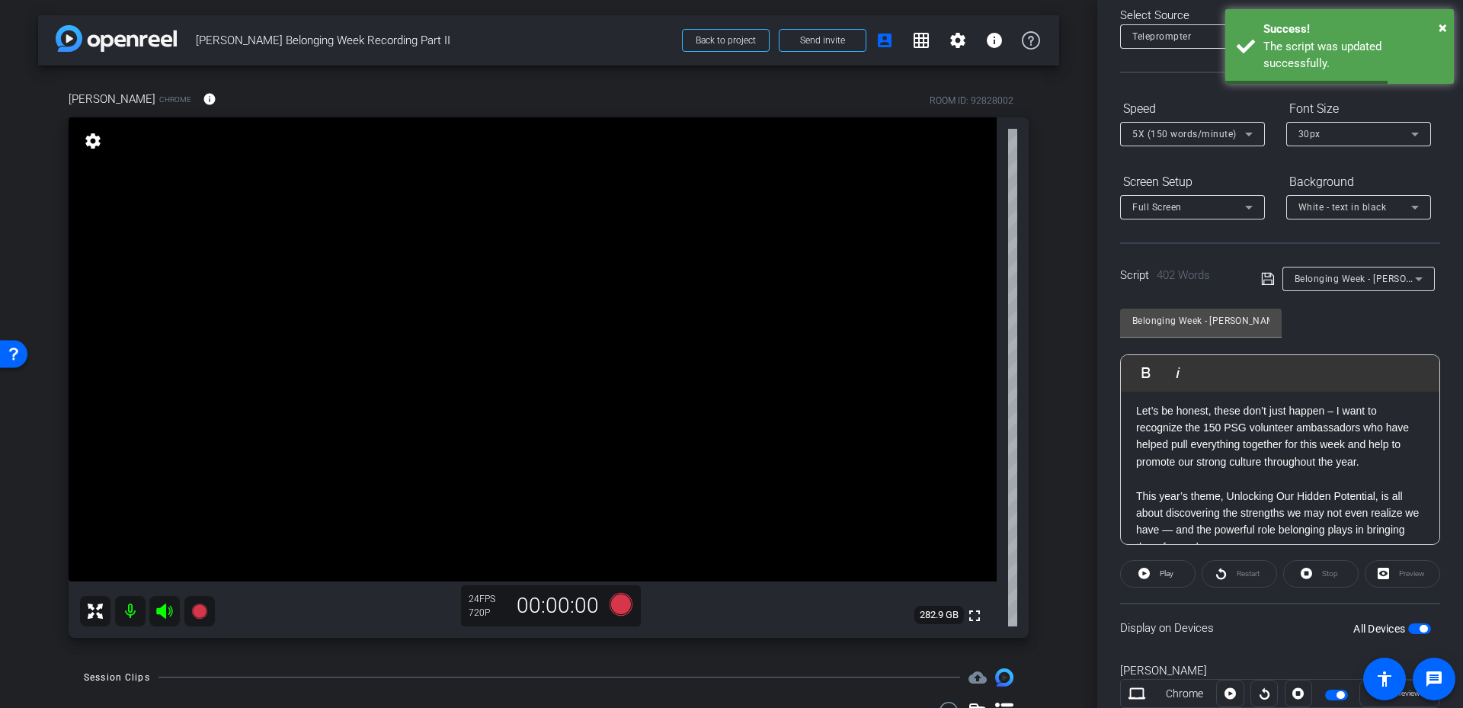
scroll to position [0, 0]
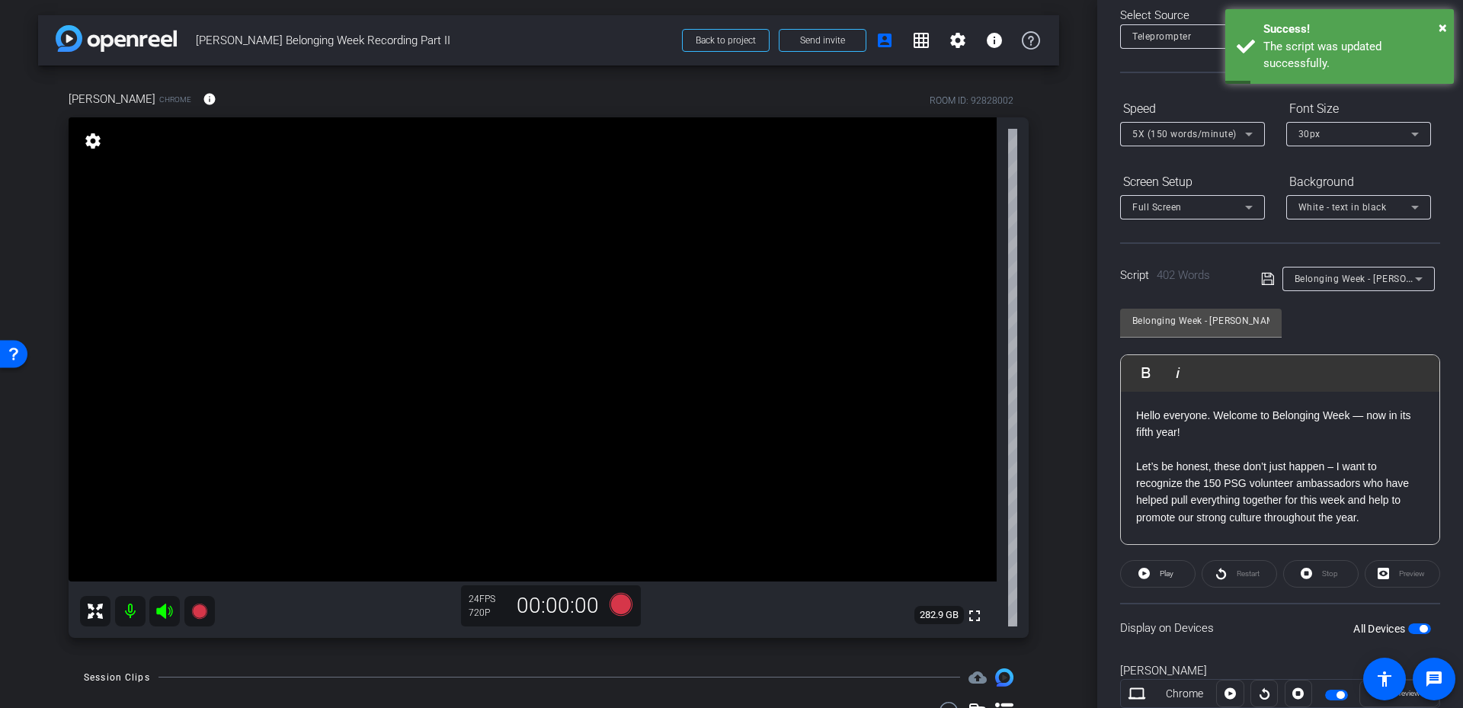
click at [1401, 572] on div "Preview" at bounding box center [1402, 573] width 75 height 27
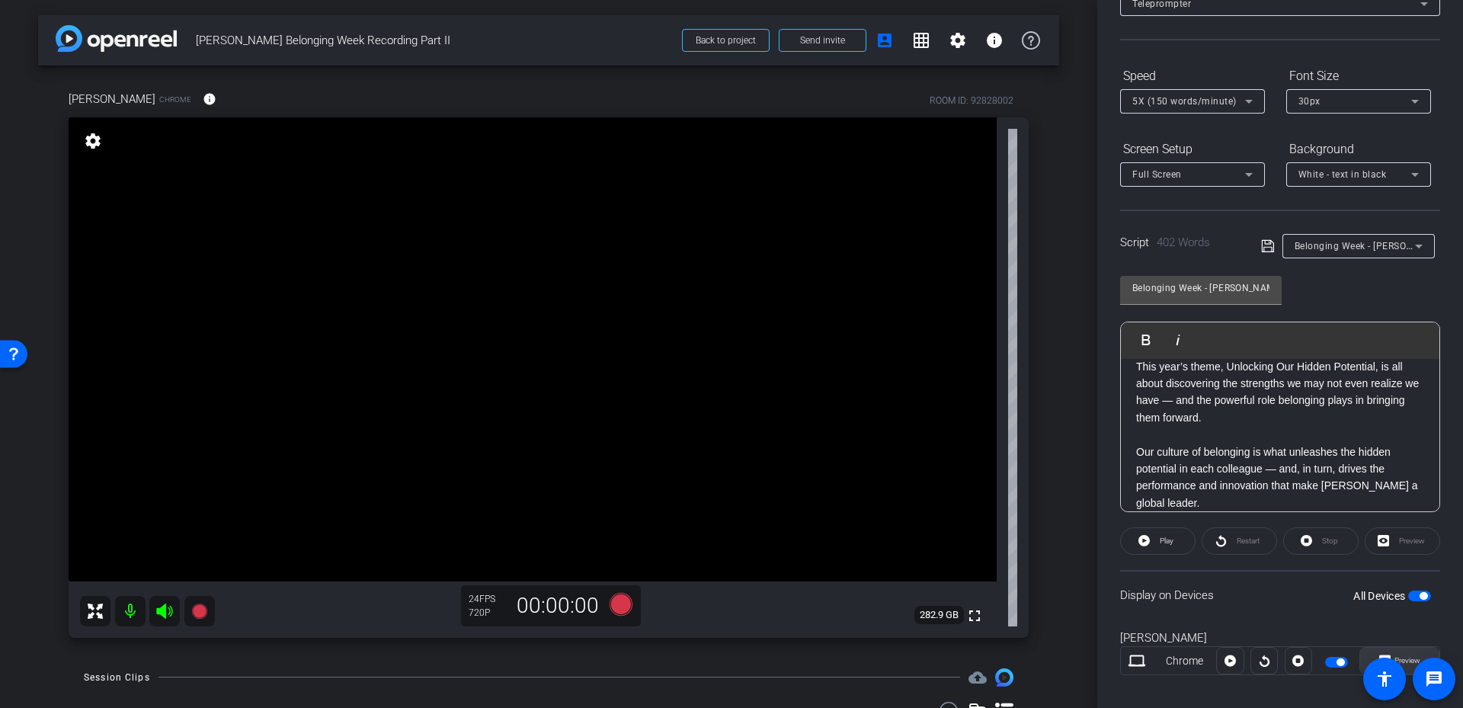
scroll to position [125, 0]
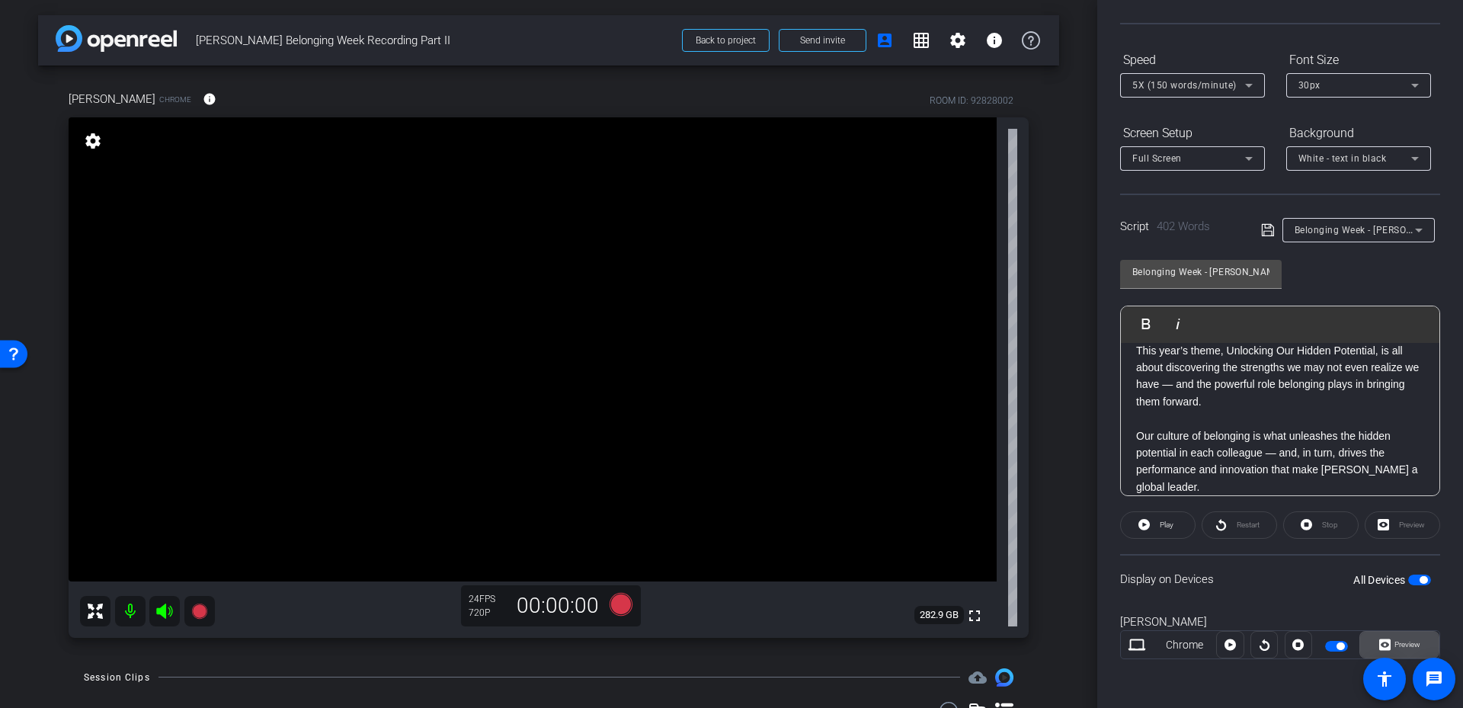
click at [1401, 644] on span "Preview" at bounding box center [1408, 644] width 26 height 8
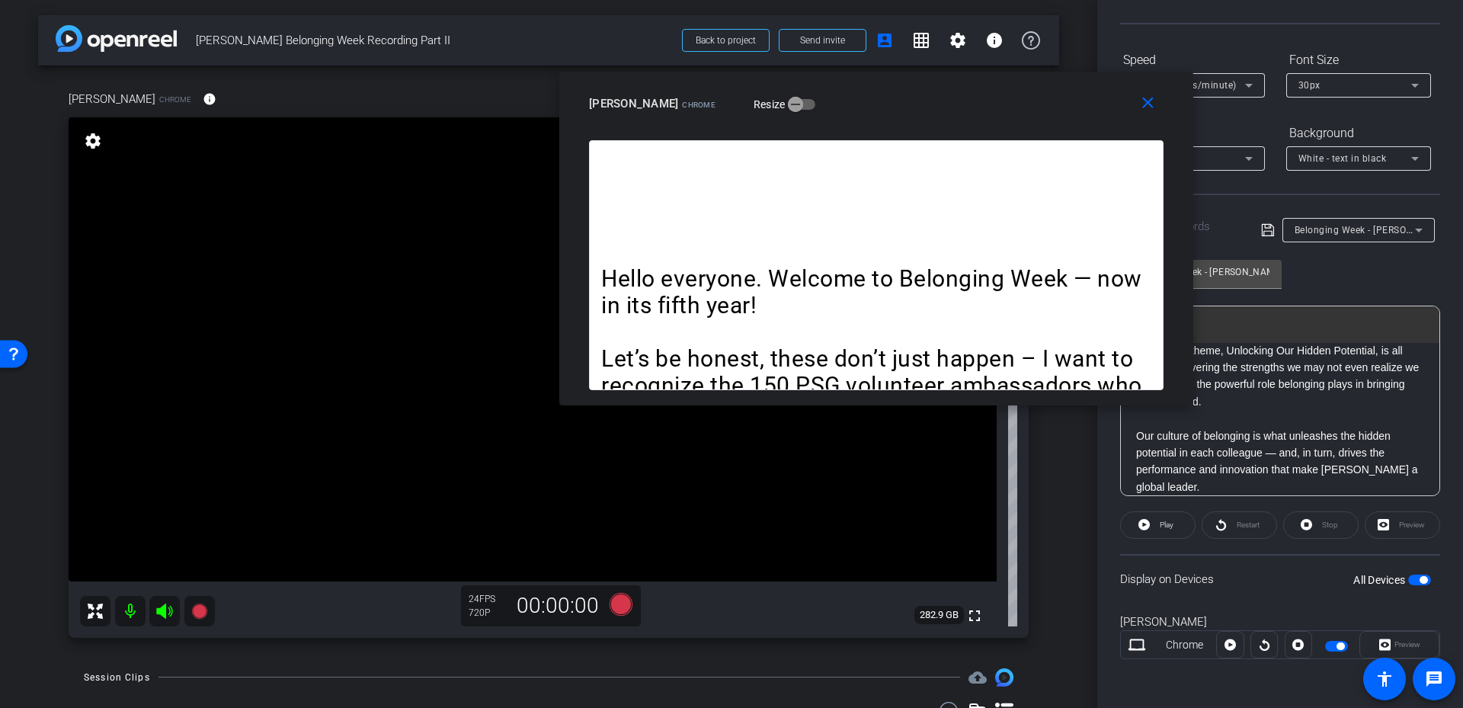
drag, startPoint x: 758, startPoint y: 241, endPoint x: 902, endPoint y: 126, distance: 183.8
click at [902, 125] on div "close [PERSON_NAME] Resize" at bounding box center [876, 106] width 634 height 69
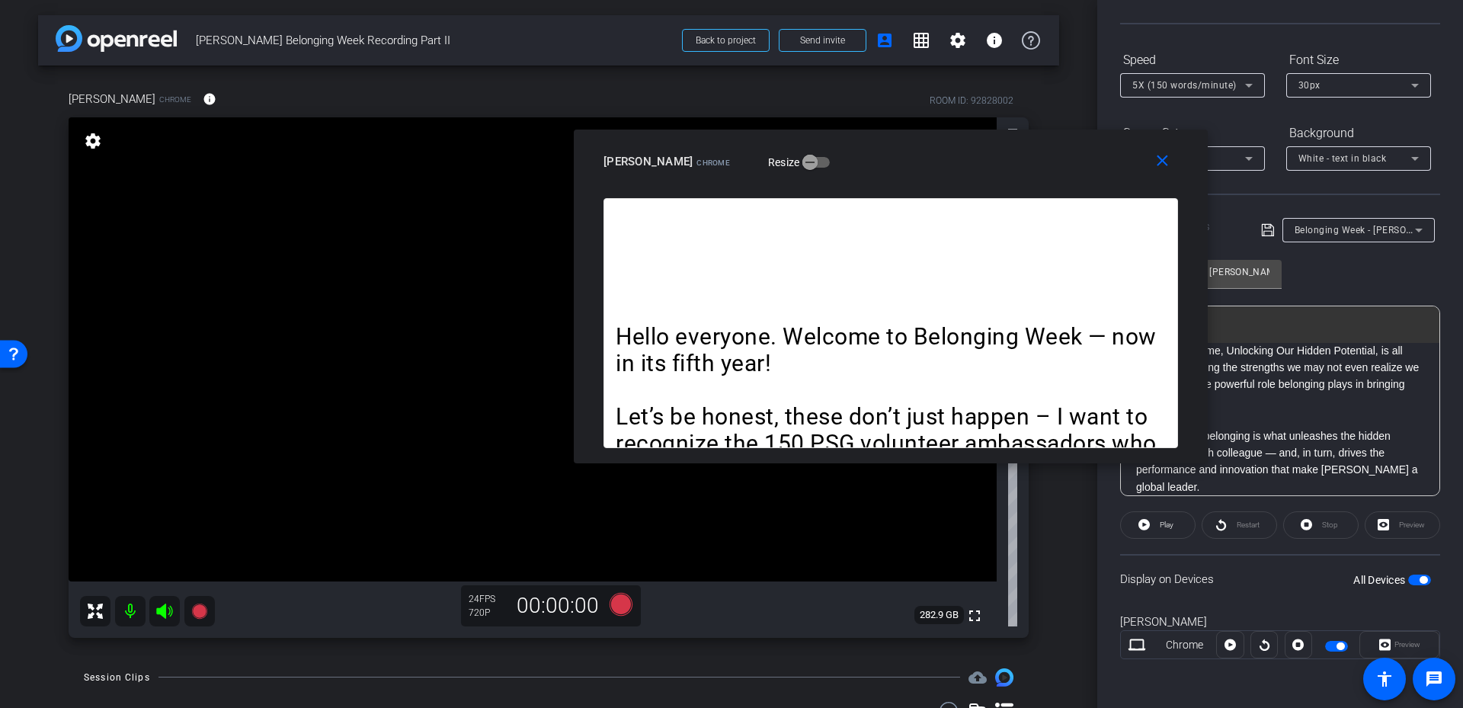
drag, startPoint x: 1029, startPoint y: 109, endPoint x: 1044, endPoint y: 167, distance: 59.9
click at [1044, 167] on div "[PERSON_NAME] Resize" at bounding box center [897, 161] width 586 height 27
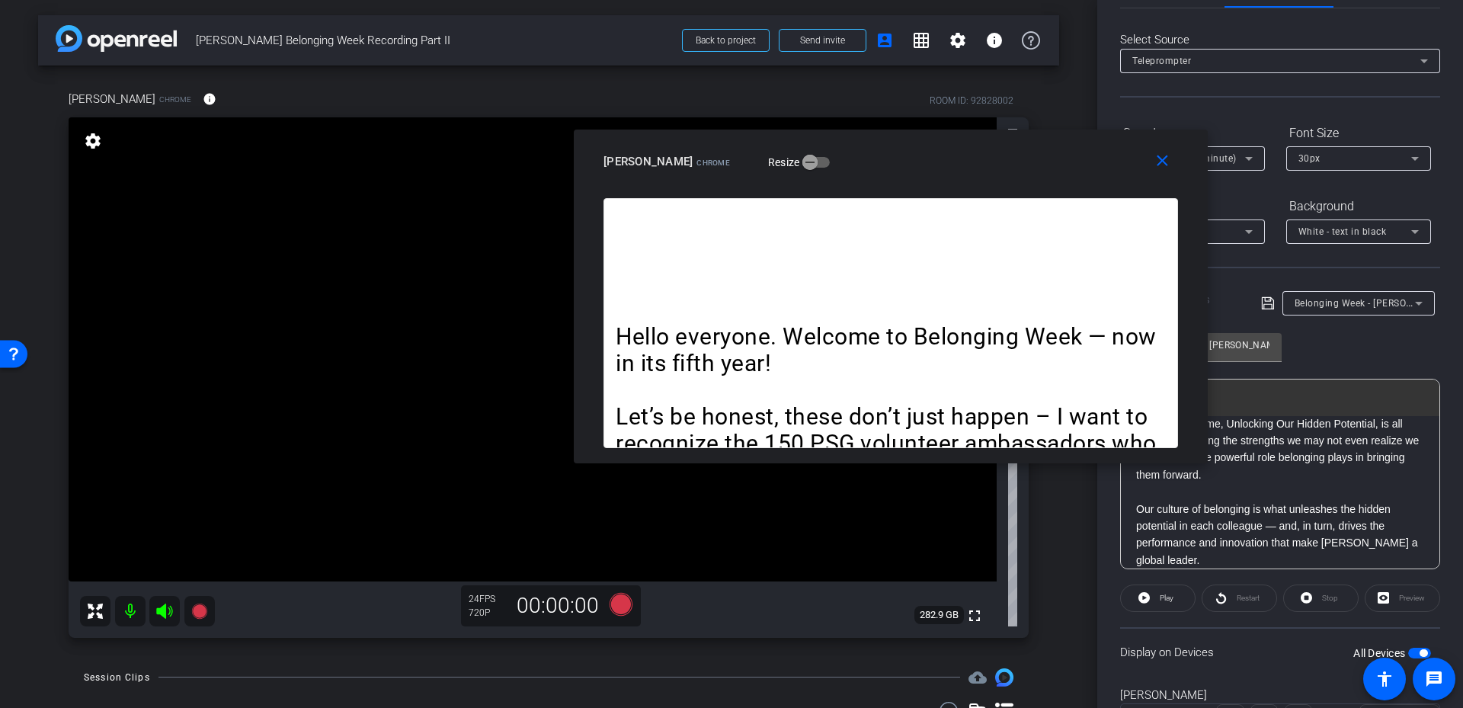
scroll to position [0, 0]
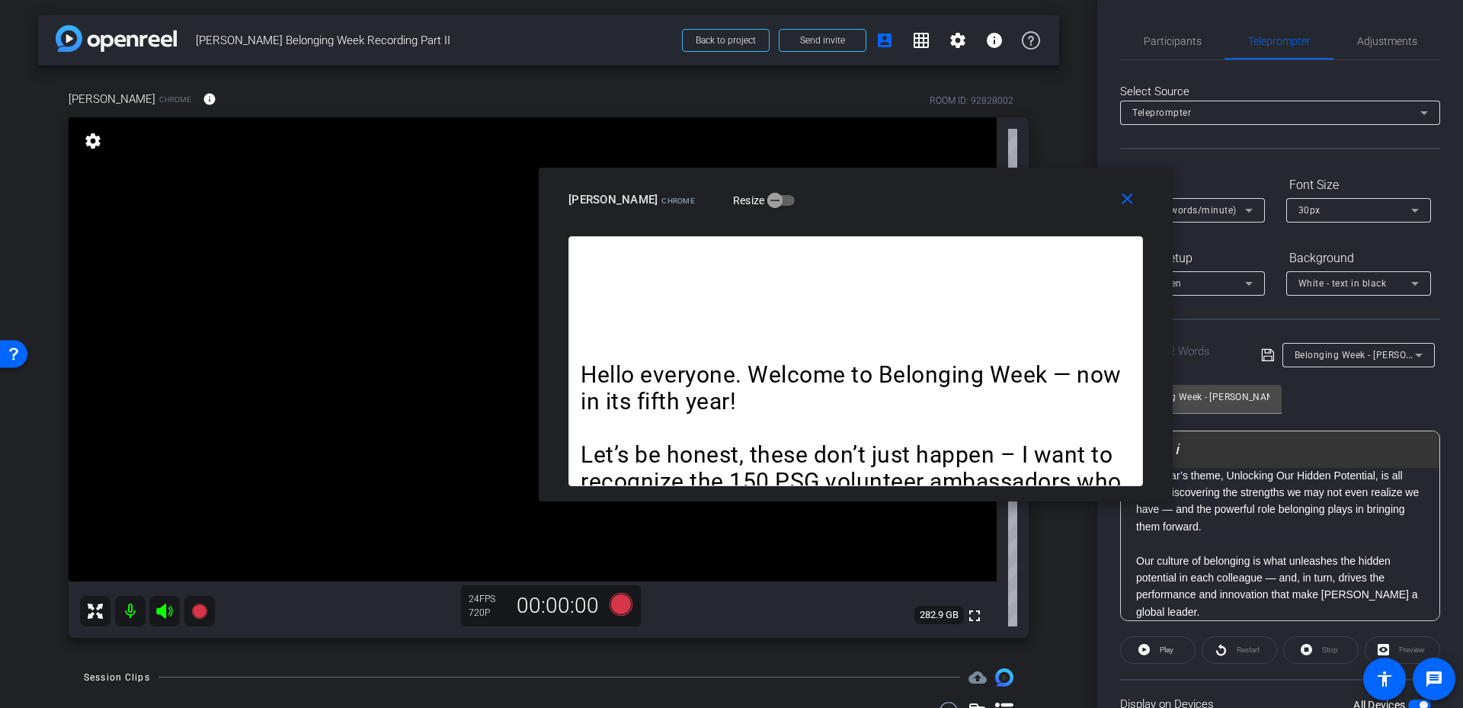
drag, startPoint x: 1040, startPoint y: 171, endPoint x: 1049, endPoint y: 171, distance: 8.4
click at [1005, 205] on div "[PERSON_NAME] Resize" at bounding box center [862, 199] width 586 height 27
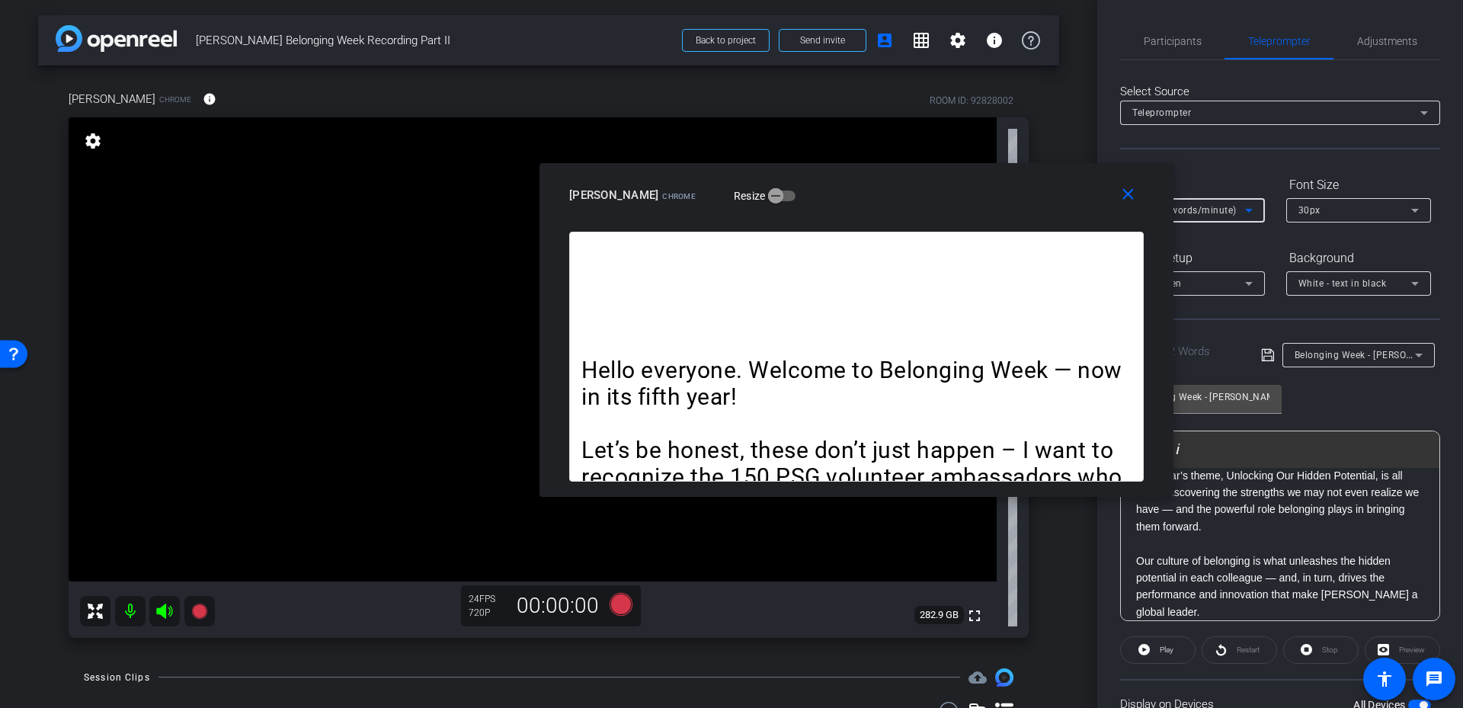
click at [1203, 209] on span "5X (150 words/minute)" at bounding box center [1184, 210] width 104 height 11
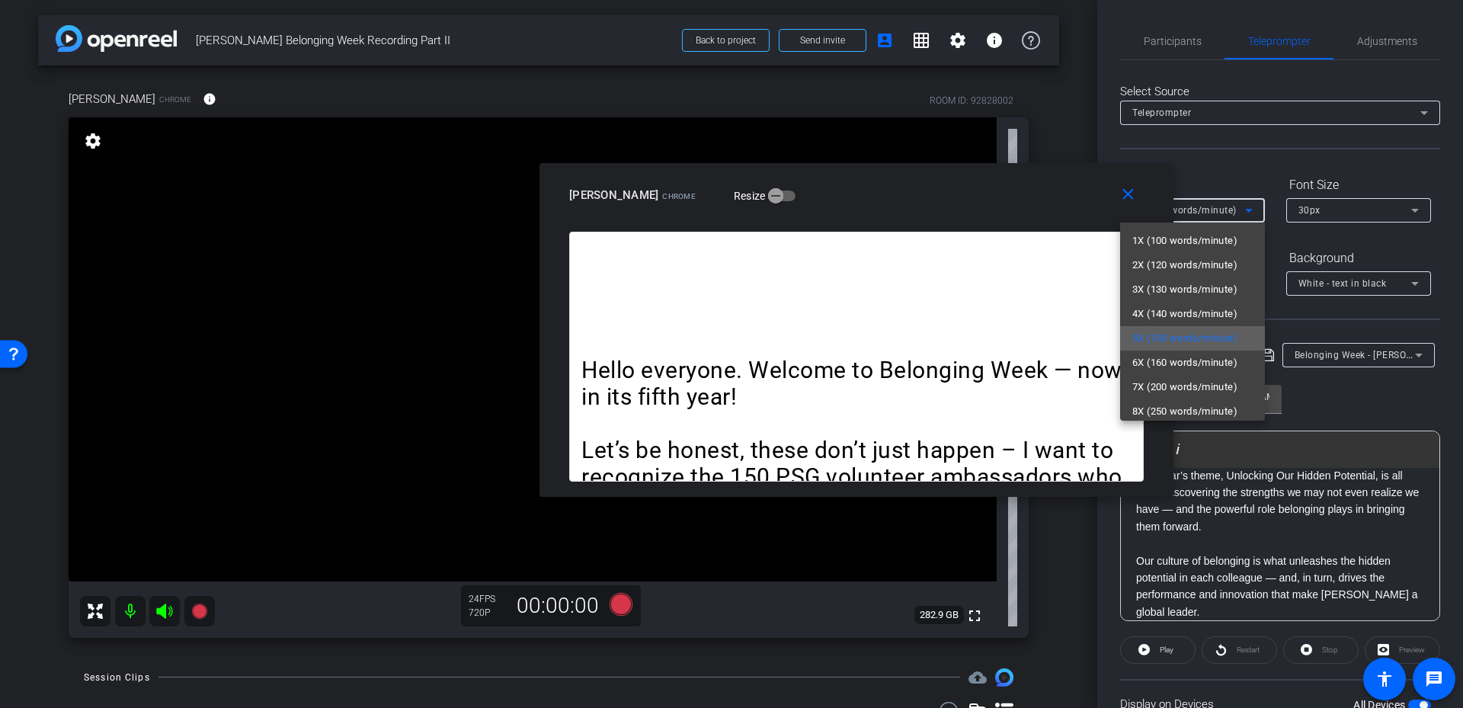
click at [1199, 328] on mat-option "5X (150 words/minute)" at bounding box center [1192, 338] width 145 height 24
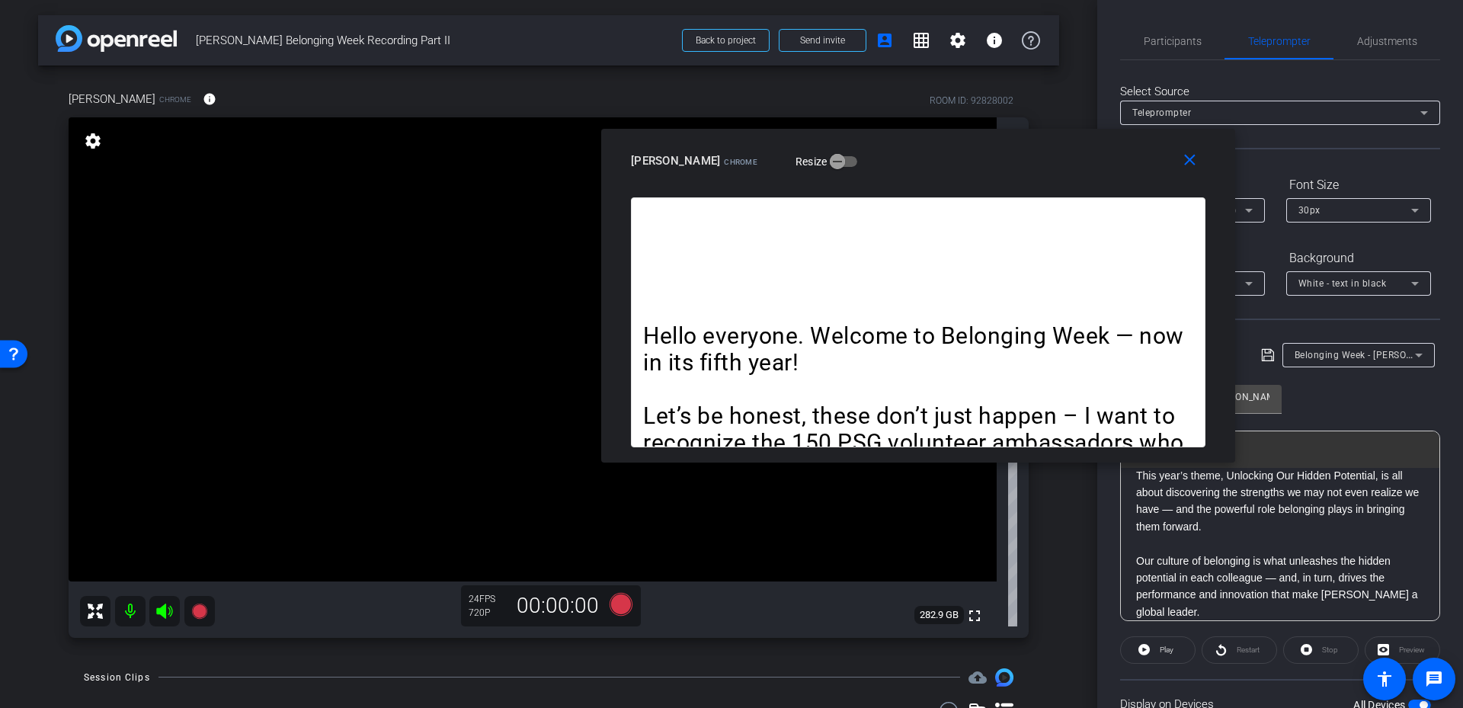
drag, startPoint x: 946, startPoint y: 207, endPoint x: 1007, endPoint y: 172, distance: 69.9
click at [1007, 172] on div "[PERSON_NAME] Resize" at bounding box center [924, 160] width 586 height 27
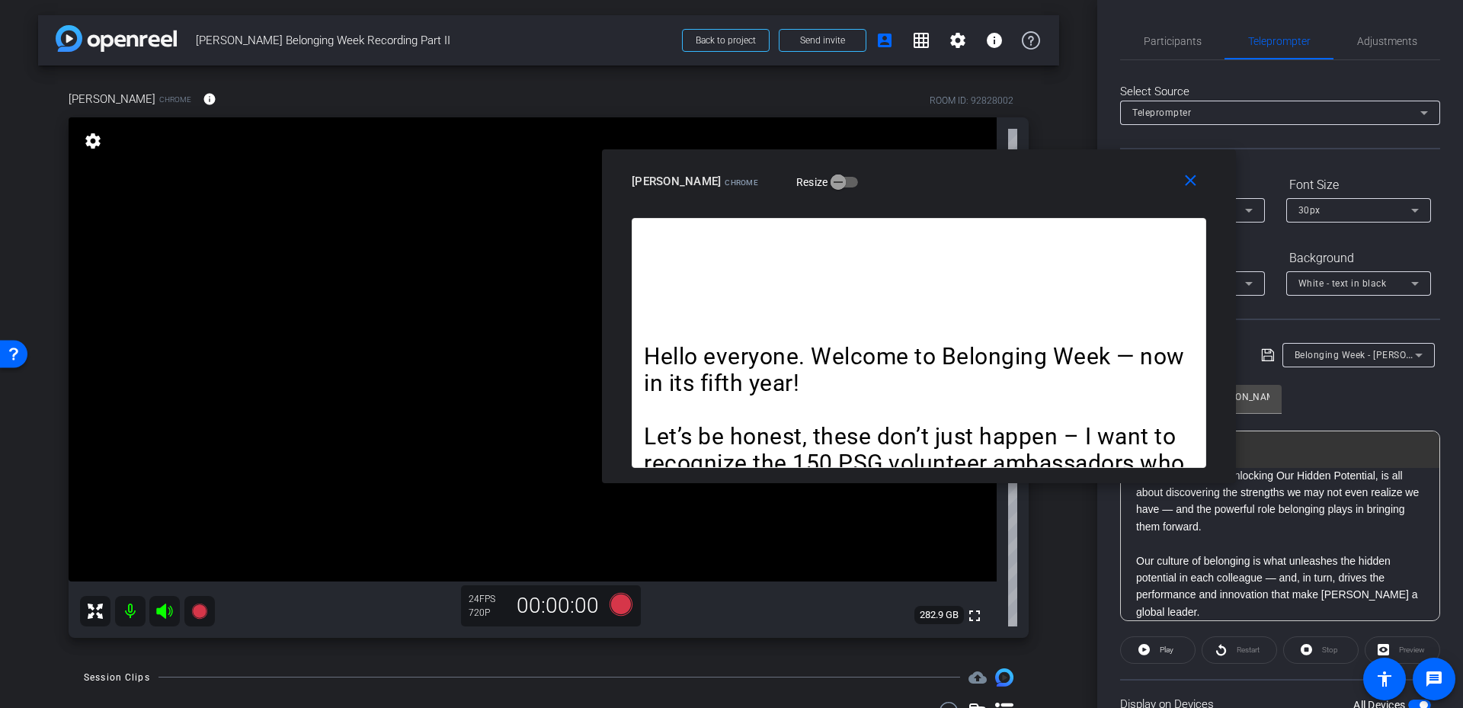
drag, startPoint x: 1019, startPoint y: 178, endPoint x: 1020, endPoint y: 199, distance: 20.6
click at [1020, 199] on div "close [PERSON_NAME] Resize" at bounding box center [919, 183] width 634 height 69
click at [622, 608] on icon at bounding box center [621, 604] width 23 height 23
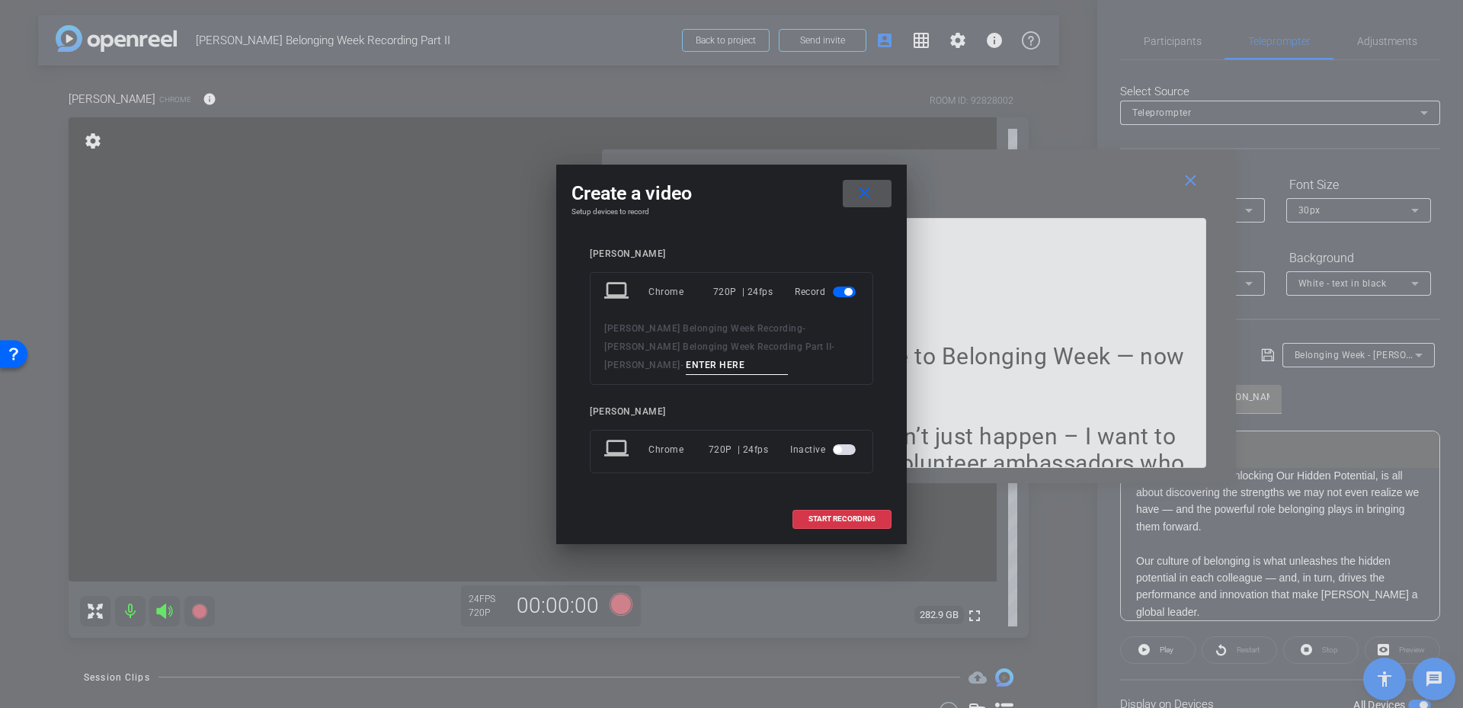
click at [686, 362] on input at bounding box center [737, 365] width 102 height 19
type input "[PERSON_NAME]"
click at [850, 515] on span "START RECORDING" at bounding box center [842, 519] width 67 height 8
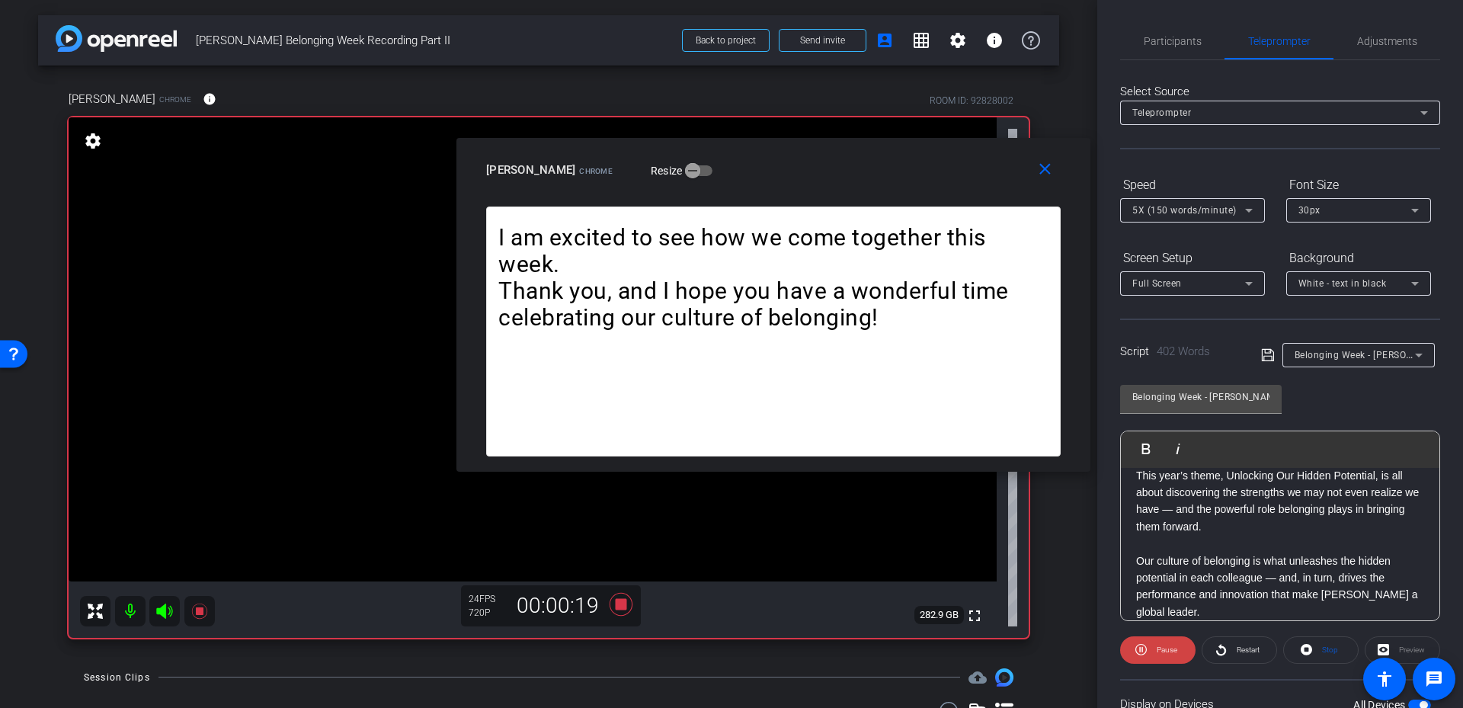
drag, startPoint x: 847, startPoint y: 176, endPoint x: 697, endPoint y: 165, distance: 150.6
click at [697, 165] on div "[PERSON_NAME] Resize" at bounding box center [779, 169] width 586 height 27
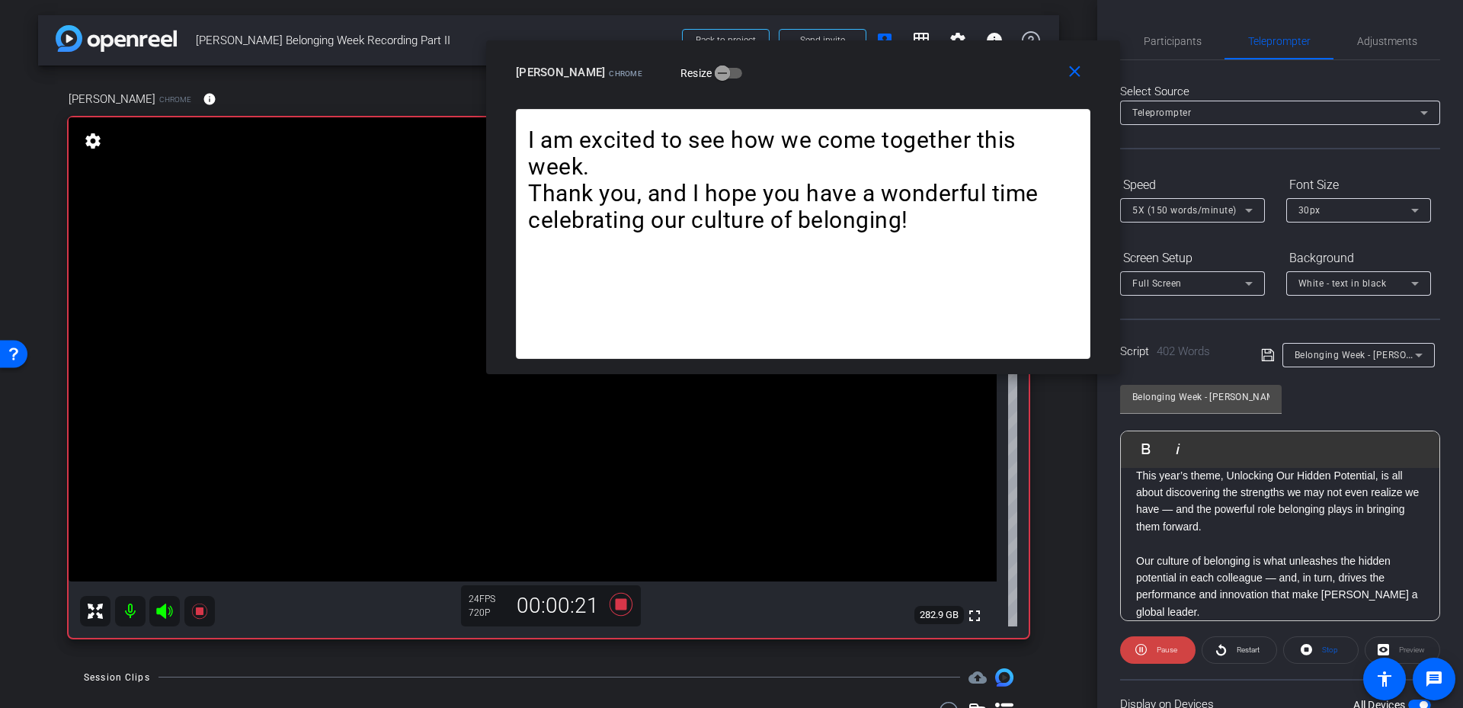
drag, startPoint x: 911, startPoint y: 170, endPoint x: 982, endPoint y: 72, distance: 121.0
click at [982, 72] on div "[PERSON_NAME] Resize" at bounding box center [809, 72] width 586 height 27
click at [1203, 213] on span "5X (150 words/minute)" at bounding box center [1184, 210] width 104 height 11
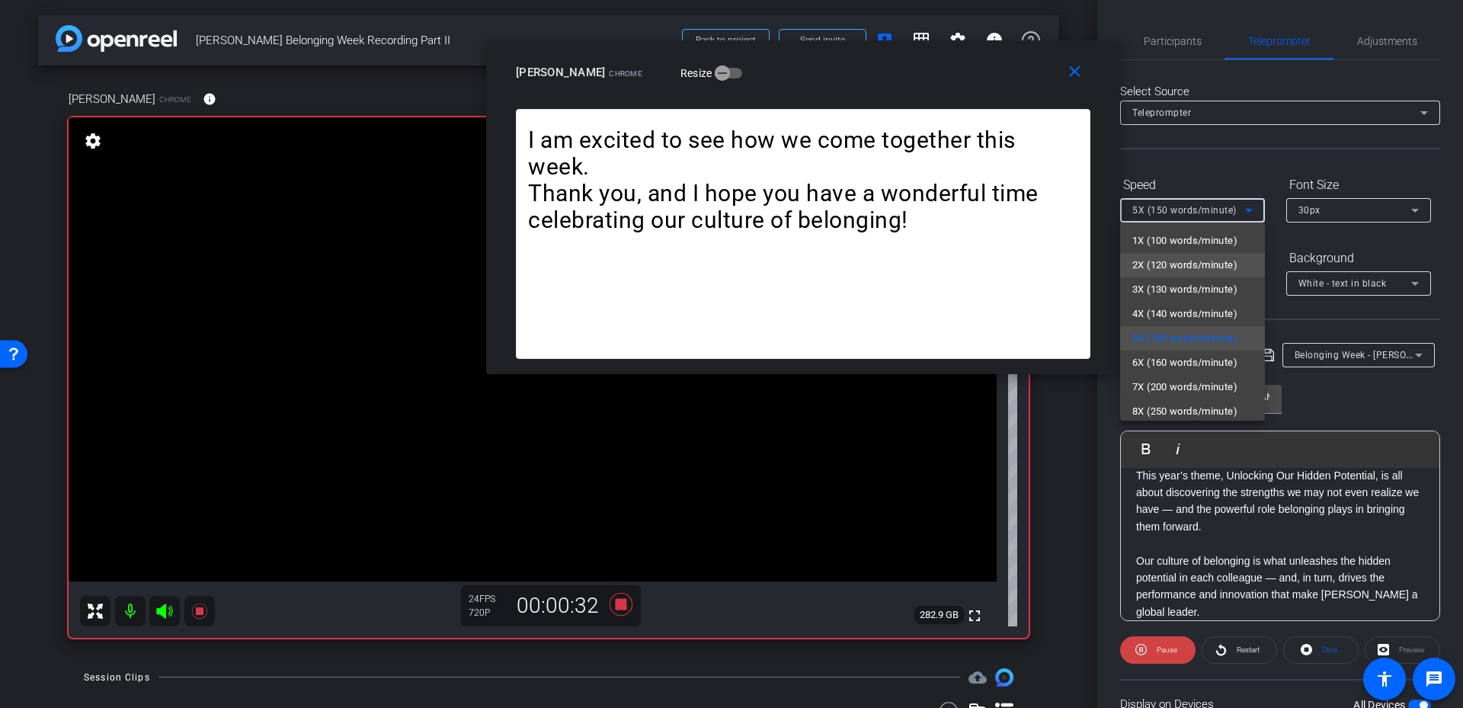
click at [1198, 260] on span "2X (120 words/minute)" at bounding box center [1184, 265] width 105 height 18
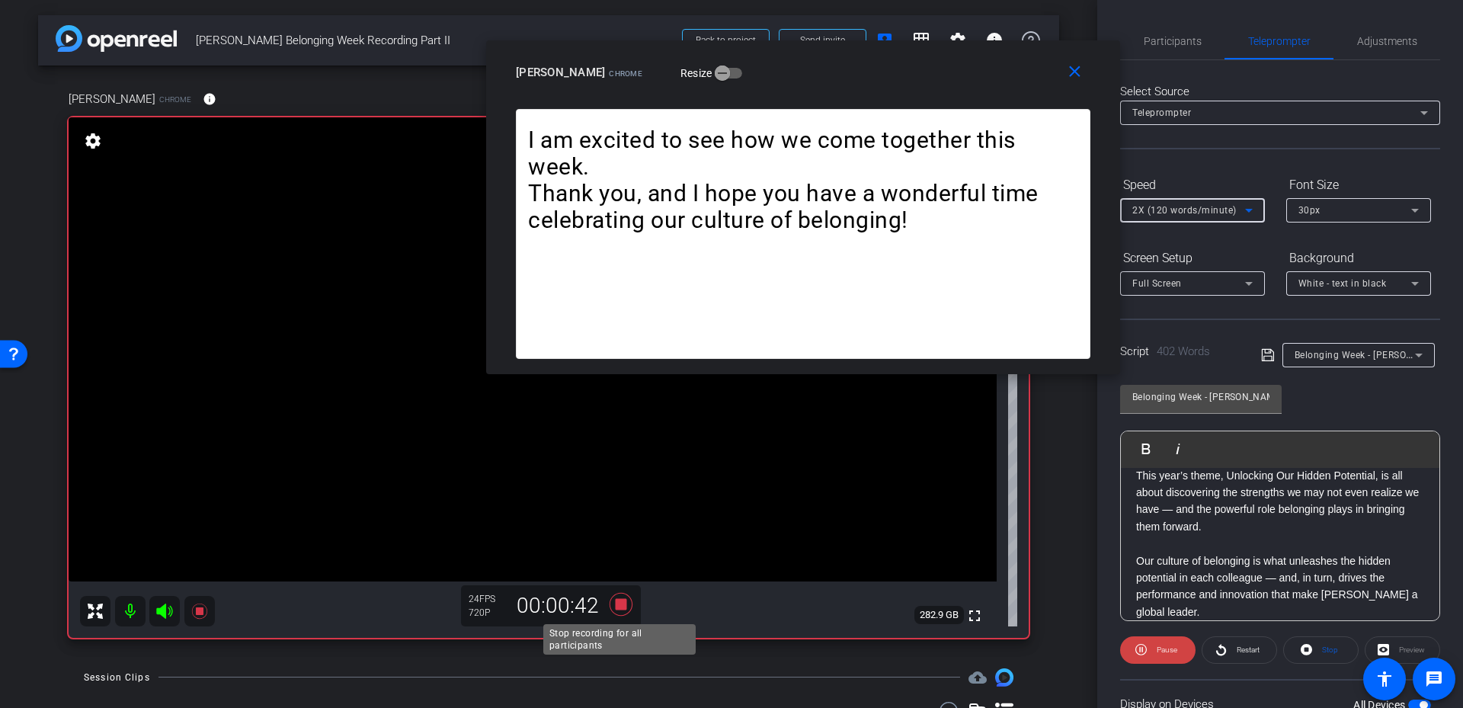
click at [620, 600] on icon at bounding box center [621, 604] width 23 height 23
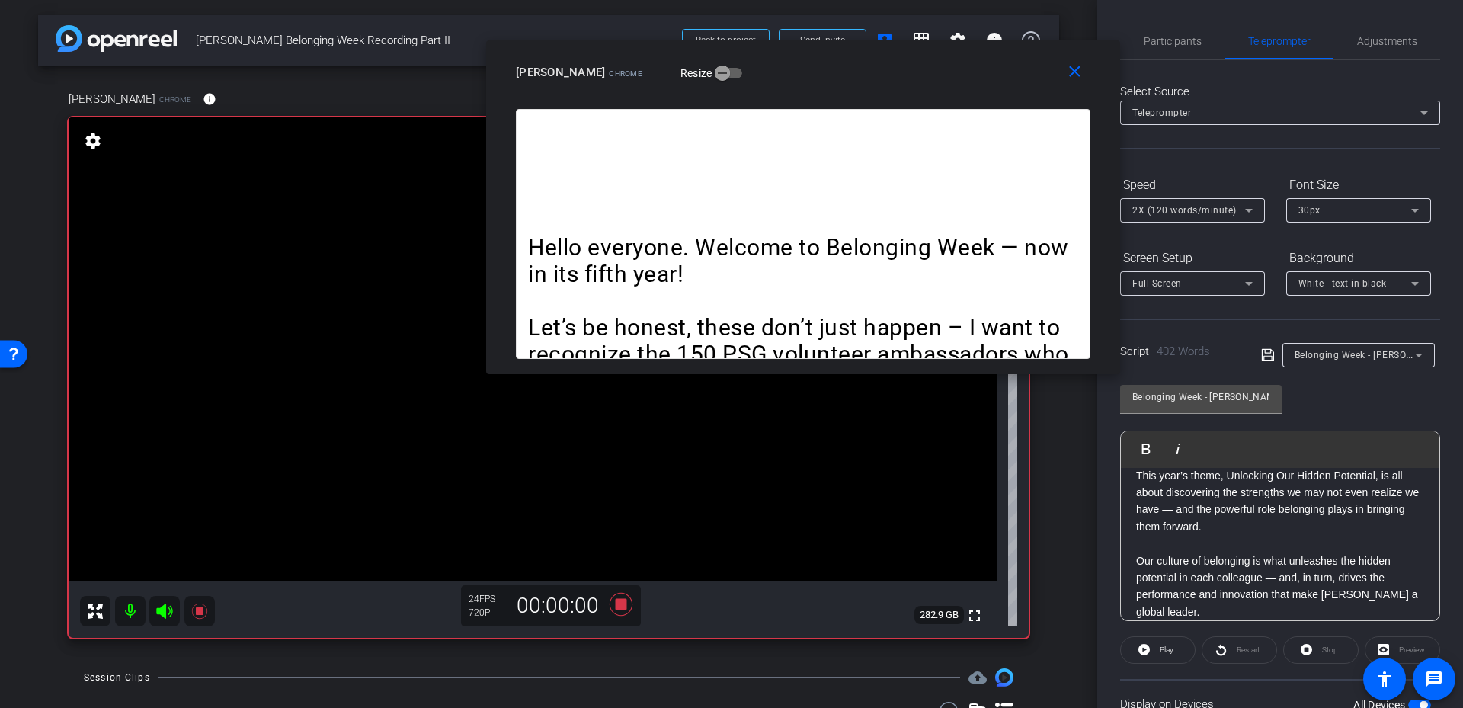
click at [850, 190] on div "Hello everyone. Welcome to Belonging Week — now in its fifth year! Let’s be hon…" at bounding box center [803, 234] width 575 height 250
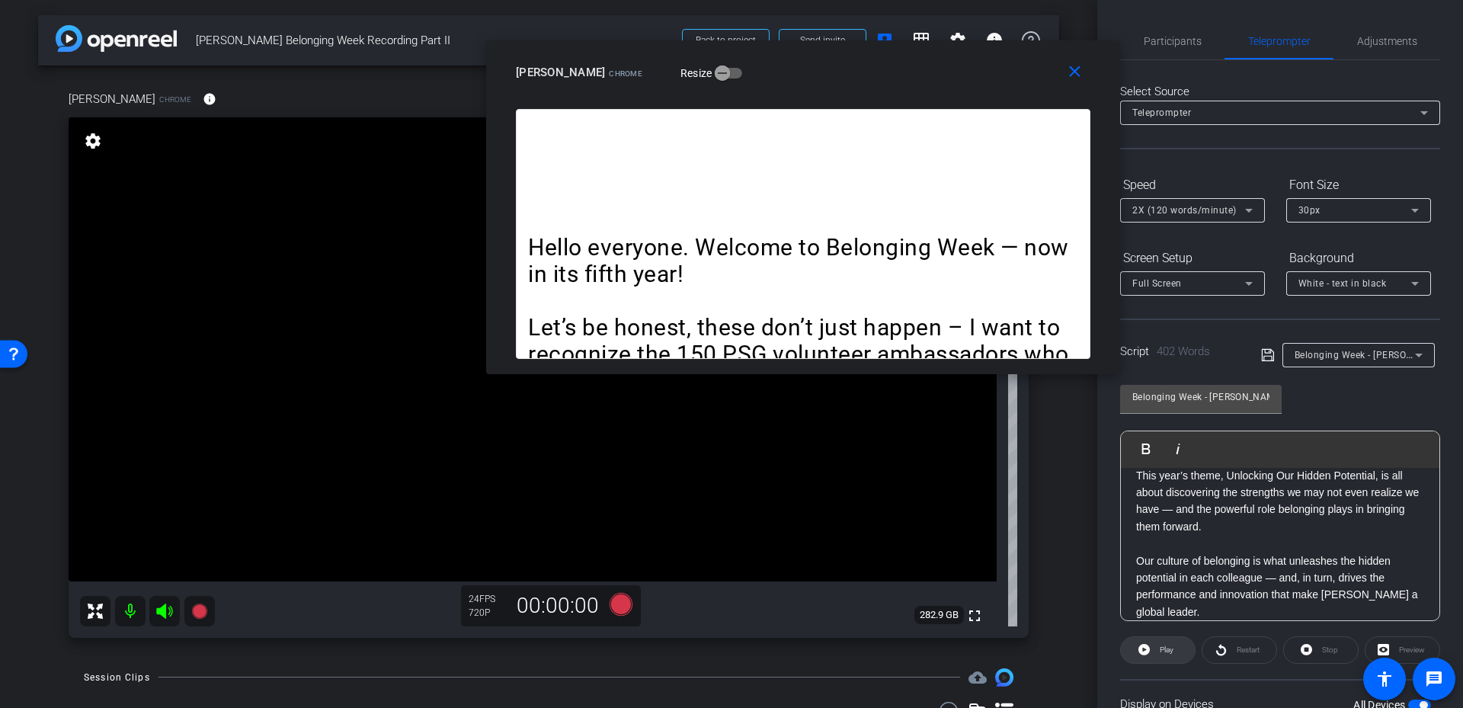
click at [1154, 645] on span at bounding box center [1158, 650] width 74 height 37
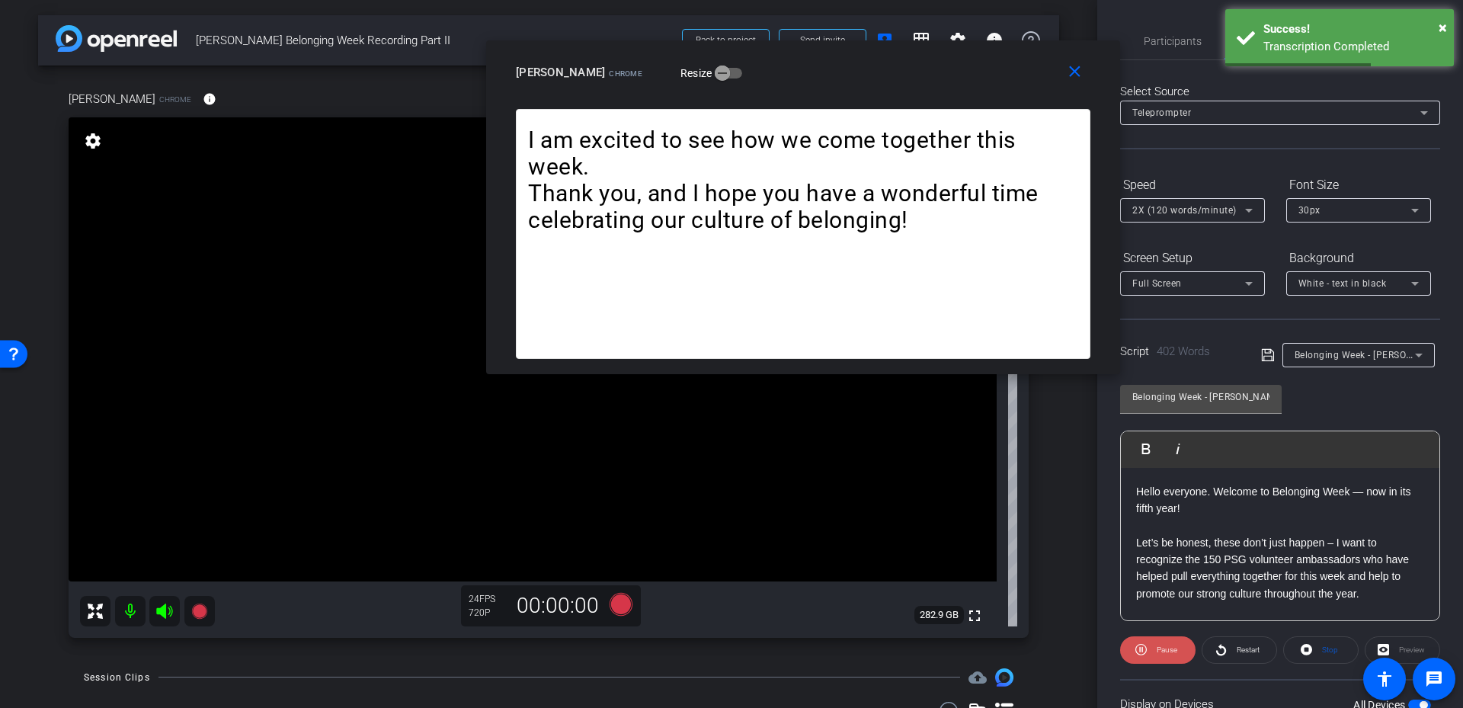
click at [1154, 656] on span "Pause" at bounding box center [1165, 649] width 24 height 21
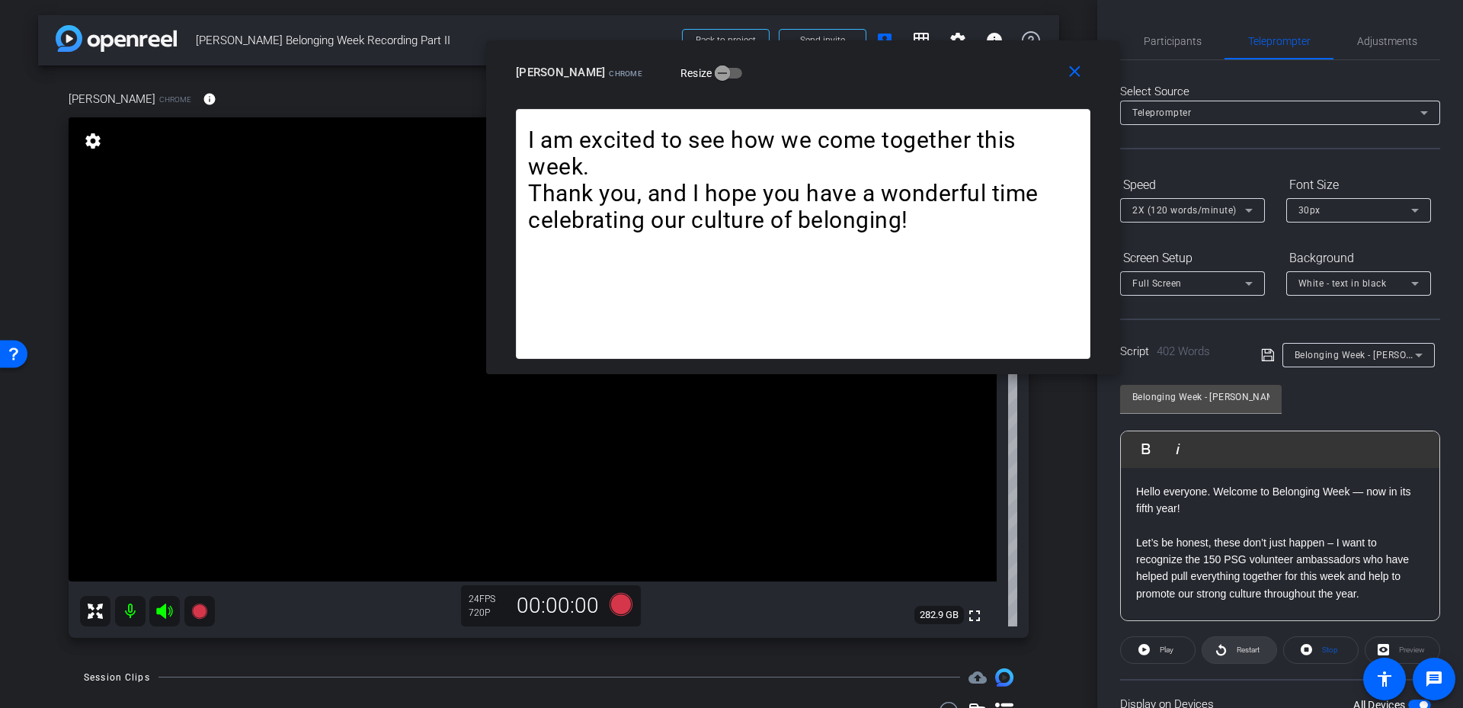
click at [1216, 648] on icon at bounding box center [1221, 649] width 11 height 19
click at [1170, 647] on span "Pause" at bounding box center [1167, 649] width 21 height 8
click at [1315, 647] on span at bounding box center [1321, 650] width 74 height 37
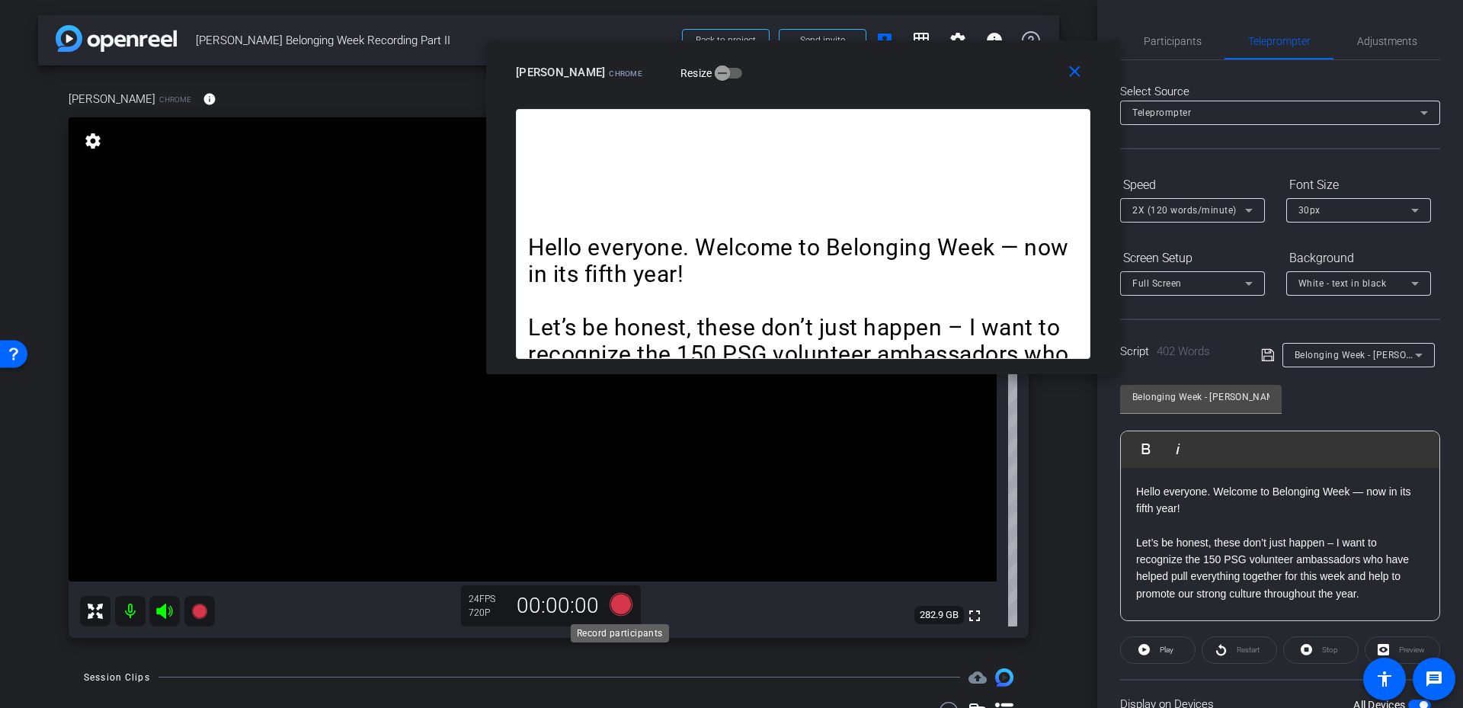
click at [630, 605] on icon at bounding box center [621, 604] width 37 height 27
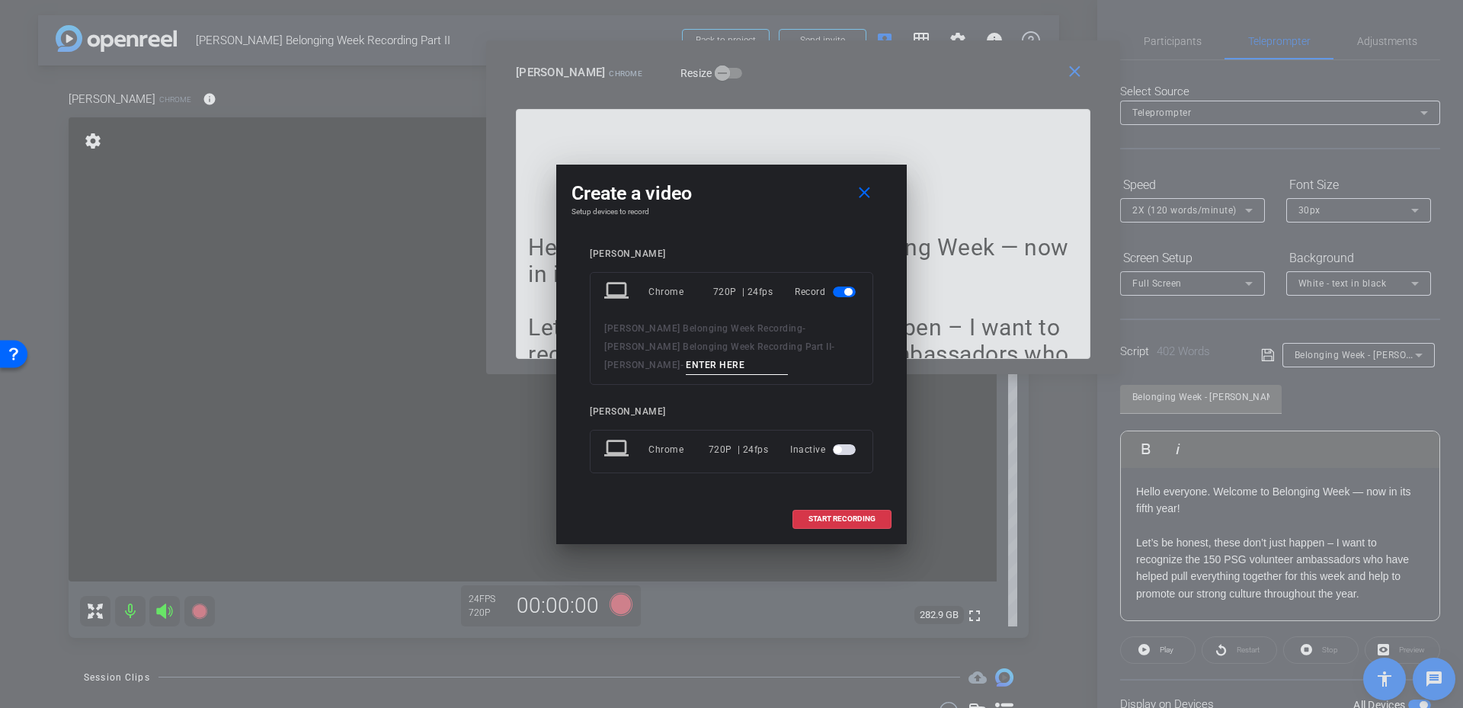
click at [686, 364] on input at bounding box center [737, 365] width 102 height 19
type input "[PERSON_NAME]"
click at [842, 515] on span "START RECORDING" at bounding box center [842, 519] width 67 height 8
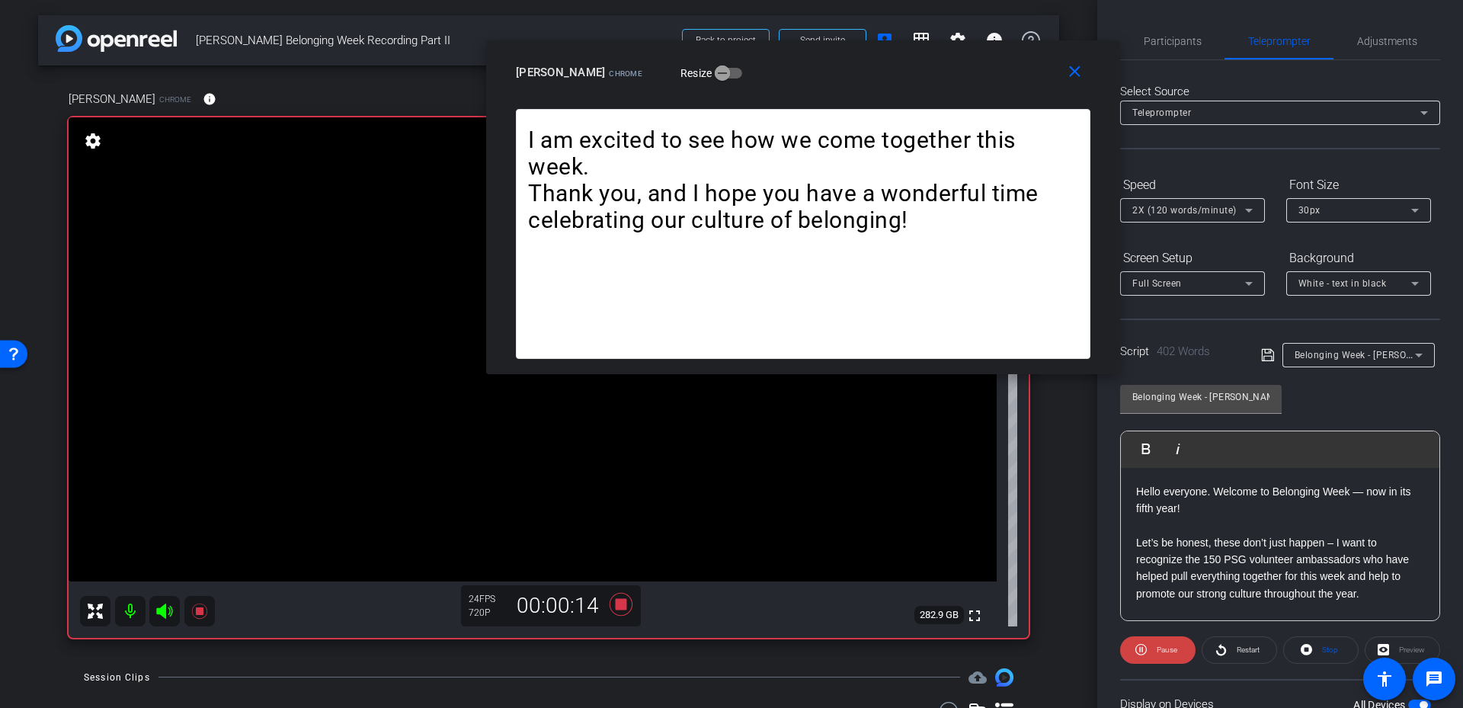
click at [1185, 215] on span "2X (120 words/minute)" at bounding box center [1184, 210] width 104 height 11
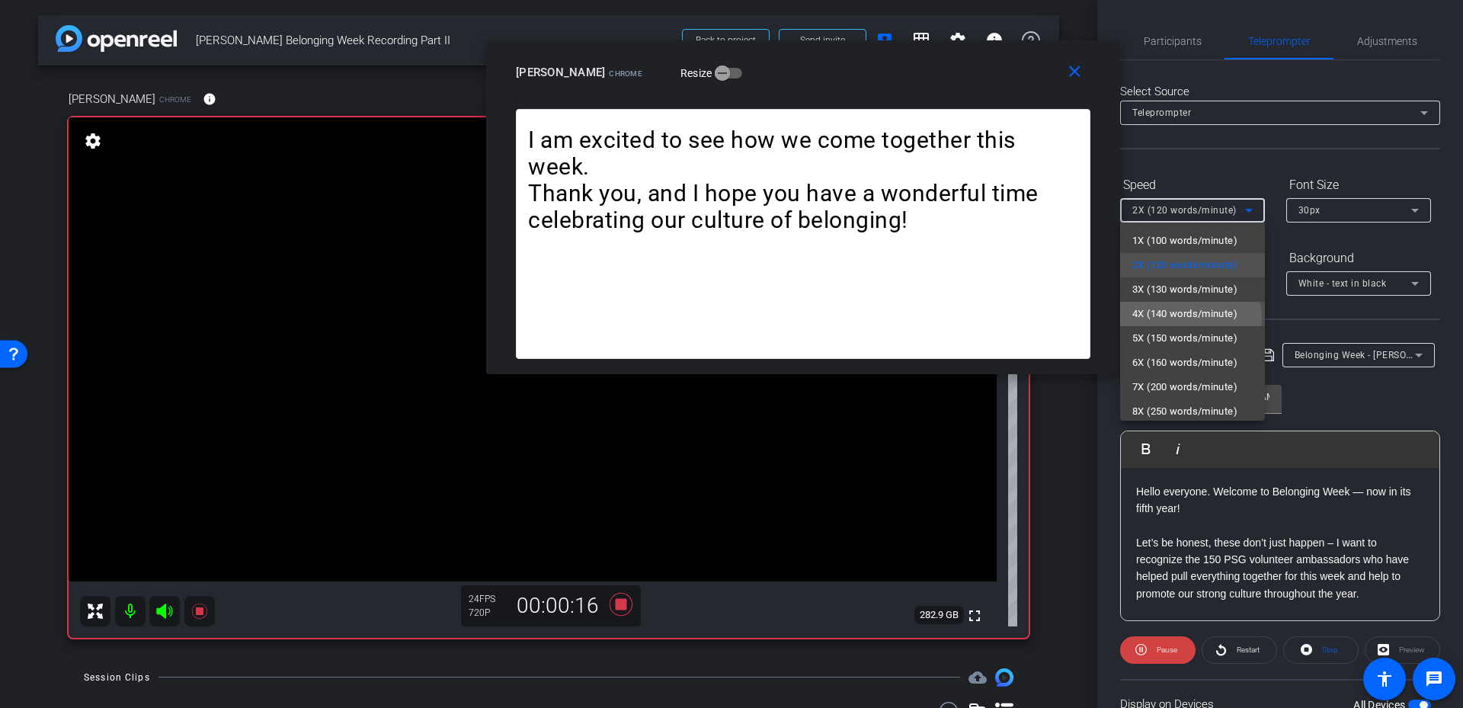
click at [1190, 318] on span "4X (140 words/minute)" at bounding box center [1184, 314] width 105 height 18
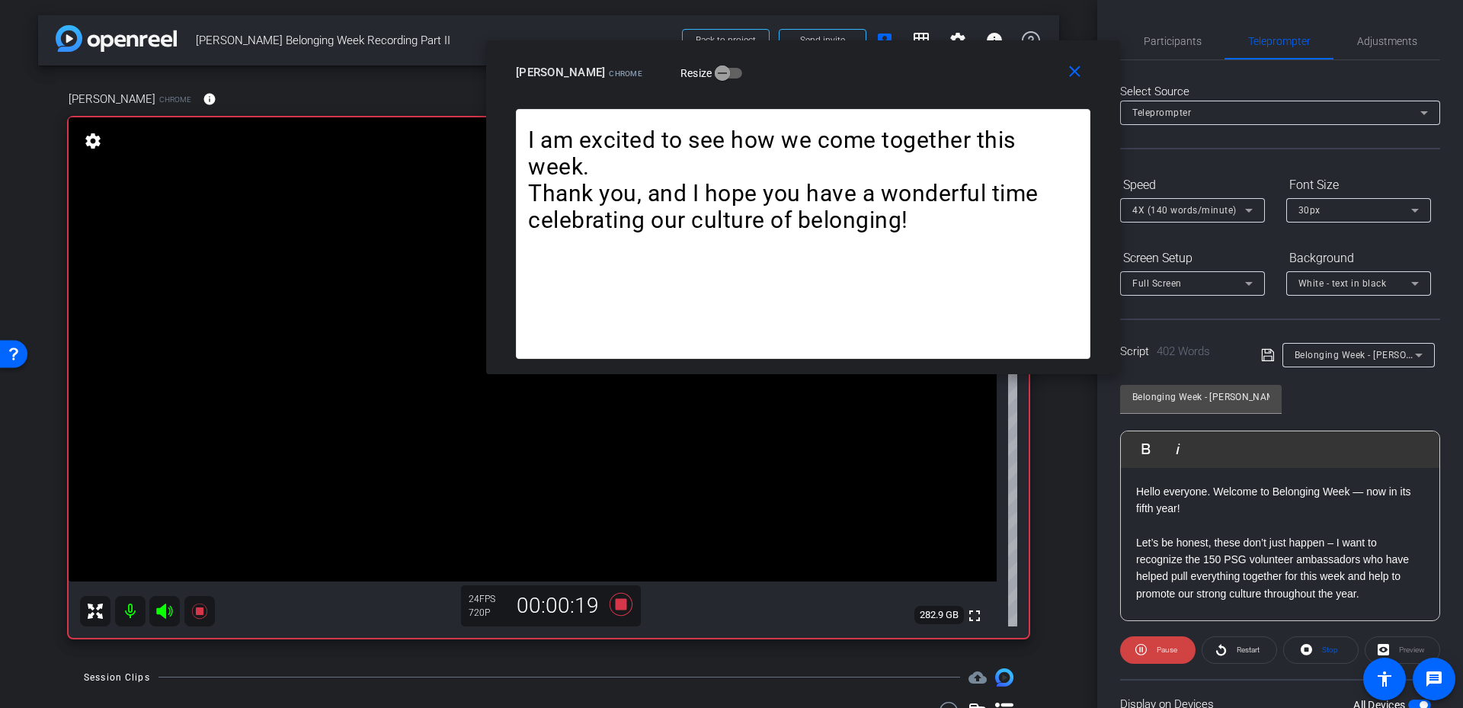
click at [1185, 671] on openreel-capture-teleprompter "Speed 4X (140 words/minute) Font Size 30px Screen Setup Full Screen Background …" at bounding box center [1280, 491] width 320 height 639
click at [1177, 663] on span at bounding box center [1157, 650] width 75 height 37
click at [613, 613] on icon at bounding box center [621, 604] width 23 height 23
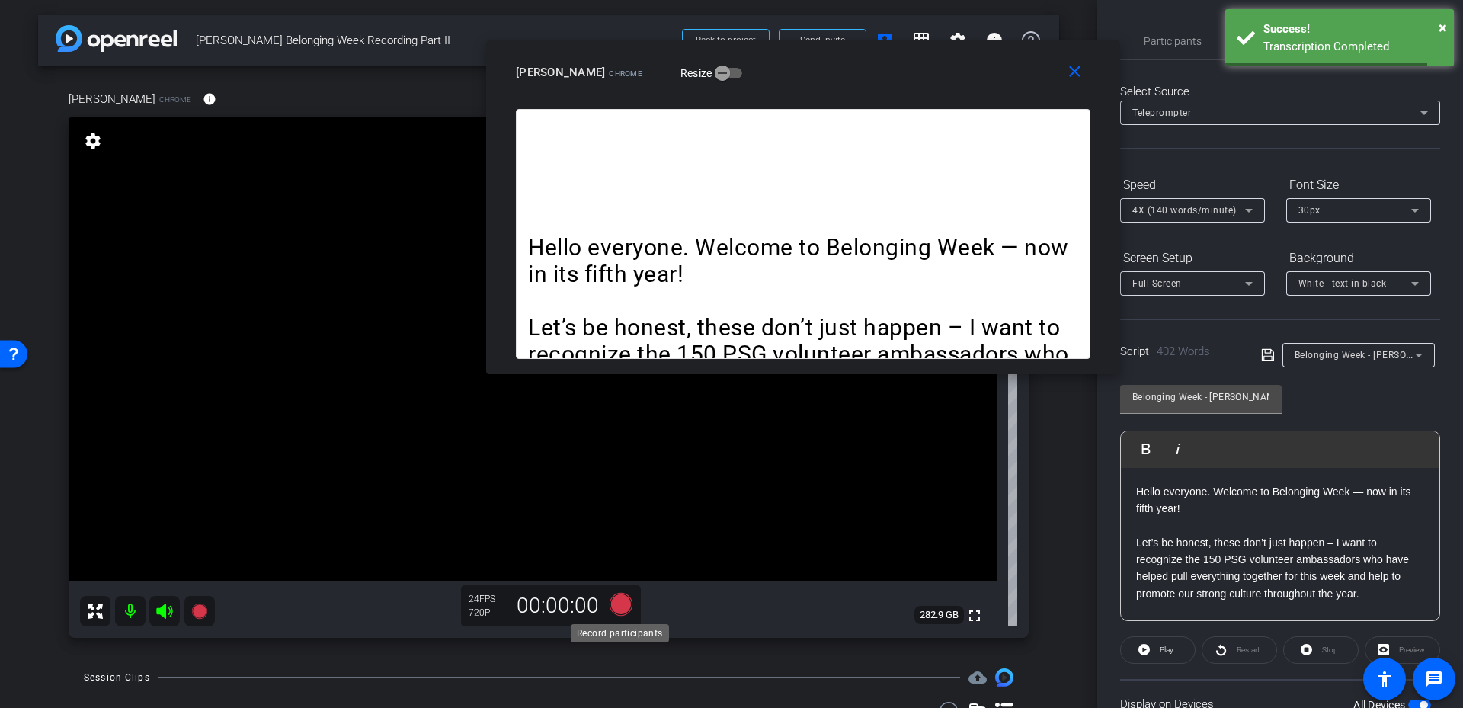
click at [620, 597] on icon at bounding box center [621, 604] width 23 height 23
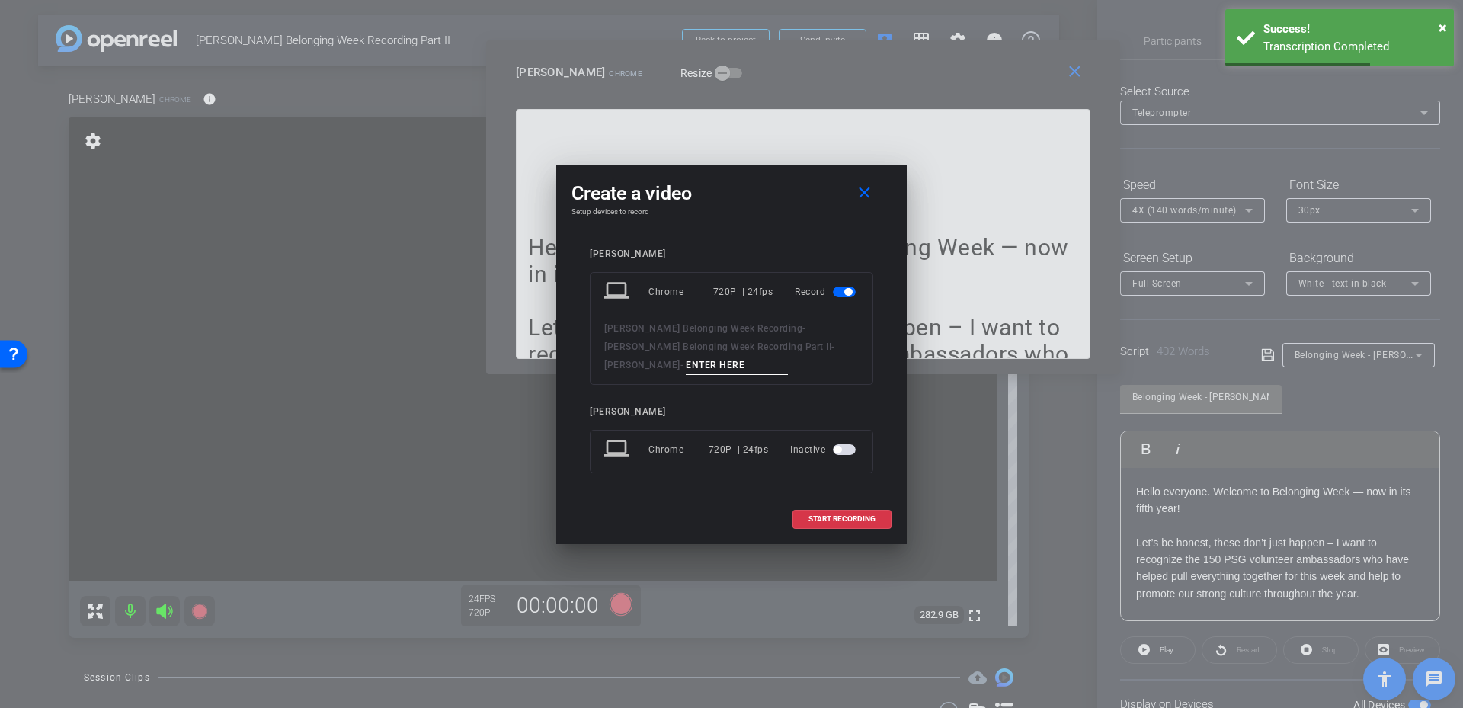
click at [686, 367] on input at bounding box center [737, 365] width 102 height 19
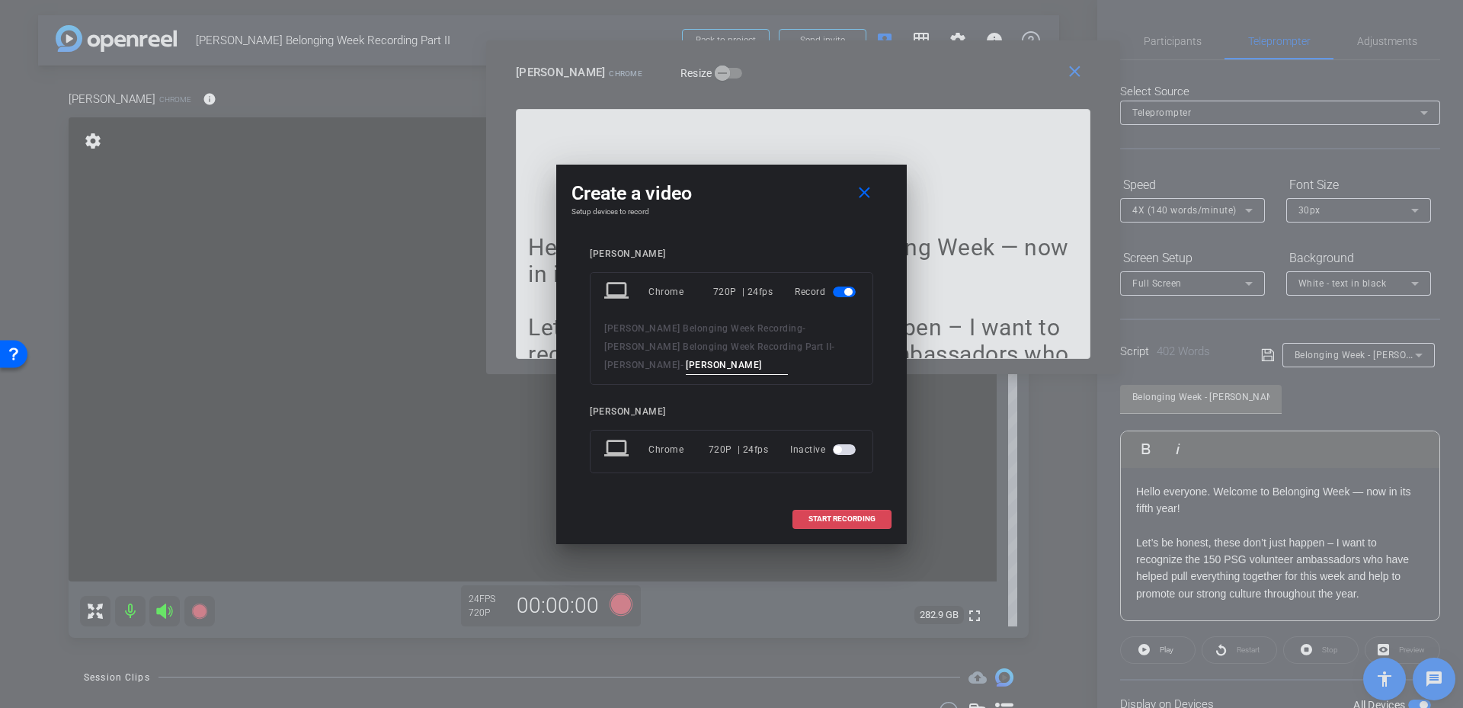
type input "[PERSON_NAME]"
click at [872, 522] on span "START RECORDING" at bounding box center [842, 519] width 67 height 8
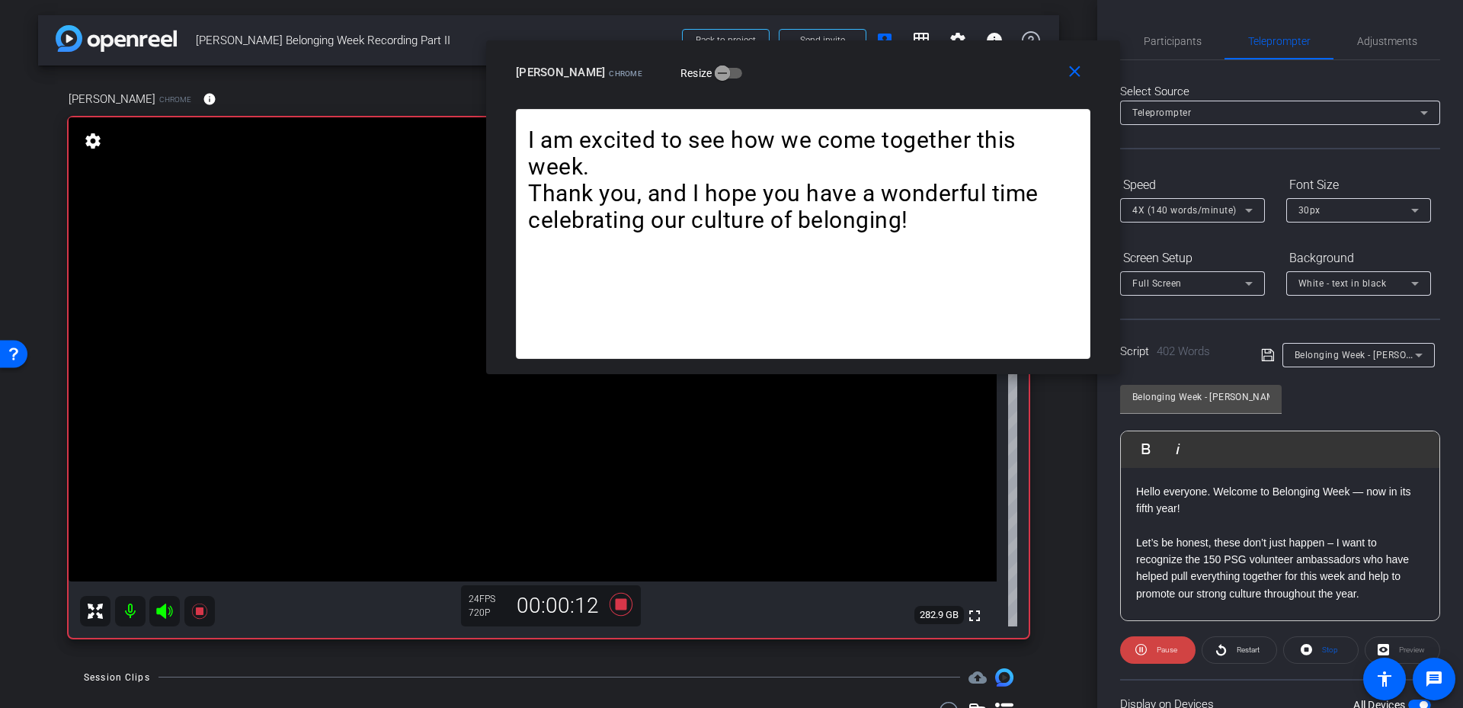
click at [1207, 211] on span "4X (140 words/minute)" at bounding box center [1184, 210] width 104 height 11
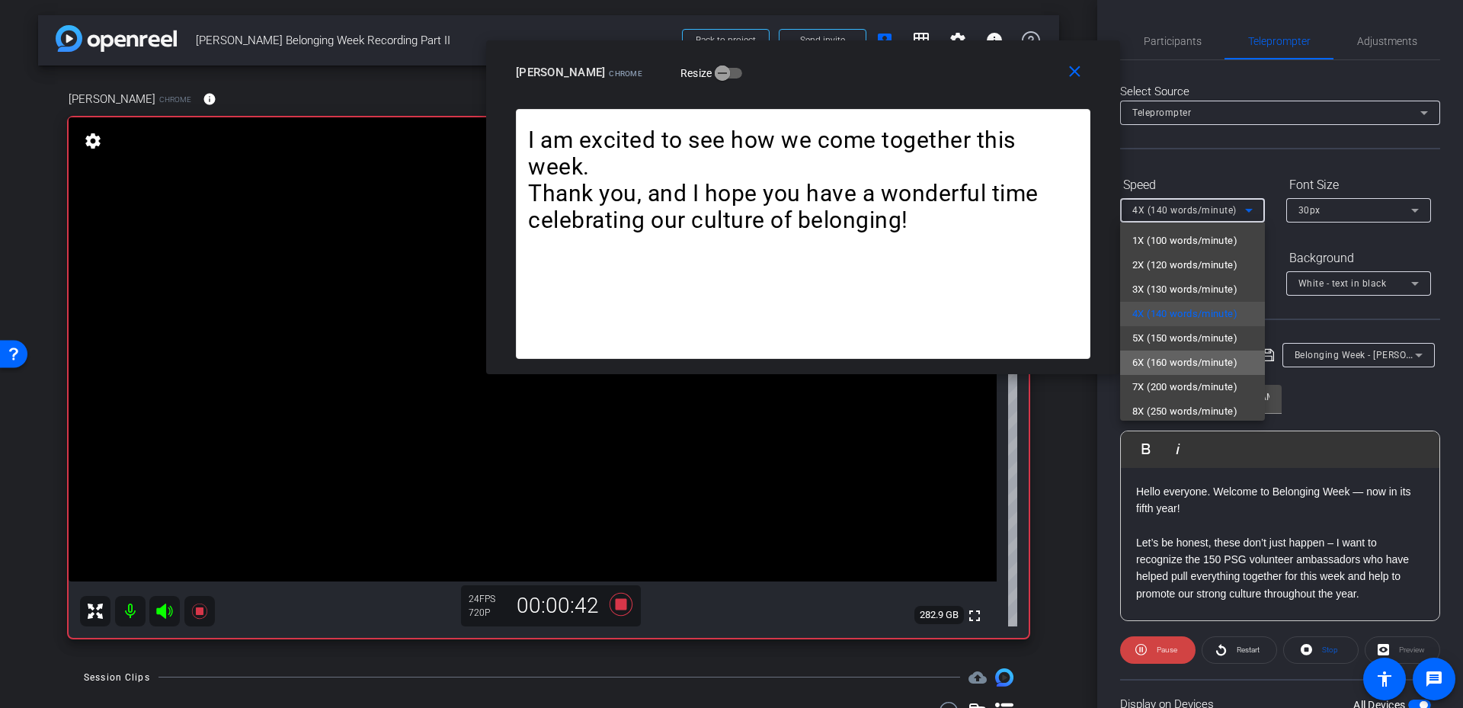
click at [1203, 357] on span "6X (160 words/minute)" at bounding box center [1184, 363] width 105 height 18
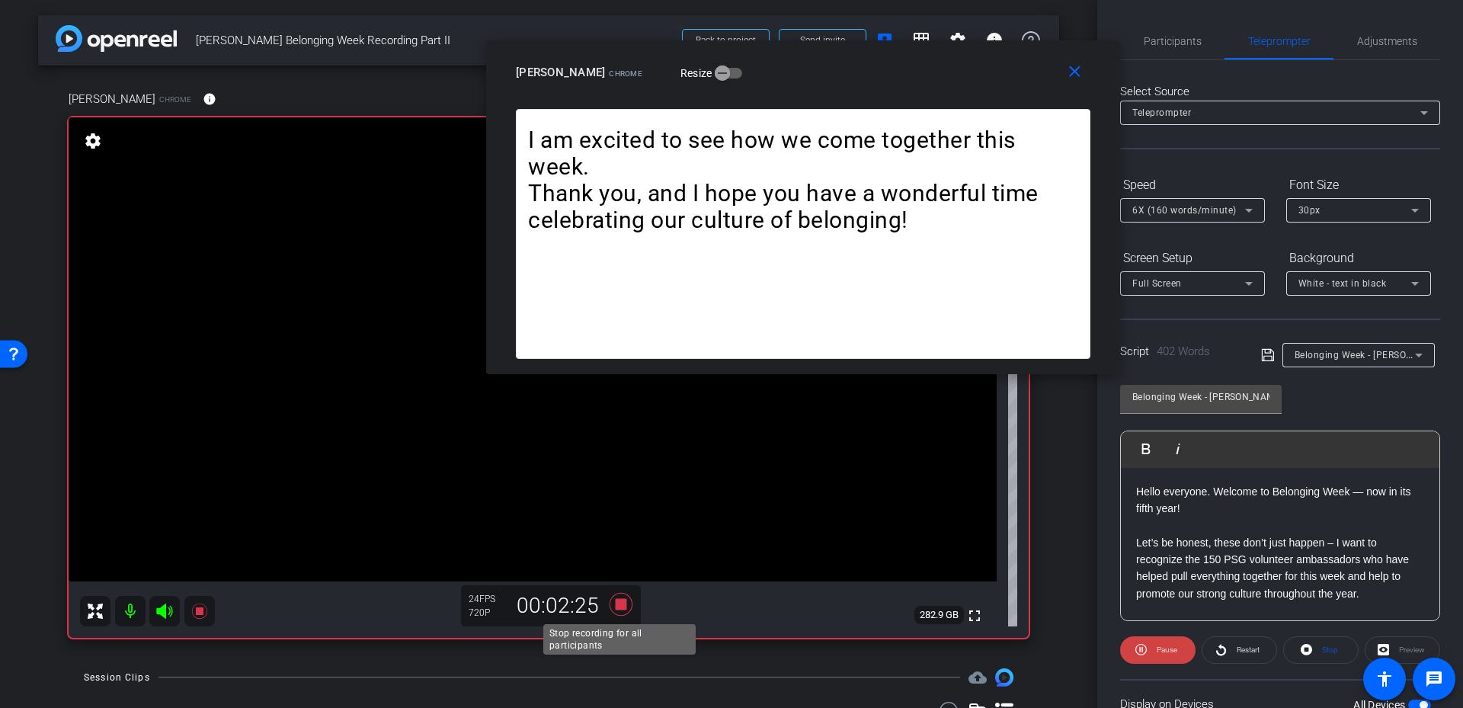
click at [610, 604] on icon at bounding box center [621, 604] width 23 height 23
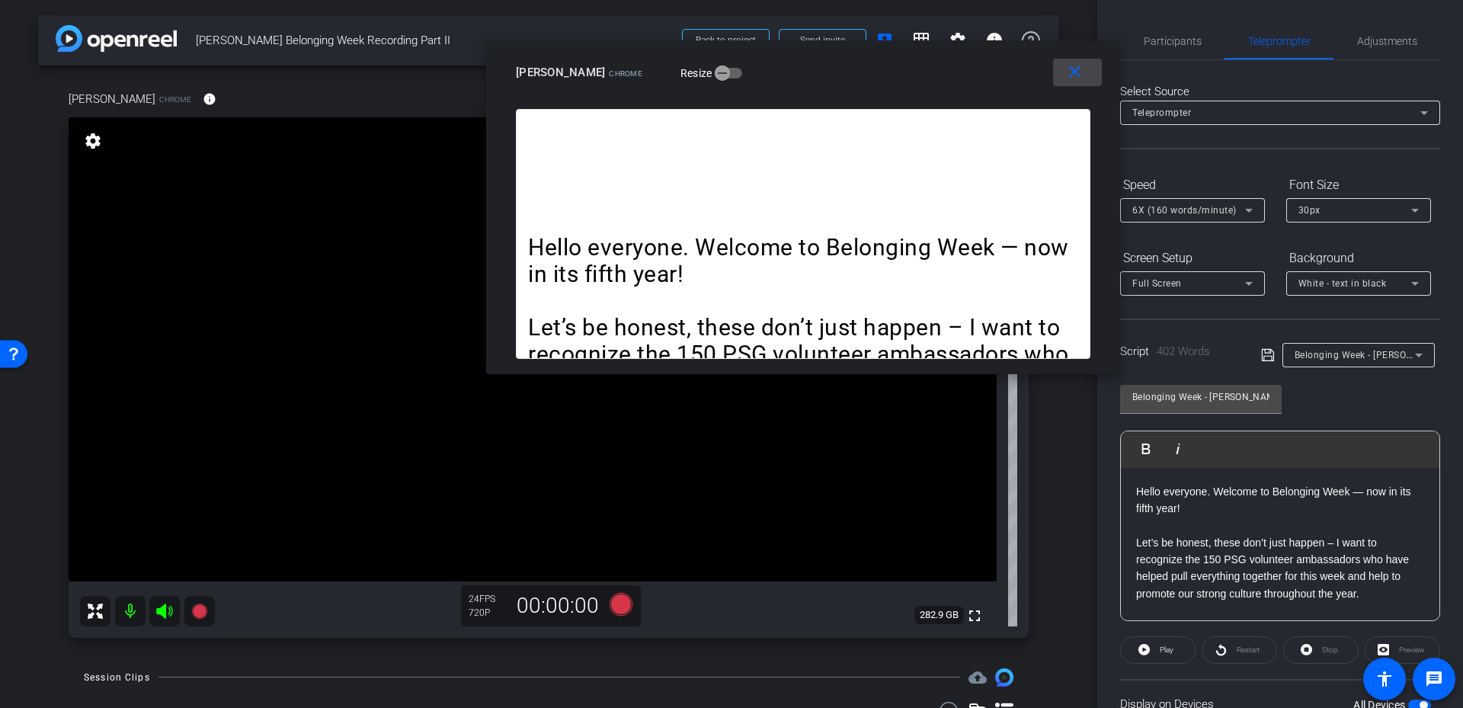
click at [1078, 74] on mat-icon "close" at bounding box center [1074, 71] width 19 height 19
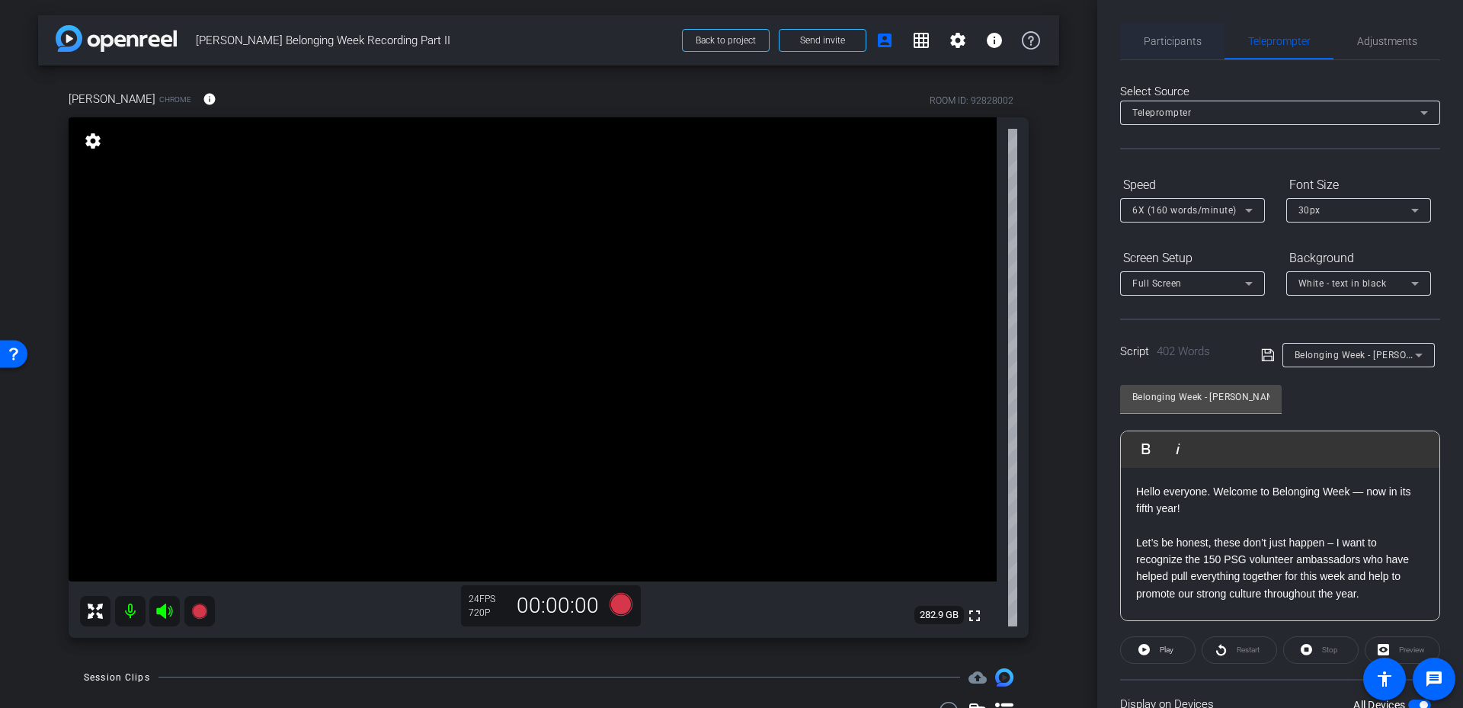
click at [1175, 40] on span "Participants" at bounding box center [1173, 41] width 58 height 11
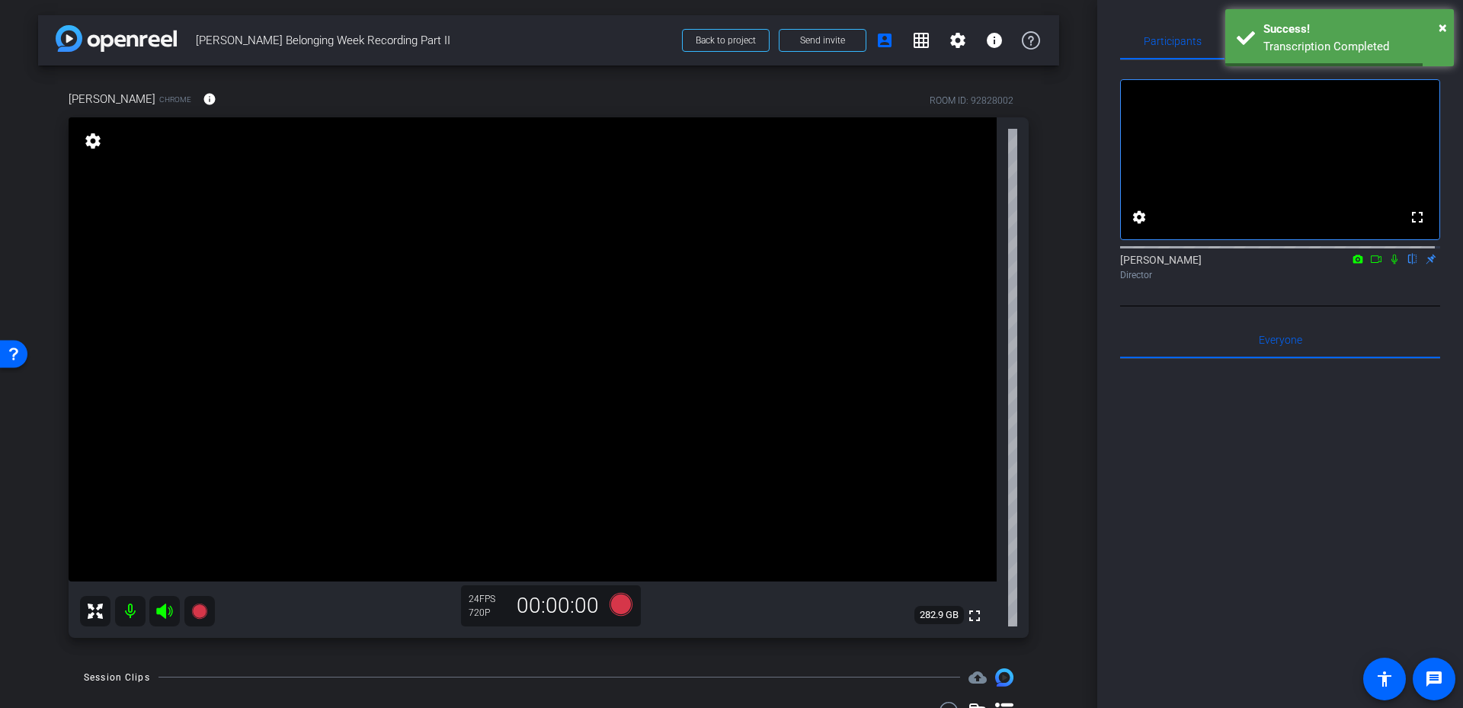
scroll to position [204, 0]
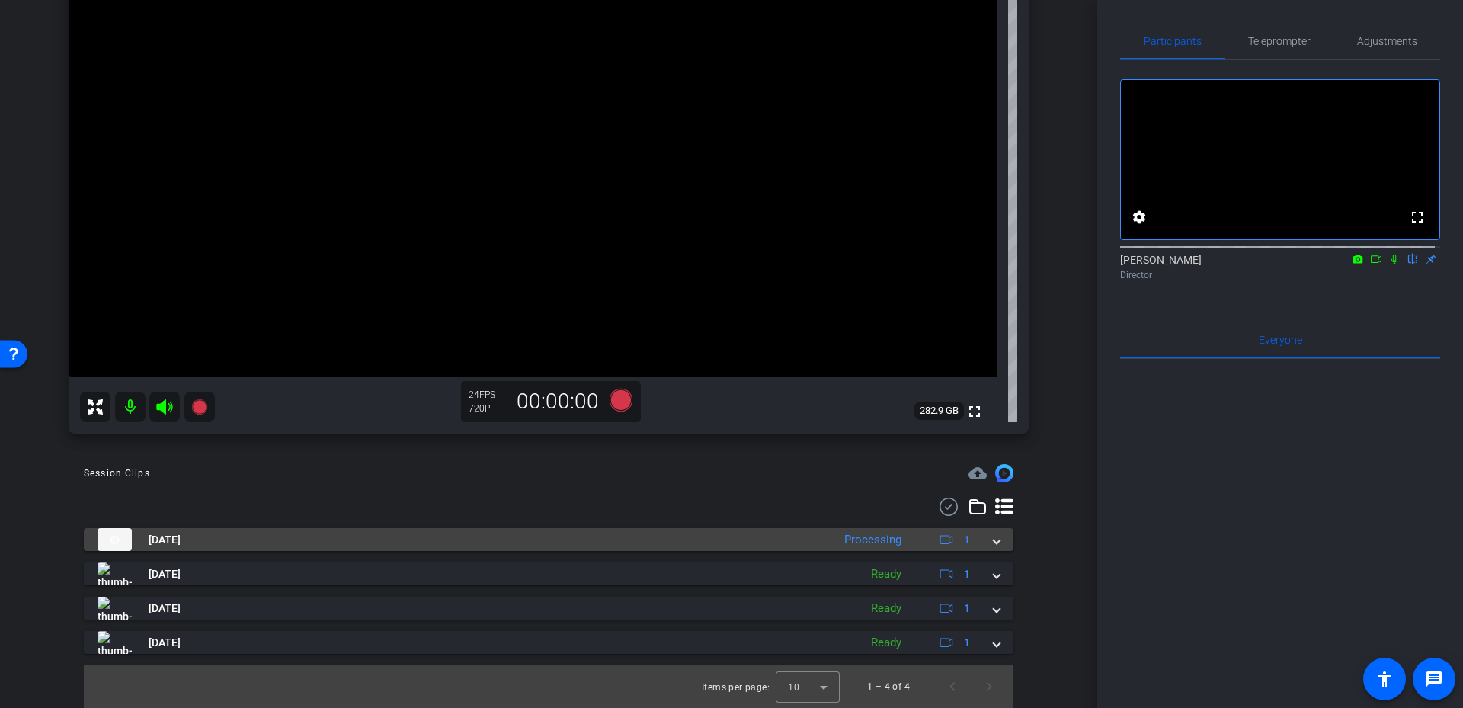
click at [988, 543] on div "[DATE] Processing 1" at bounding box center [546, 539] width 896 height 23
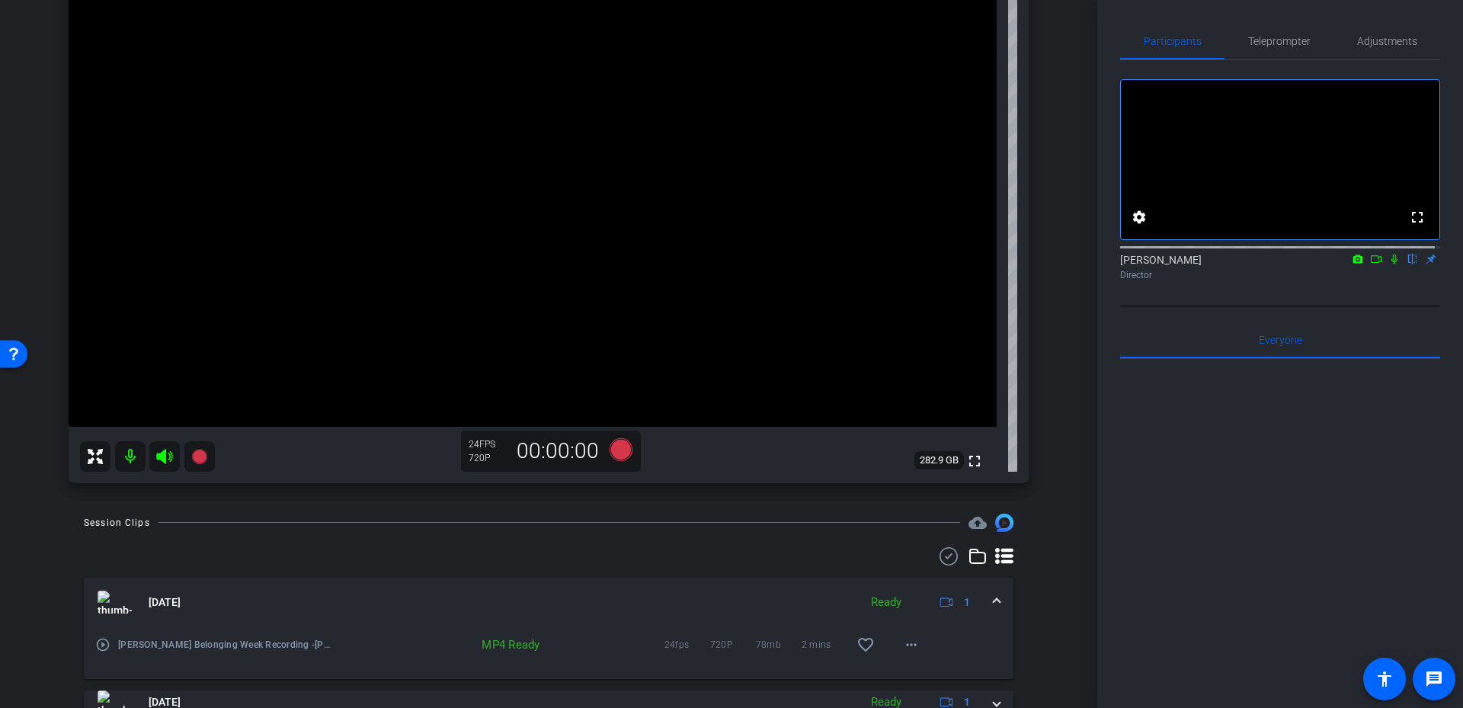
scroll to position [128, 0]
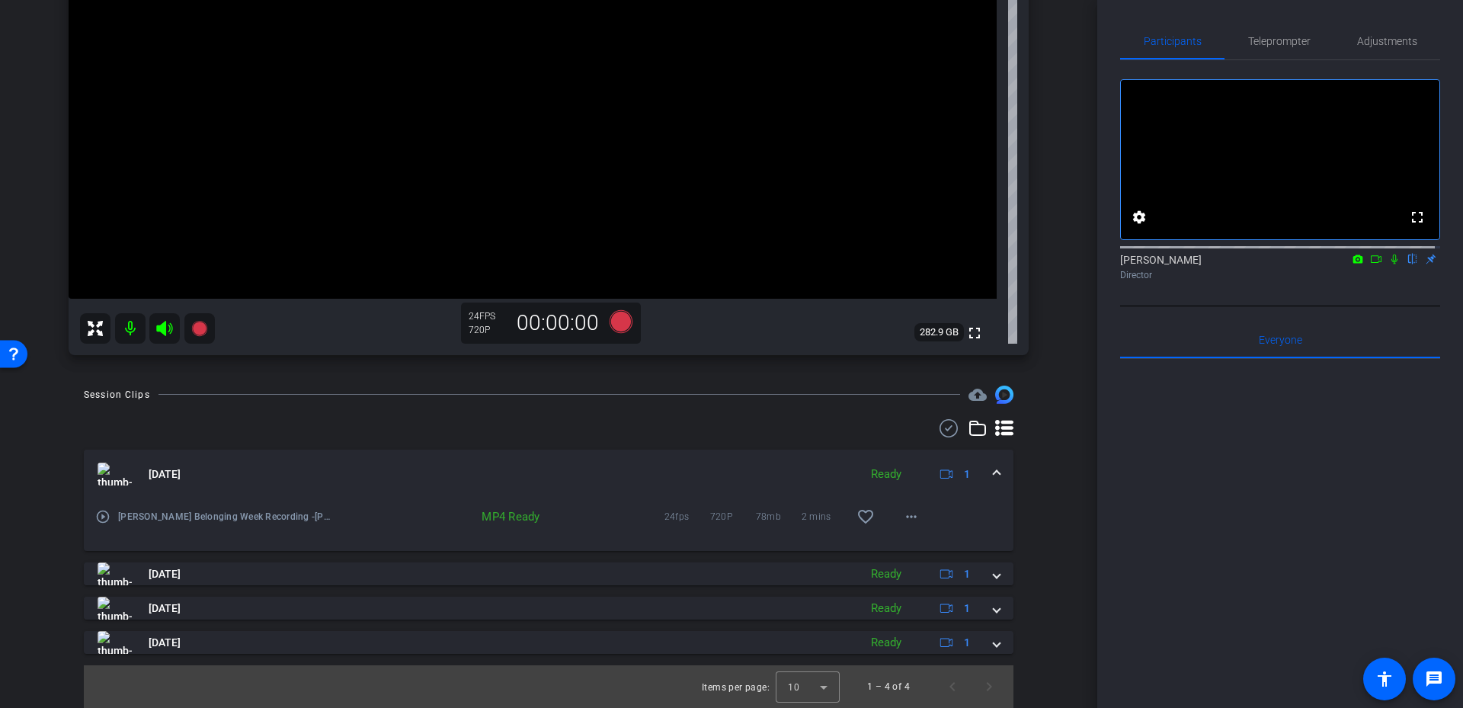
click at [994, 472] on span at bounding box center [997, 474] width 6 height 16
